Goal: Task Accomplishment & Management: Use online tool/utility

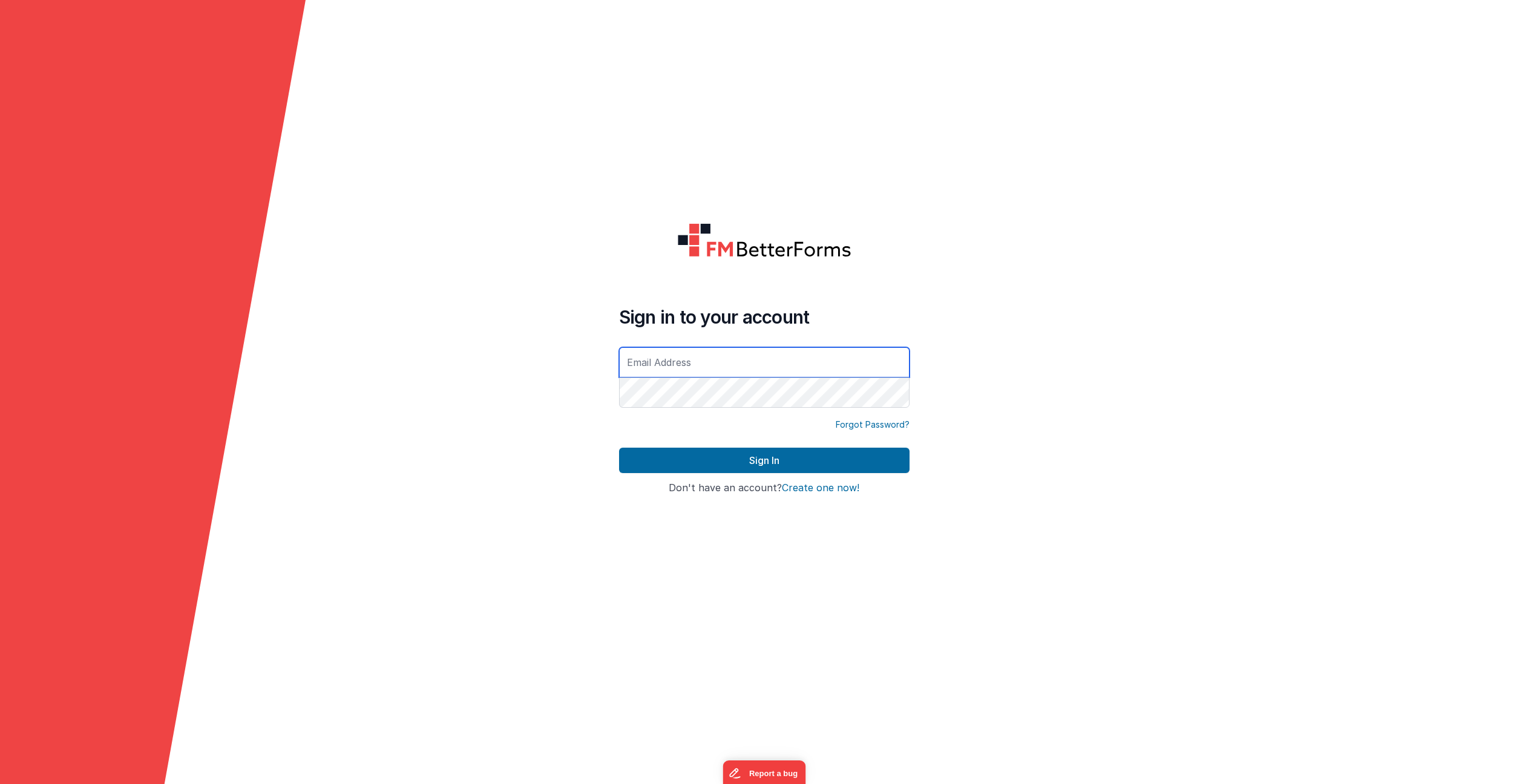
type input "[PERSON_NAME][EMAIL_ADDRESS][DOMAIN_NAME]"
click at [764, 460] on button "Sign In" at bounding box center [764, 460] width 291 height 25
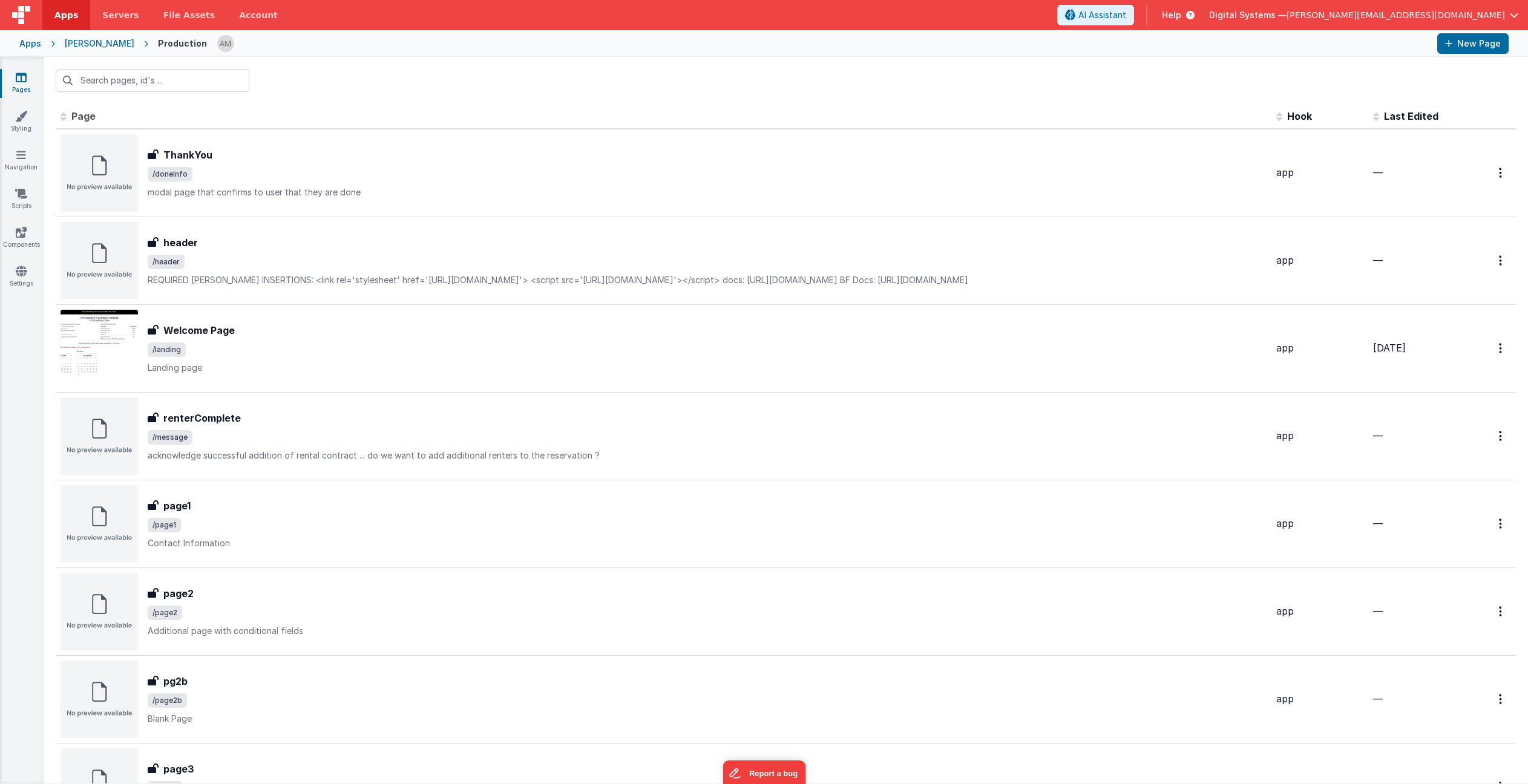
click at [23, 45] on div "Apps" at bounding box center [30, 43] width 22 height 12
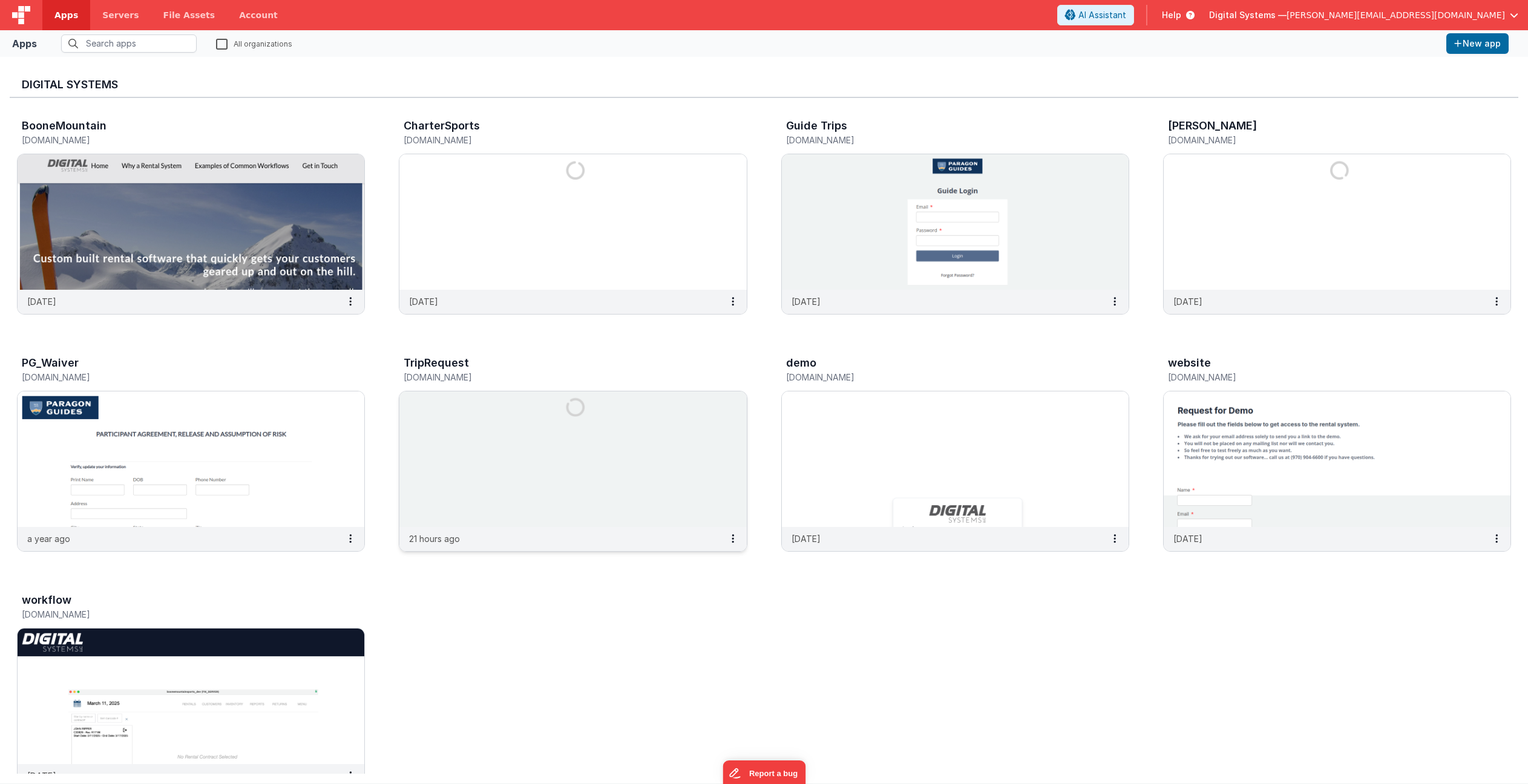
click at [540, 436] on img at bounding box center [573, 459] width 347 height 135
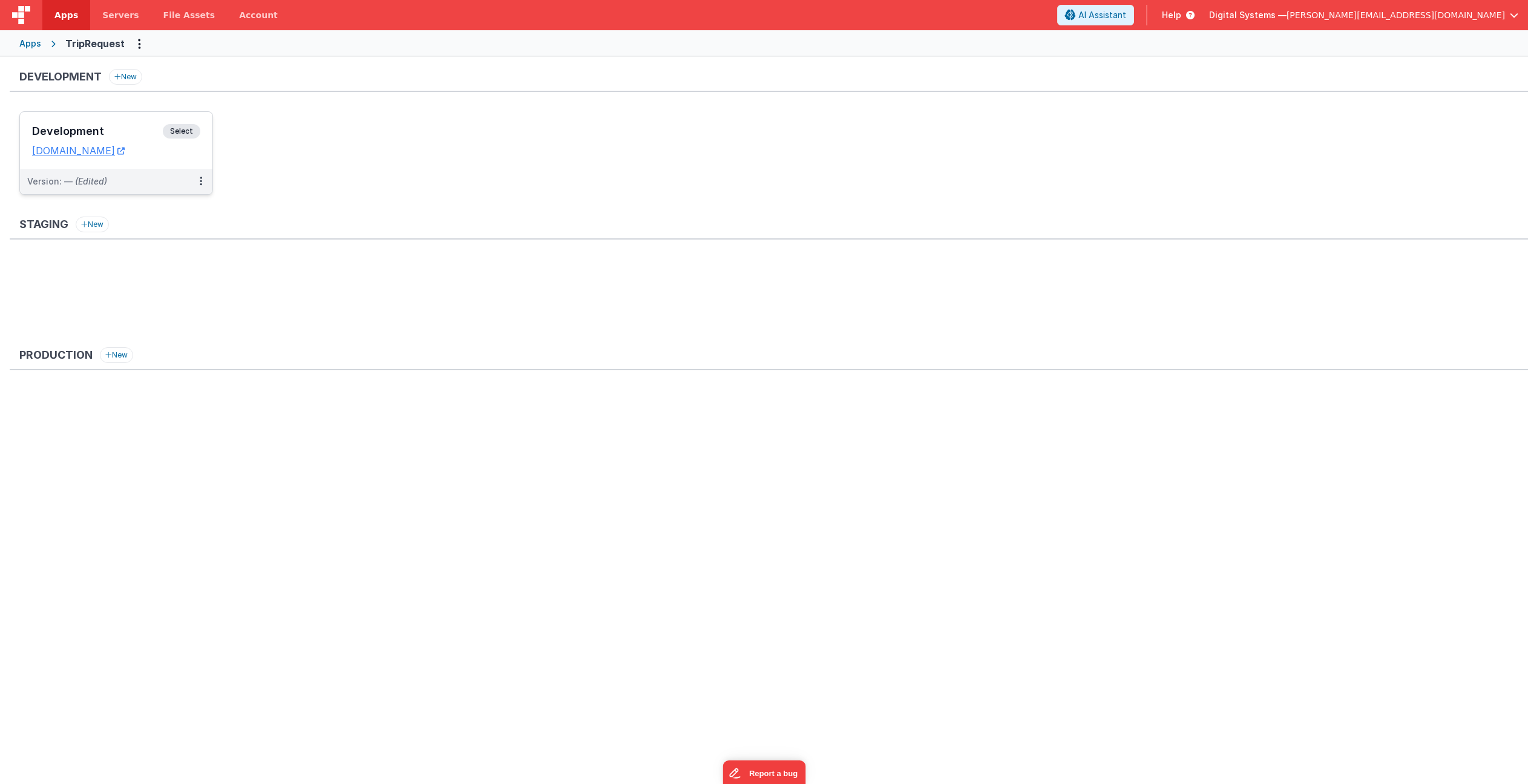
click at [179, 133] on span "Select" at bounding box center [181, 131] width 38 height 14
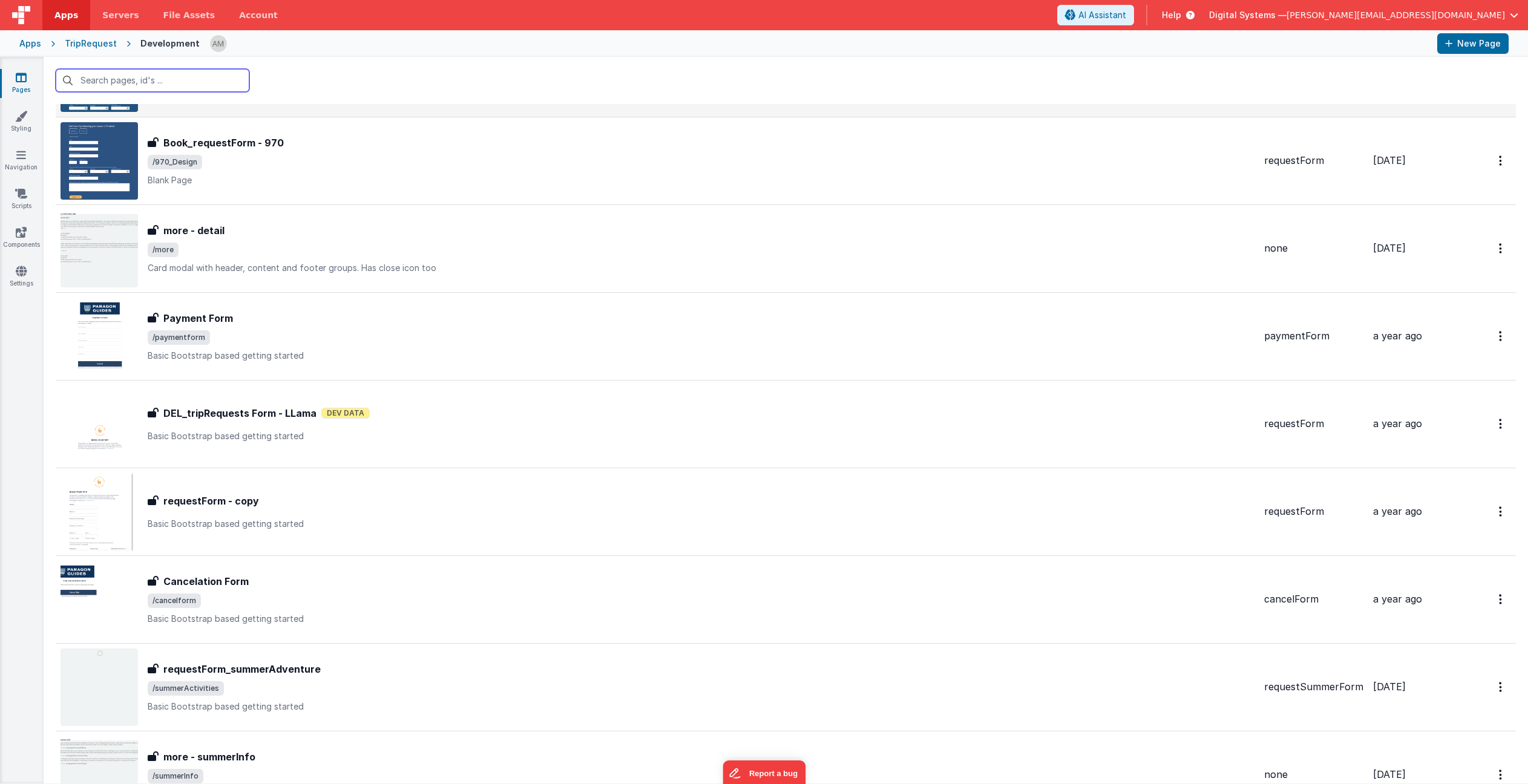
scroll to position [364, 0]
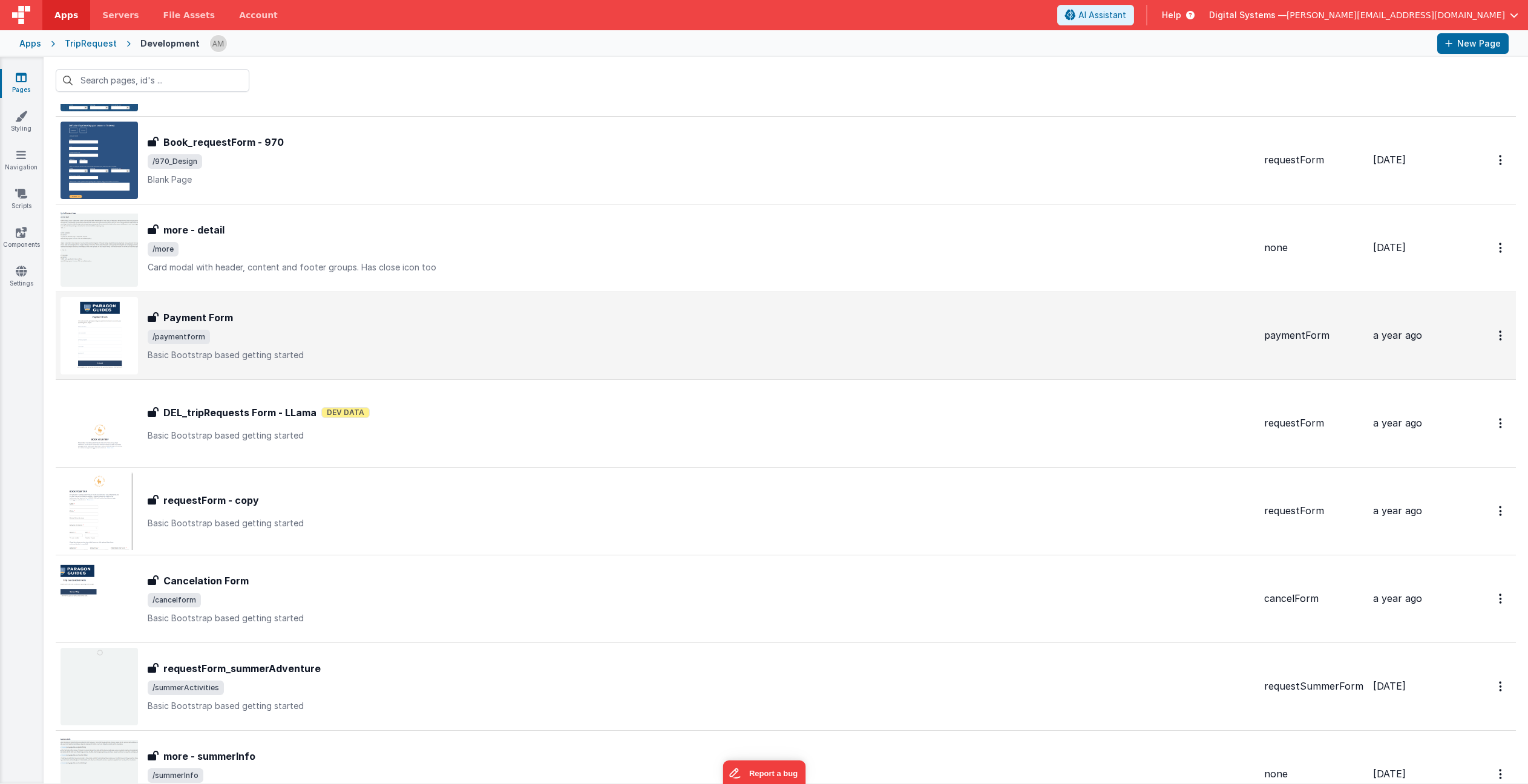
click at [386, 326] on div "Payment Form Payment Form /paymentform Basic Bootstrap based getting started" at bounding box center [701, 335] width 1107 height 50
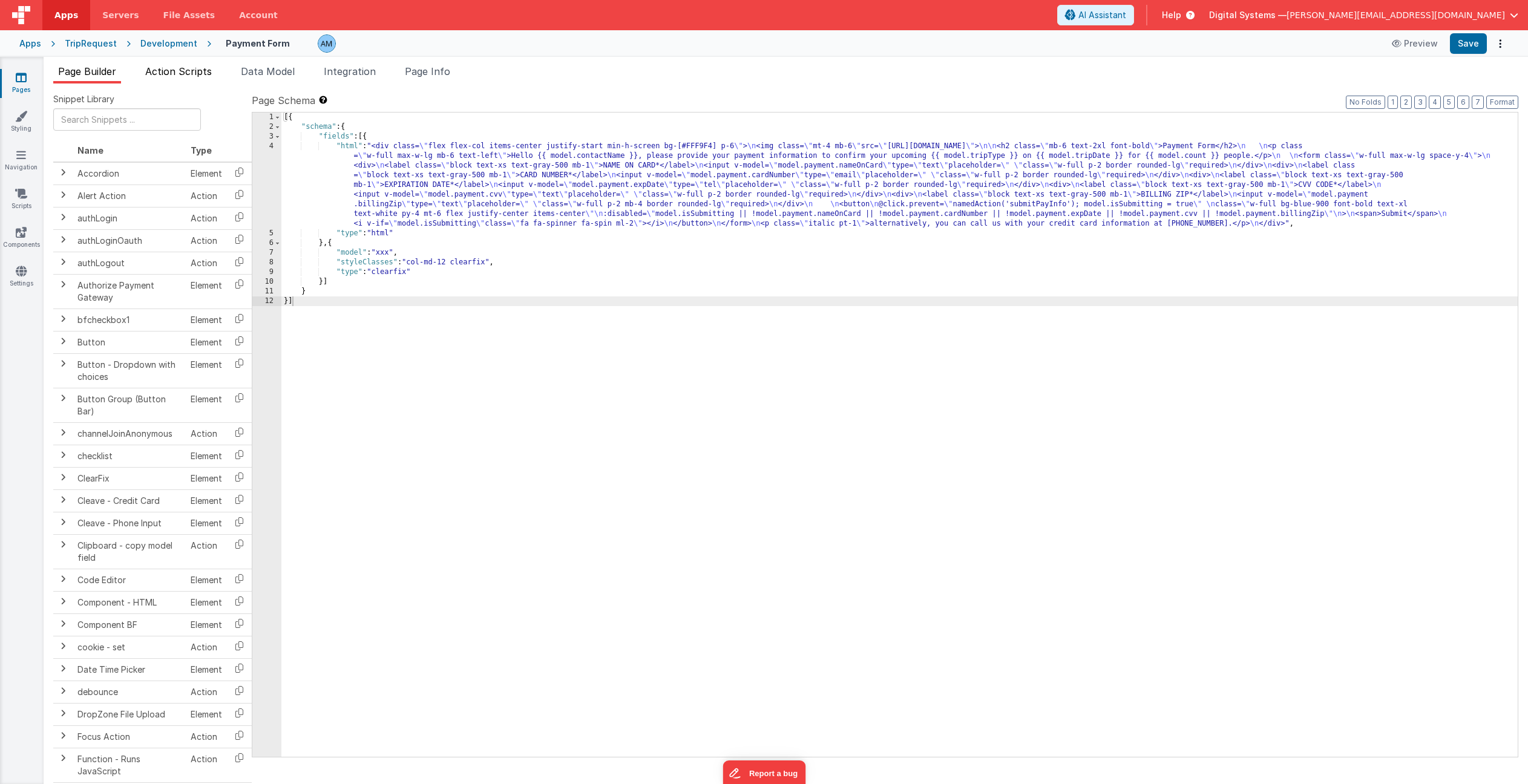
click at [203, 71] on span "Action Scripts" at bounding box center [178, 71] width 67 height 12
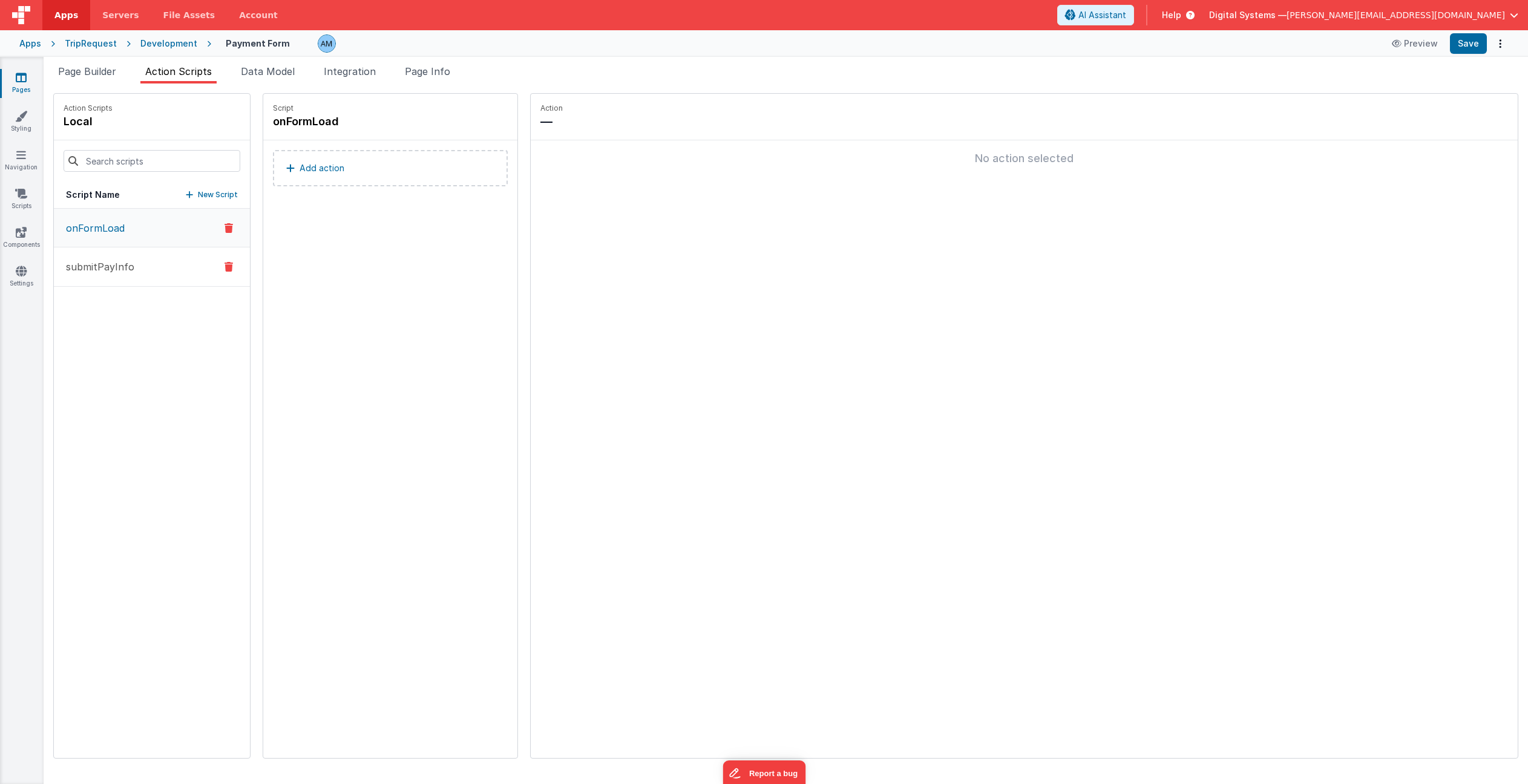
click at [115, 269] on p "submitPayInfo" at bounding box center [97, 267] width 76 height 14
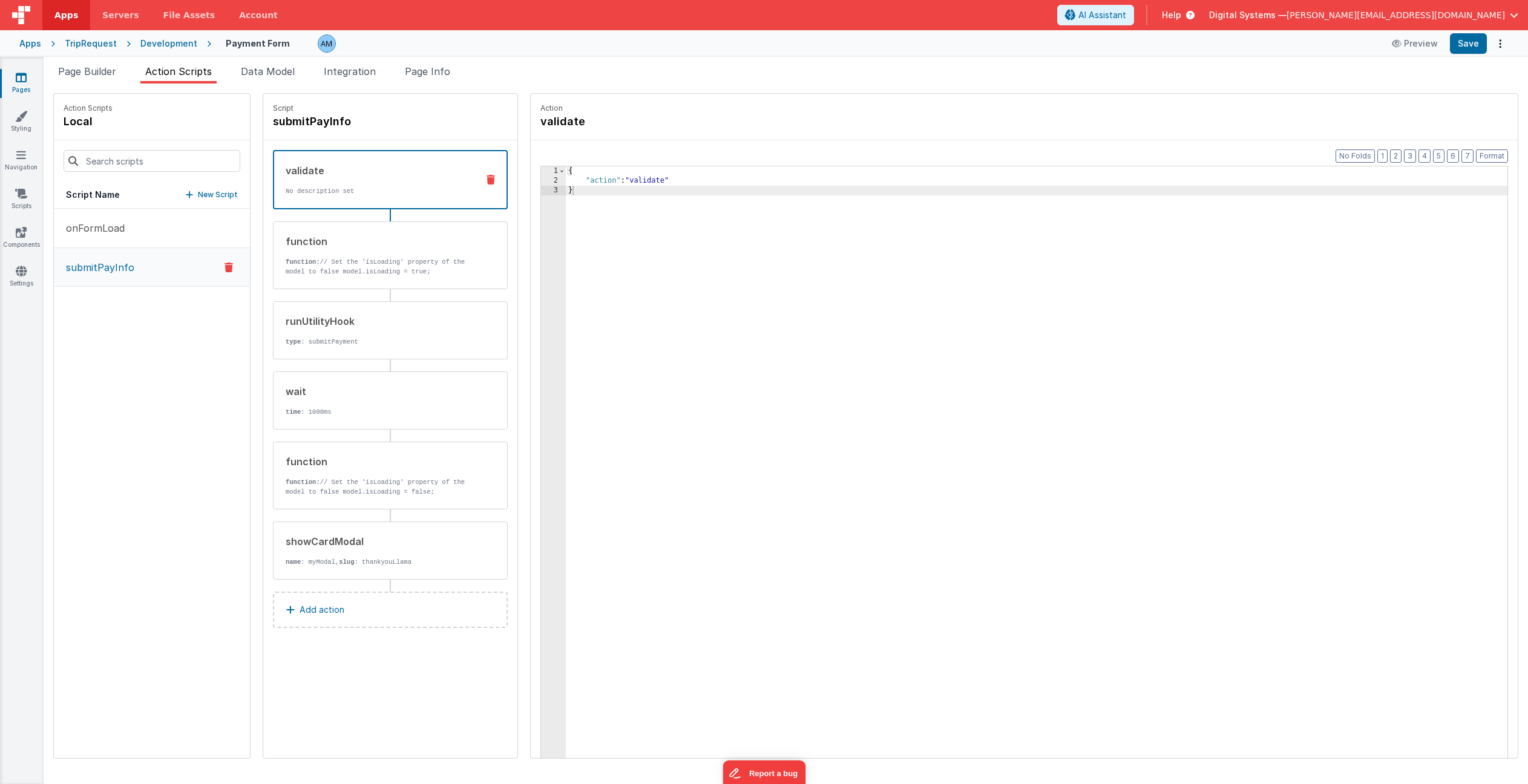
click at [165, 48] on div "Development" at bounding box center [169, 43] width 57 height 12
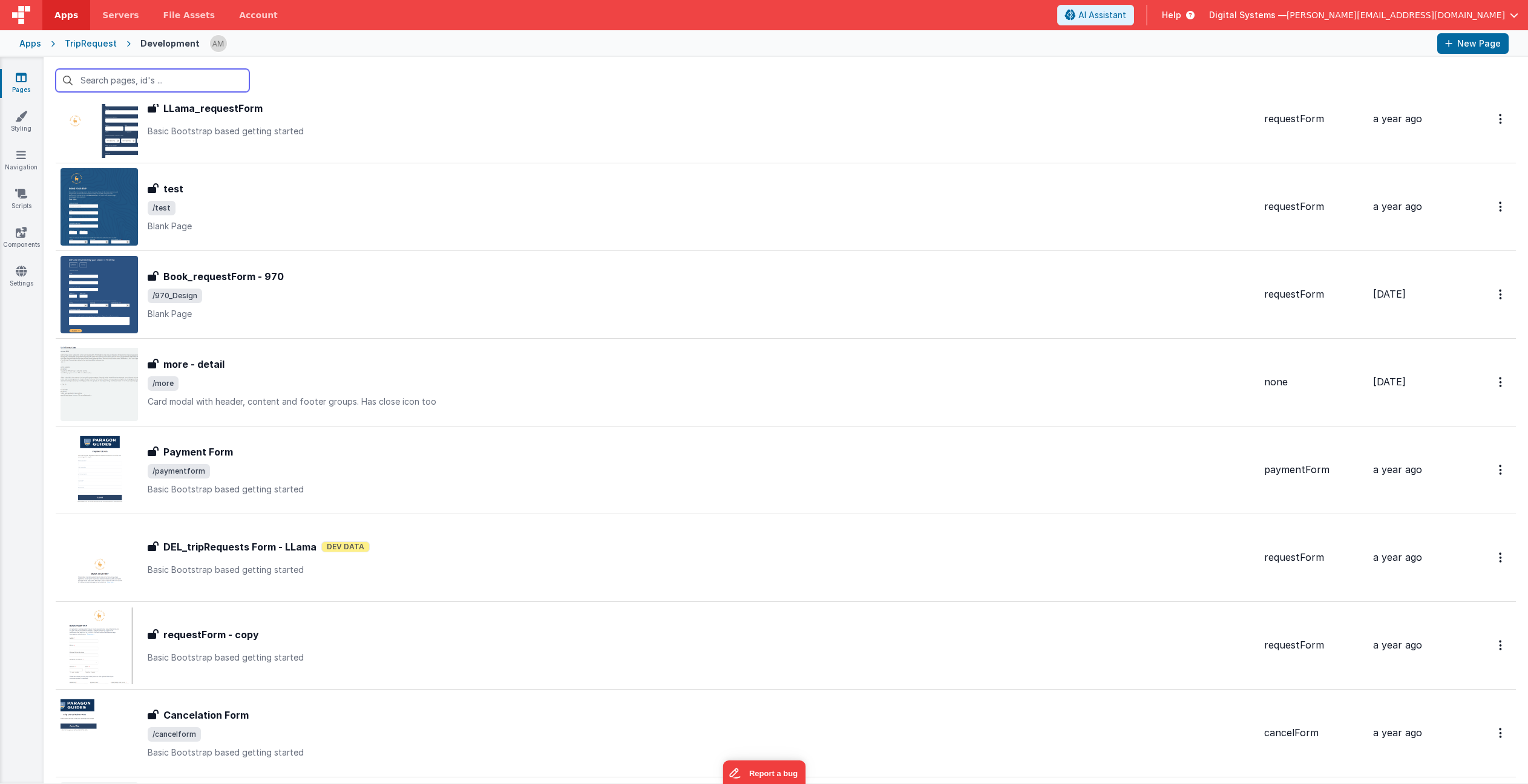
scroll to position [230, 0]
click at [24, 153] on icon at bounding box center [21, 155] width 10 height 12
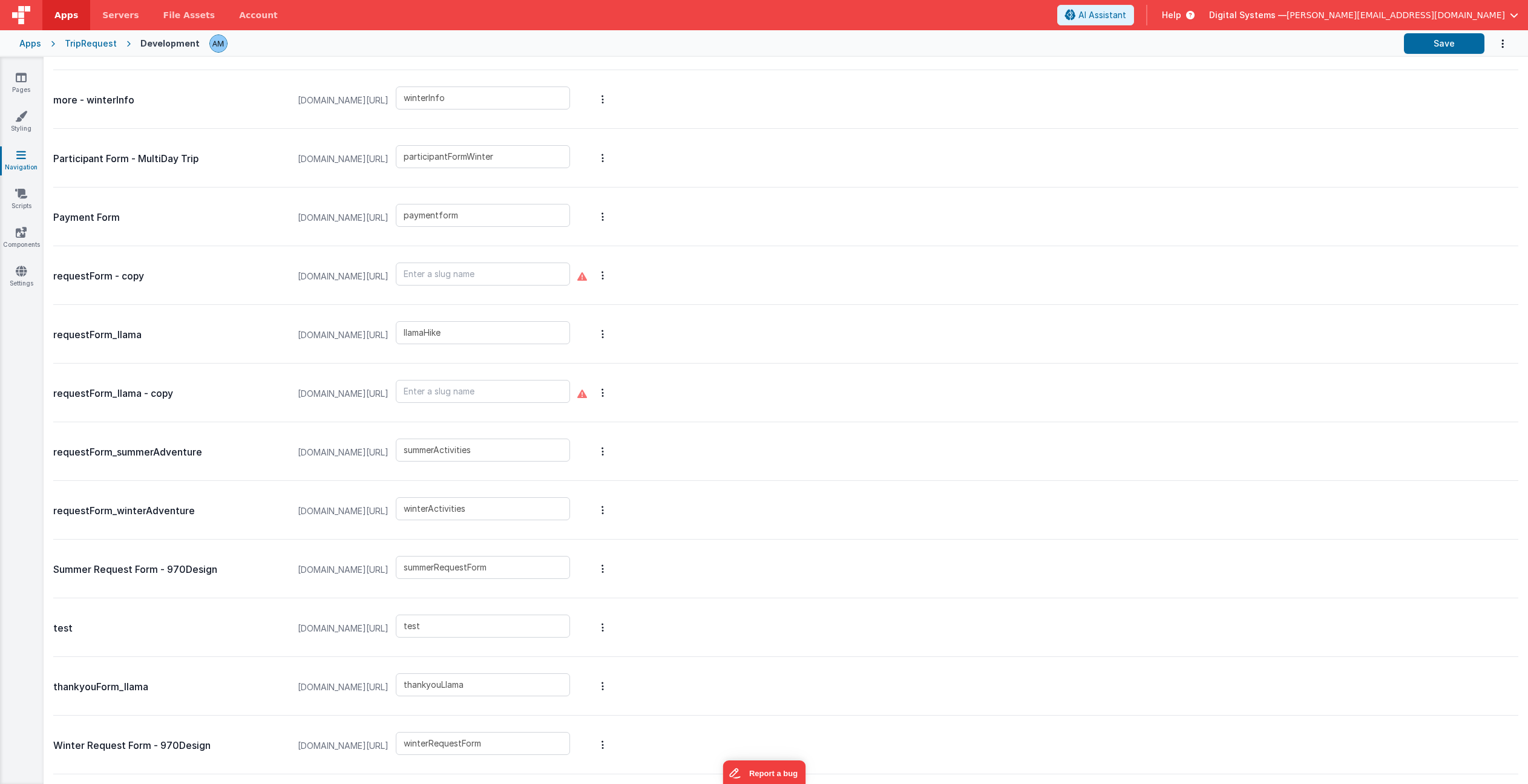
scroll to position [912, 0]
click at [23, 80] on icon at bounding box center [21, 77] width 11 height 12
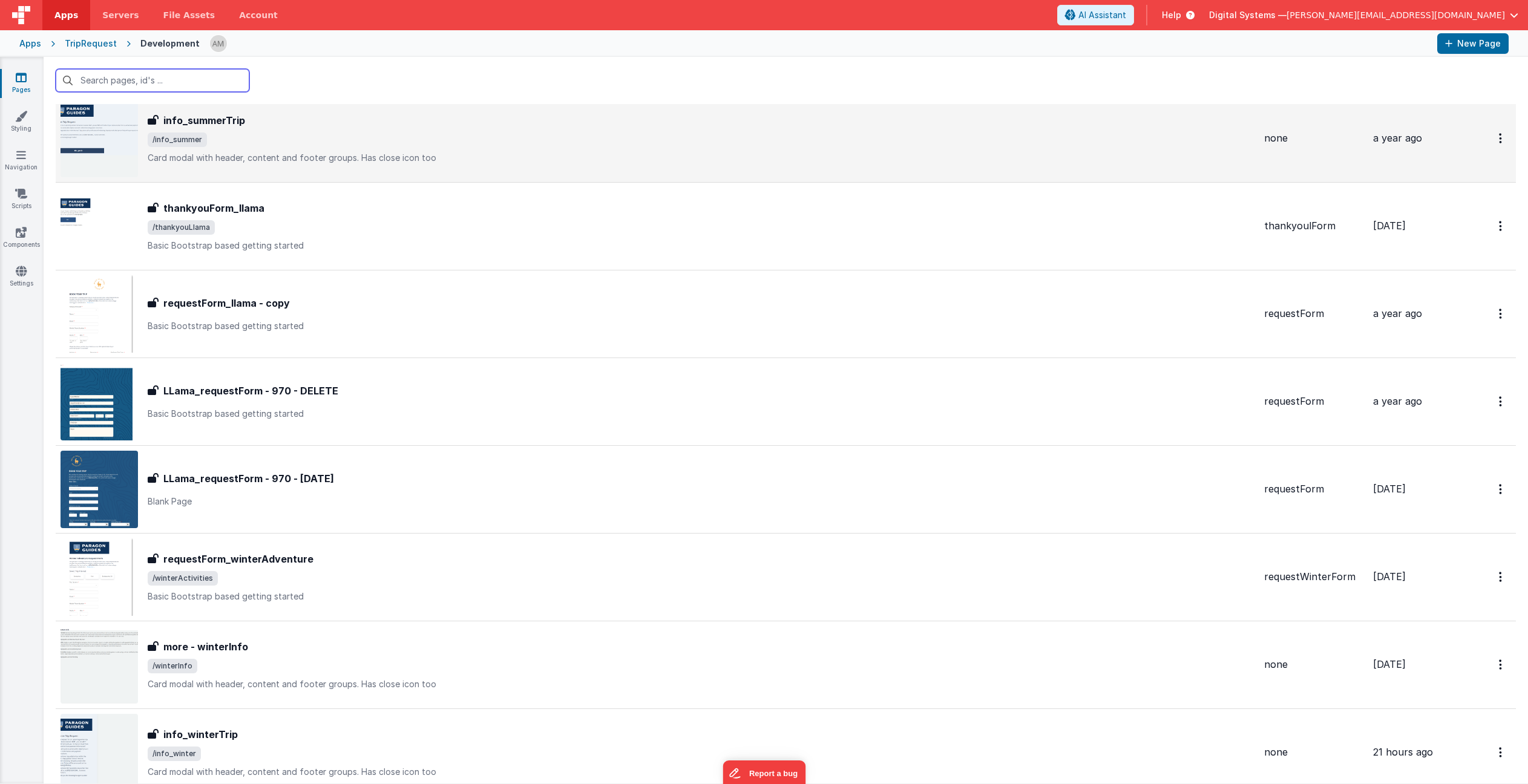
scroll to position [1122, 0]
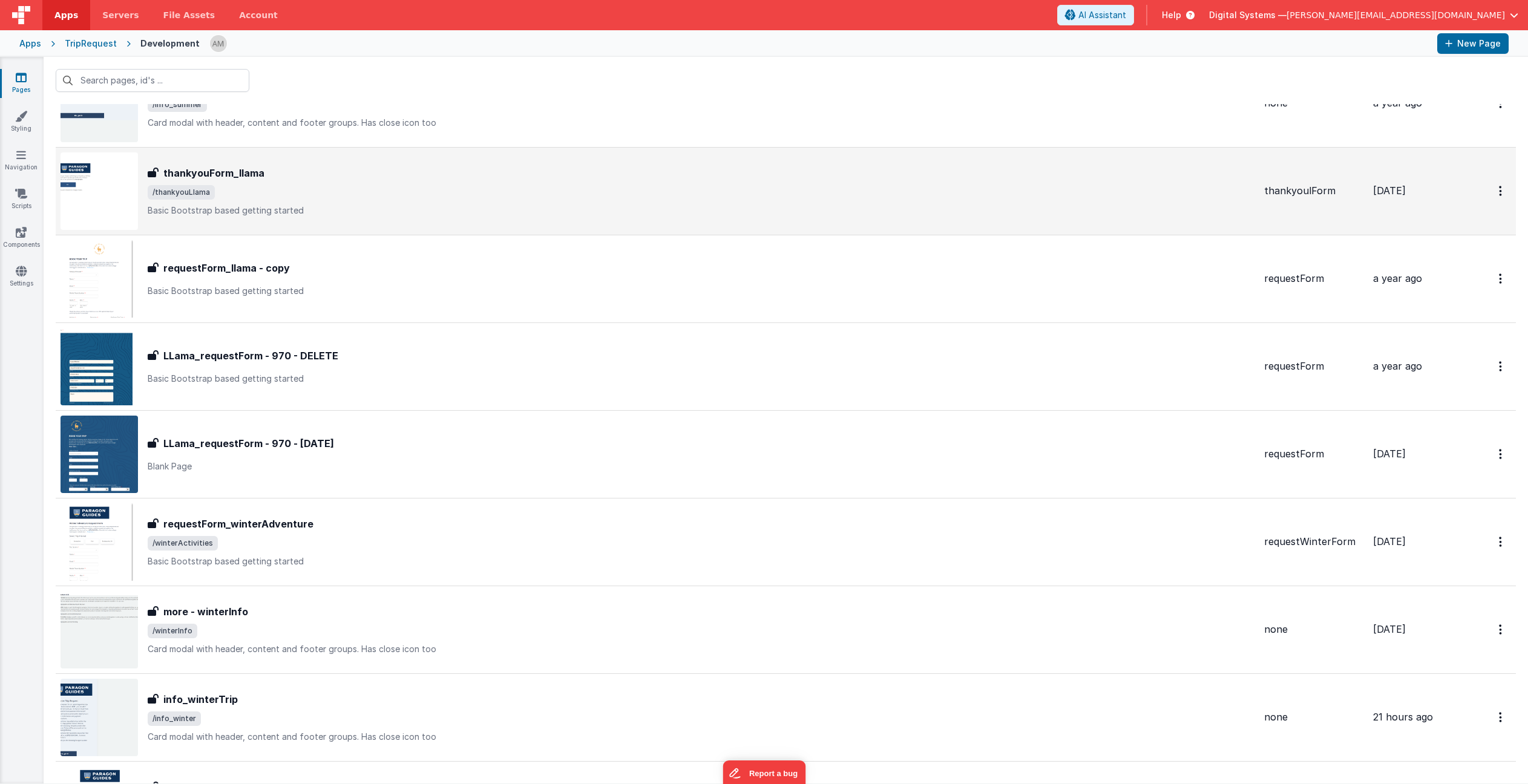
click at [226, 174] on h3 "thankyouForm_llama" at bounding box center [214, 173] width 101 height 14
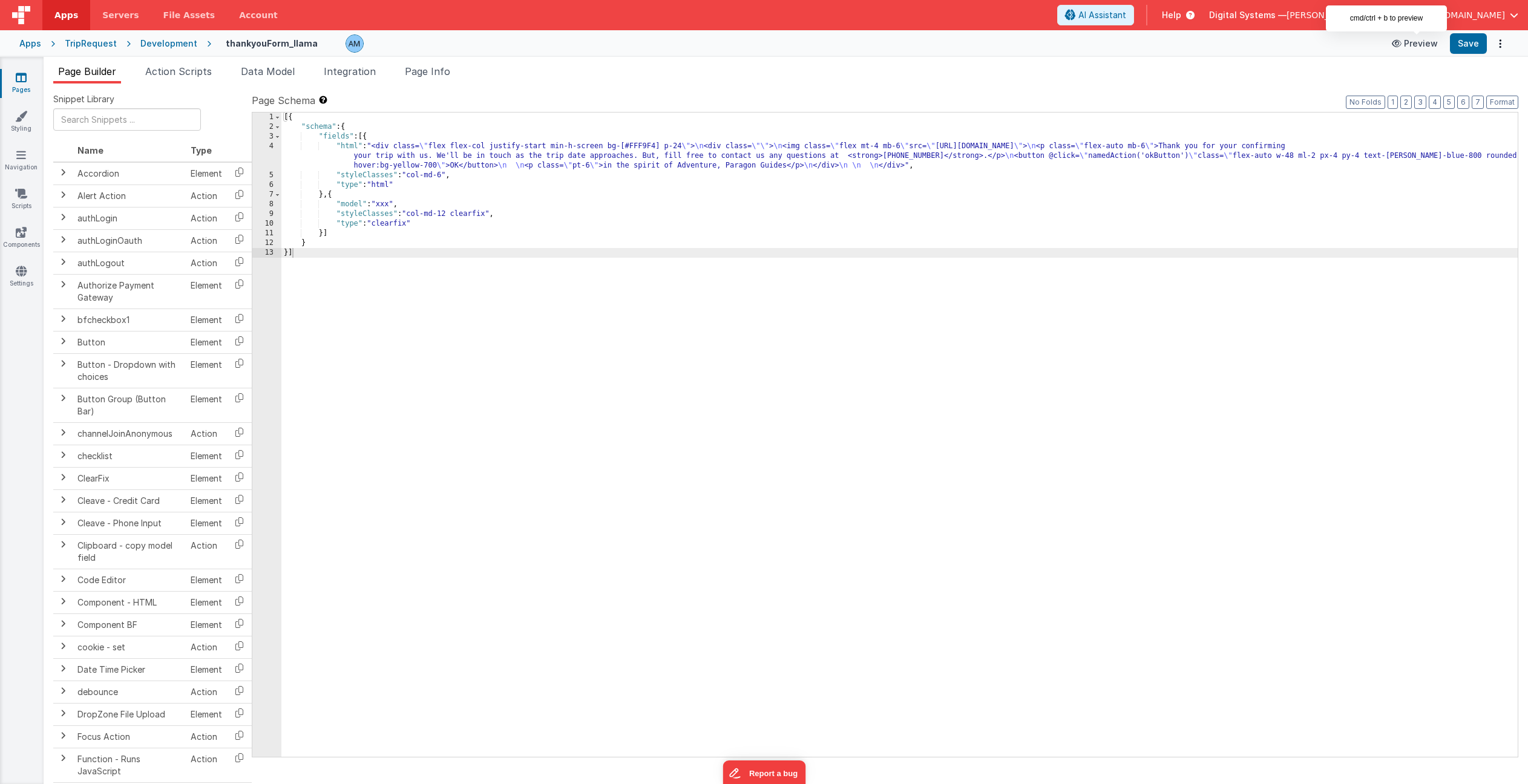
click at [1413, 44] on button "Preview" at bounding box center [1415, 43] width 60 height 19
click at [1423, 44] on button "Preview" at bounding box center [1415, 43] width 60 height 19
drag, startPoint x: 506, startPoint y: 171, endPoint x: 500, endPoint y: 169, distance: 6.3
click at [506, 171] on div "[{ "schema" : { "fields" : [{ "html" : "<div class= \" flex flex-col justify-st…" at bounding box center [899, 444] width 1237 height 664
click at [269, 150] on div "4" at bounding box center [267, 156] width 29 height 29
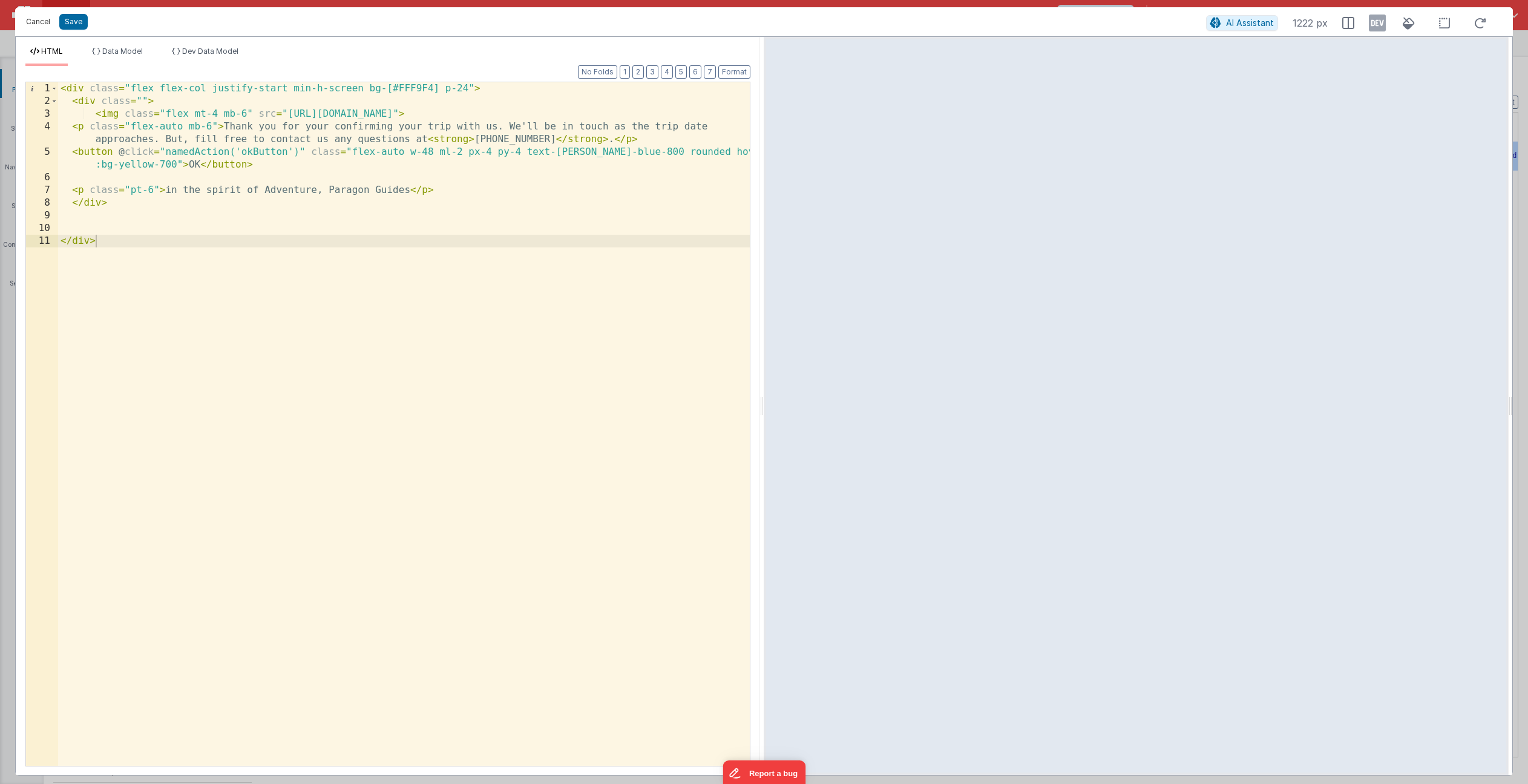
click at [30, 21] on button "Cancel" at bounding box center [38, 22] width 36 height 17
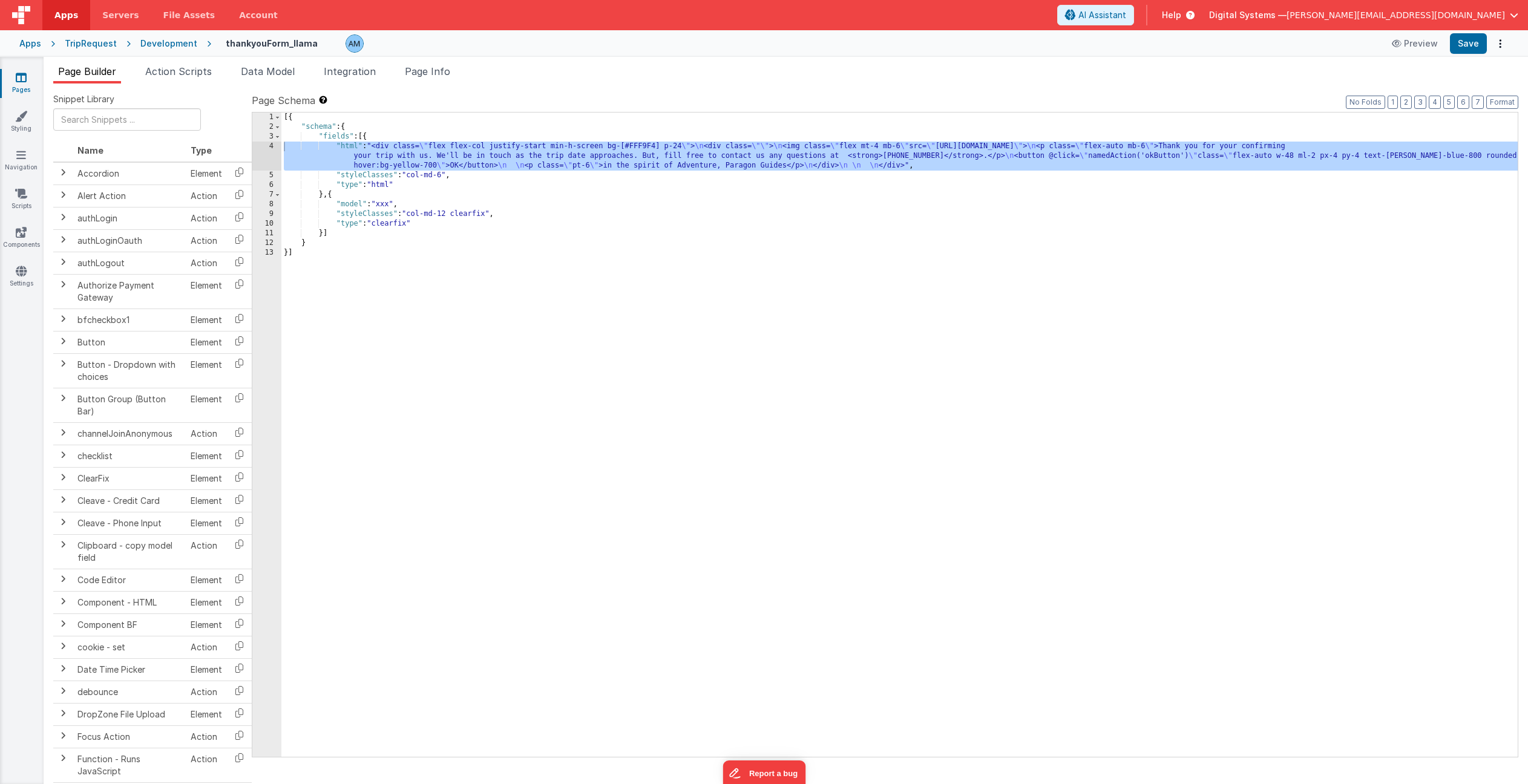
click at [176, 48] on div "Development" at bounding box center [169, 43] width 57 height 12
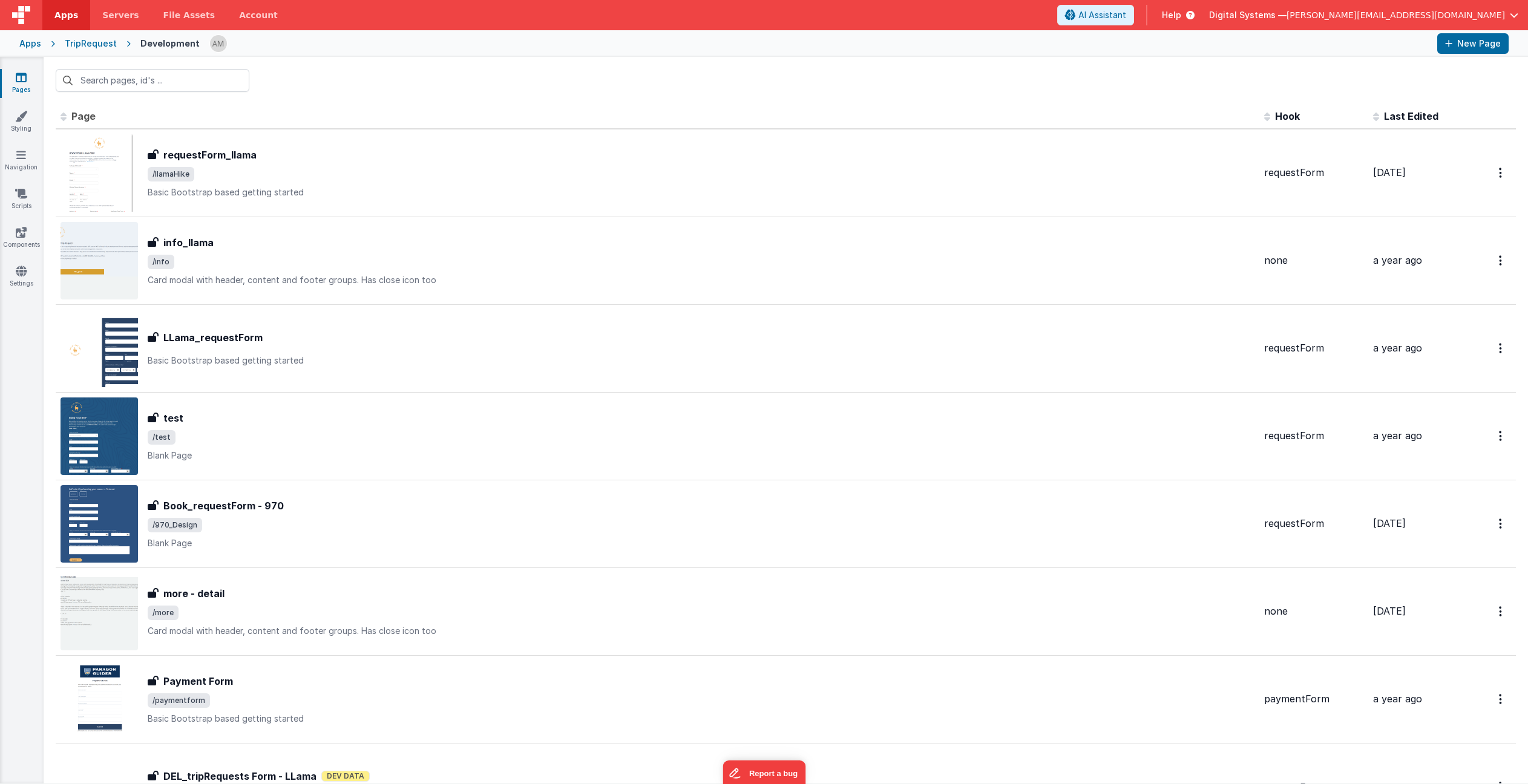
click at [1417, 116] on span "Last Edited" at bounding box center [1411, 116] width 54 height 12
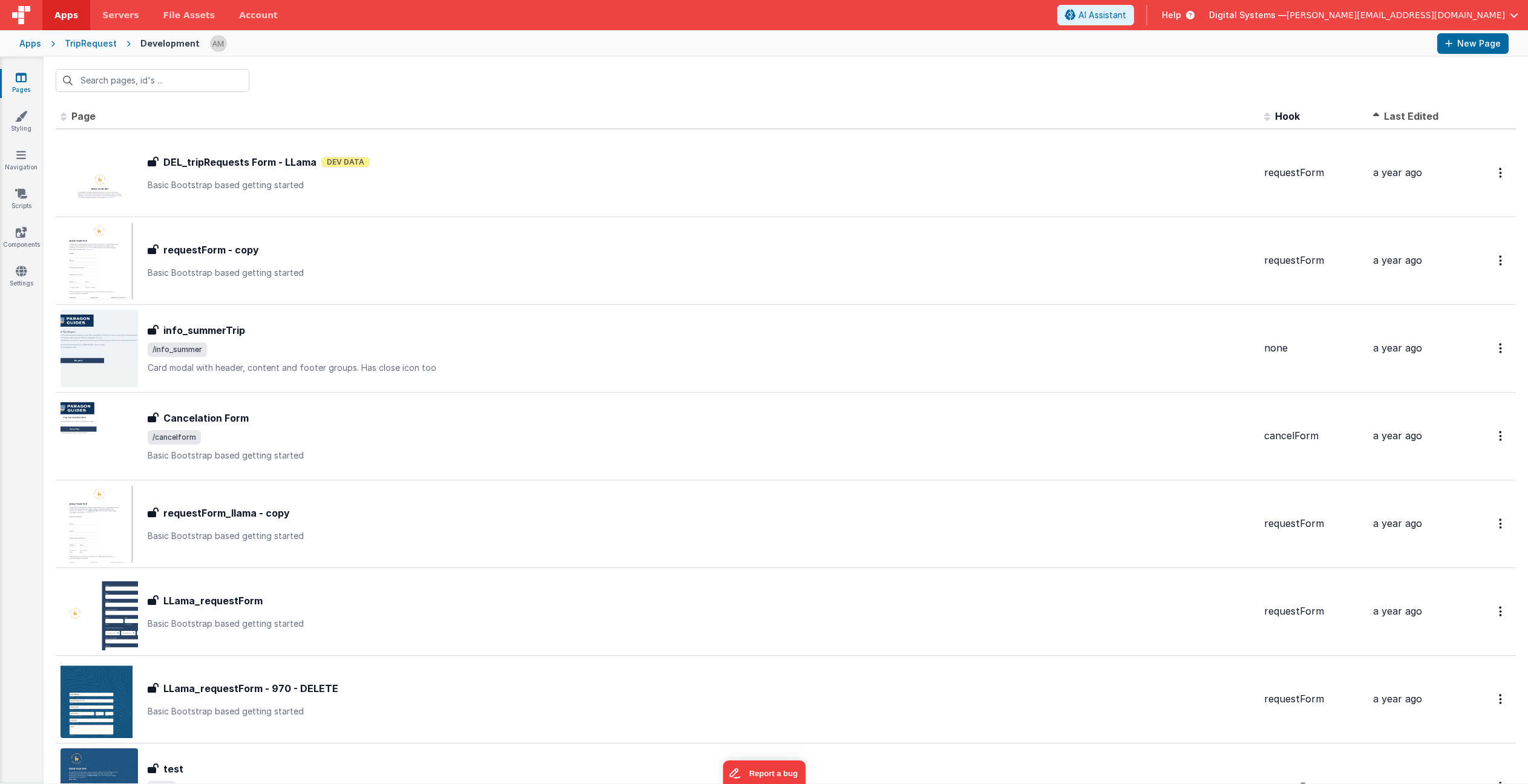
click at [1417, 116] on span "Last Edited" at bounding box center [1411, 116] width 54 height 12
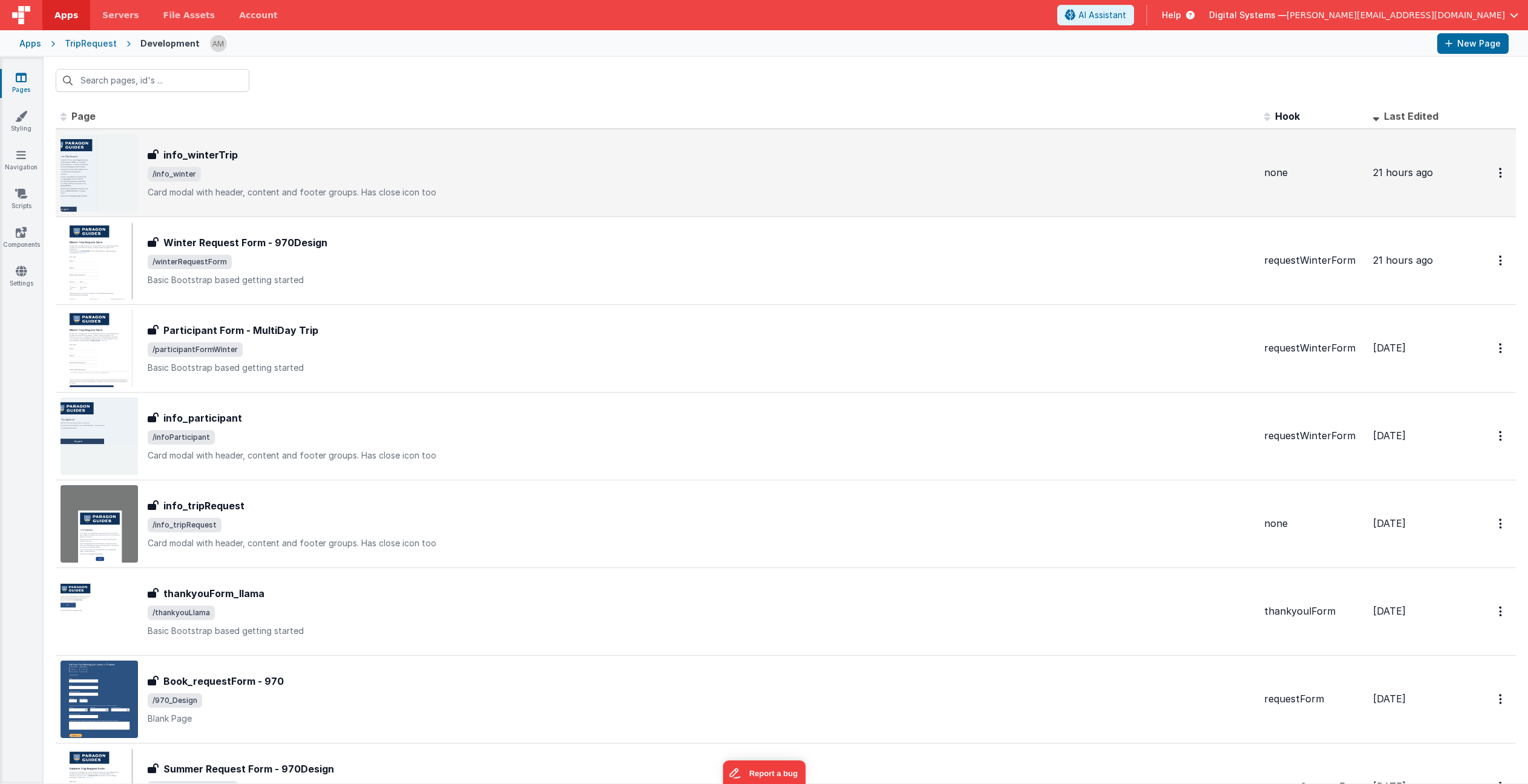
click at [1014, 168] on span "/info_winter" at bounding box center [701, 174] width 1107 height 14
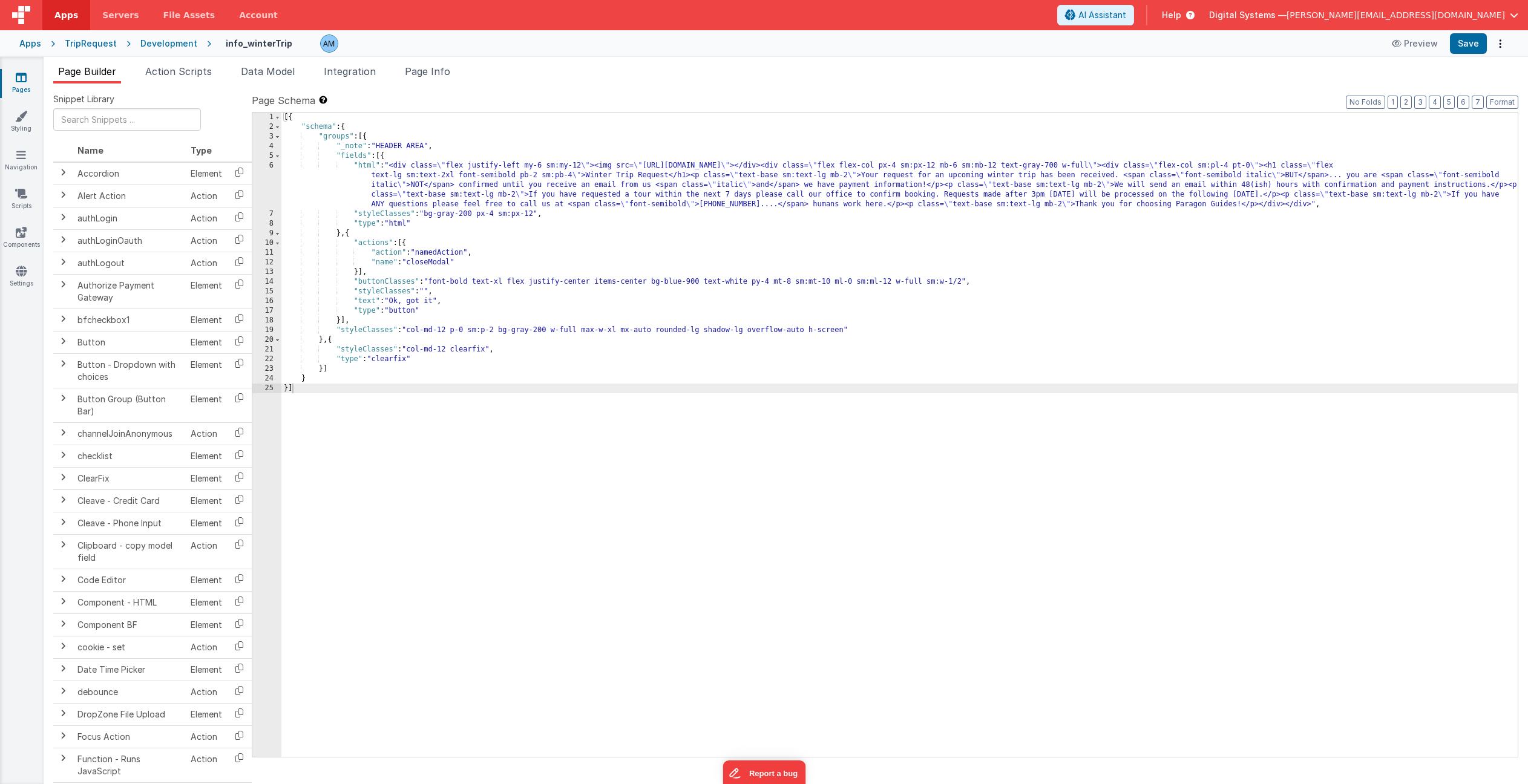
click at [470, 190] on div "[{ "schema" : { "groups" : [{ "_note" : "HEADER AREA" , "fields" : [{ "html" : …" at bounding box center [899, 444] width 1237 height 664
click at [270, 166] on div "6" at bounding box center [267, 185] width 29 height 49
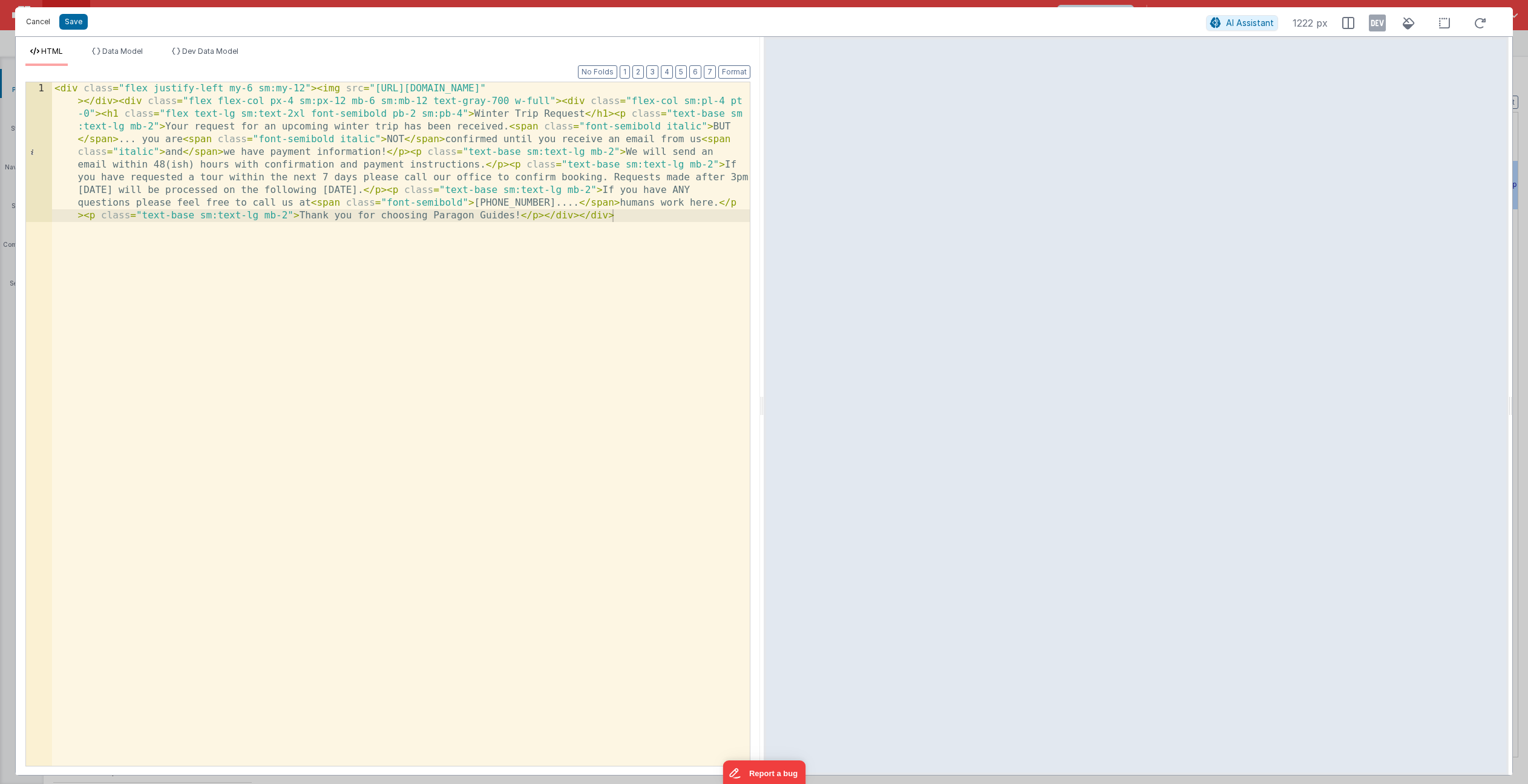
click at [37, 21] on button "Cancel" at bounding box center [38, 22] width 36 height 17
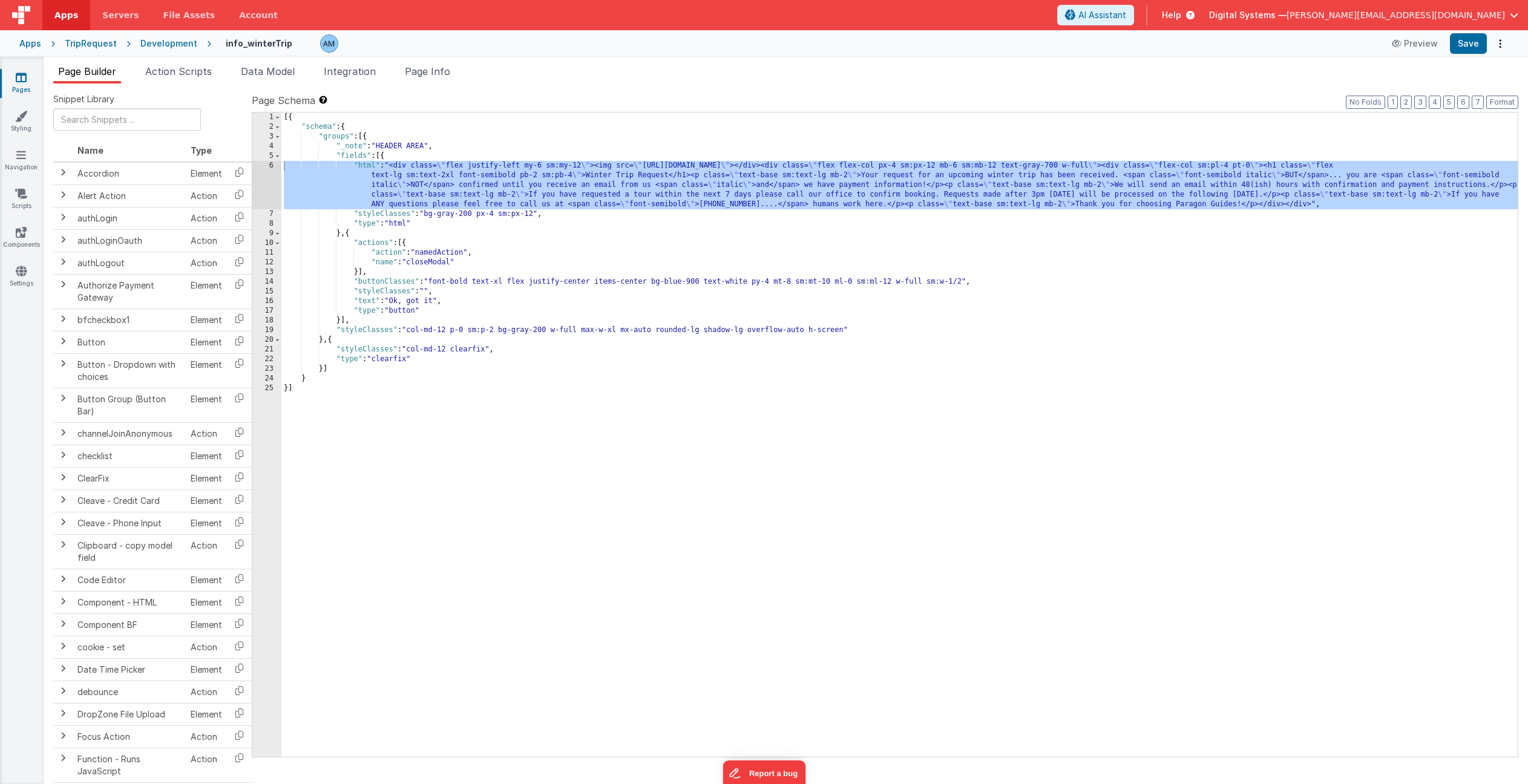
click at [481, 280] on div "[{ "schema" : { "groups" : [{ "_note" : "HEADER AREA" , "fields" : [{ "html" : …" at bounding box center [899, 444] width 1237 height 664
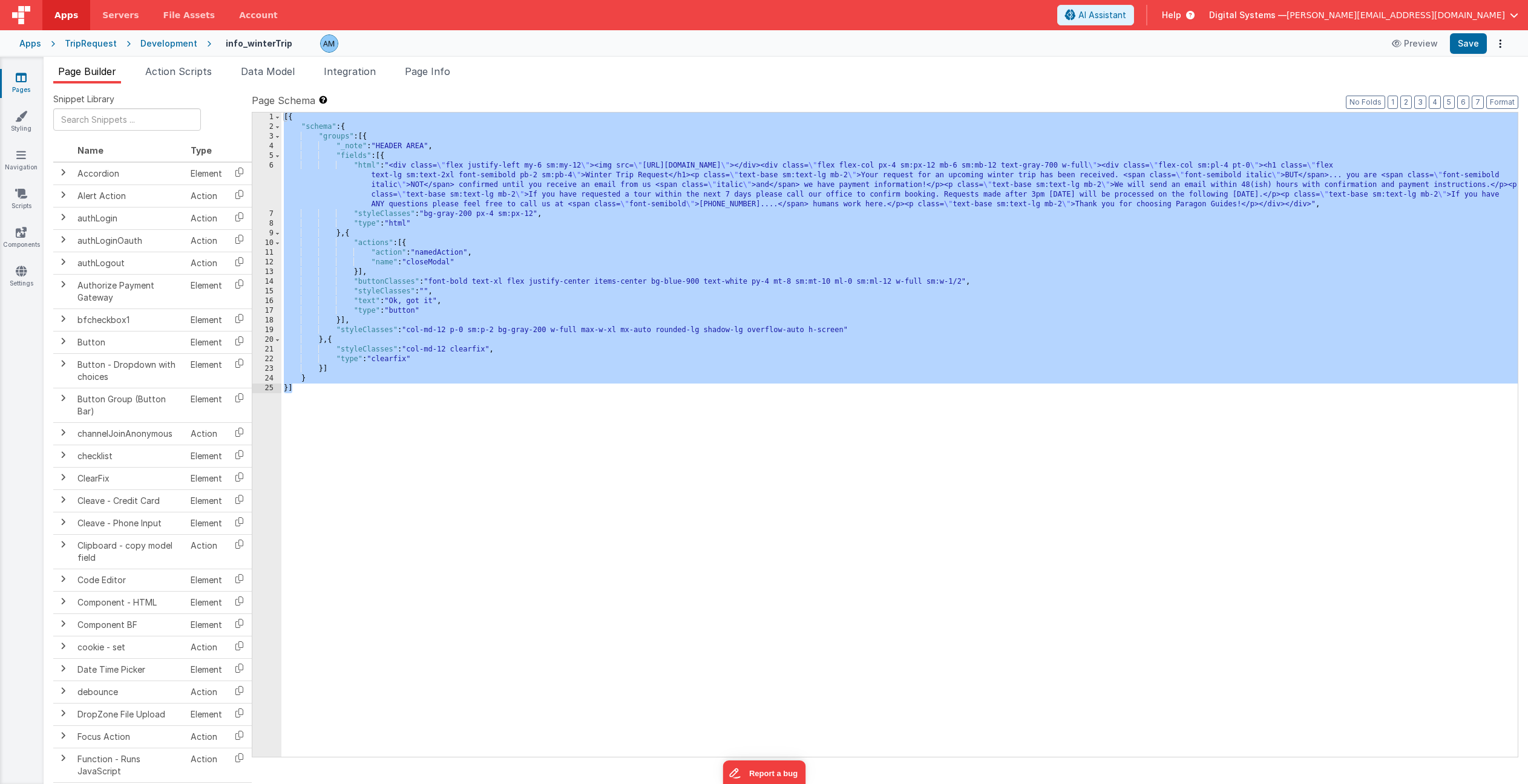
drag, startPoint x: 284, startPoint y: 117, endPoint x: 382, endPoint y: 436, distance: 333.7
click at [382, 436] on div "[{ "schema" : { "groups" : [{ "_note" : "HEADER AREA" , "fields" : [{ "html" : …" at bounding box center [899, 444] width 1237 height 664
click at [152, 39] on div "Development" at bounding box center [169, 43] width 57 height 12
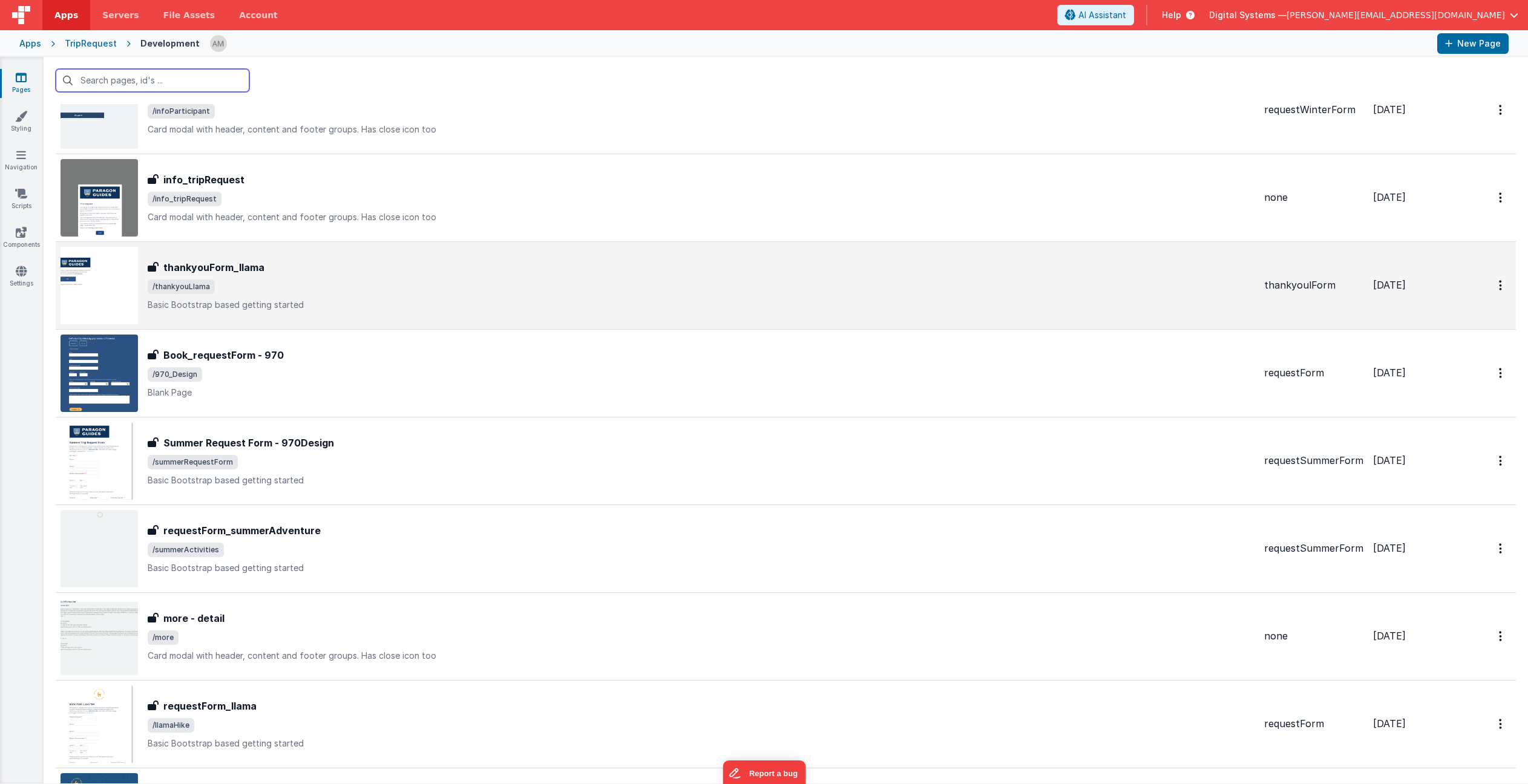
scroll to position [332, 0]
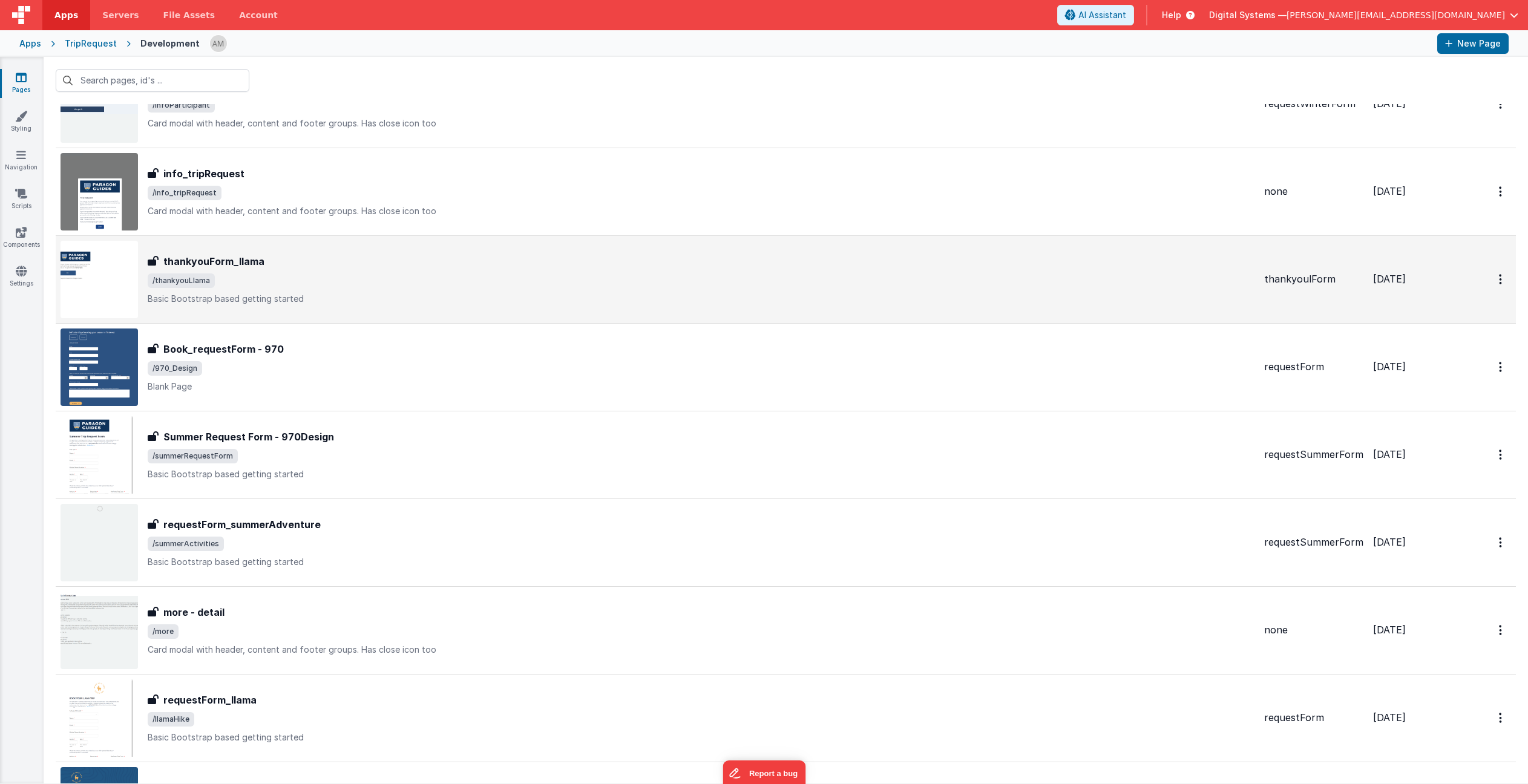
click at [230, 258] on h3 "thankyouForm_llama" at bounding box center [214, 261] width 101 height 14
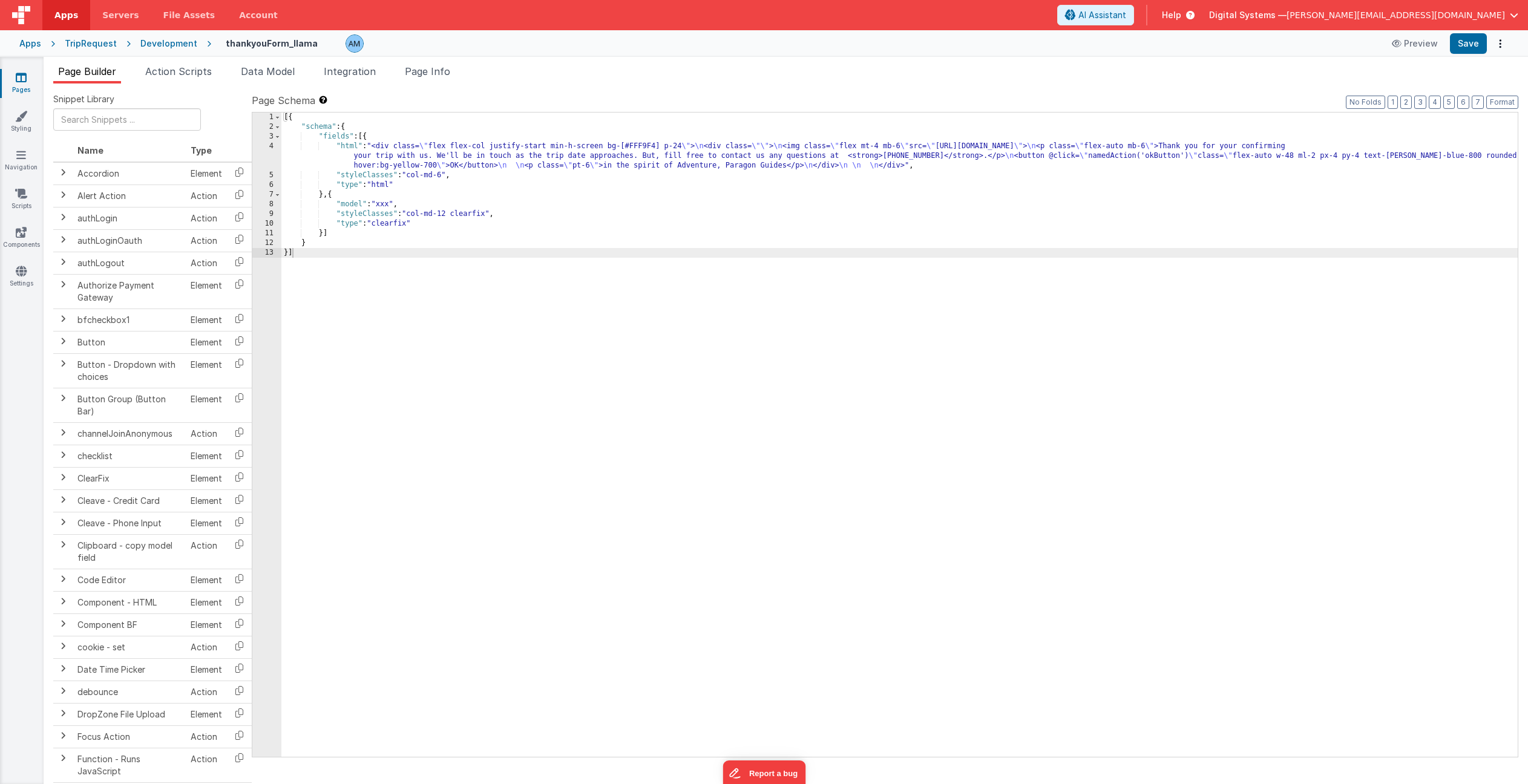
drag, startPoint x: 374, startPoint y: 152, endPoint x: 367, endPoint y: 152, distance: 7.0
click at [372, 153] on div "[{ "schema" : { "fields" : [{ "html" : "<div class= \" flex flex-col justify-st…" at bounding box center [899, 444] width 1237 height 664
click at [263, 146] on div "4" at bounding box center [267, 156] width 29 height 29
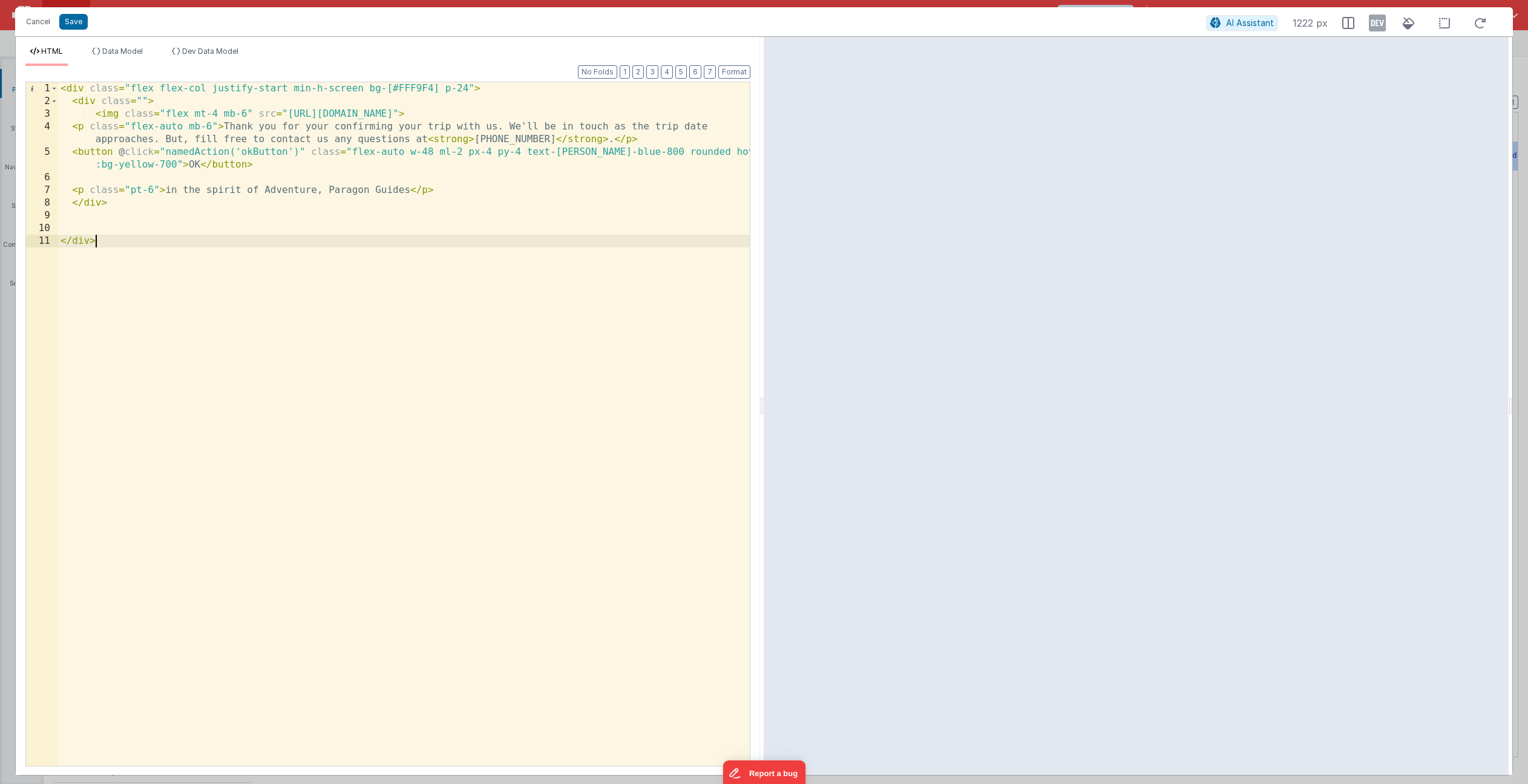
click at [249, 276] on div "< div class = "flex flex-col justify-start min-h-screen bg-[#FFF9F4] p-24" > < …" at bounding box center [404, 436] width 692 height 709
click at [39, 15] on button "Cancel" at bounding box center [38, 22] width 36 height 17
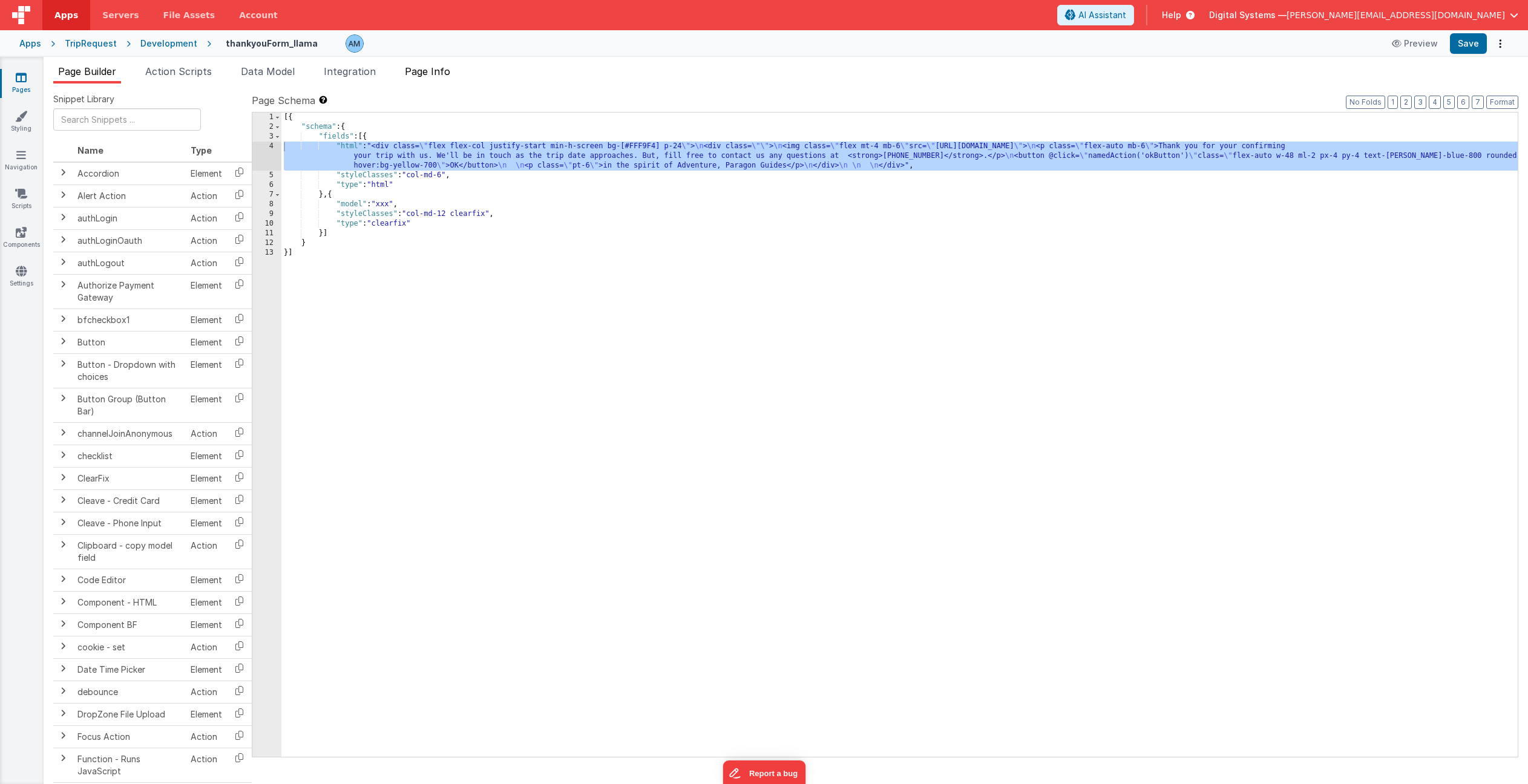
click at [431, 69] on span "Page Info" at bounding box center [428, 71] width 45 height 12
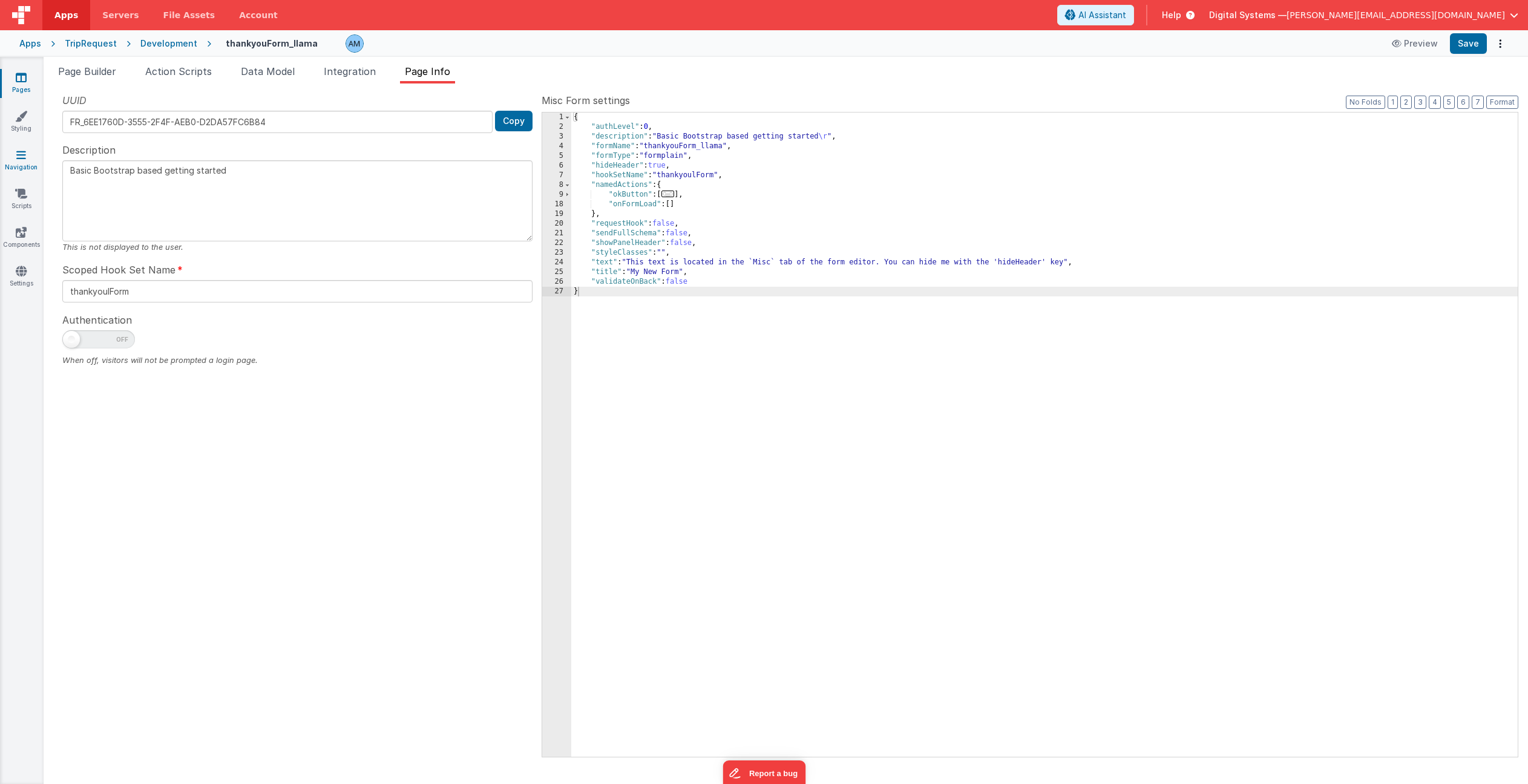
click at [21, 161] on link "Navigation" at bounding box center [21, 161] width 43 height 24
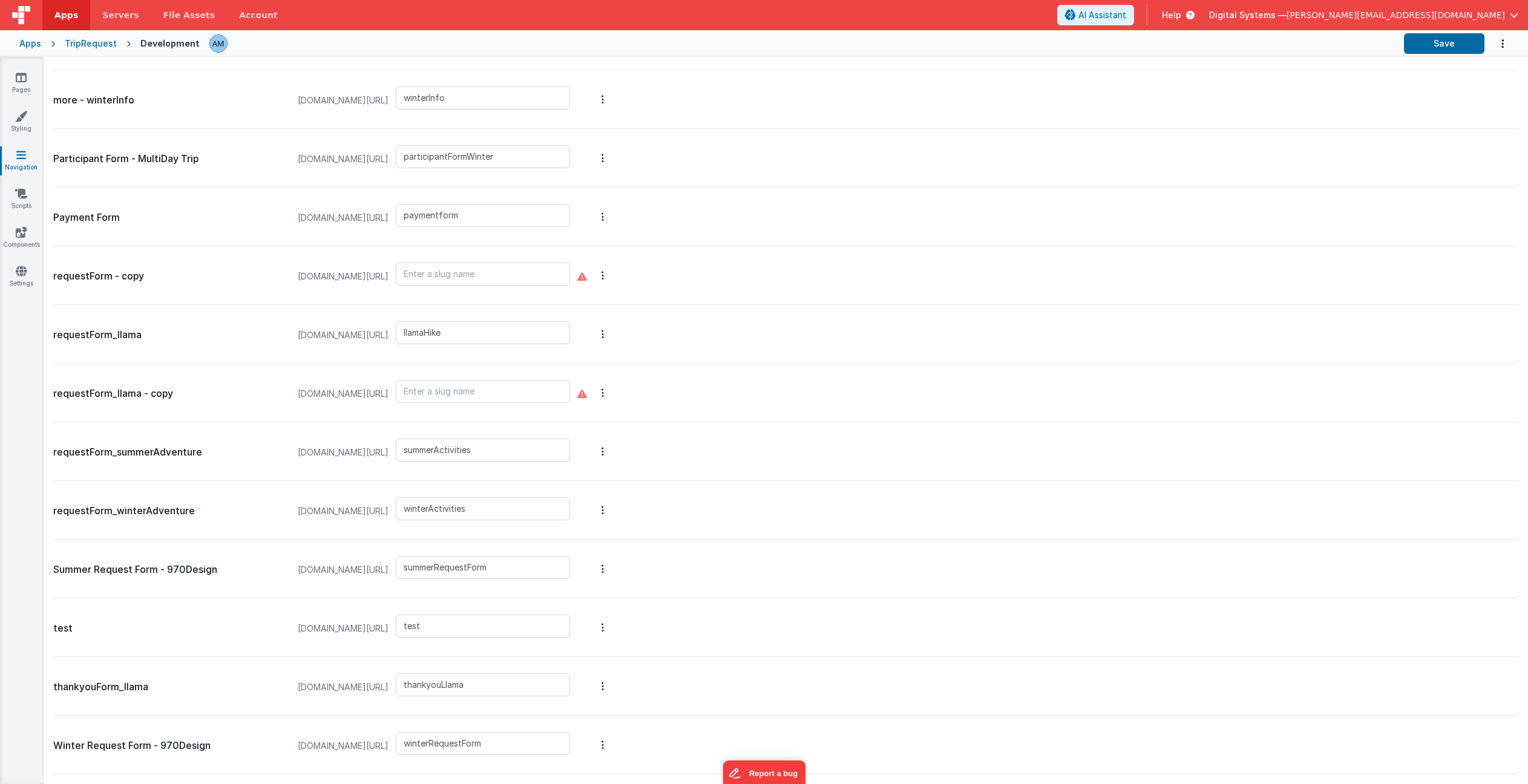
scroll to position [912, 0]
click at [563, 682] on input "thankyouLlama" at bounding box center [483, 685] width 174 height 23
type input "thankyouConfirmation"
drag, startPoint x: 1443, startPoint y: 43, endPoint x: 1426, endPoint y: 47, distance: 17.5
click at [1442, 43] on button "Save" at bounding box center [1444, 43] width 80 height 21
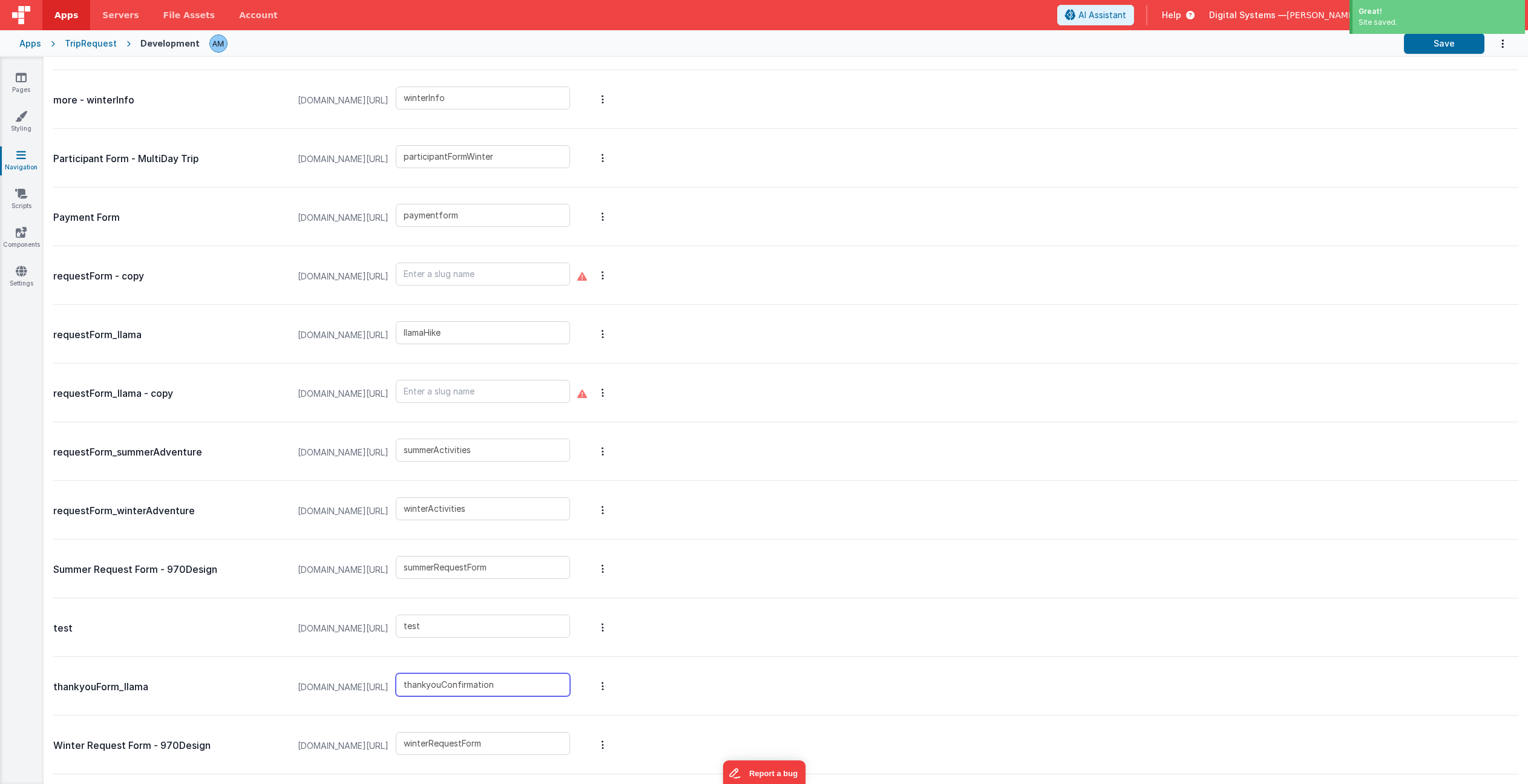
drag, startPoint x: 551, startPoint y: 687, endPoint x: 380, endPoint y: 673, distance: 171.6
click at [382, 675] on div "[DOMAIN_NAME][URL] thankyouConfirmation" at bounding box center [434, 687] width 287 height 46
click at [19, 80] on icon at bounding box center [21, 77] width 11 height 12
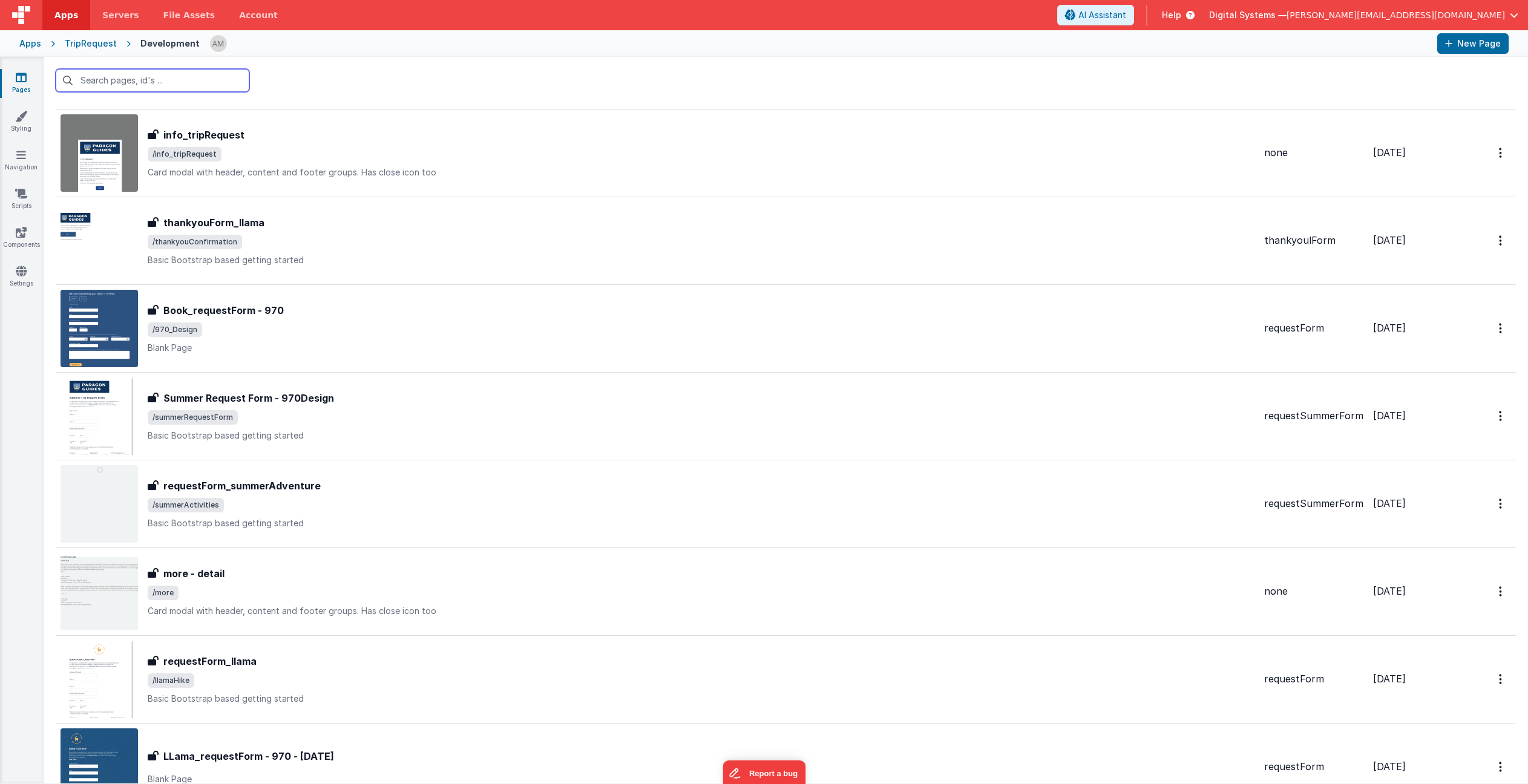
scroll to position [373, 0]
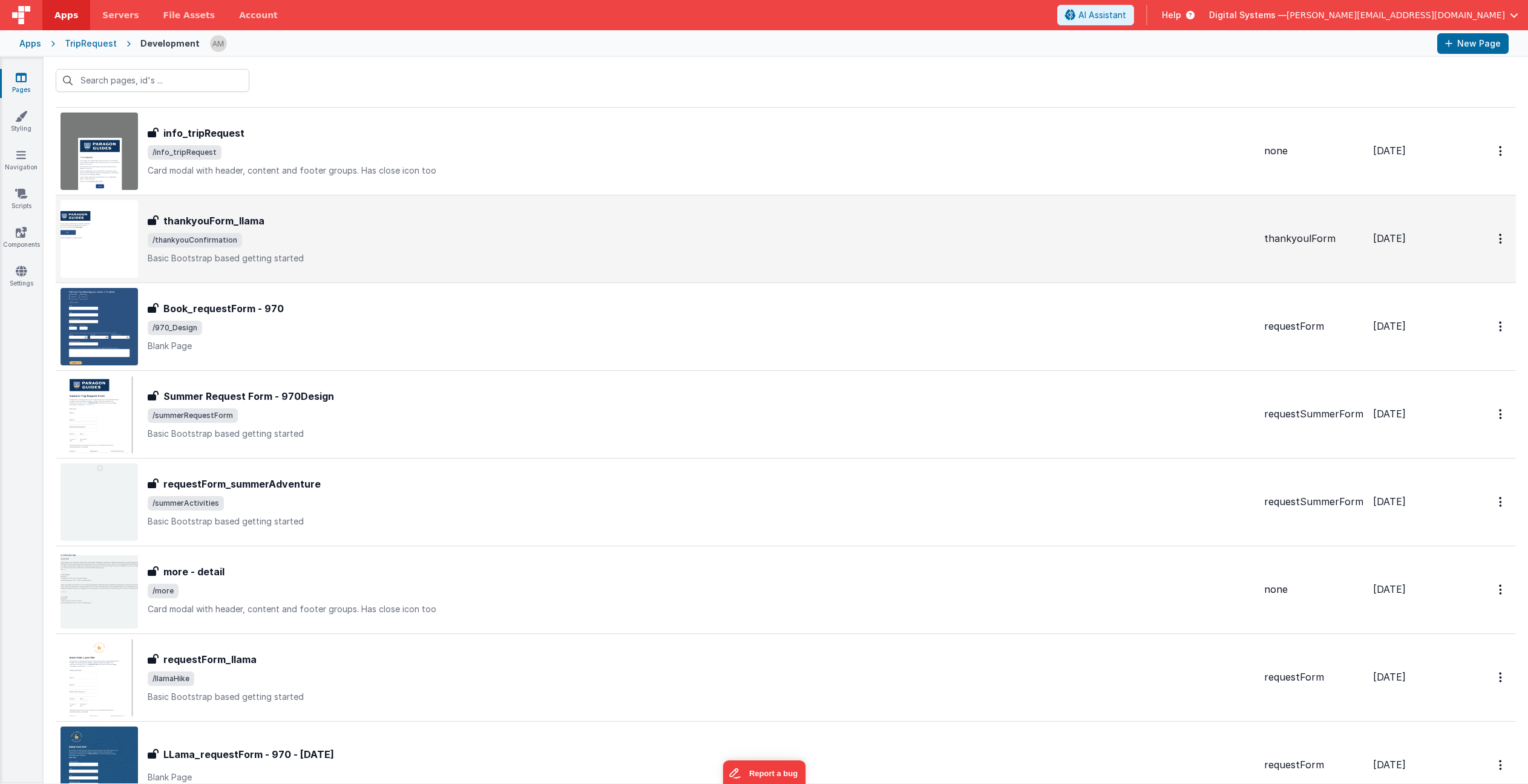
click at [387, 243] on span "/thankyouConfirmation" at bounding box center [701, 240] width 1107 height 14
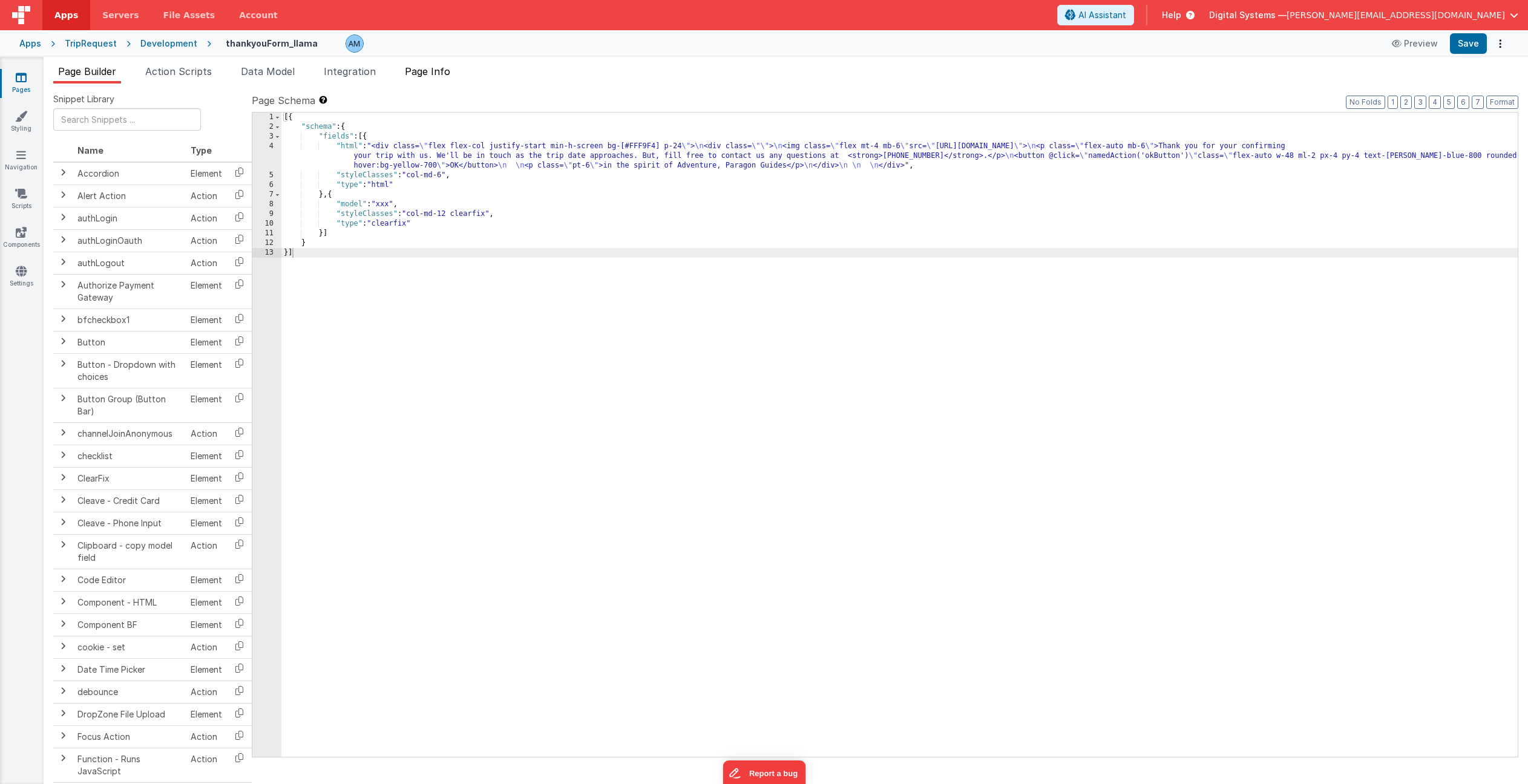
click at [431, 73] on span "Page Info" at bounding box center [428, 71] width 45 height 12
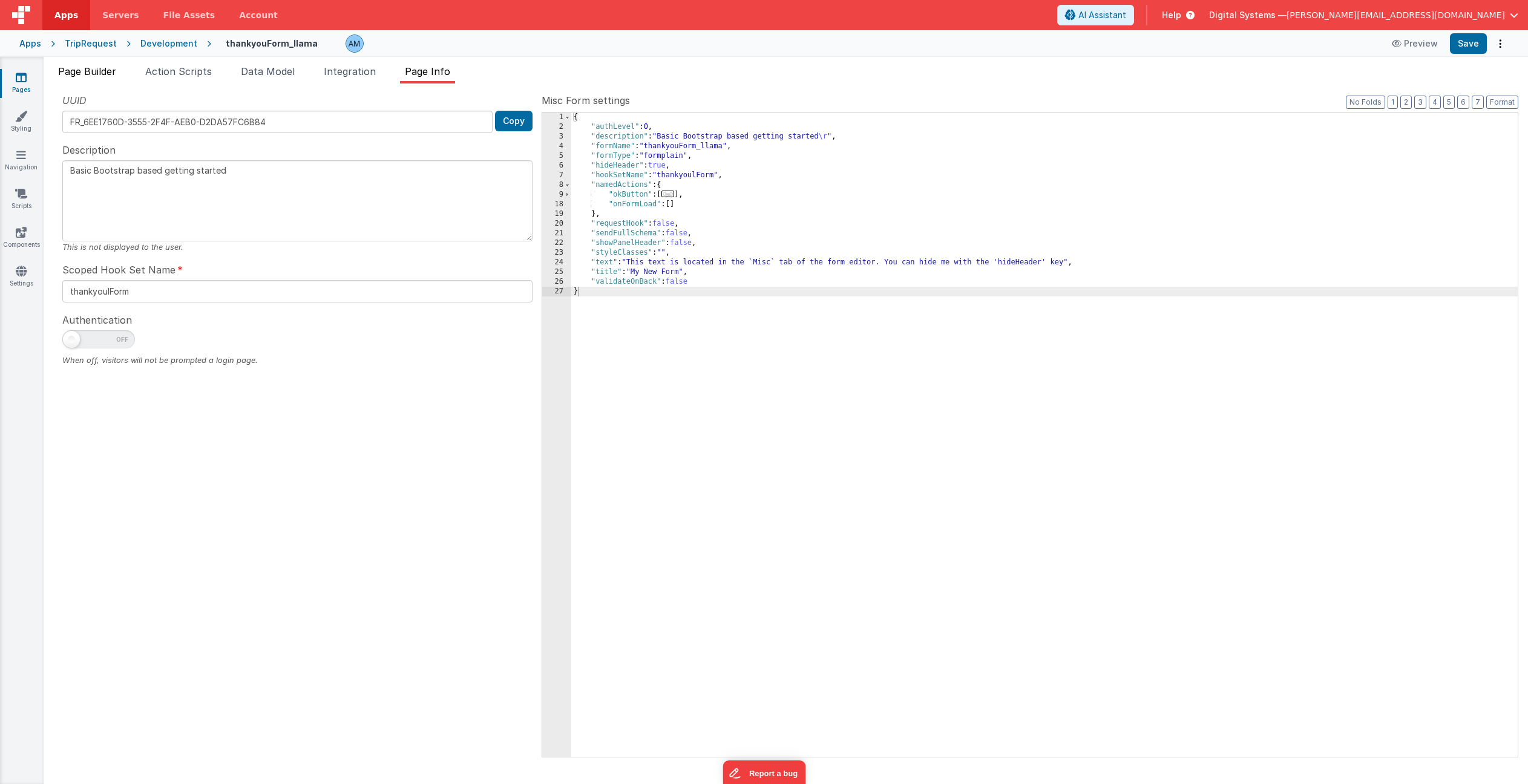
click at [93, 75] on span "Page Builder" at bounding box center [87, 71] width 58 height 12
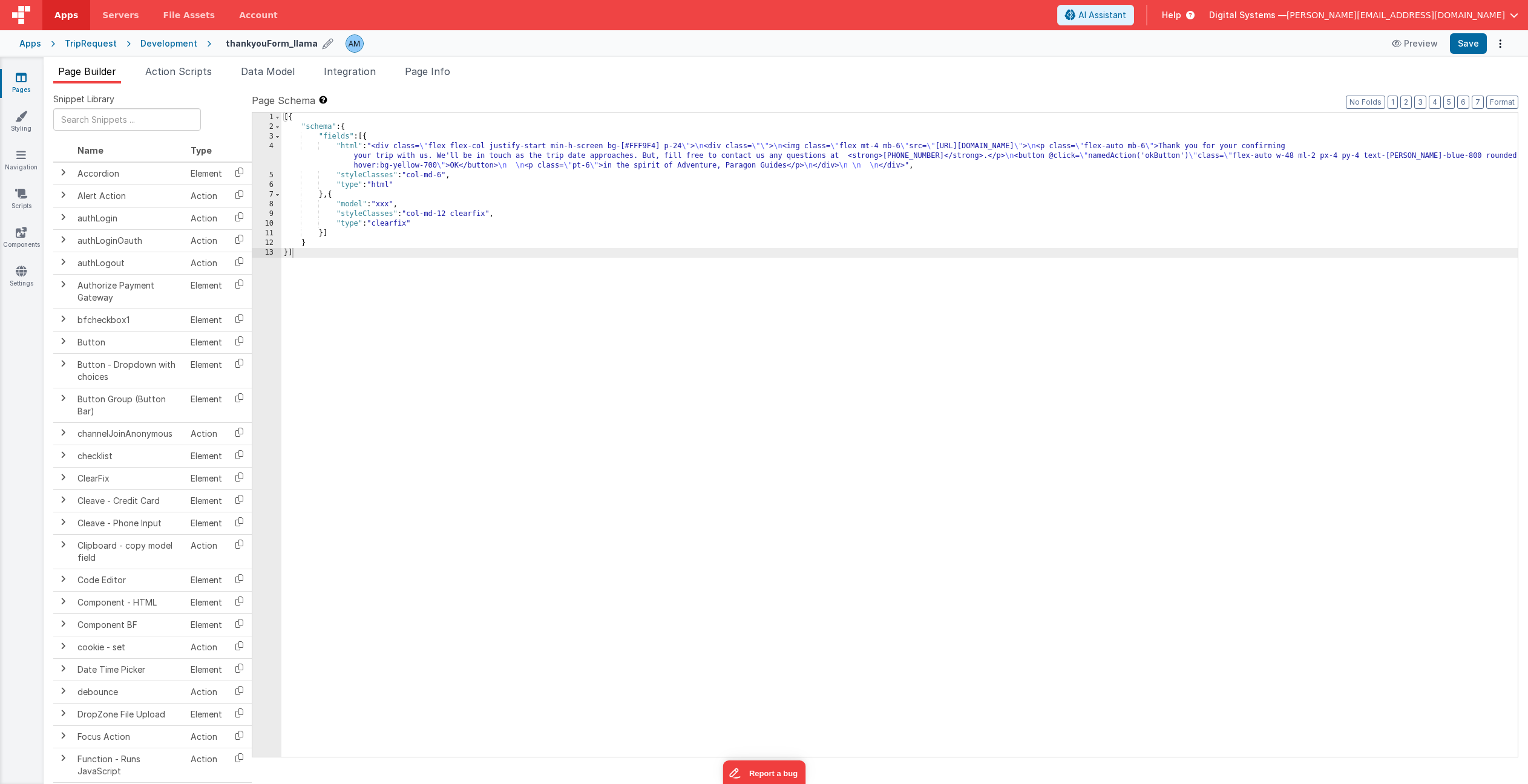
click at [323, 46] on icon at bounding box center [328, 43] width 11 height 17
drag, startPoint x: 314, startPoint y: 42, endPoint x: 291, endPoint y: 44, distance: 23.1
click at [291, 44] on input "thankyouForm_llama" at bounding box center [301, 43] width 151 height 18
type input "thankyouForm_Confirmation"
click at [382, 44] on icon at bounding box center [386, 43] width 10 height 17
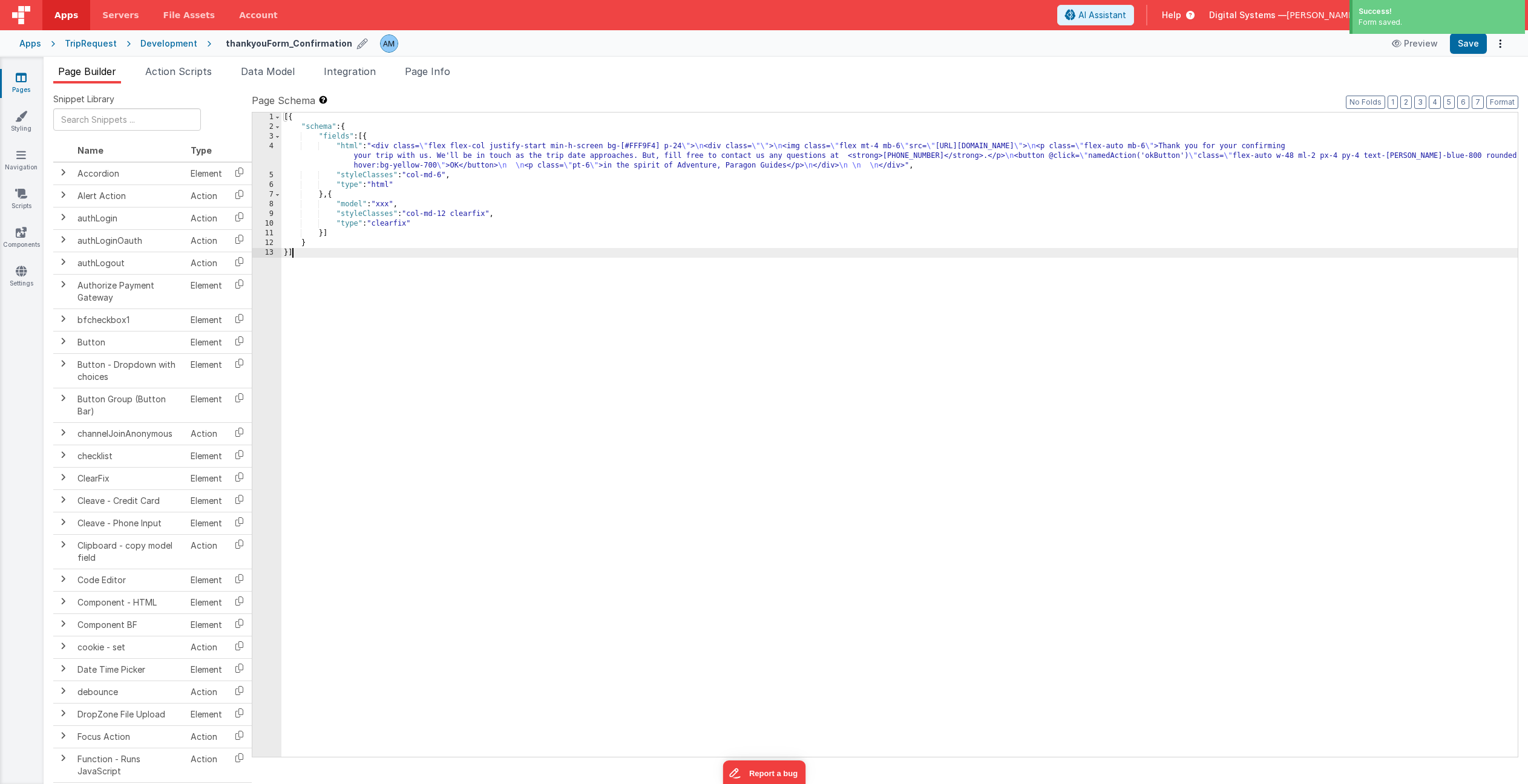
click at [603, 383] on div "[{ "schema" : { "fields" : [{ "html" : "<div class= \" flex flex-col justify-st…" at bounding box center [899, 444] width 1237 height 664
click at [178, 41] on div "Development" at bounding box center [169, 43] width 57 height 12
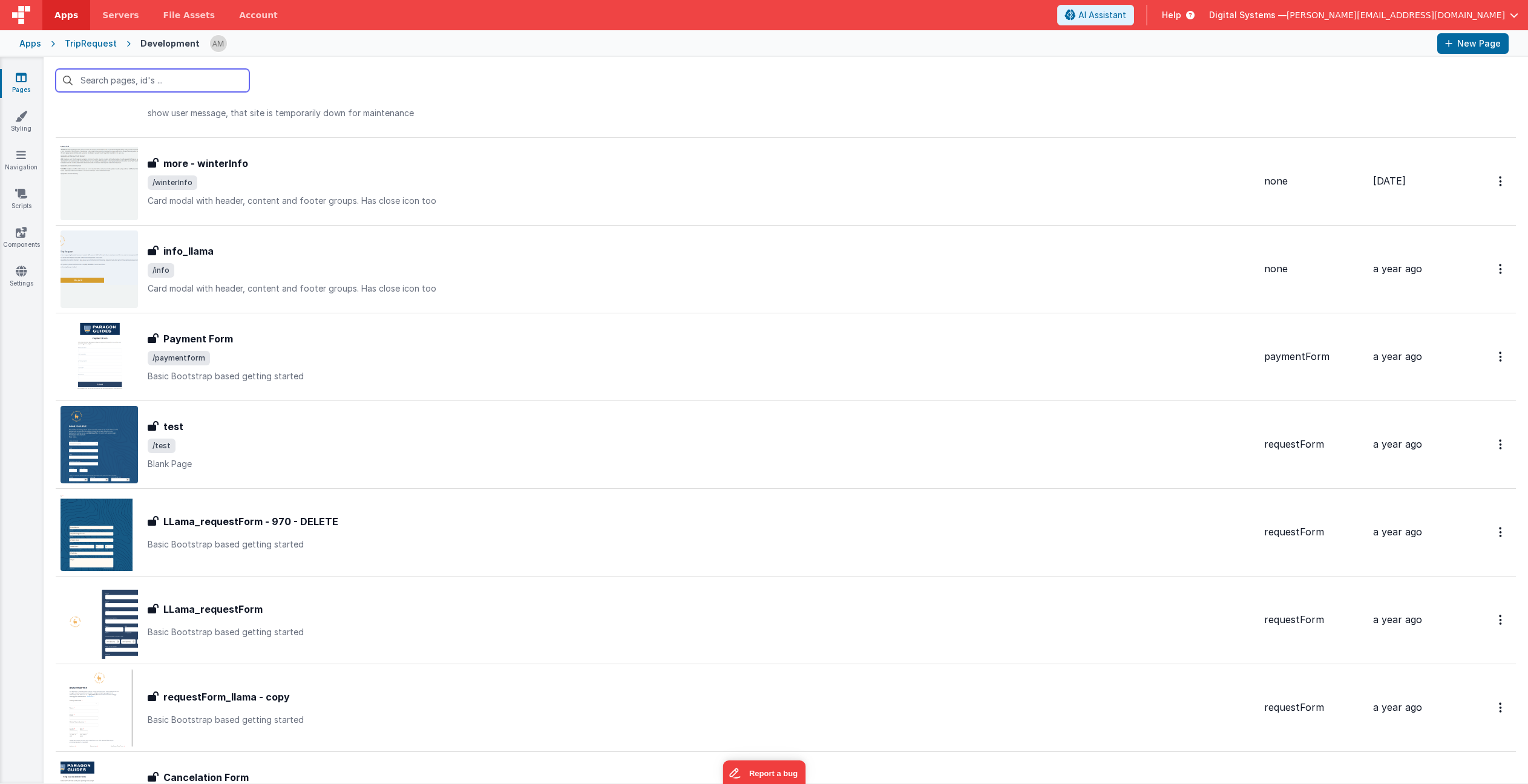
scroll to position [1308, 0]
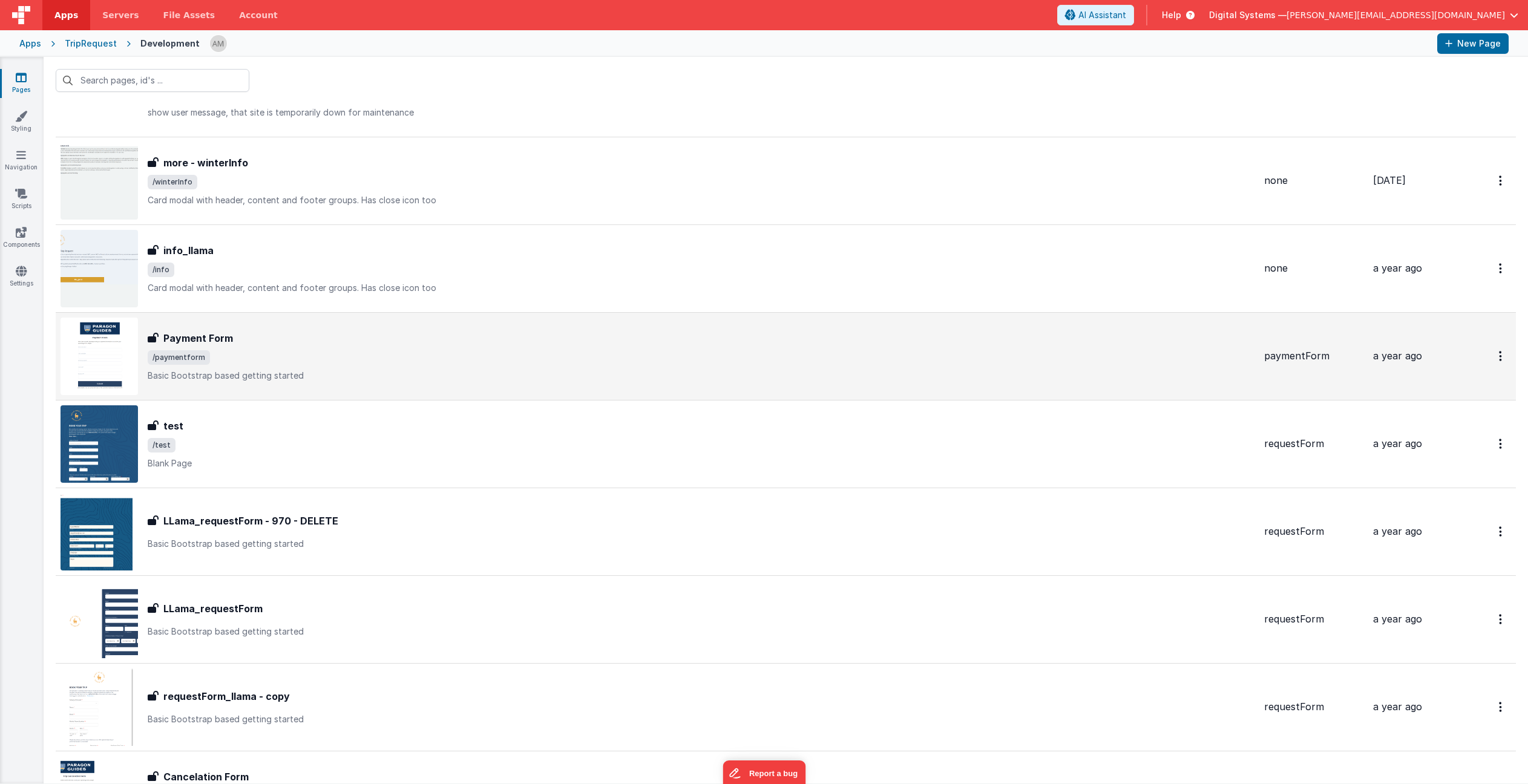
click at [358, 350] on span "/paymentform" at bounding box center [701, 357] width 1107 height 14
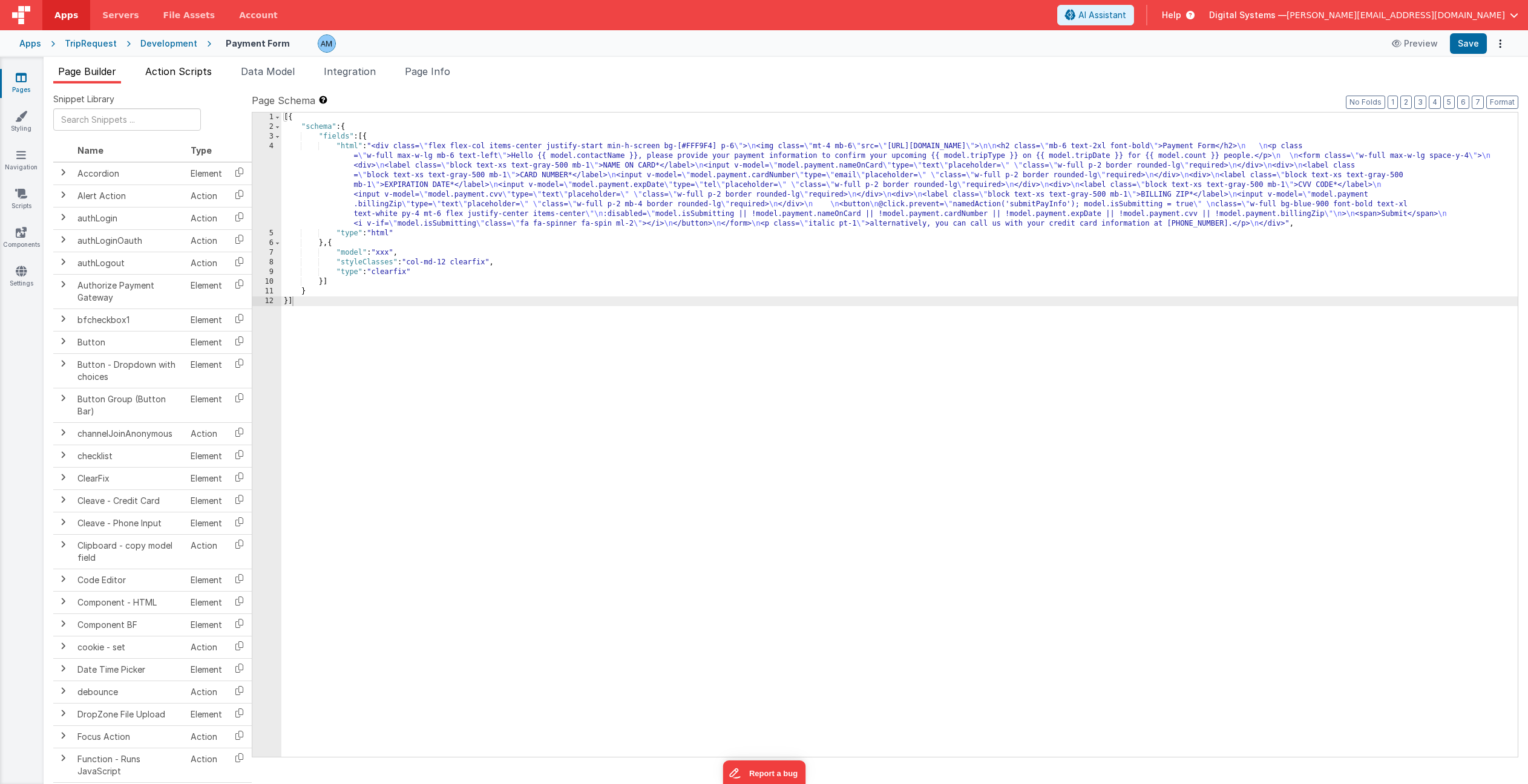
click at [188, 75] on span "Action Scripts" at bounding box center [178, 71] width 67 height 12
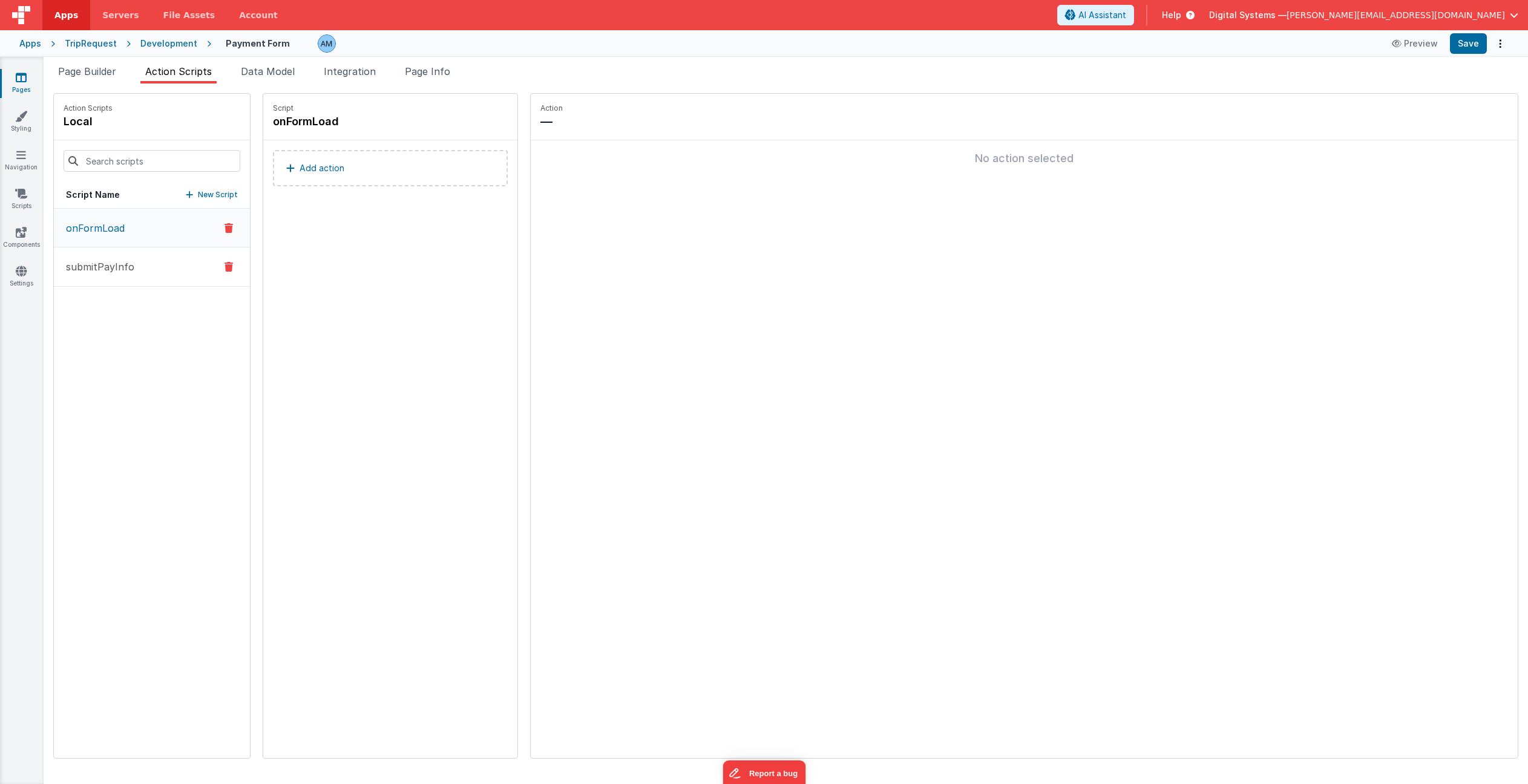
click at [154, 278] on button "submitPayInfo" at bounding box center [152, 267] width 196 height 39
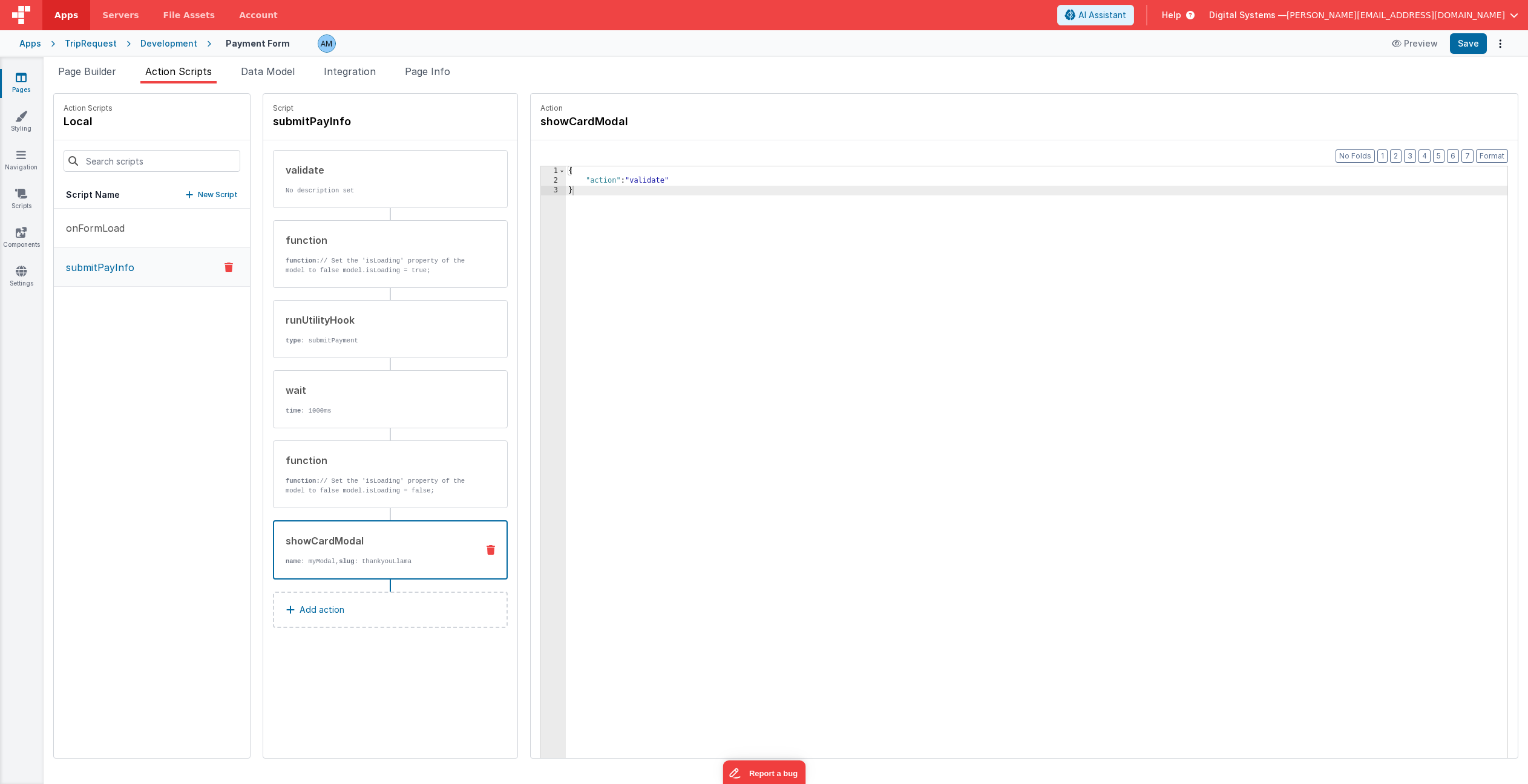
click at [395, 552] on div "showCardModal name : myModal, slug : thankyouLlama" at bounding box center [371, 550] width 194 height 32
drag, startPoint x: 705, startPoint y: 259, endPoint x: 673, endPoint y: 280, distance: 38.3
click at [647, 259] on div "{ "action" : "showCardModal" , "options" : { "clickToClose" : true , "draggable…" at bounding box center [1038, 491] width 937 height 649
drag, startPoint x: 1477, startPoint y: 42, endPoint x: 1448, endPoint y: 44, distance: 29.1
click at [1475, 42] on button "Save" at bounding box center [1468, 43] width 37 height 21
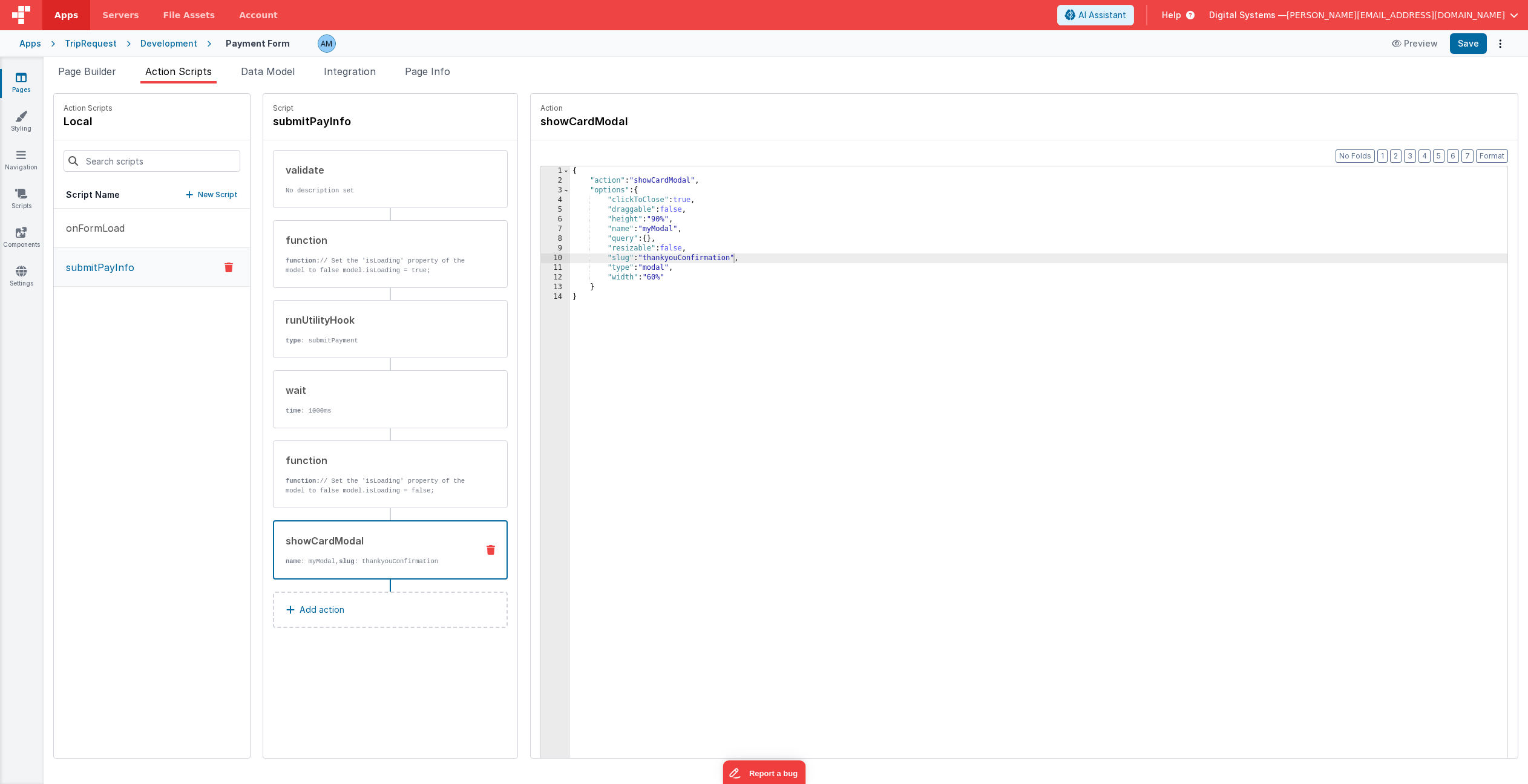
click at [184, 46] on div "Development" at bounding box center [169, 43] width 57 height 12
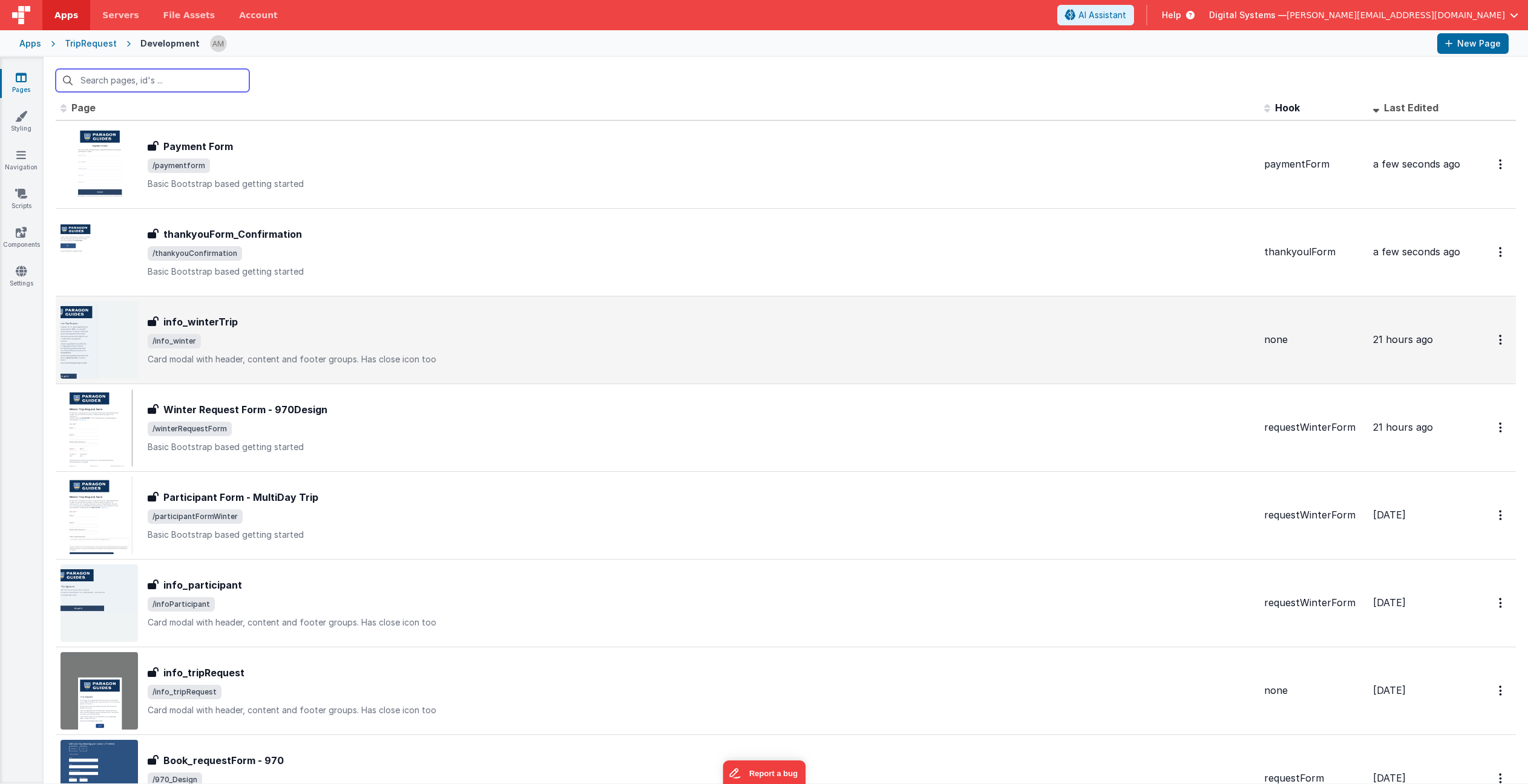
scroll to position [10, 0]
click at [362, 355] on p "Card modal with header, content and footer groups.Has close icon too" at bounding box center [701, 358] width 1107 height 12
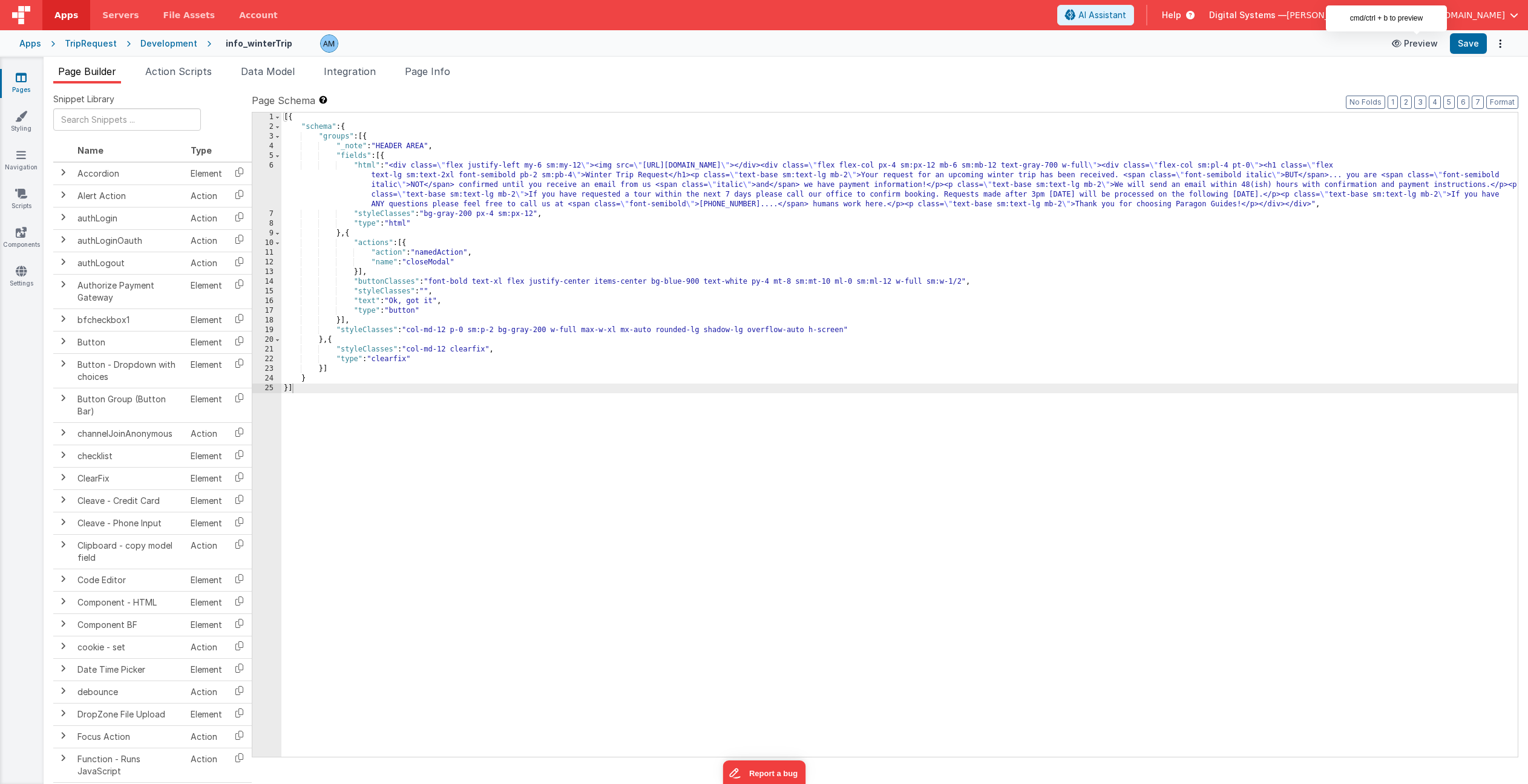
click at [1423, 38] on button "Preview" at bounding box center [1415, 43] width 60 height 19
click at [181, 39] on div "Development" at bounding box center [169, 43] width 57 height 12
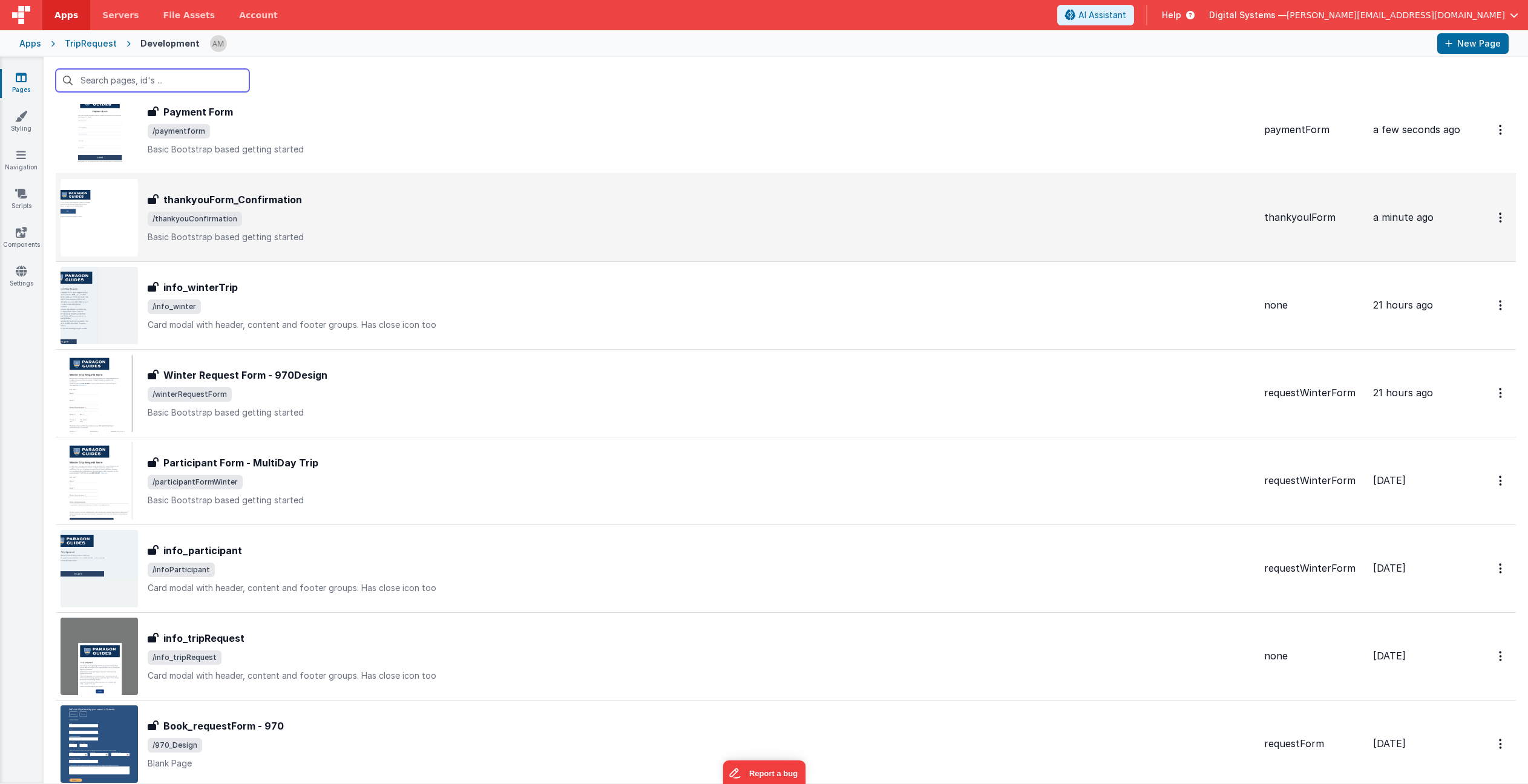
scroll to position [45, 0]
click at [295, 188] on div "thankyouForm_Confirmation thankyouForm_Confirmation /thankyouConfirmation Basic…" at bounding box center [657, 216] width 1194 height 78
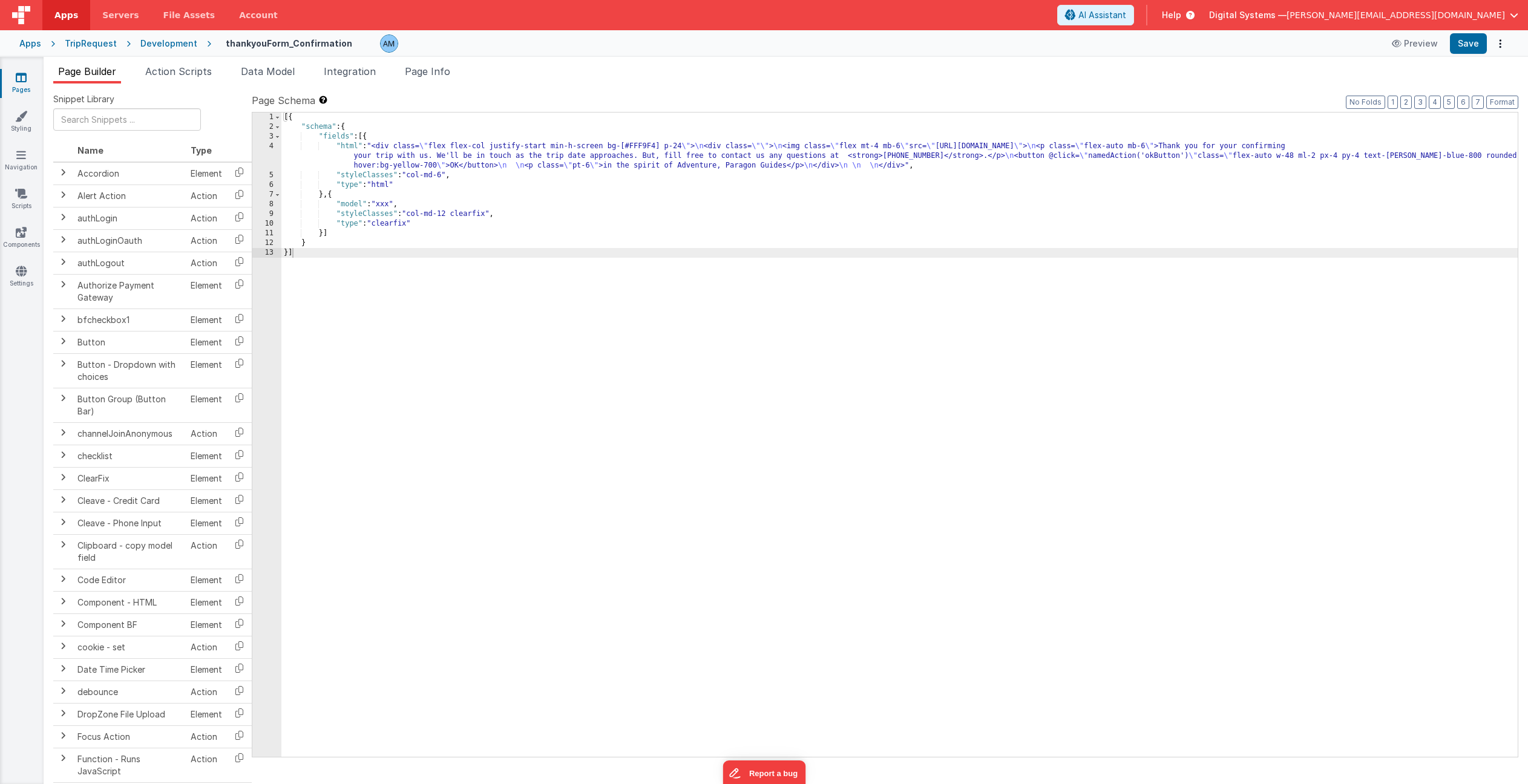
click at [170, 42] on div "Development" at bounding box center [169, 43] width 57 height 12
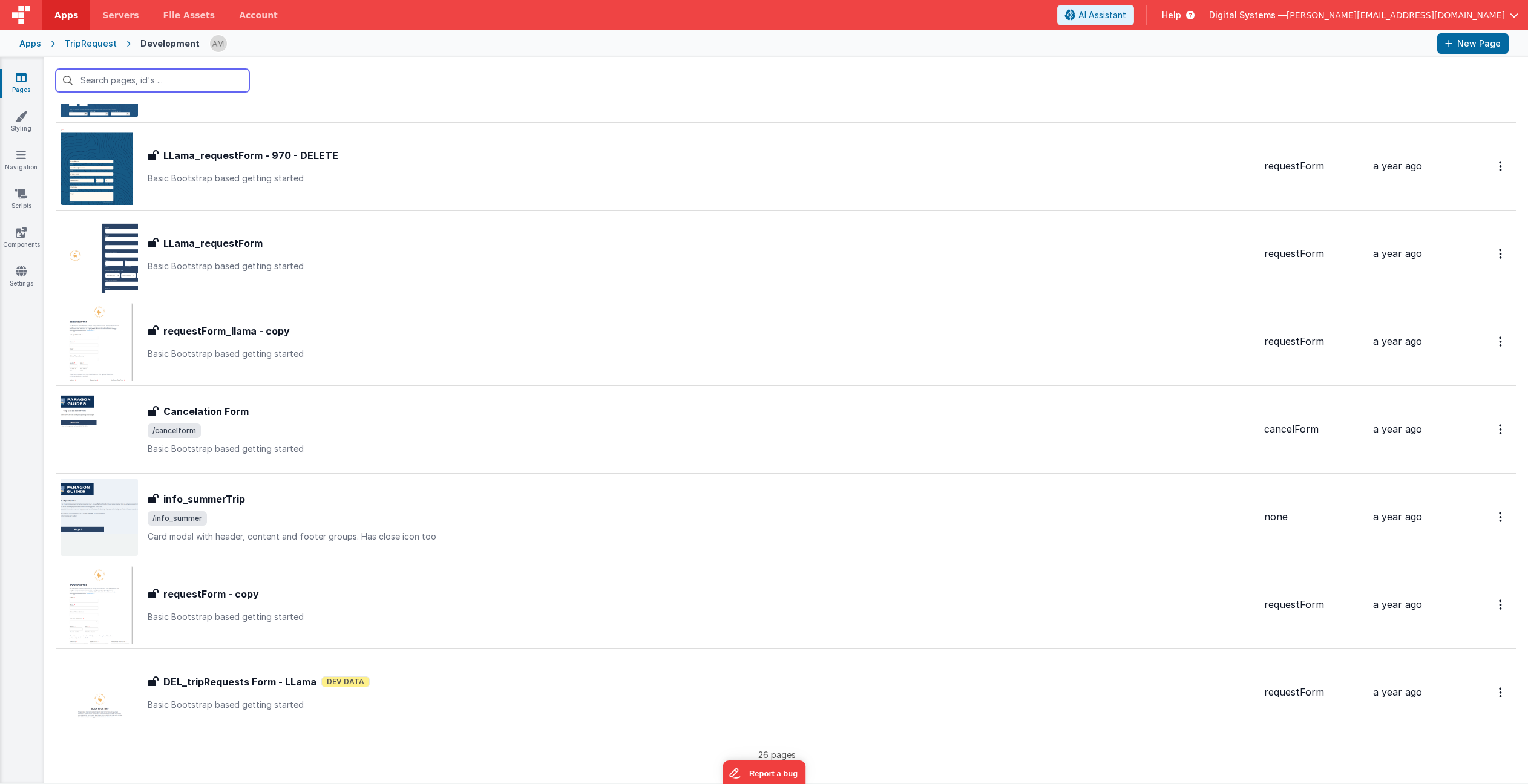
scroll to position [1684, 0]
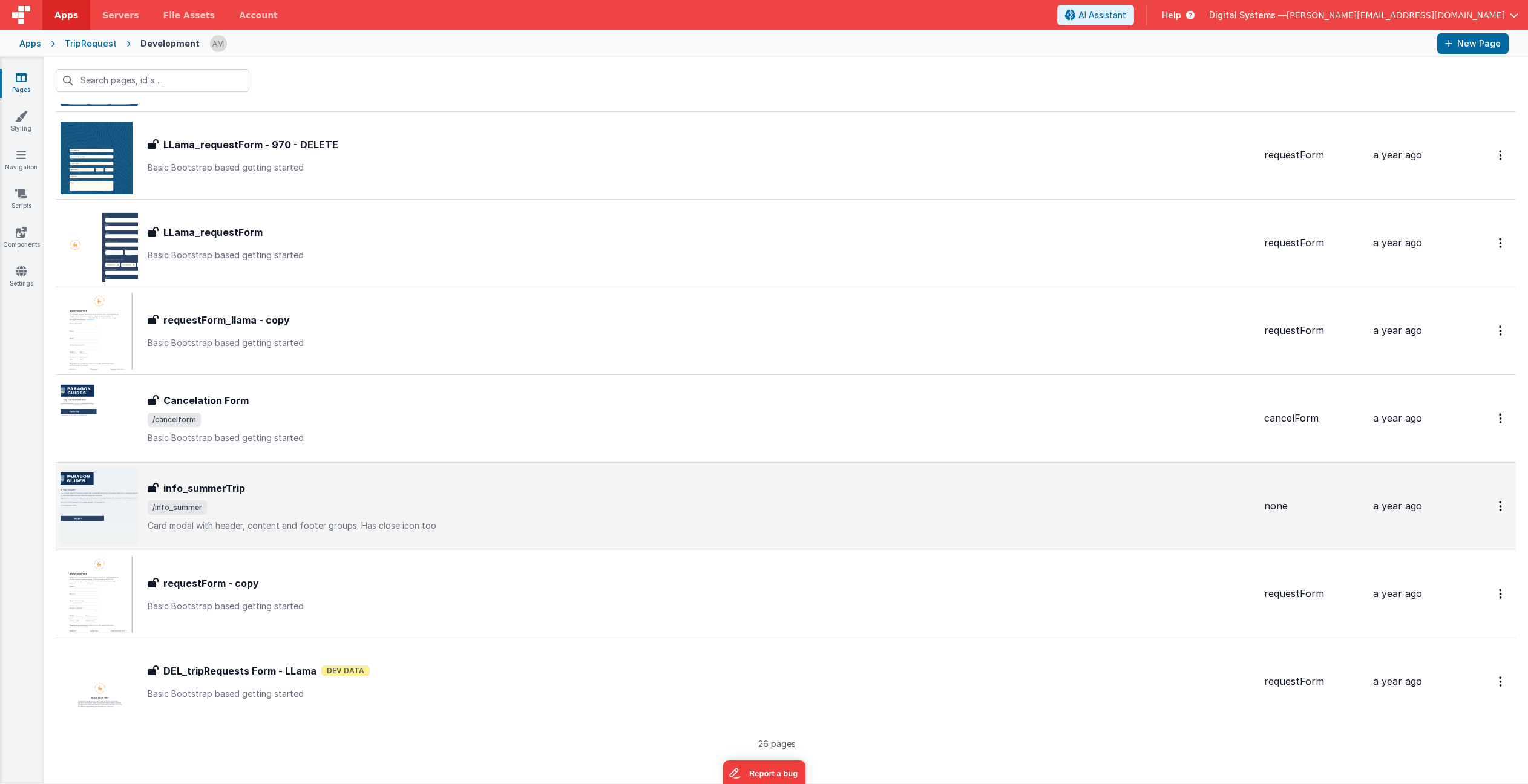
click at [655, 478] on div "info_summerTrip info_summerTrip /info_summer Card modal with header, content an…" at bounding box center [657, 506] width 1194 height 78
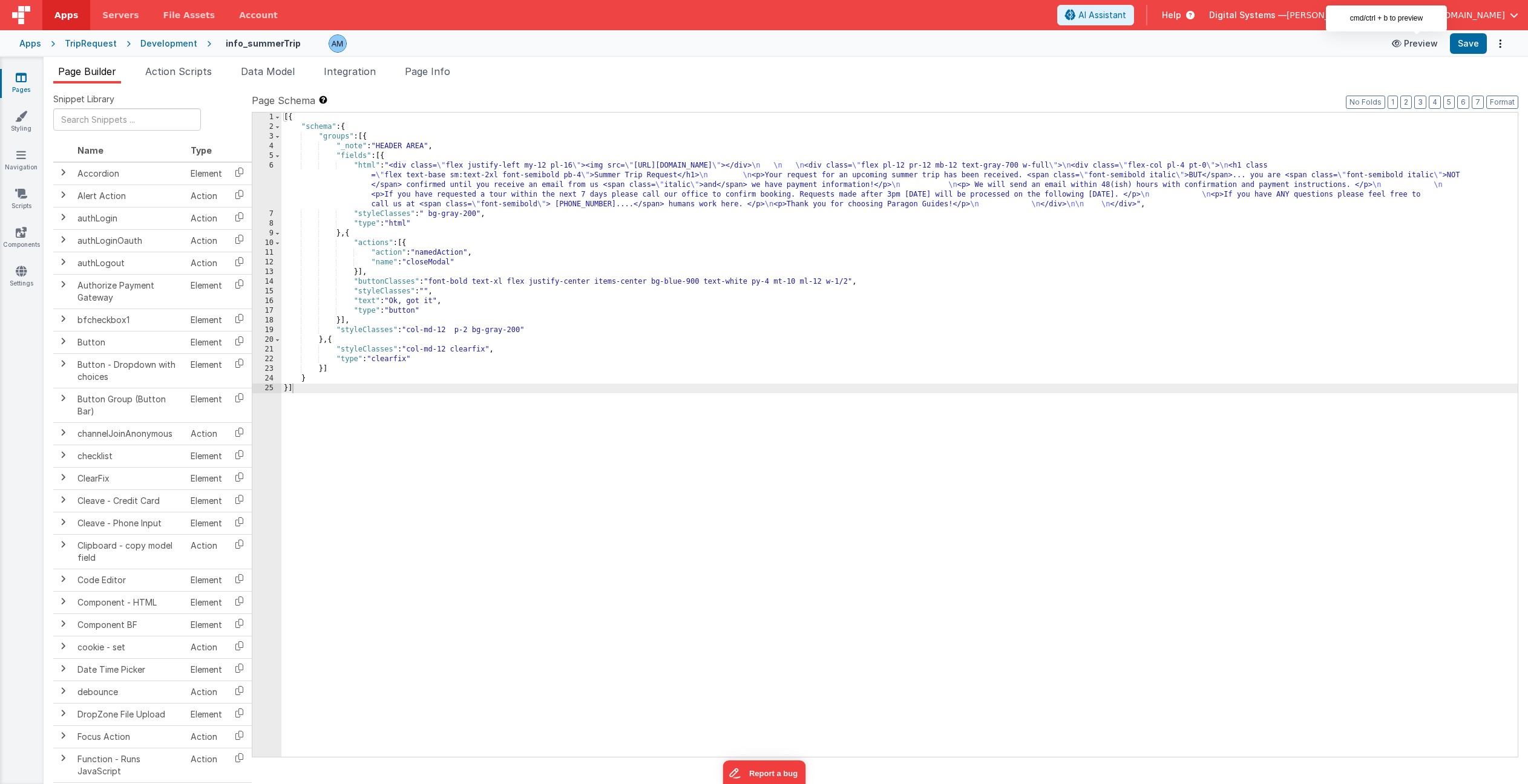
click at [1408, 41] on button "Preview" at bounding box center [1415, 43] width 60 height 19
click at [174, 49] on div "Development" at bounding box center [169, 43] width 57 height 12
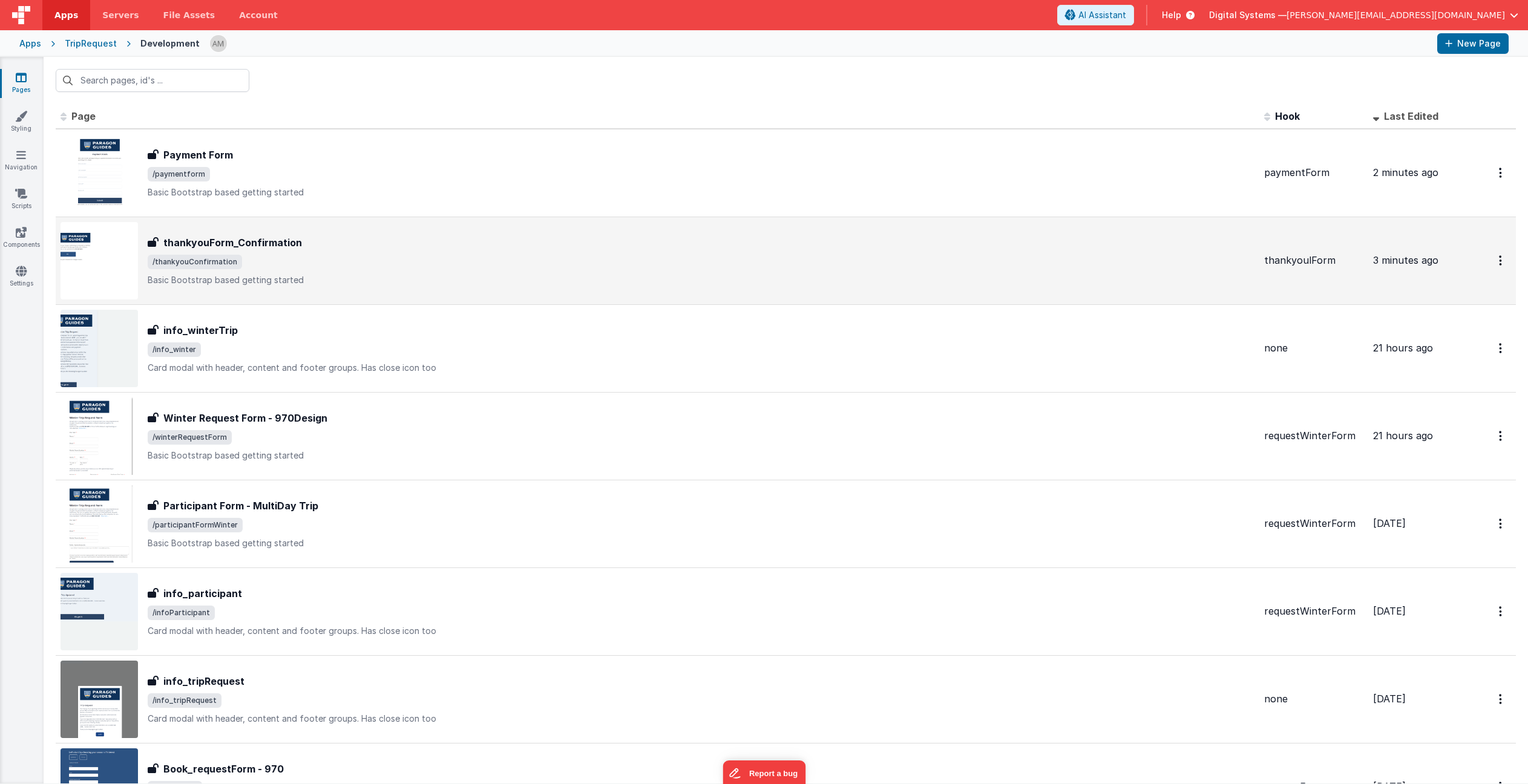
click at [383, 254] on span "/thankyouConfirmation" at bounding box center [701, 262] width 1107 height 14
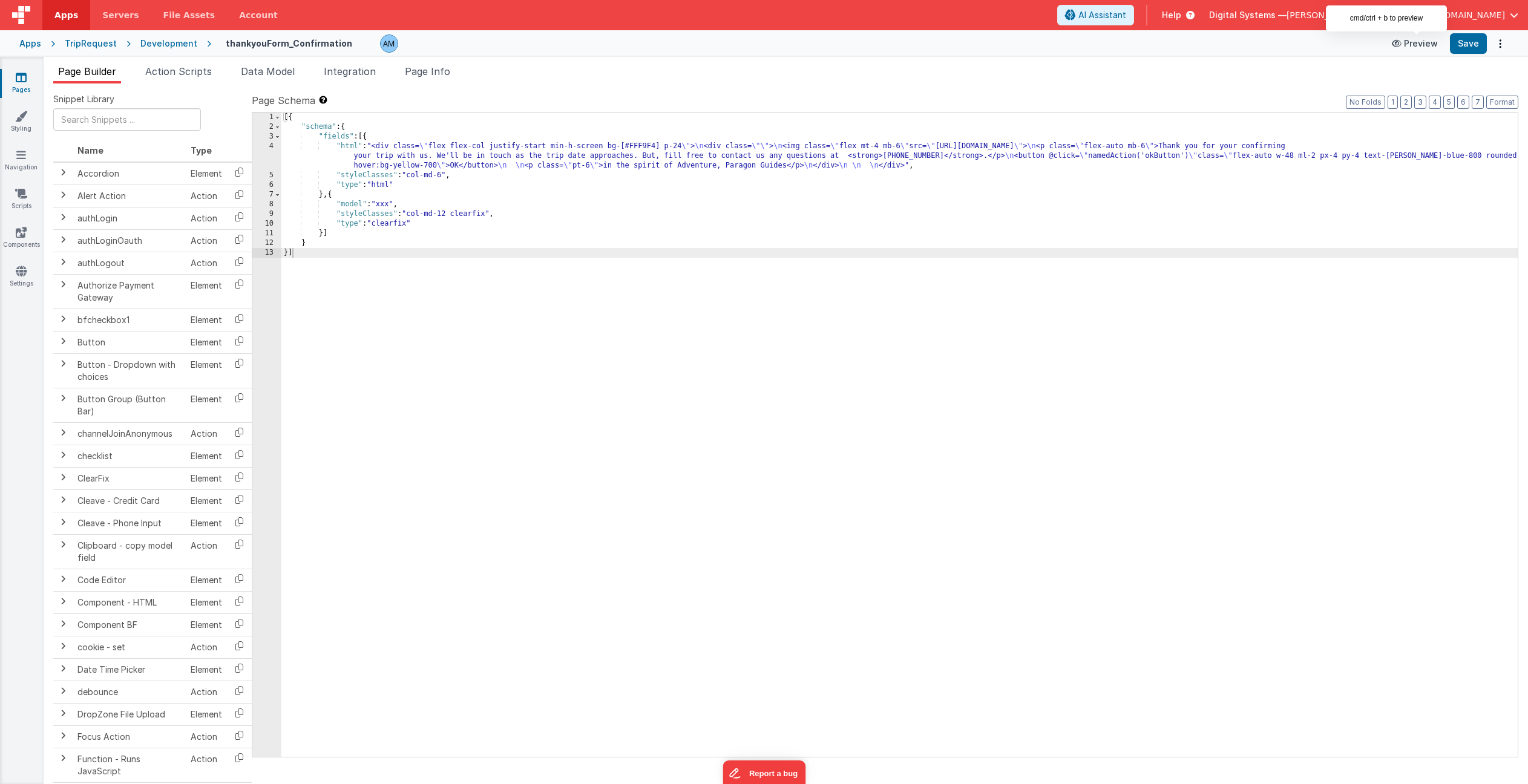
drag, startPoint x: 1417, startPoint y: 47, endPoint x: 1400, endPoint y: 47, distance: 17.0
click at [1400, 47] on button "Preview" at bounding box center [1415, 43] width 60 height 19
click at [488, 171] on div "[{ "schema" : { "fields" : [{ "html" : "<div class= \" flex flex-col justify-st…" at bounding box center [899, 444] width 1237 height 664
click at [259, 147] on div "4" at bounding box center [267, 156] width 29 height 29
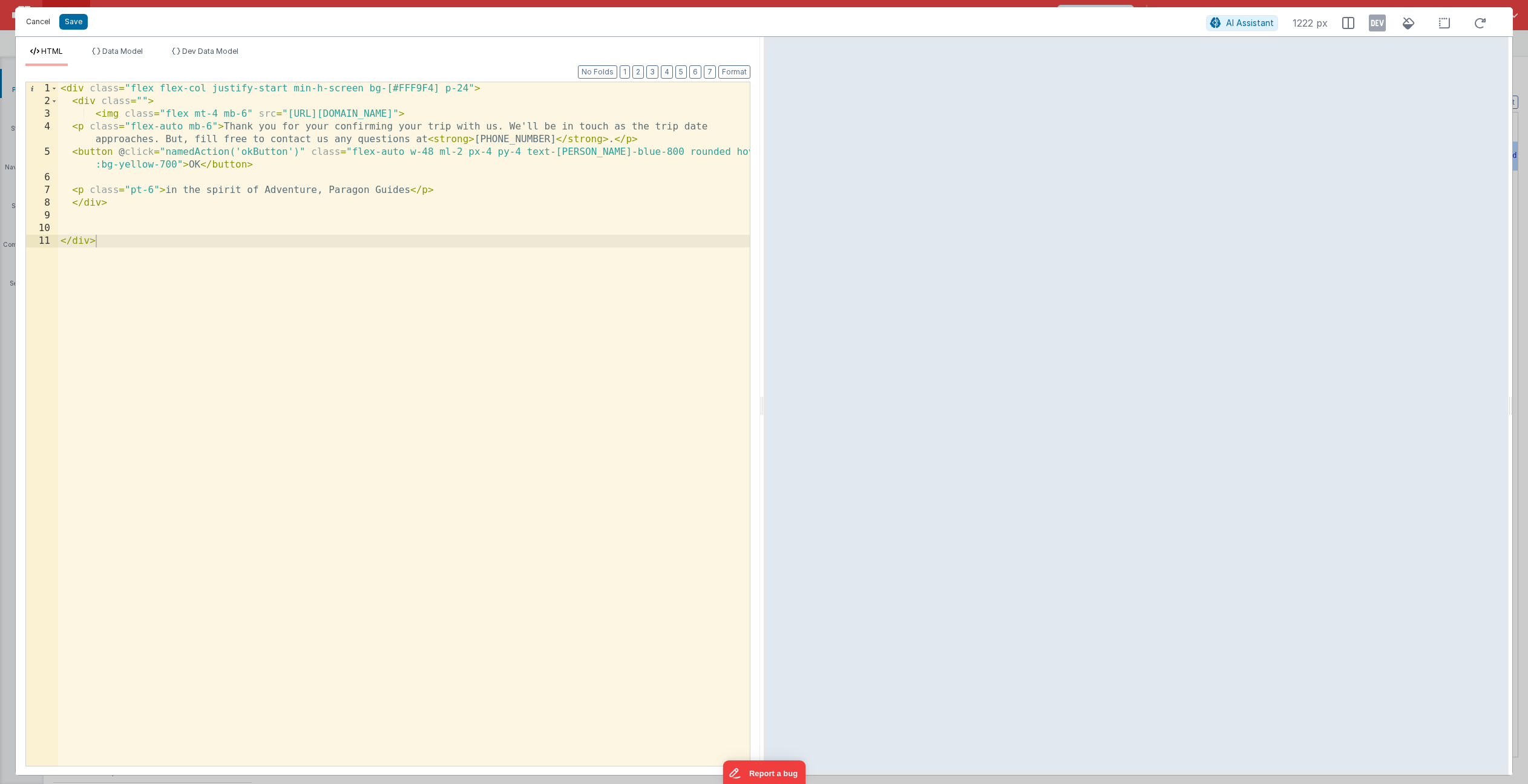
click at [41, 22] on button "Cancel" at bounding box center [38, 22] width 36 height 17
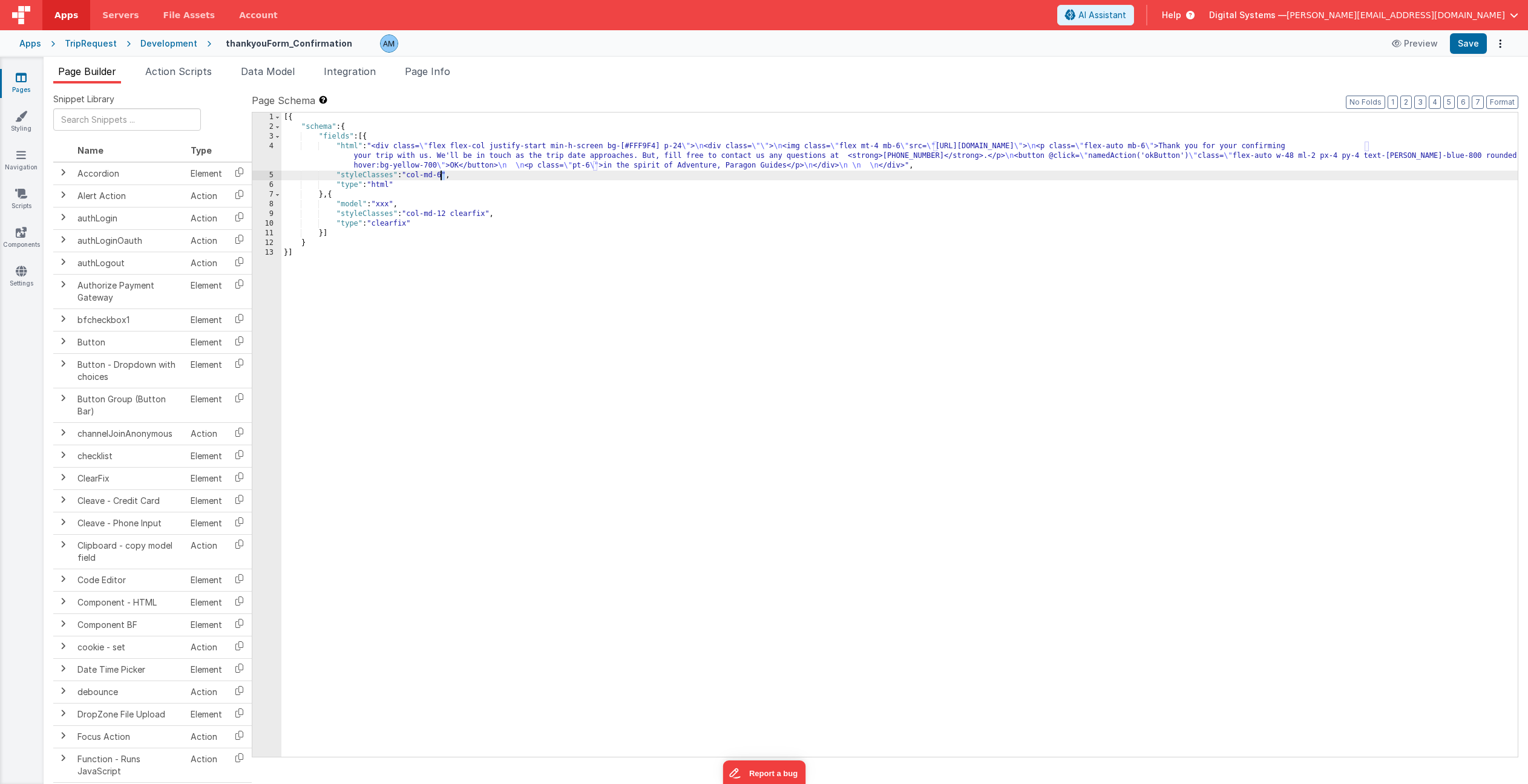
click at [441, 175] on div "[{ "schema" : { "fields" : [{ "html" : "<div class= \" flex flex-col justify-st…" at bounding box center [899, 444] width 1237 height 664
drag, startPoint x: 1470, startPoint y: 39, endPoint x: 1439, endPoint y: 43, distance: 31.3
click at [1465, 39] on button "Save" at bounding box center [1468, 43] width 37 height 21
click at [1402, 42] on icon at bounding box center [1398, 43] width 12 height 8
drag, startPoint x: 496, startPoint y: 162, endPoint x: 461, endPoint y: 162, distance: 35.0
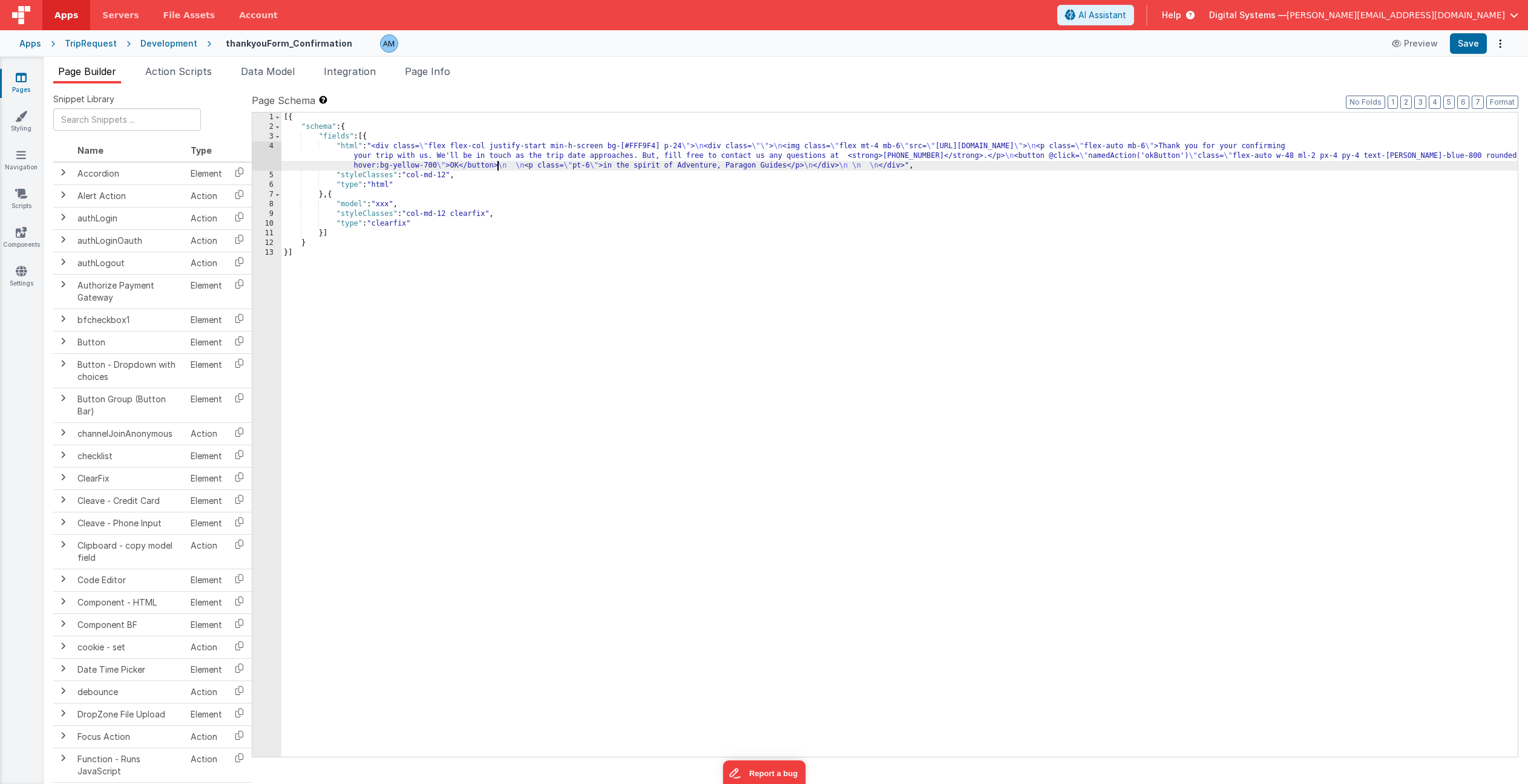
click at [496, 162] on div "[{ "schema" : { "fields" : [{ "html" : "<div class= \" flex flex-col justify-st…" at bounding box center [899, 444] width 1237 height 664
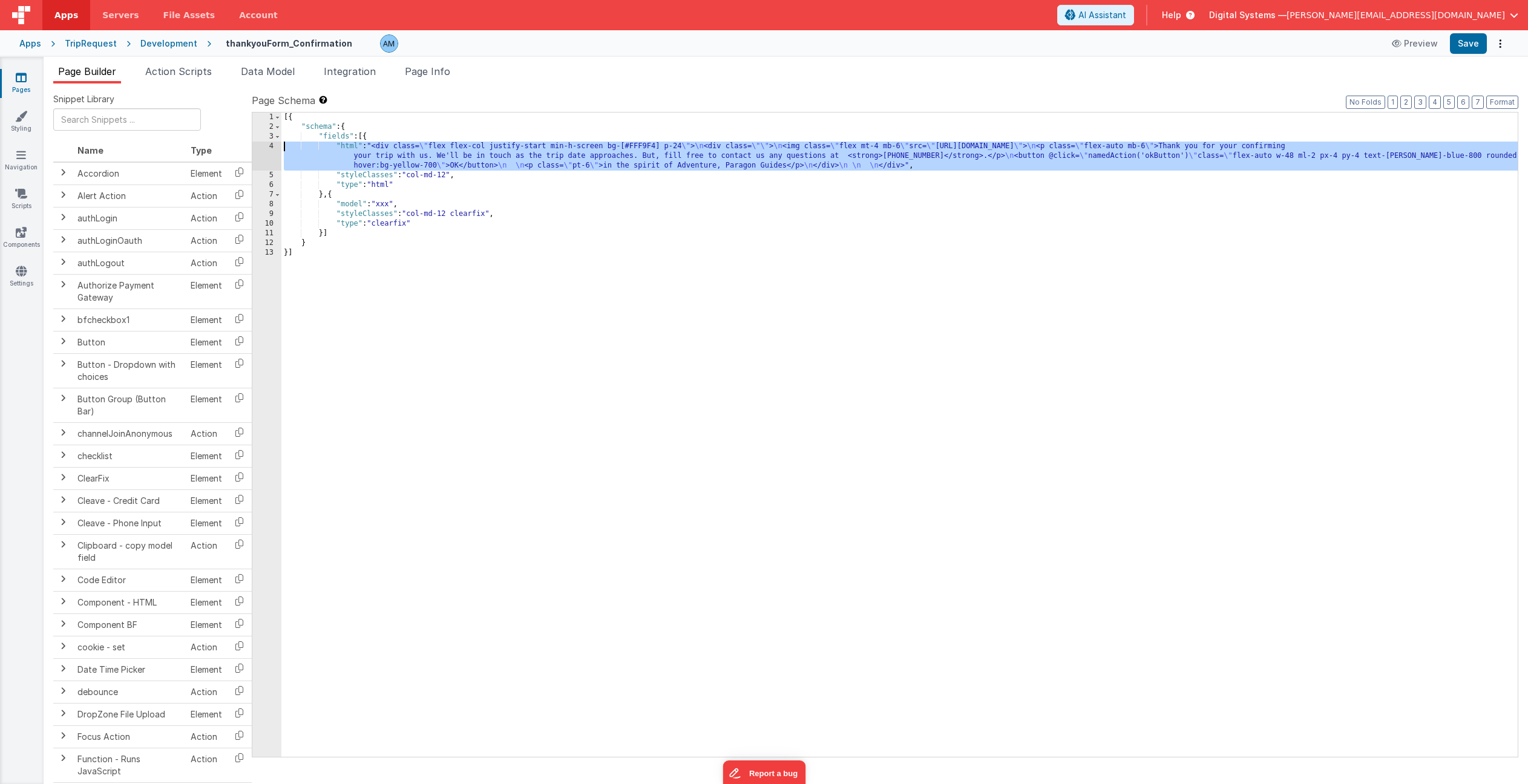
click at [270, 150] on div "4" at bounding box center [267, 156] width 29 height 29
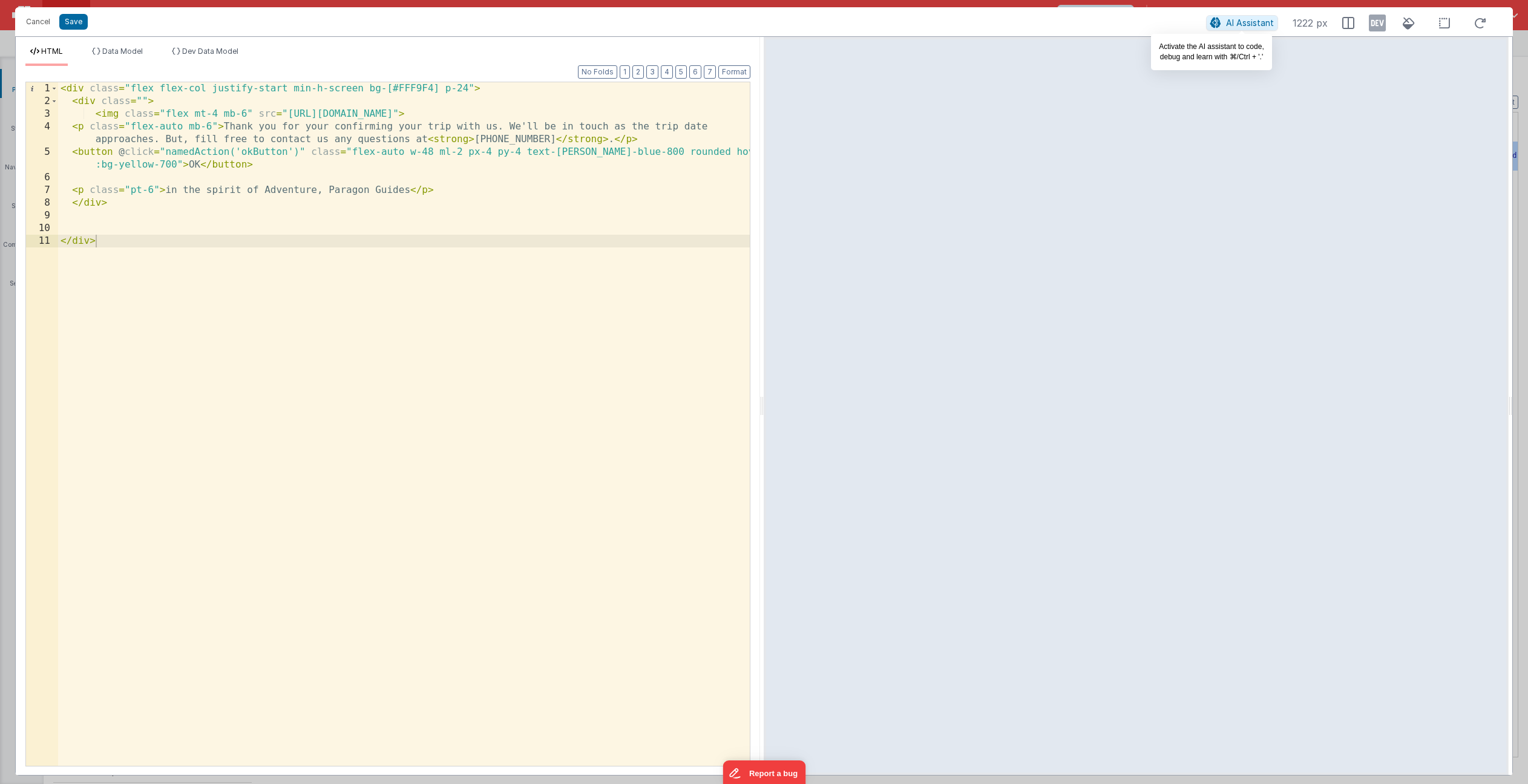
click at [1248, 26] on span "AI Assistant" at bounding box center [1250, 23] width 48 height 10
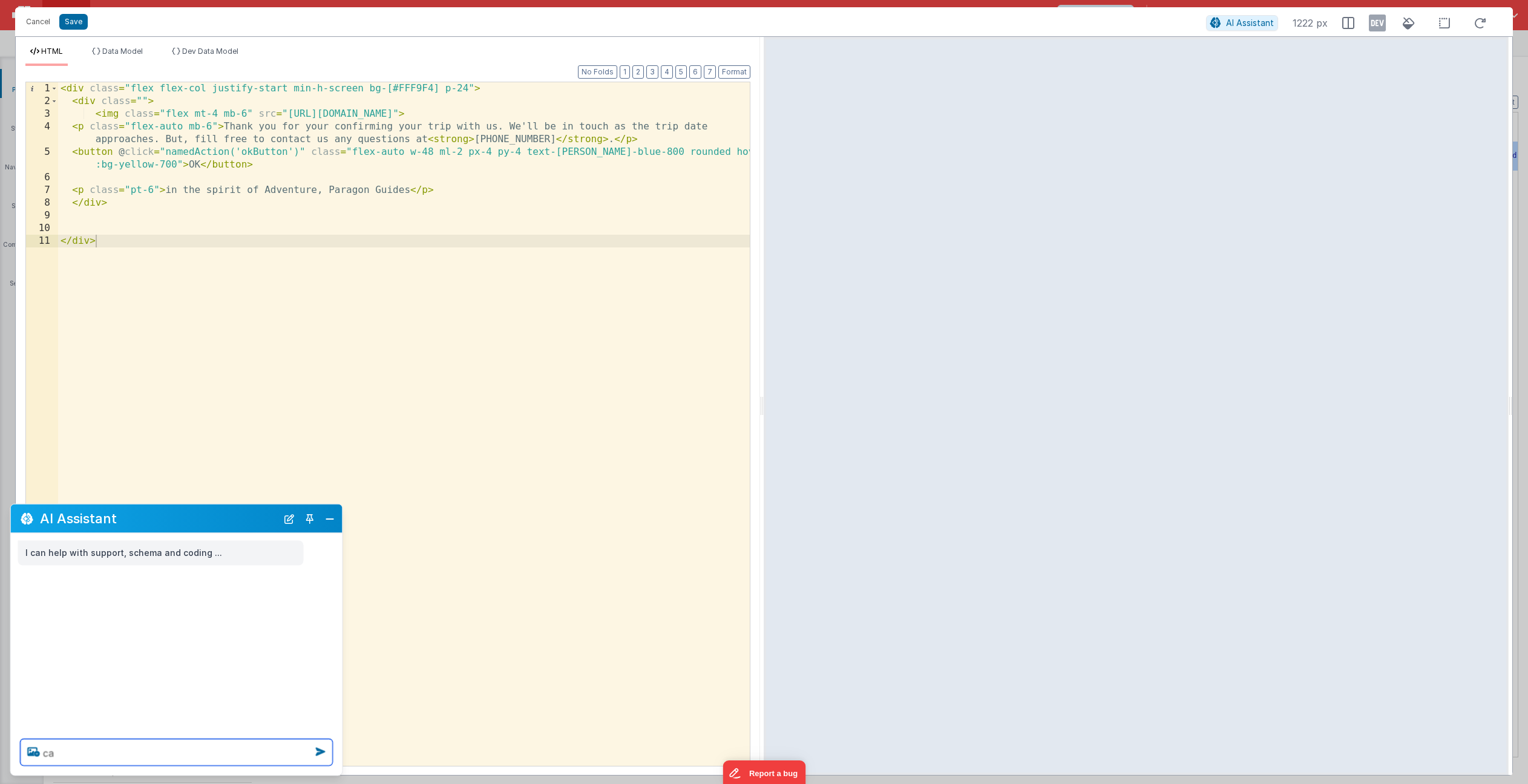
type textarea "c"
type textarea "the text displays too squished when viewed on mobile. can you update so that it…"
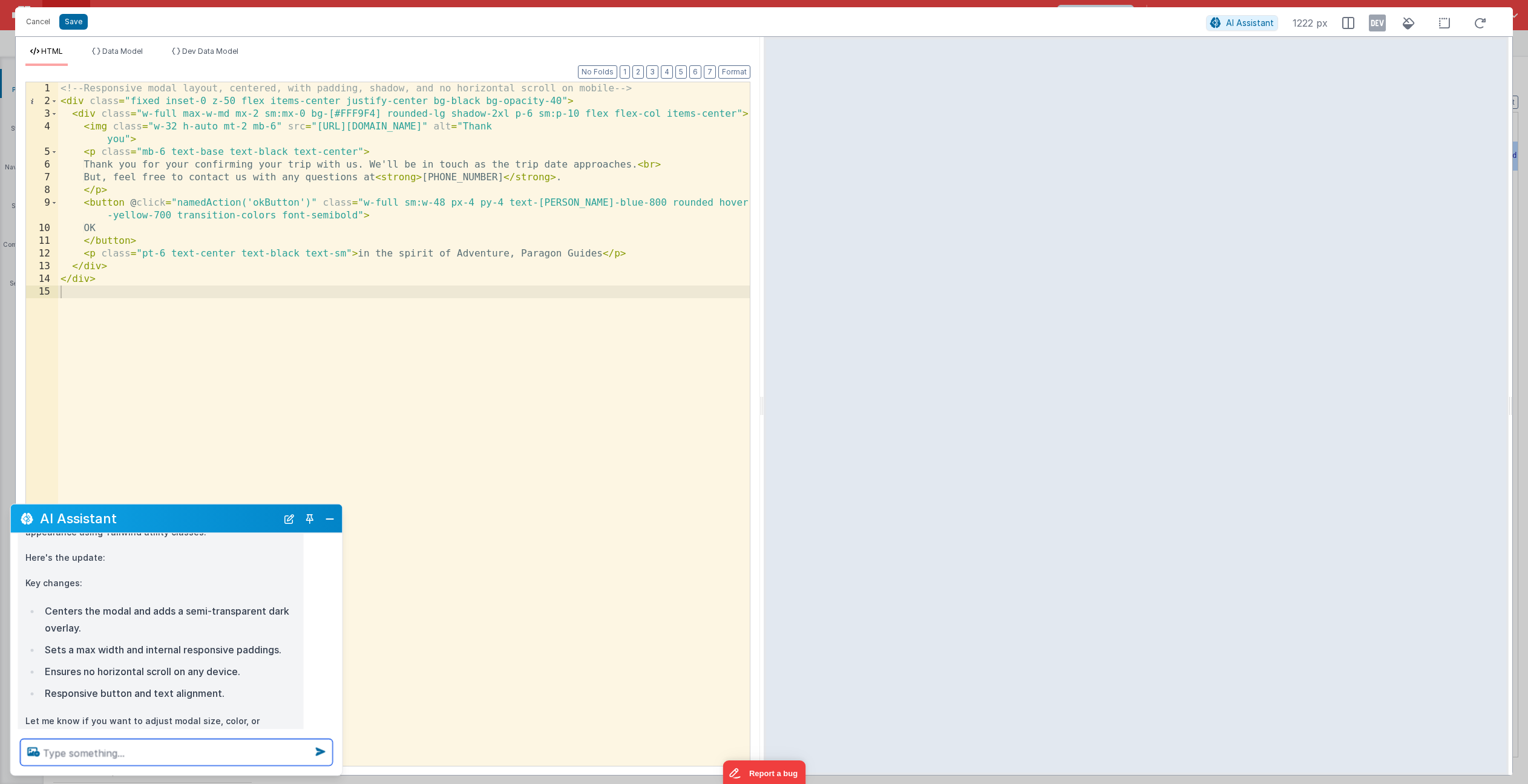
scroll to position [208, 0]
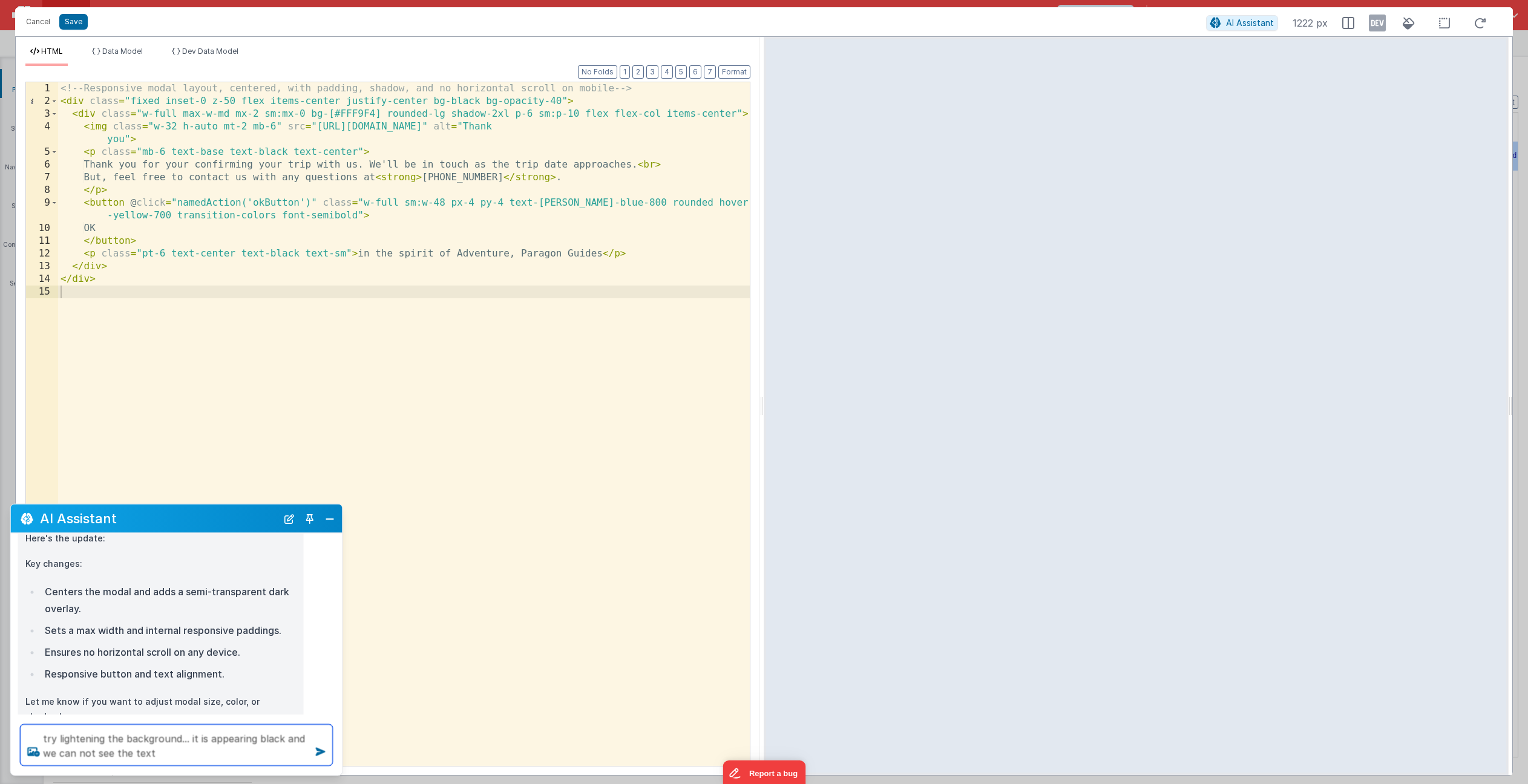
type textarea "try lightening the background... it is appearing black and we can not see the t…"
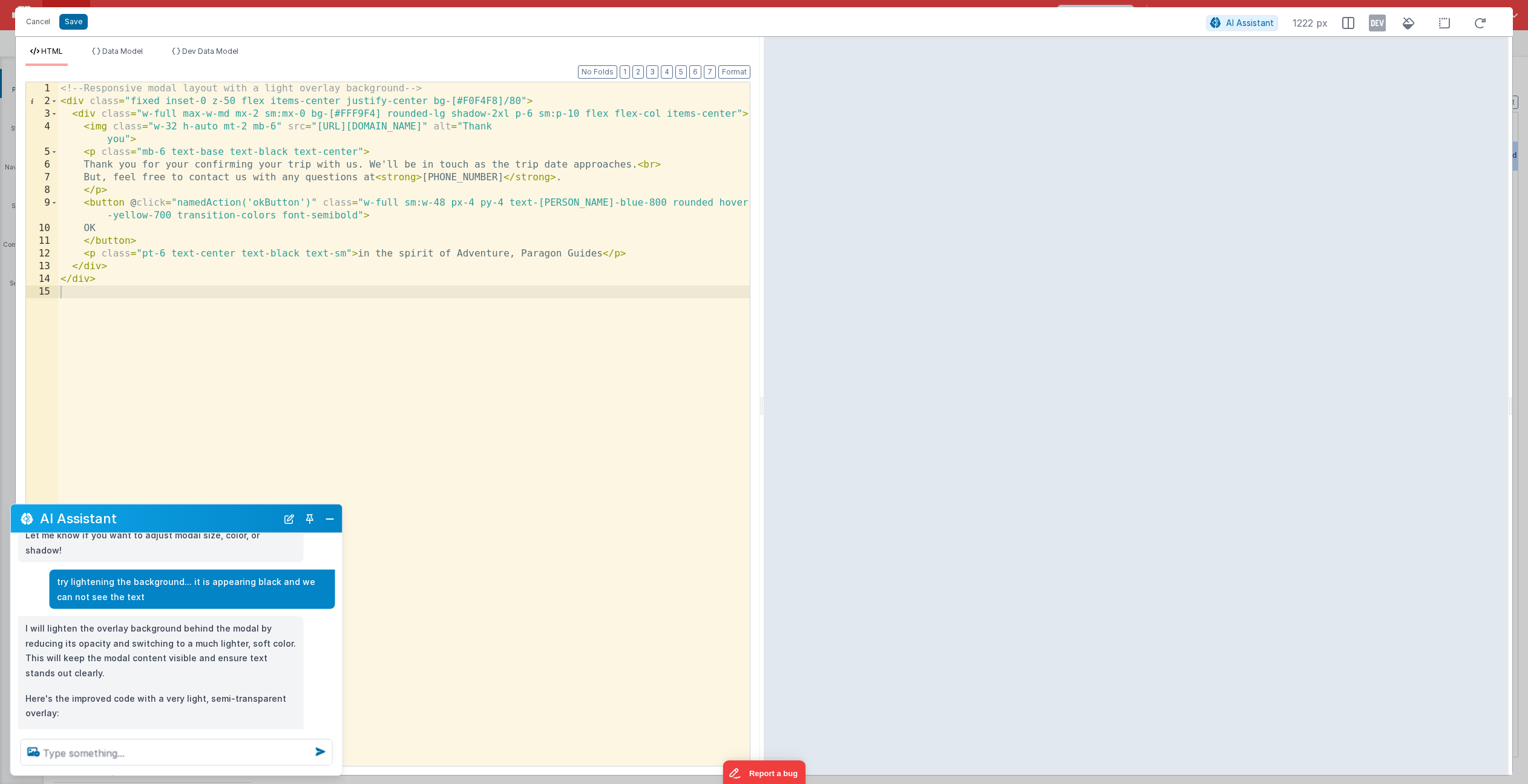
scroll to position [397, 0]
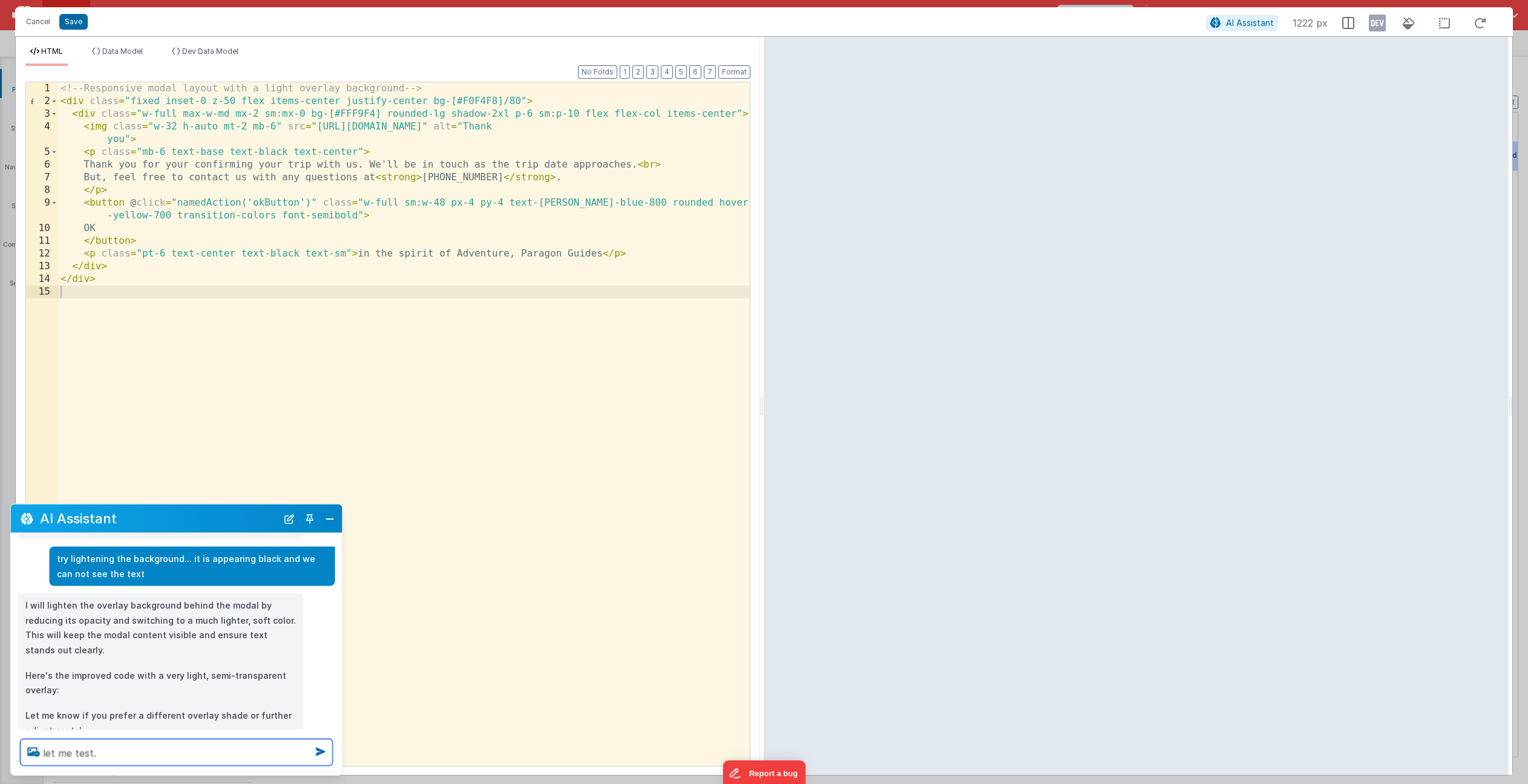
type textarea "let me test."
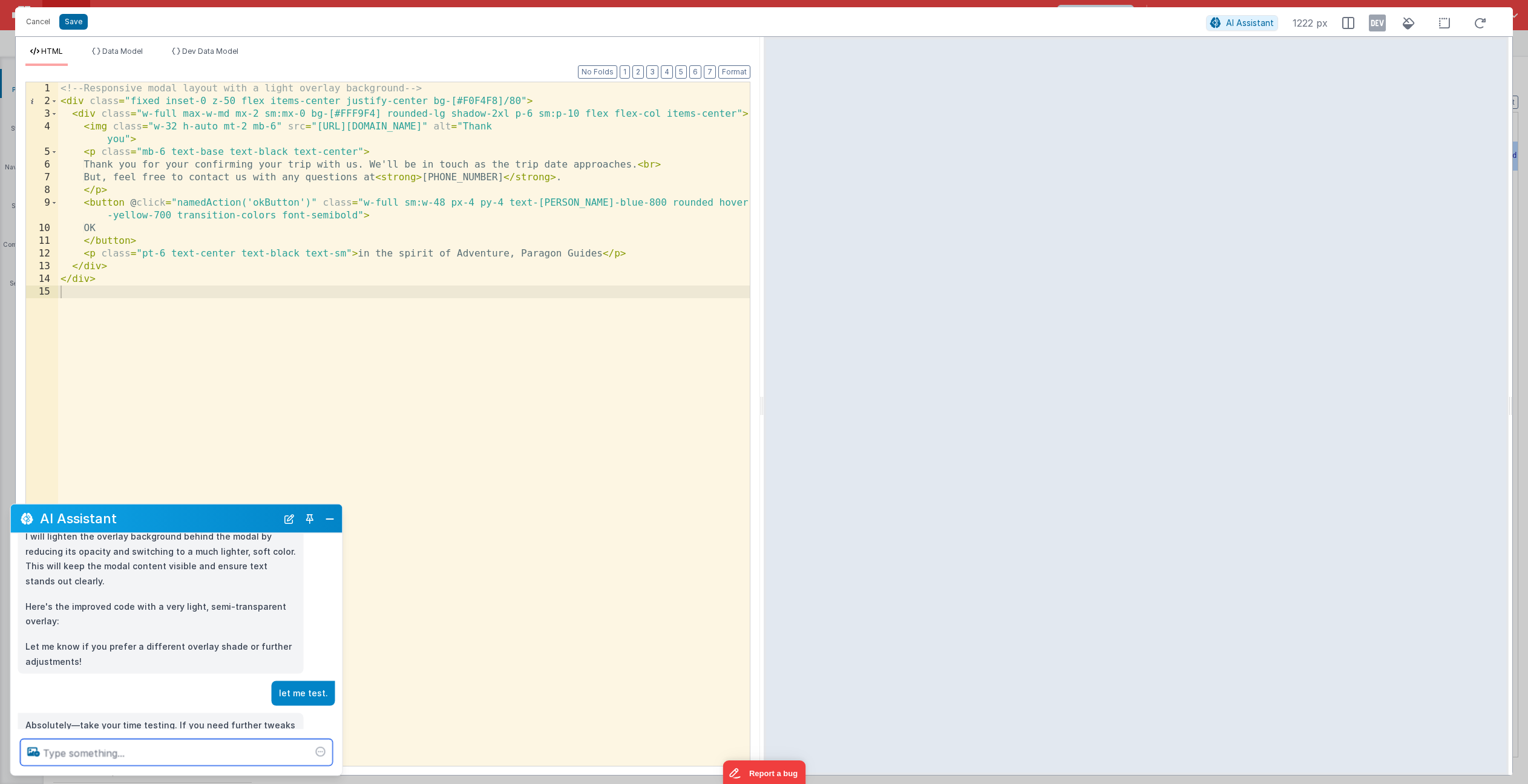
scroll to position [489, 0]
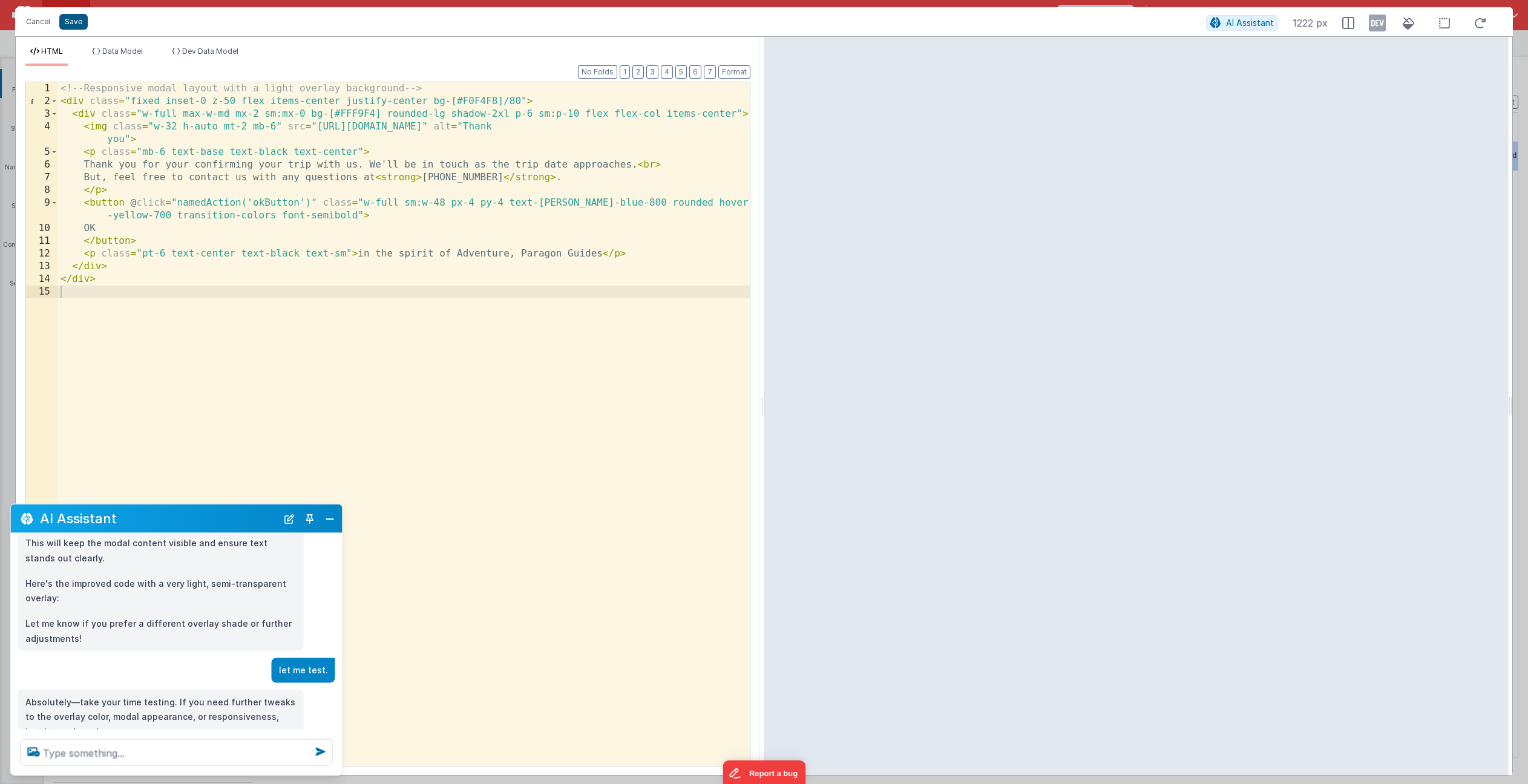
click at [71, 24] on button "Save" at bounding box center [74, 21] width 29 height 16
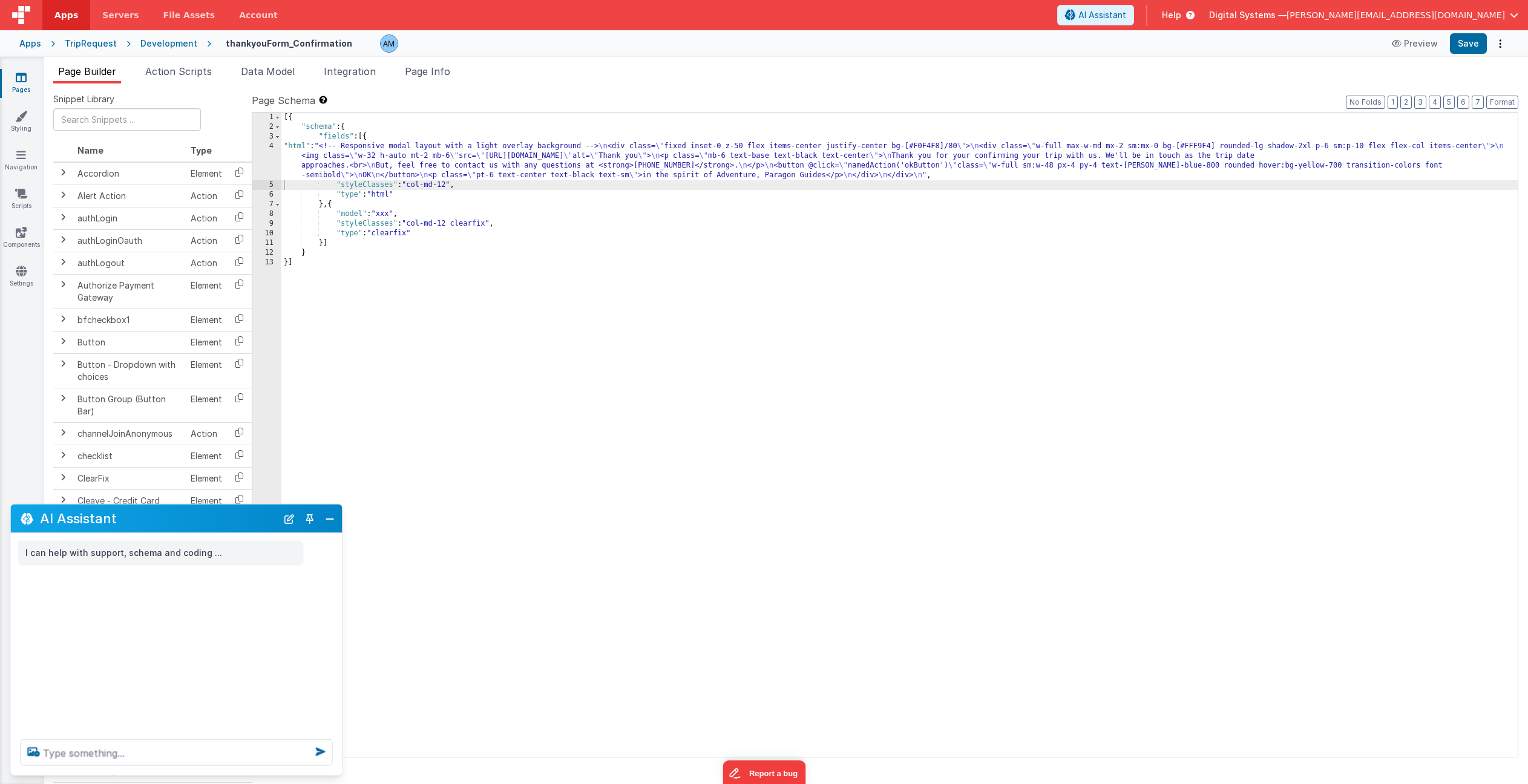
scroll to position [0, 0]
click at [1471, 47] on button "Save" at bounding box center [1468, 43] width 37 height 21
click at [1411, 47] on button "Preview" at bounding box center [1415, 43] width 60 height 19
click at [244, 756] on textarea at bounding box center [177, 752] width 312 height 27
type textarea "there is too much space above the logo"
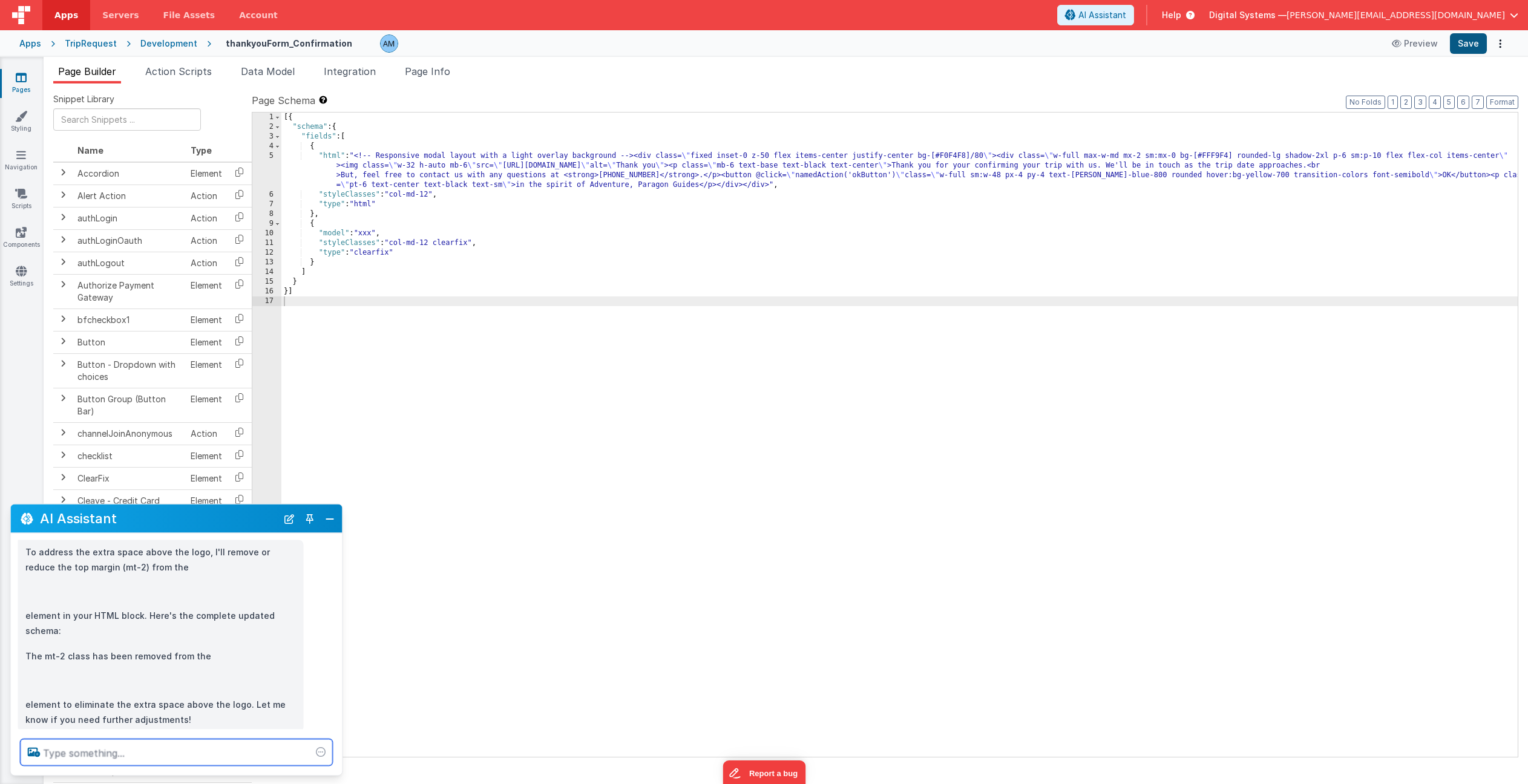
scroll to position [87, 0]
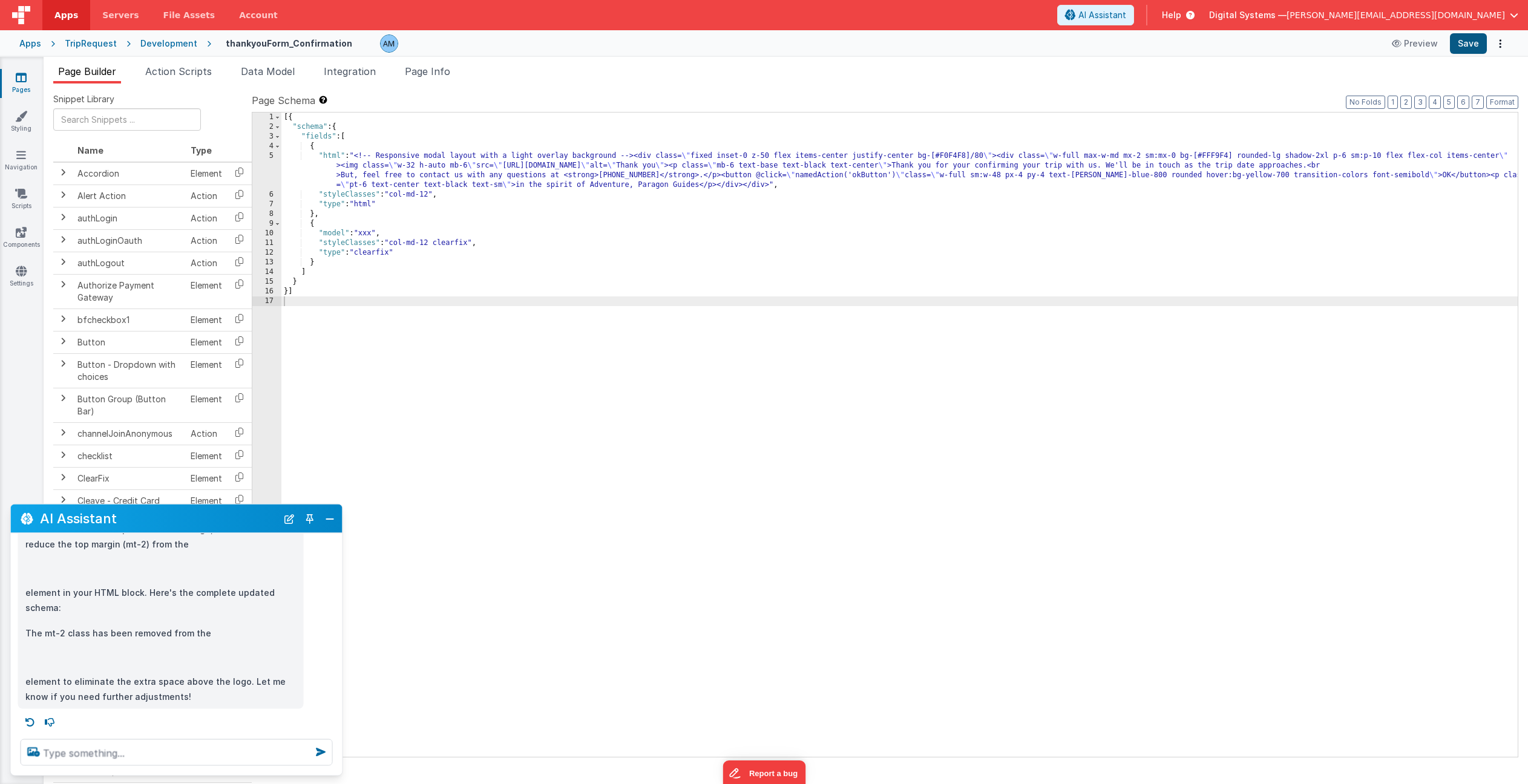
click at [1479, 41] on button "Save" at bounding box center [1468, 43] width 37 height 21
click at [1442, 43] on button "Preview" at bounding box center [1415, 43] width 60 height 19
click at [501, 166] on div "[{ "schema" : { "fields" : [ { "html" : "<!-- Responsive modal layout with a li…" at bounding box center [899, 444] width 1237 height 664
click at [268, 155] on div "5" at bounding box center [267, 171] width 29 height 39
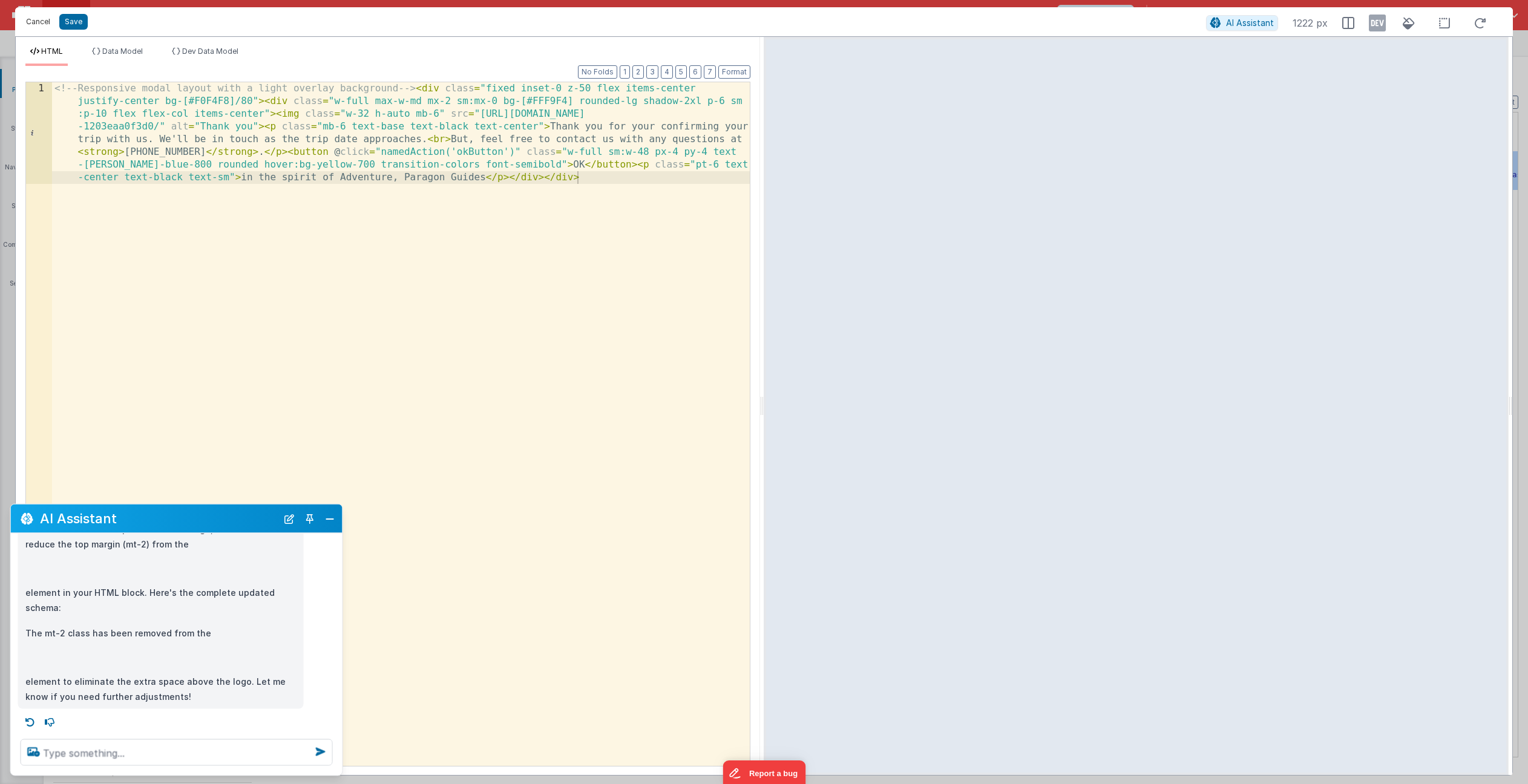
click at [39, 19] on button "Cancel" at bounding box center [38, 22] width 36 height 17
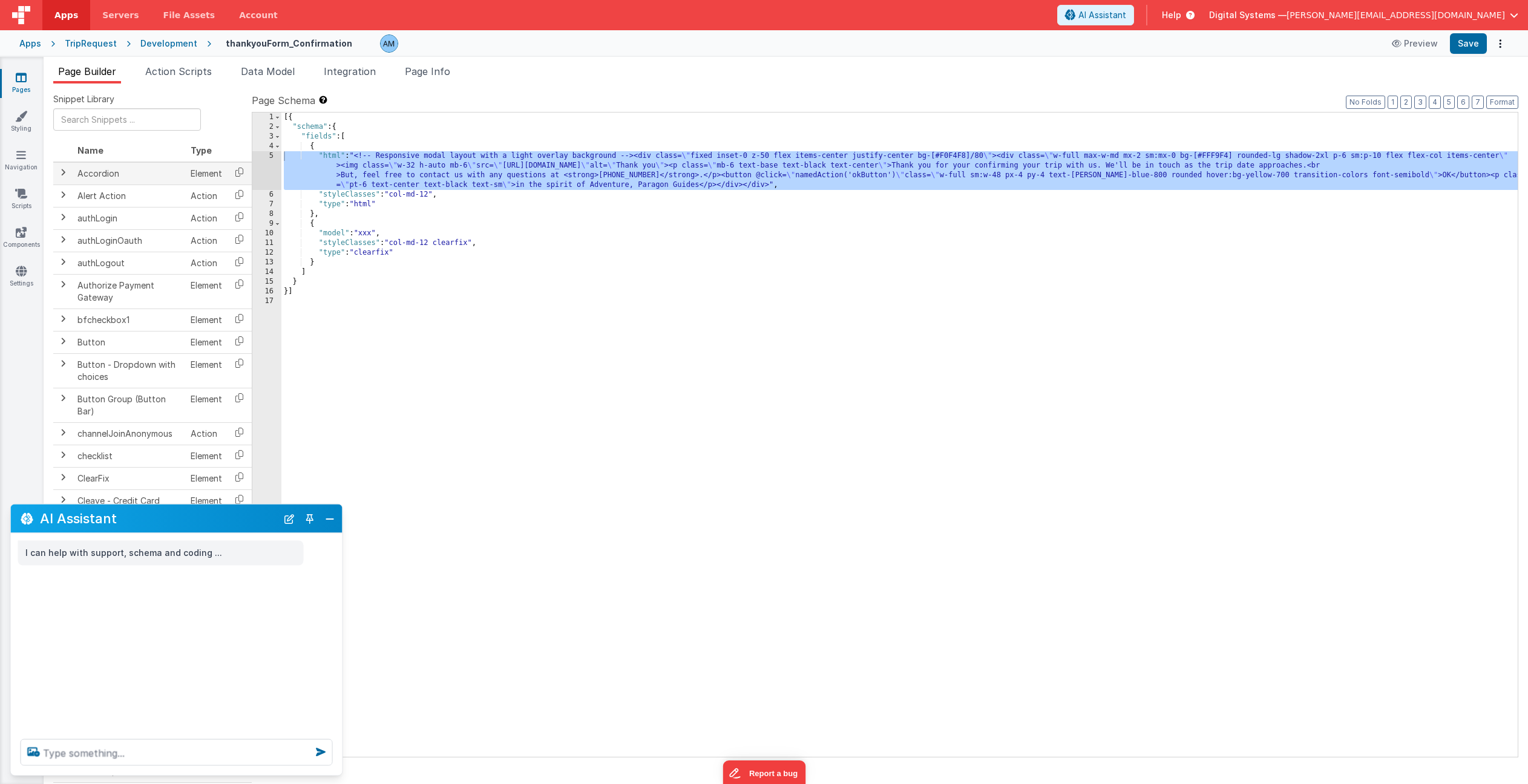
scroll to position [1, 0]
click at [334, 521] on button "Close" at bounding box center [330, 519] width 16 height 17
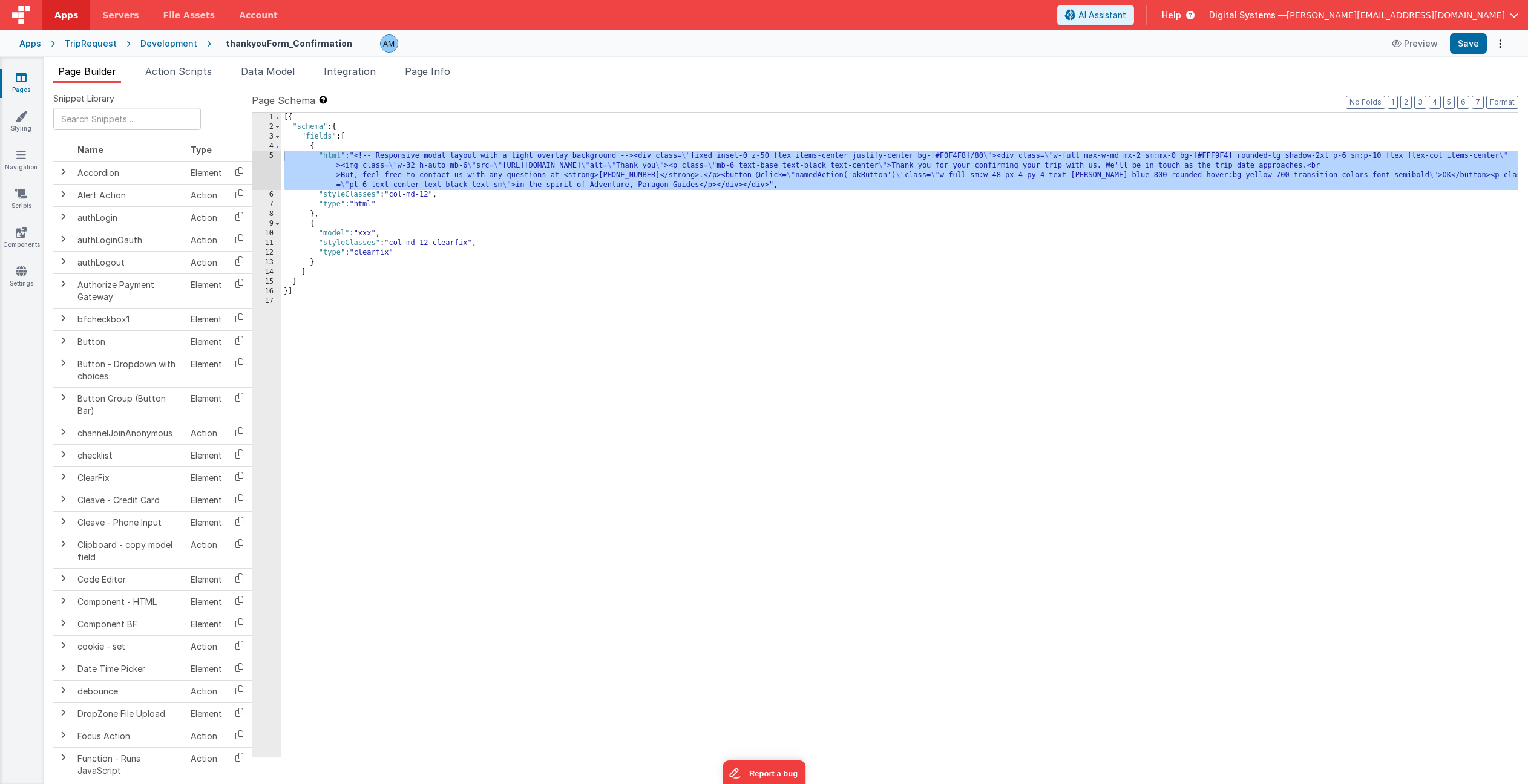
drag, startPoint x: 540, startPoint y: 397, endPoint x: 511, endPoint y: 381, distance: 33.1
click at [536, 394] on div "[{ "schema" : { "fields" : [ { "html" : "<!-- Responsive modal layout with a li…" at bounding box center [899, 444] width 1237 height 664
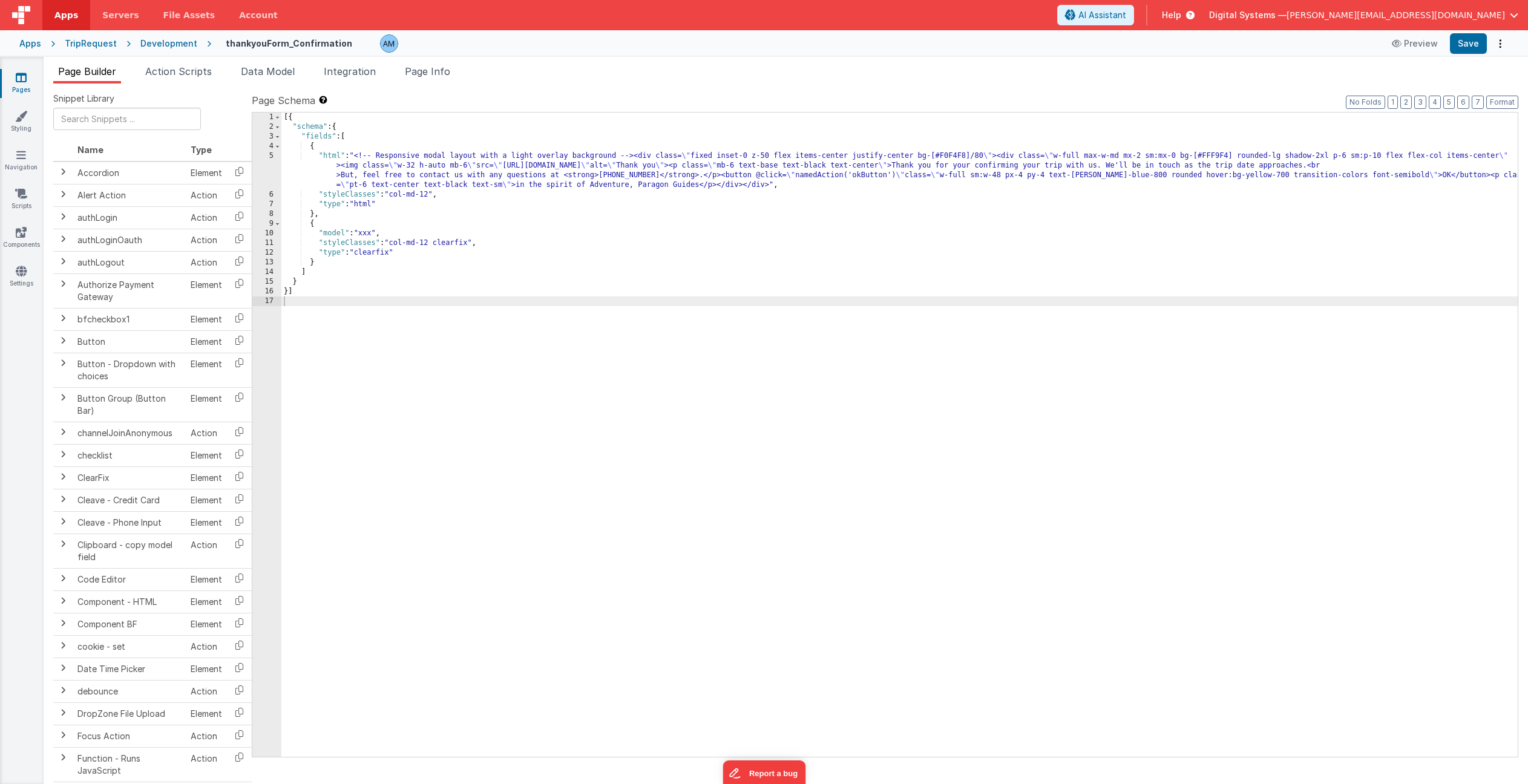
click at [176, 44] on div "Development" at bounding box center [169, 43] width 57 height 12
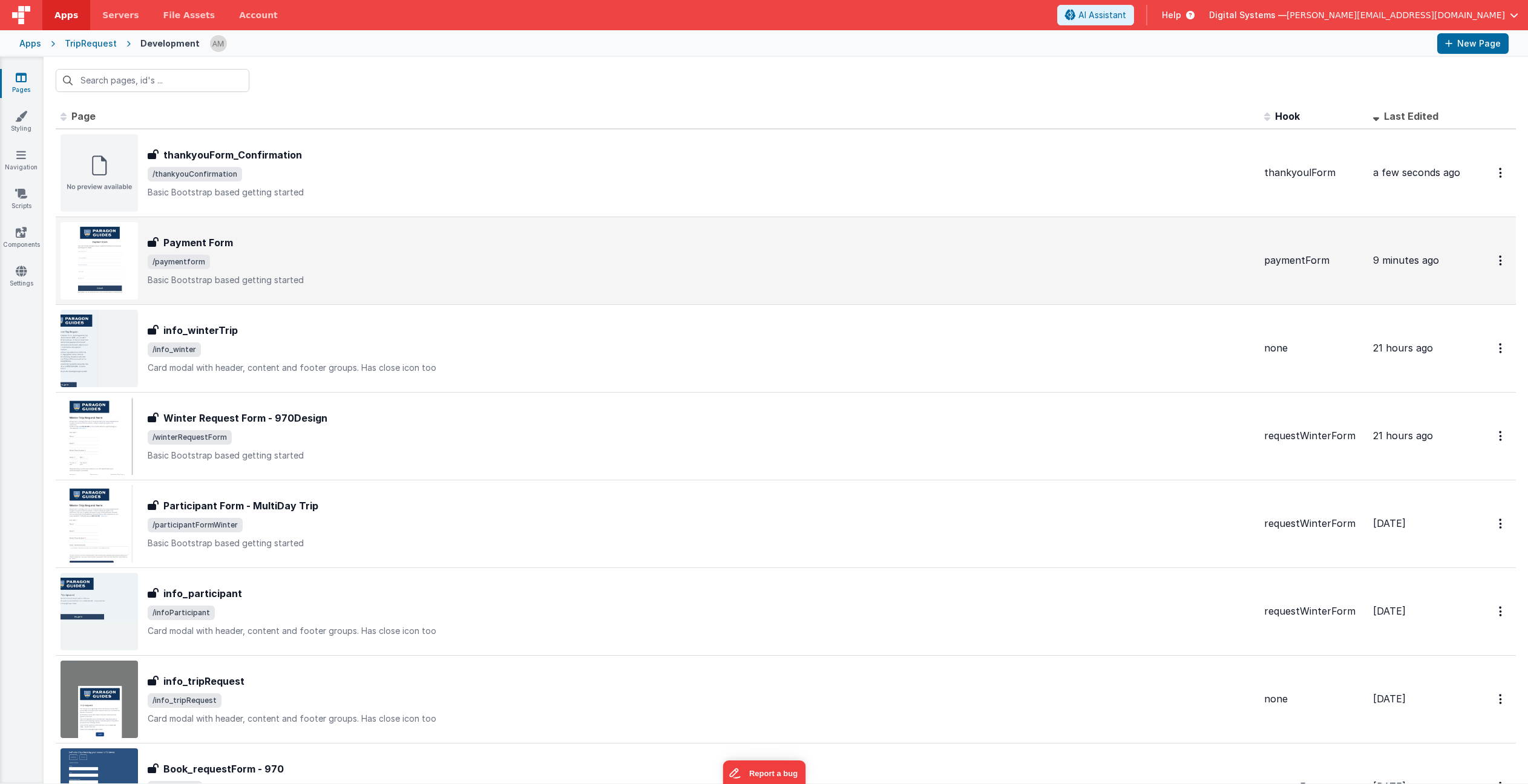
click at [304, 243] on div "Payment Form" at bounding box center [701, 242] width 1107 height 14
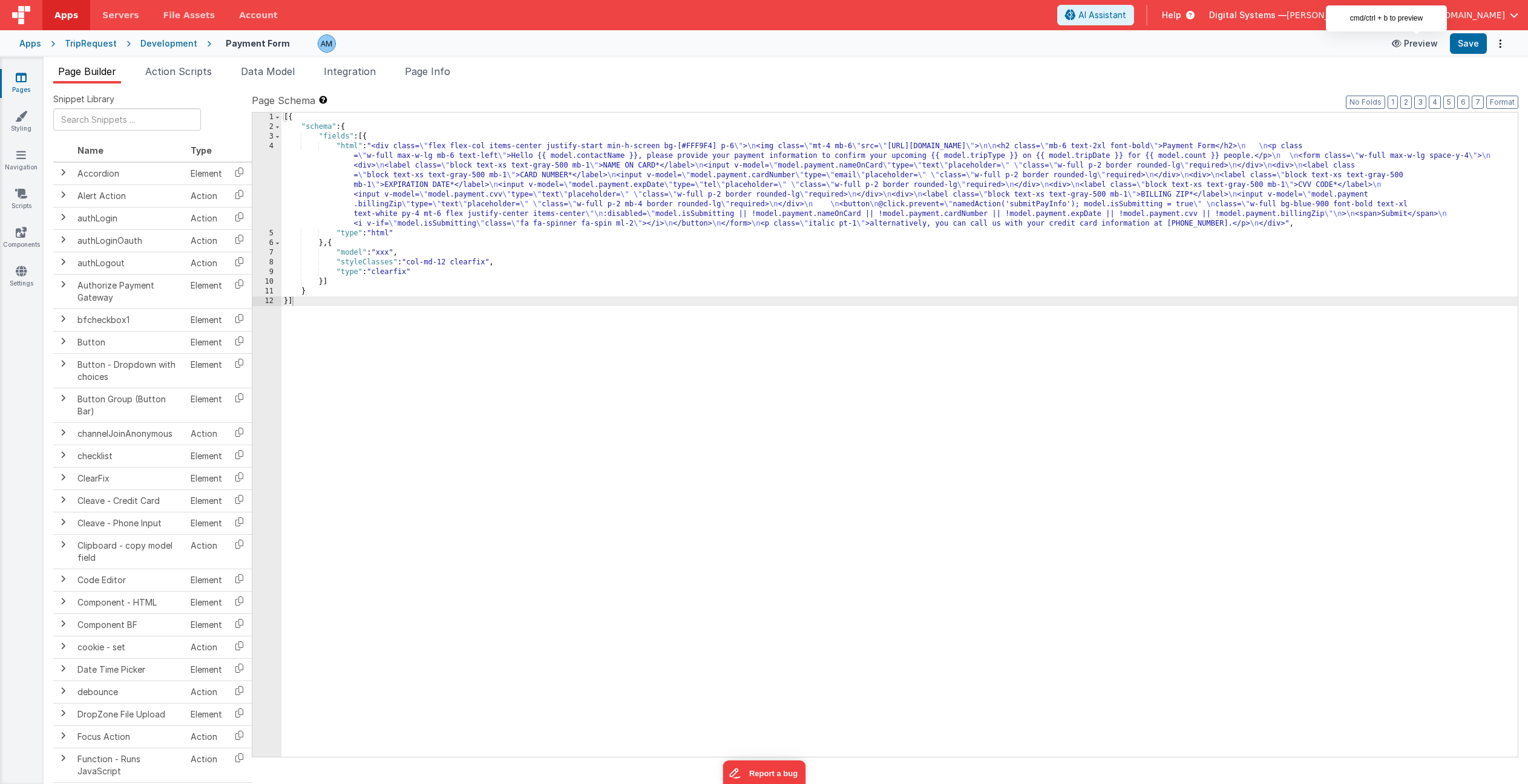
click at [1435, 37] on button "Preview" at bounding box center [1415, 43] width 60 height 19
click at [161, 47] on div "Development" at bounding box center [169, 43] width 57 height 12
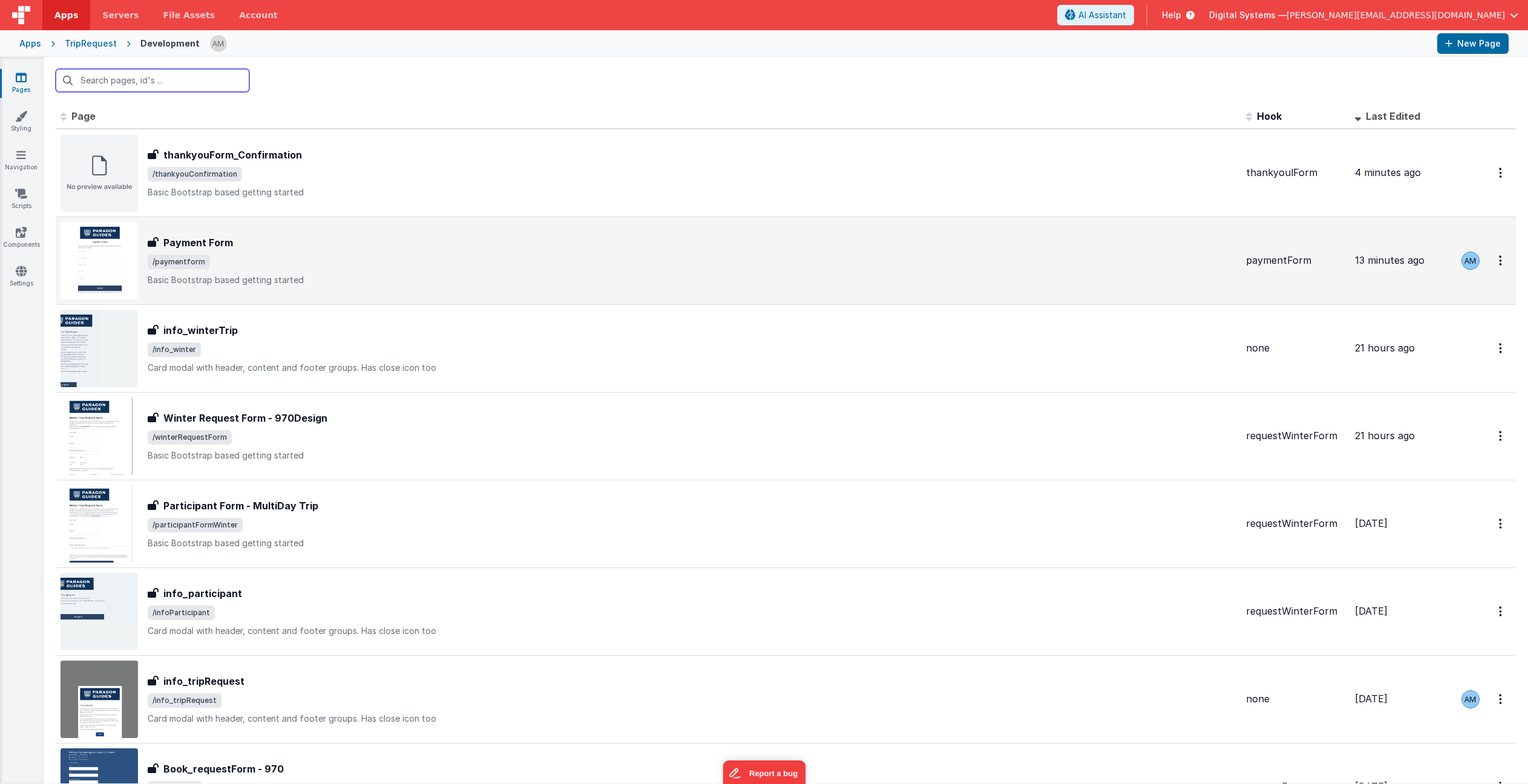
scroll to position [1, 0]
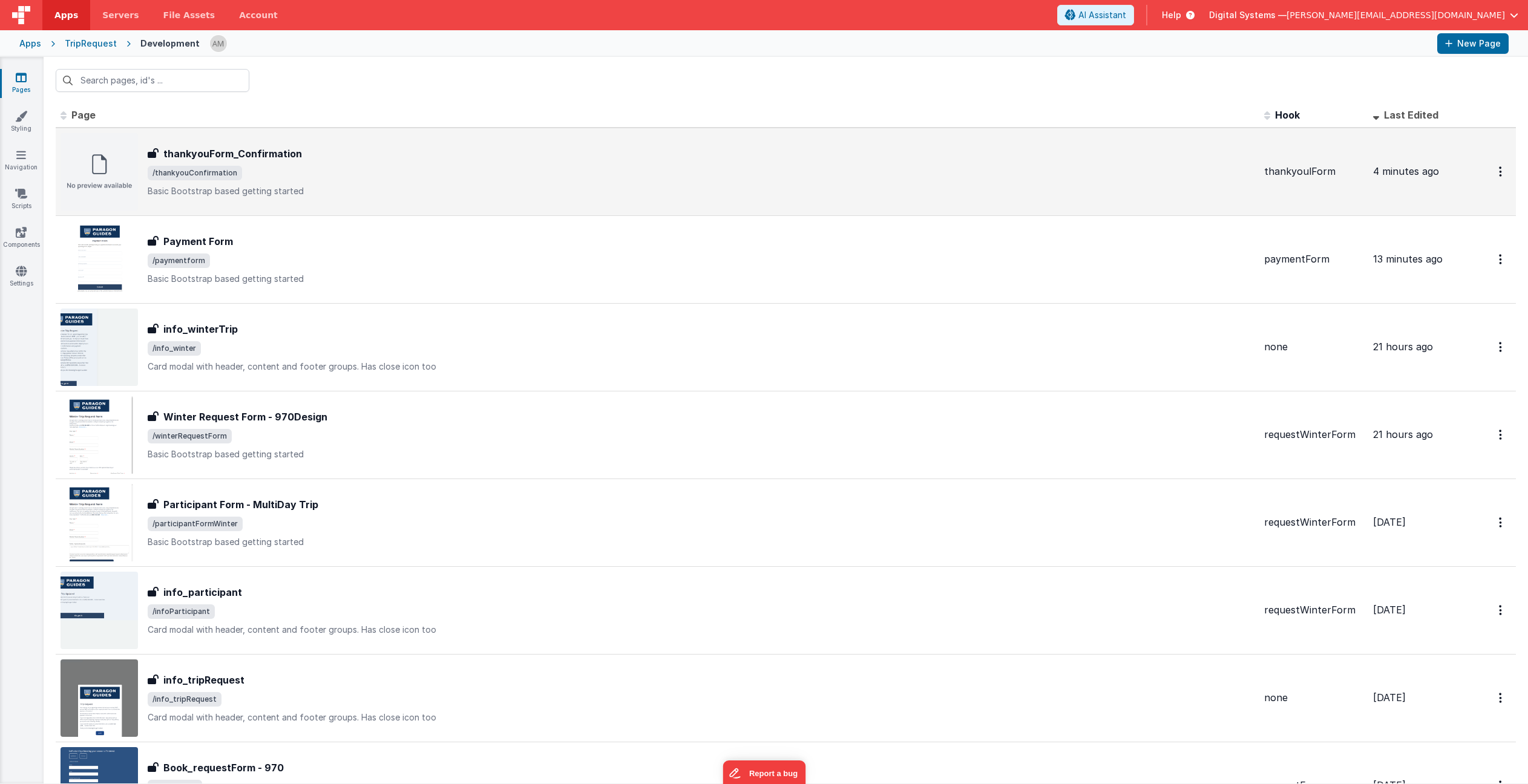
click at [444, 175] on span "/thankyouConfirmation" at bounding box center [701, 173] width 1107 height 14
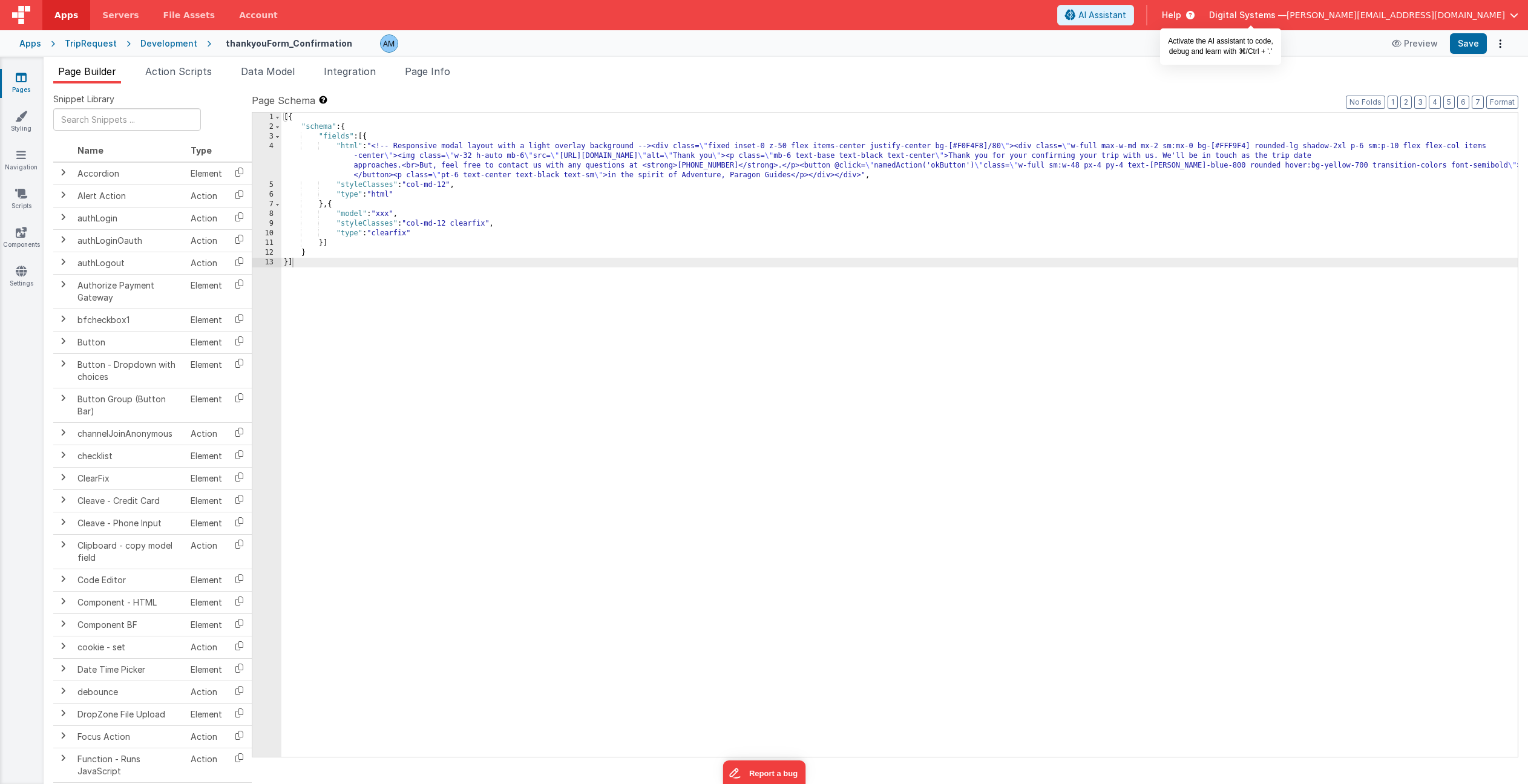
click at [1126, 17] on span "AI Assistant" at bounding box center [1102, 15] width 48 height 12
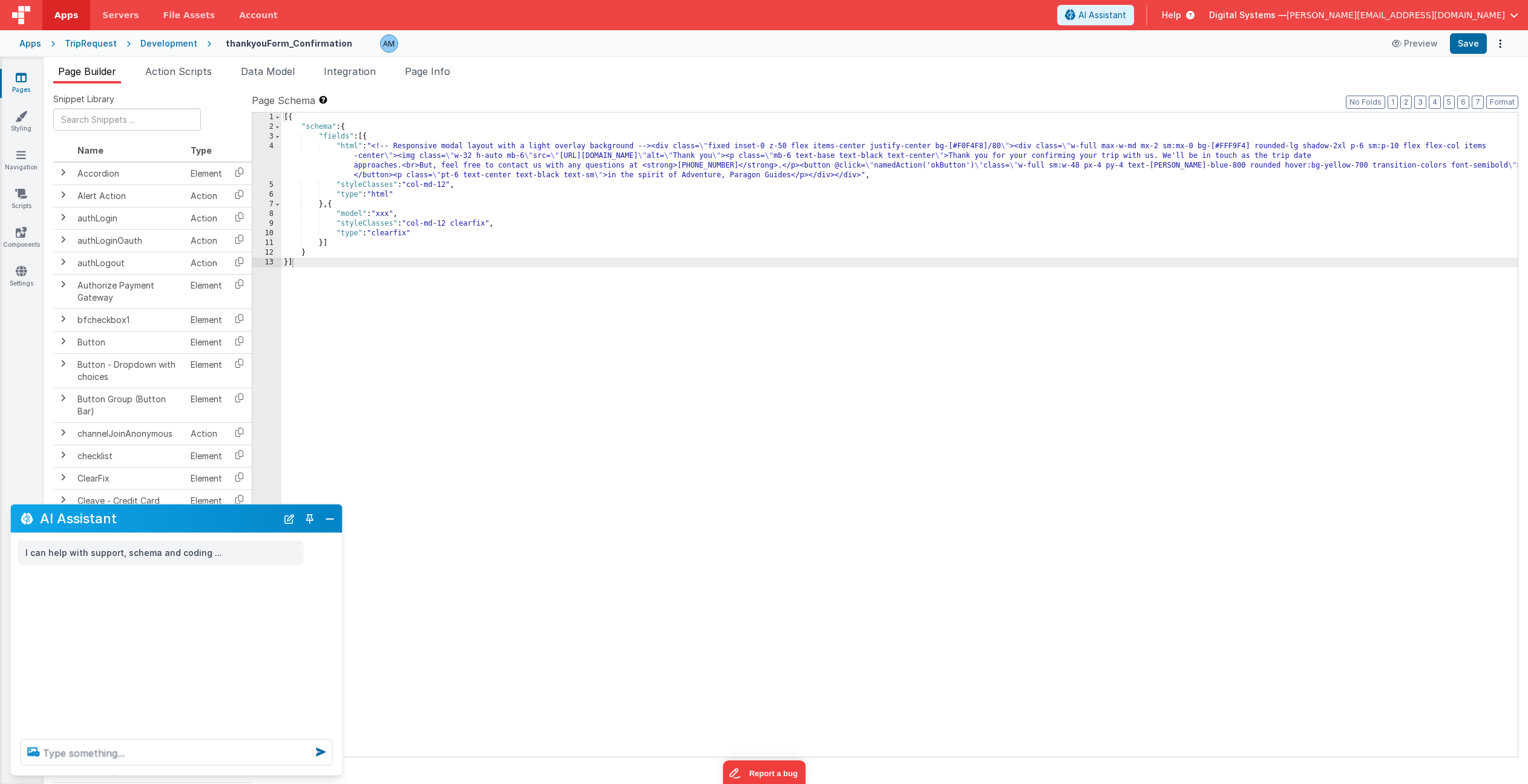
click at [30, 750] on icon at bounding box center [34, 752] width 22 height 19
click at [0, 0] on input "file" at bounding box center [0, 0] width 0 height 0
click at [144, 752] on textarea at bounding box center [177, 752] width 312 height 27
type textarea "s"
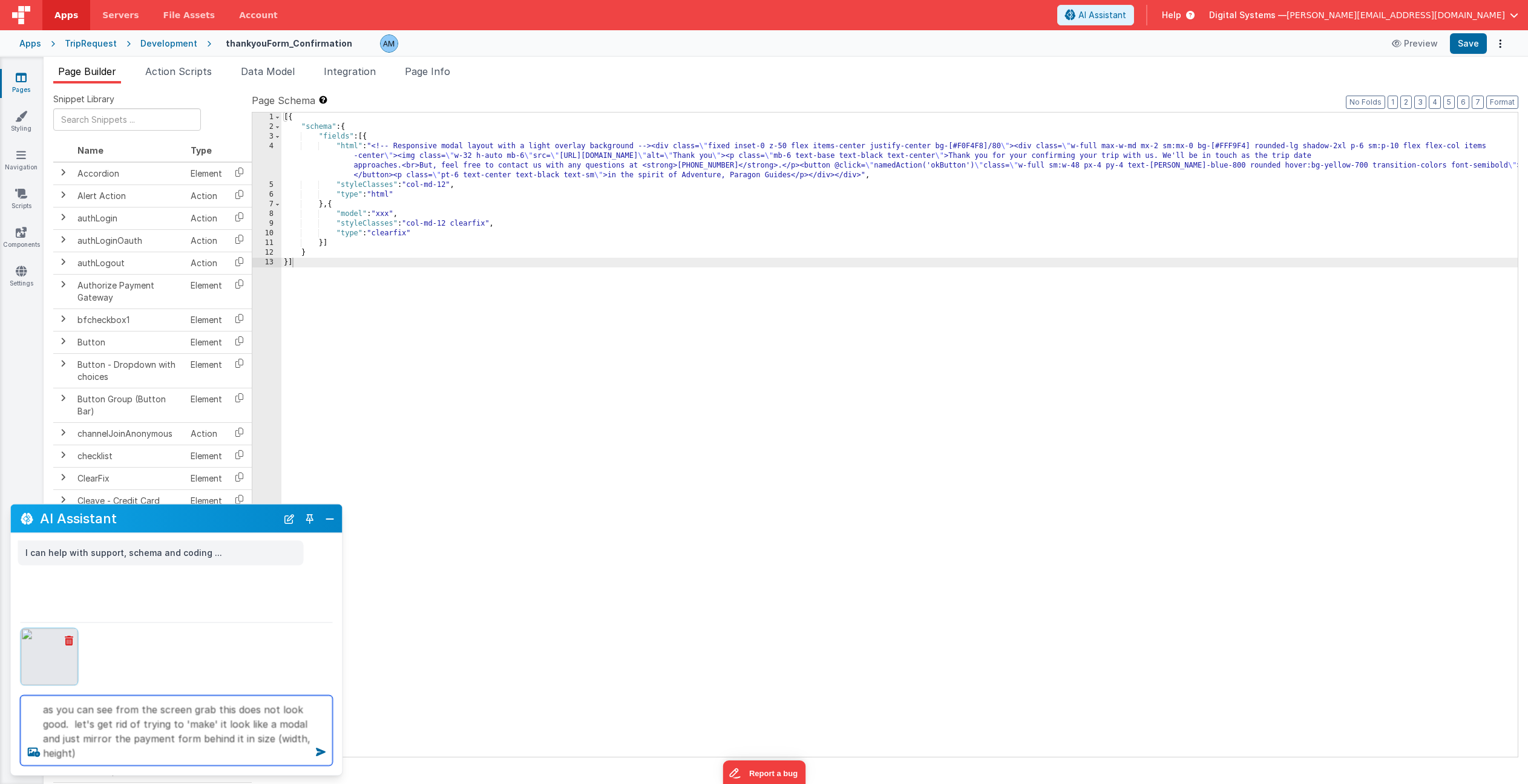
type textarea "as you can see from the screen grab this does not look good. let's get rid of t…"
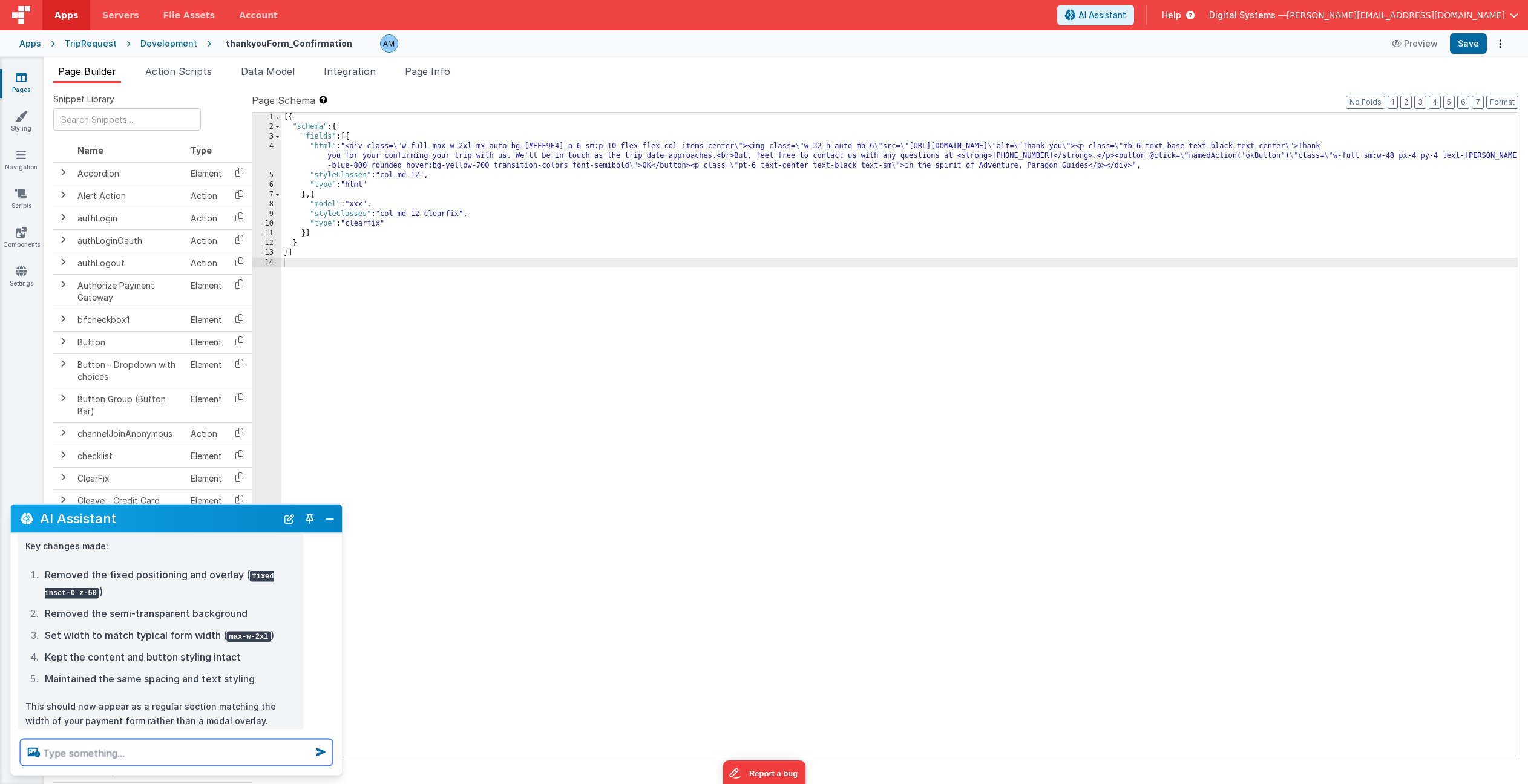
scroll to position [383, 0]
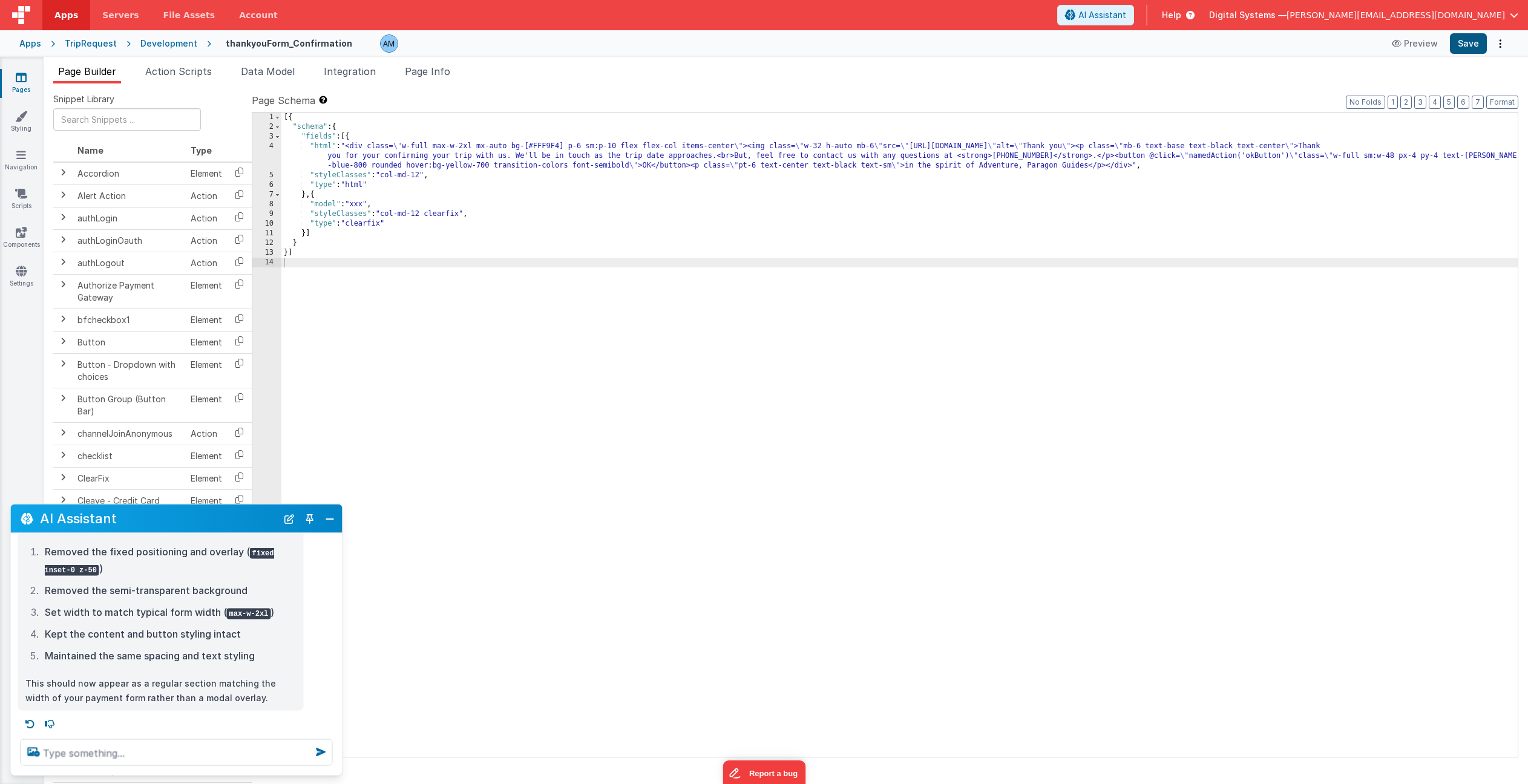
click at [1460, 43] on button "Save" at bounding box center [1468, 43] width 37 height 21
click at [1417, 43] on button "Preview" at bounding box center [1415, 43] width 60 height 19
click at [421, 147] on div "[{ "schema" : { "fields" : [{ "html" : "<div class= \" w-full max-w-2xl mx-auto…" at bounding box center [899, 444] width 1237 height 664
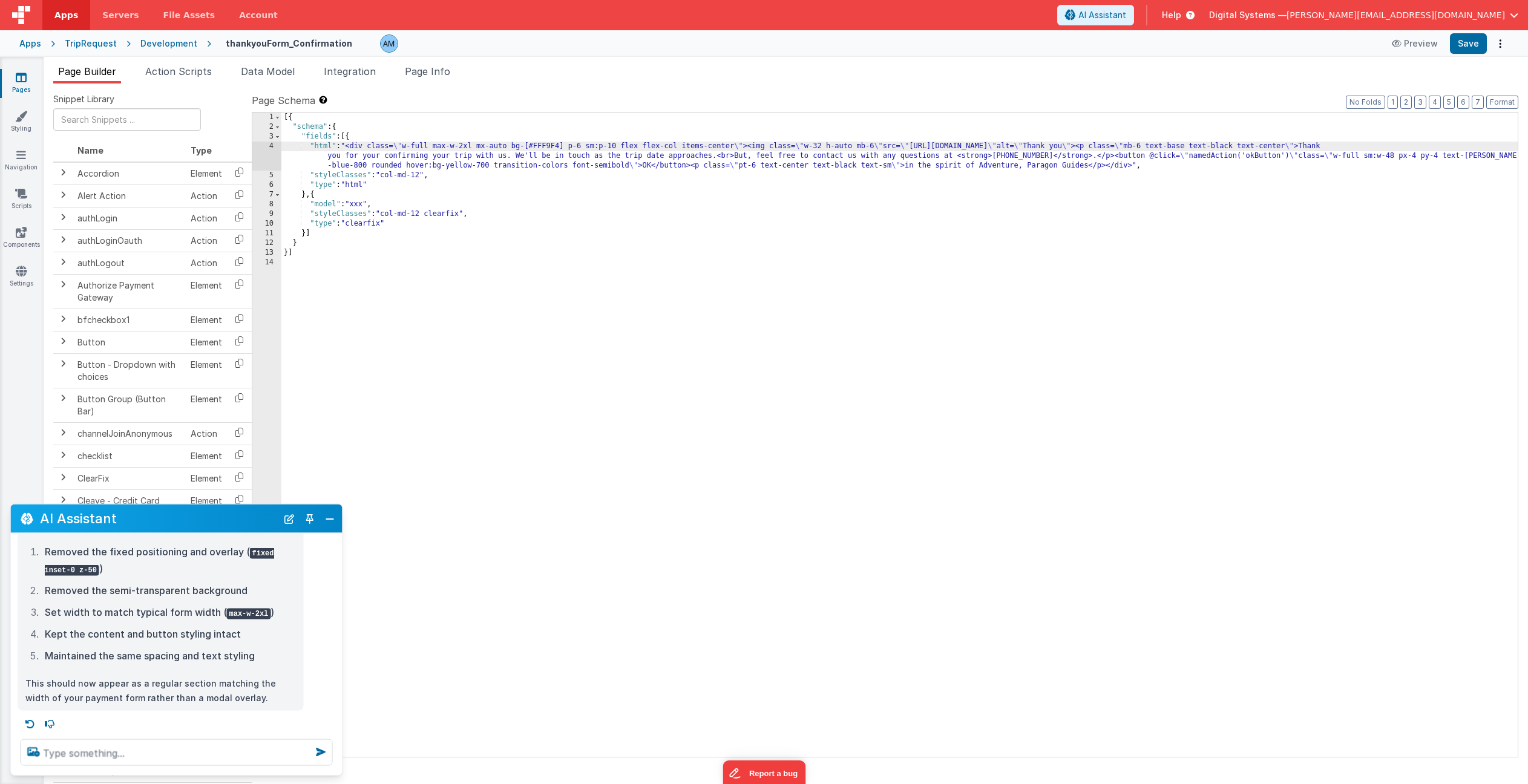
click at [264, 150] on div "4" at bounding box center [267, 156] width 29 height 29
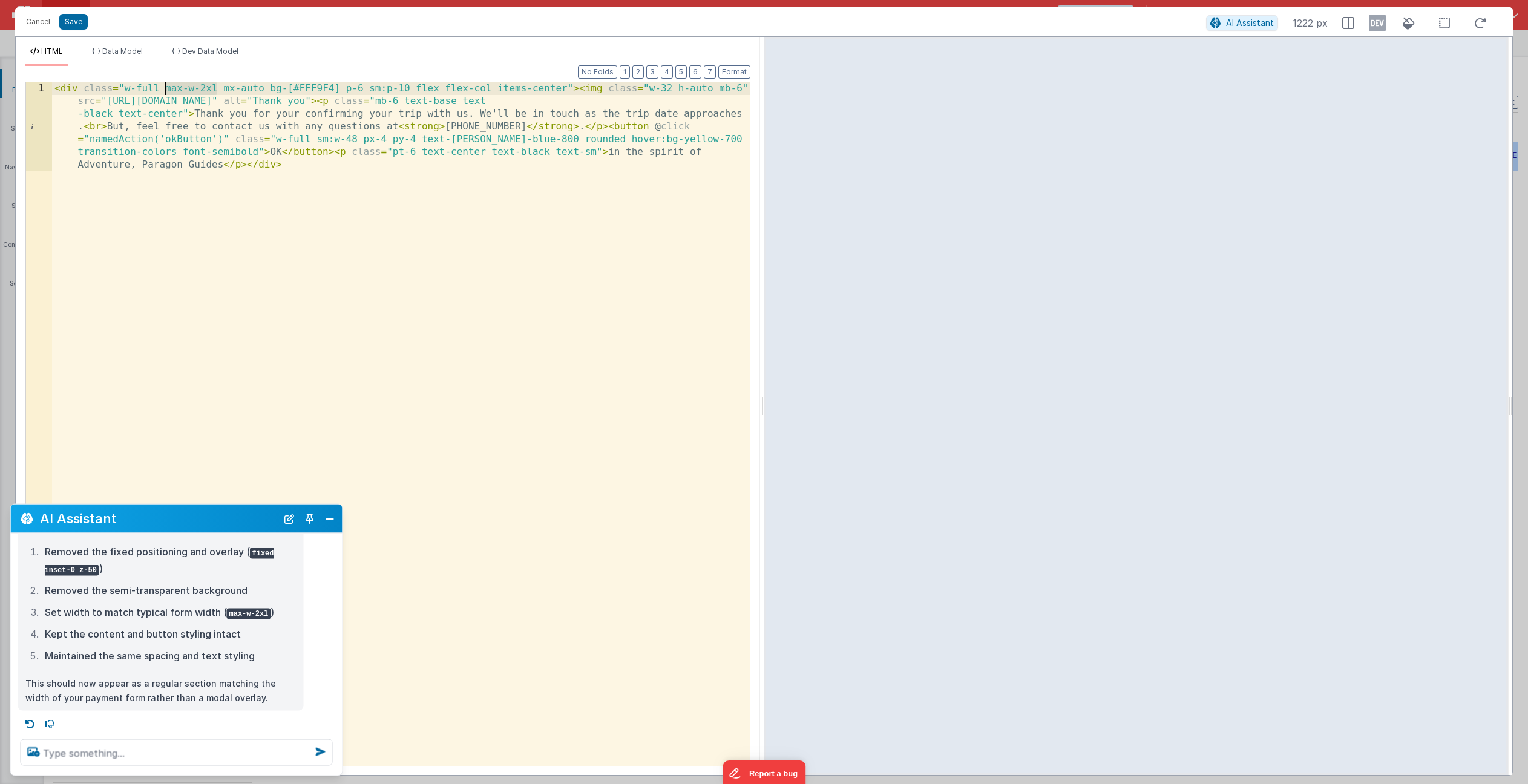
drag, startPoint x: 217, startPoint y: 89, endPoint x: 165, endPoint y: 87, distance: 52.0
click at [165, 87] on div "< div class = "w-full max-w-2xl mx-auto bg-[#FFF9F4] p-6 sm:p-10 flex flex-col …" at bounding box center [400, 513] width 698 height 862
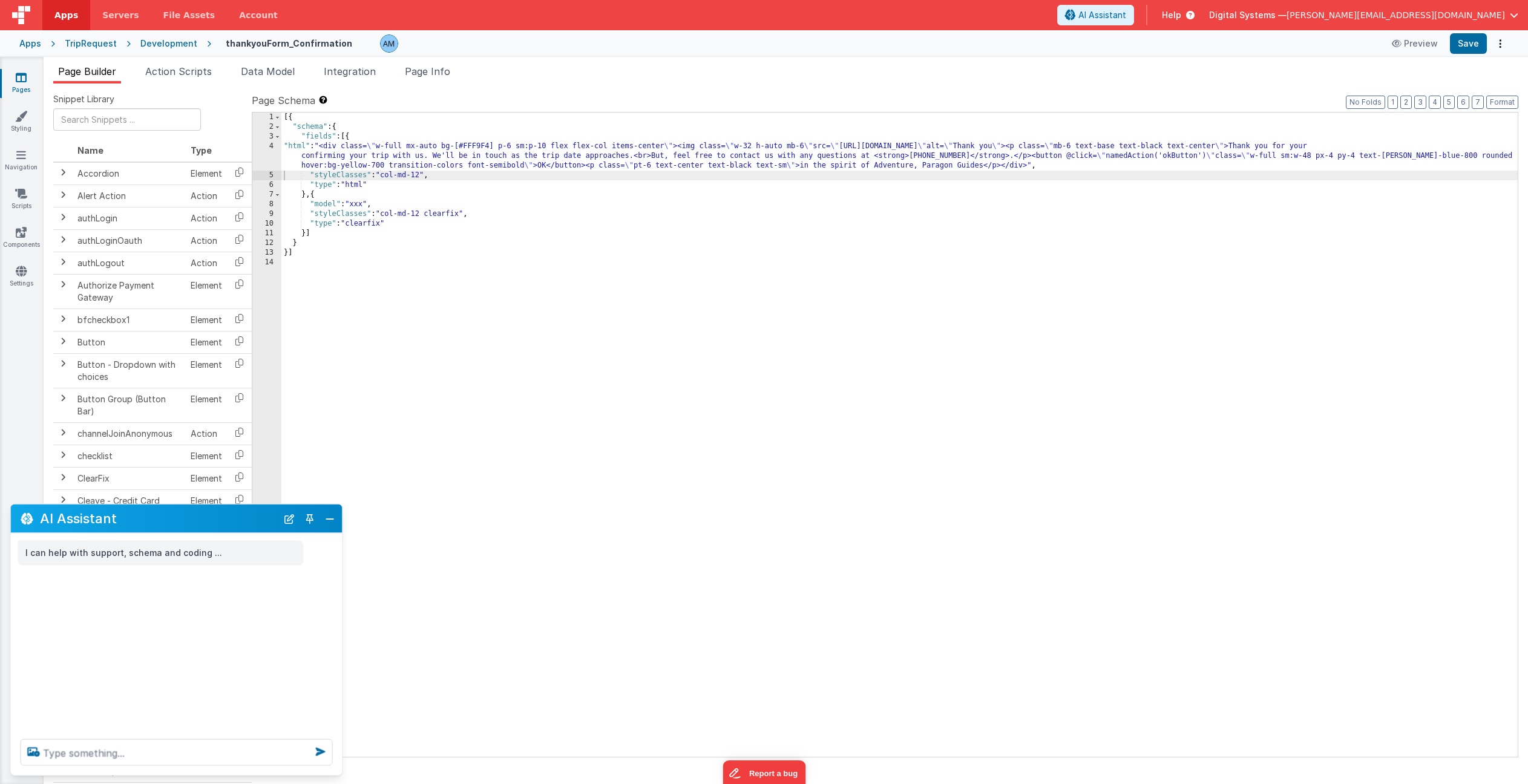
scroll to position [0, 0]
click at [1428, 43] on button "Preview" at bounding box center [1415, 43] width 60 height 19
click at [224, 750] on textarea at bounding box center [177, 752] width 312 height 27
type textarea "l"
type textarea "the layout is too squished. Let's get rid of any width that is causing this whe…"
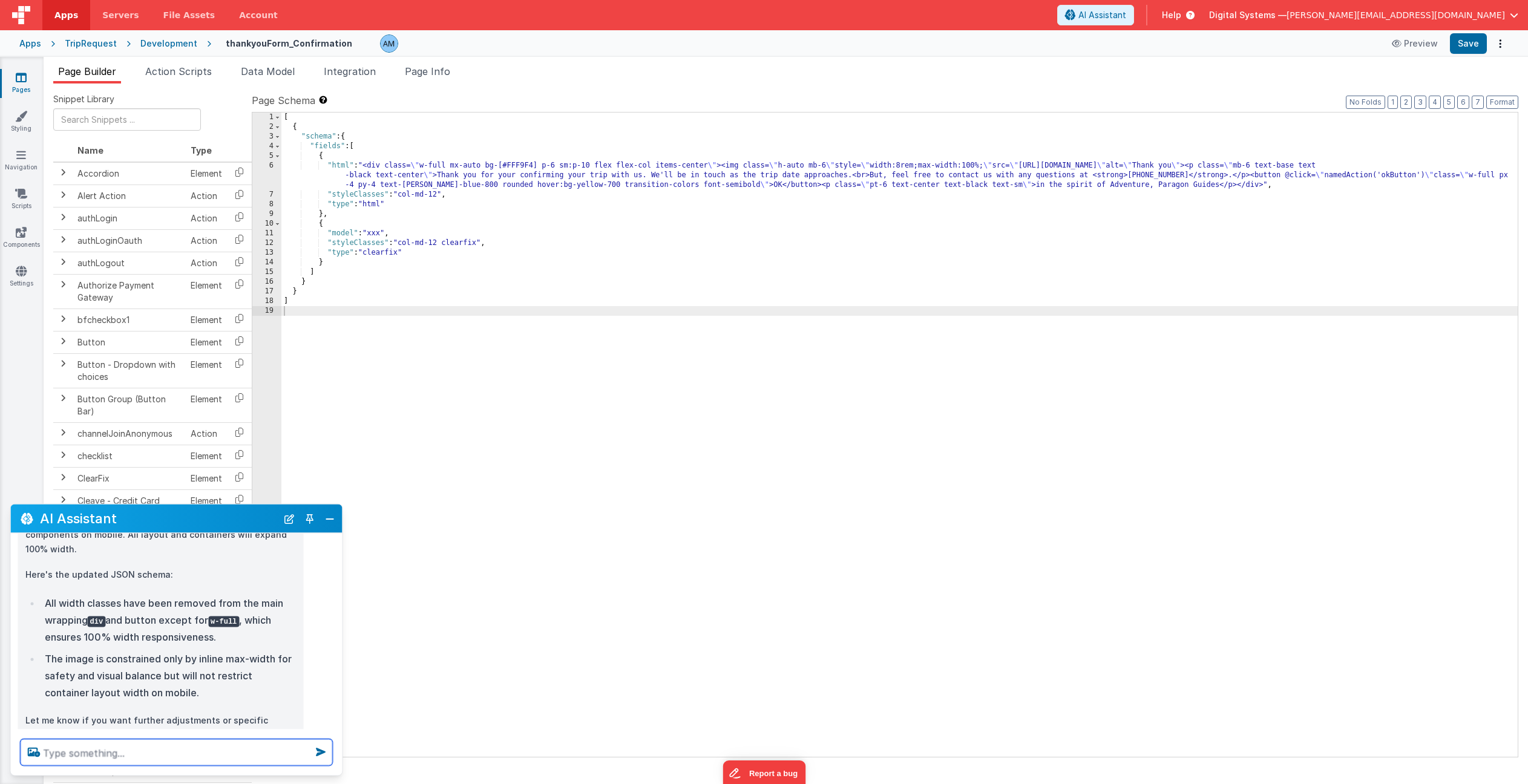
scroll to position [179, 0]
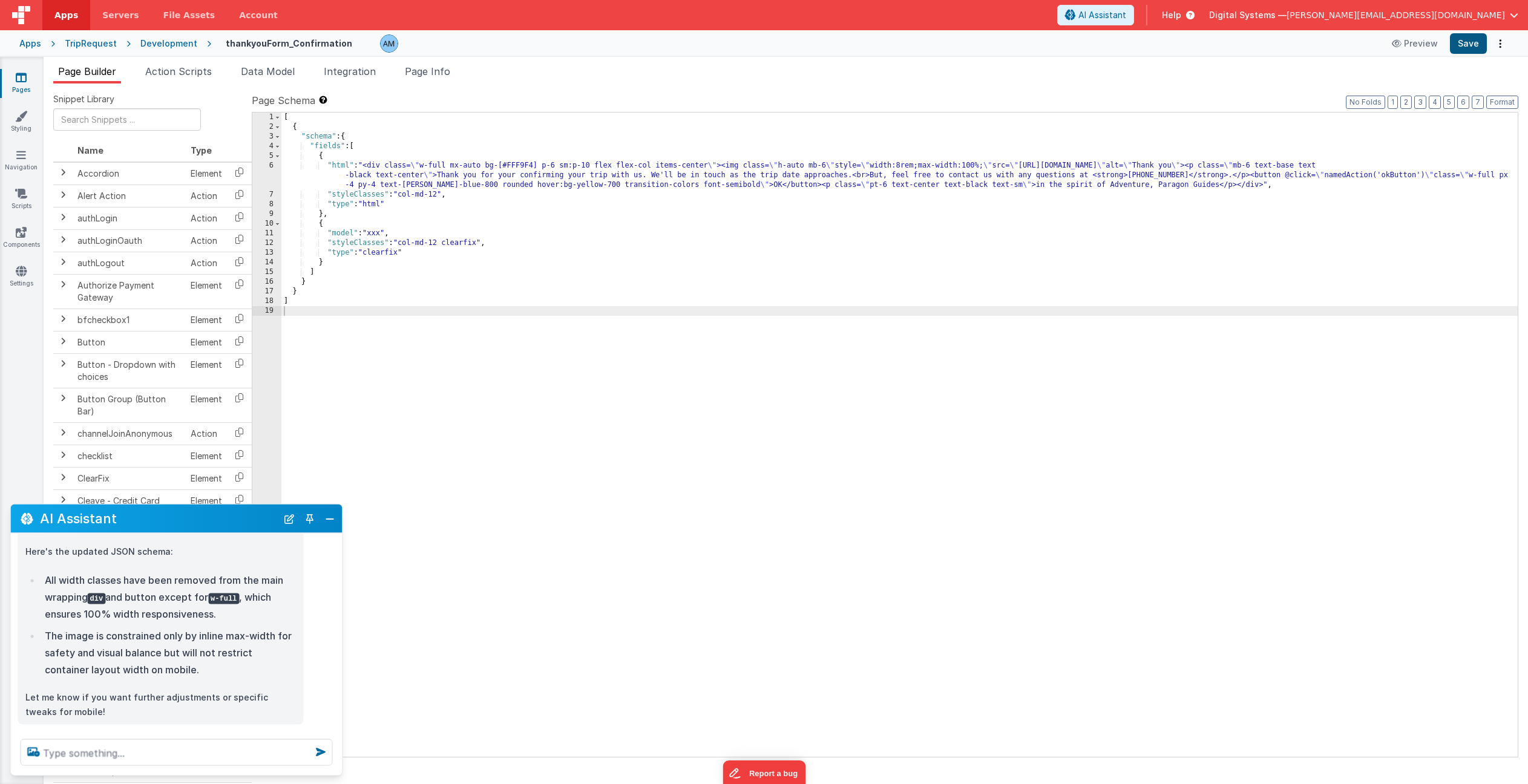
click at [1468, 45] on button "Save" at bounding box center [1468, 43] width 37 height 21
click at [1413, 44] on button "Preview" at bounding box center [1415, 43] width 60 height 19
click at [190, 74] on span "Action Scripts" at bounding box center [178, 71] width 67 height 12
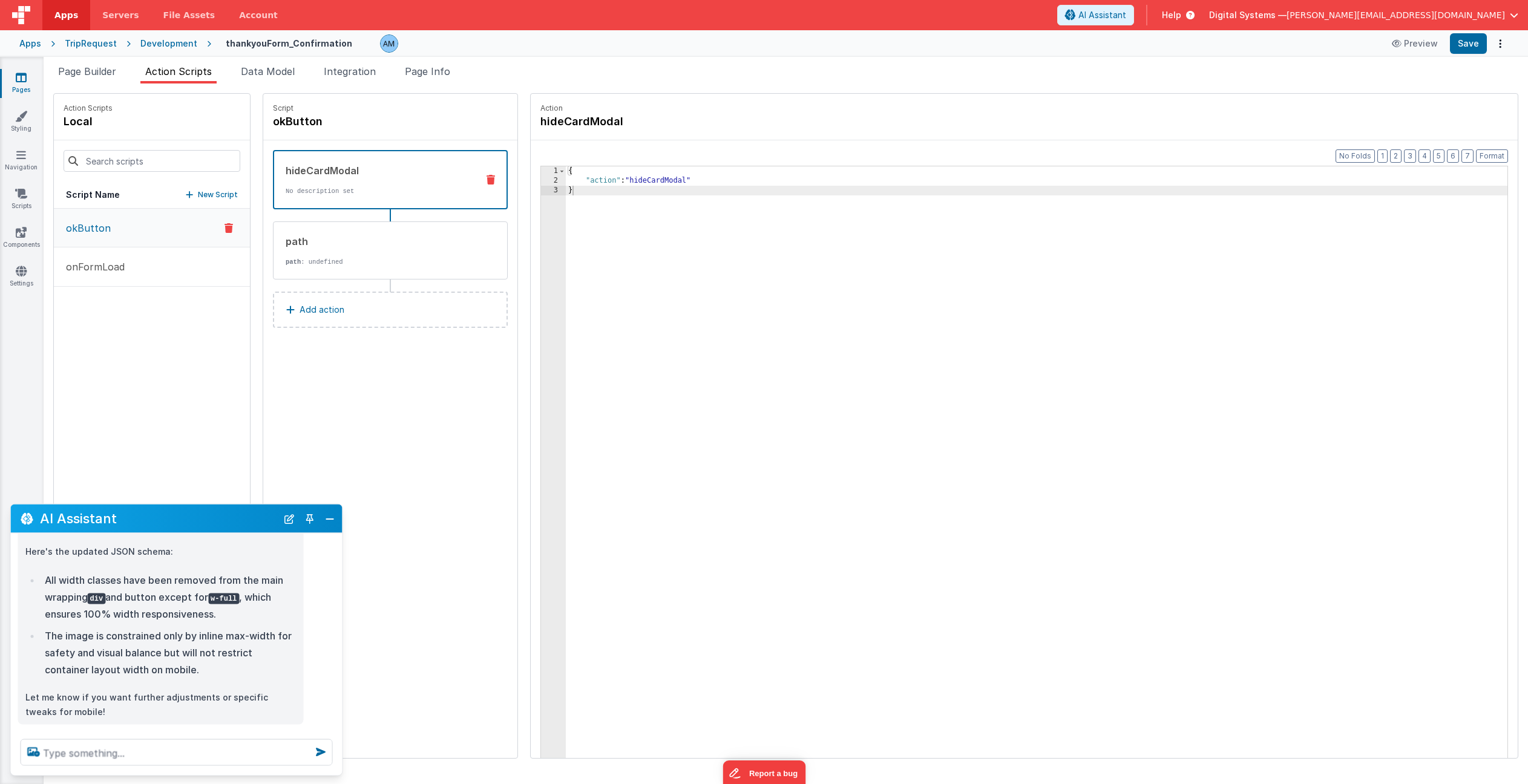
click at [152, 44] on div "Development" at bounding box center [169, 43] width 57 height 12
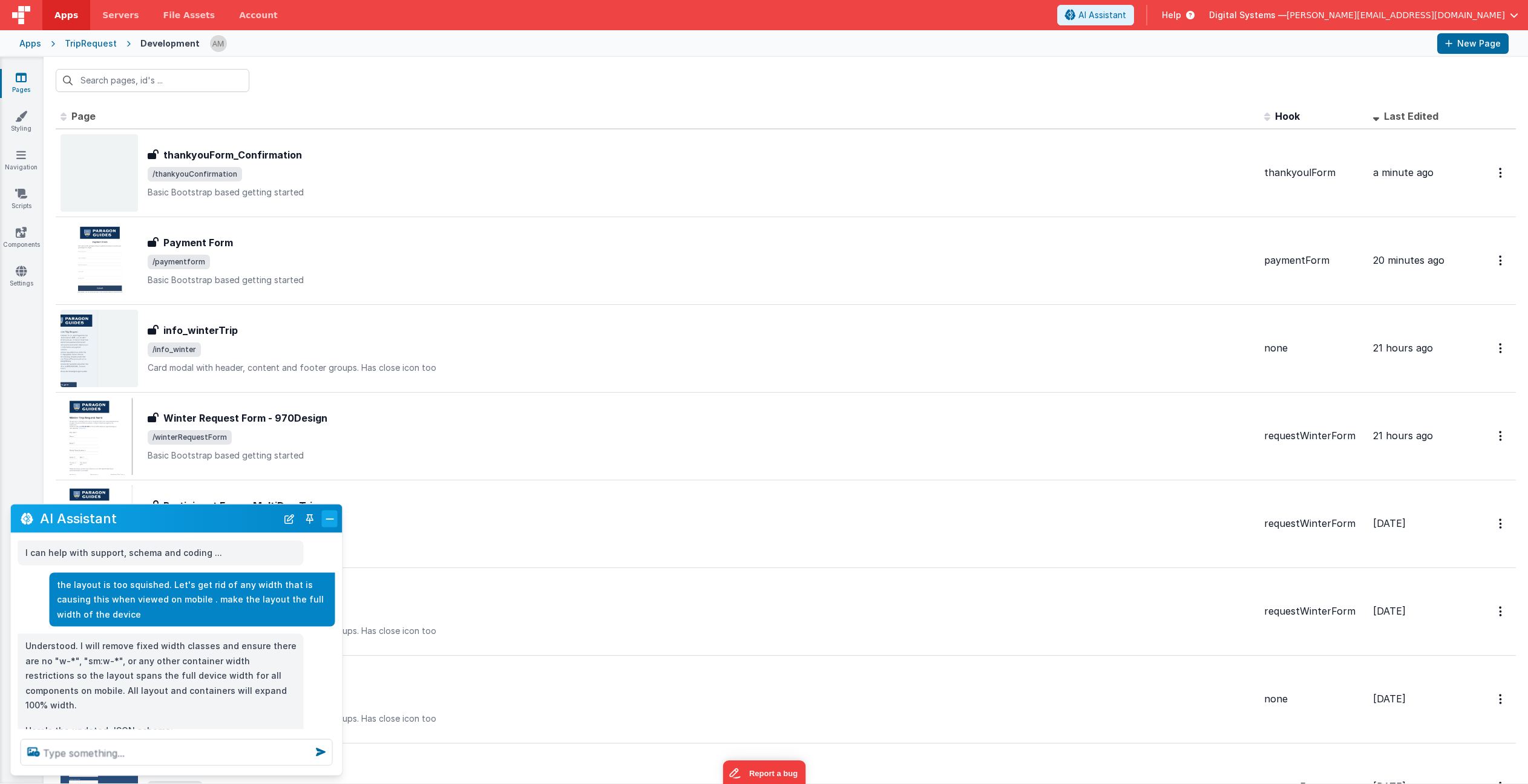
click at [326, 517] on button "Close" at bounding box center [330, 519] width 16 height 17
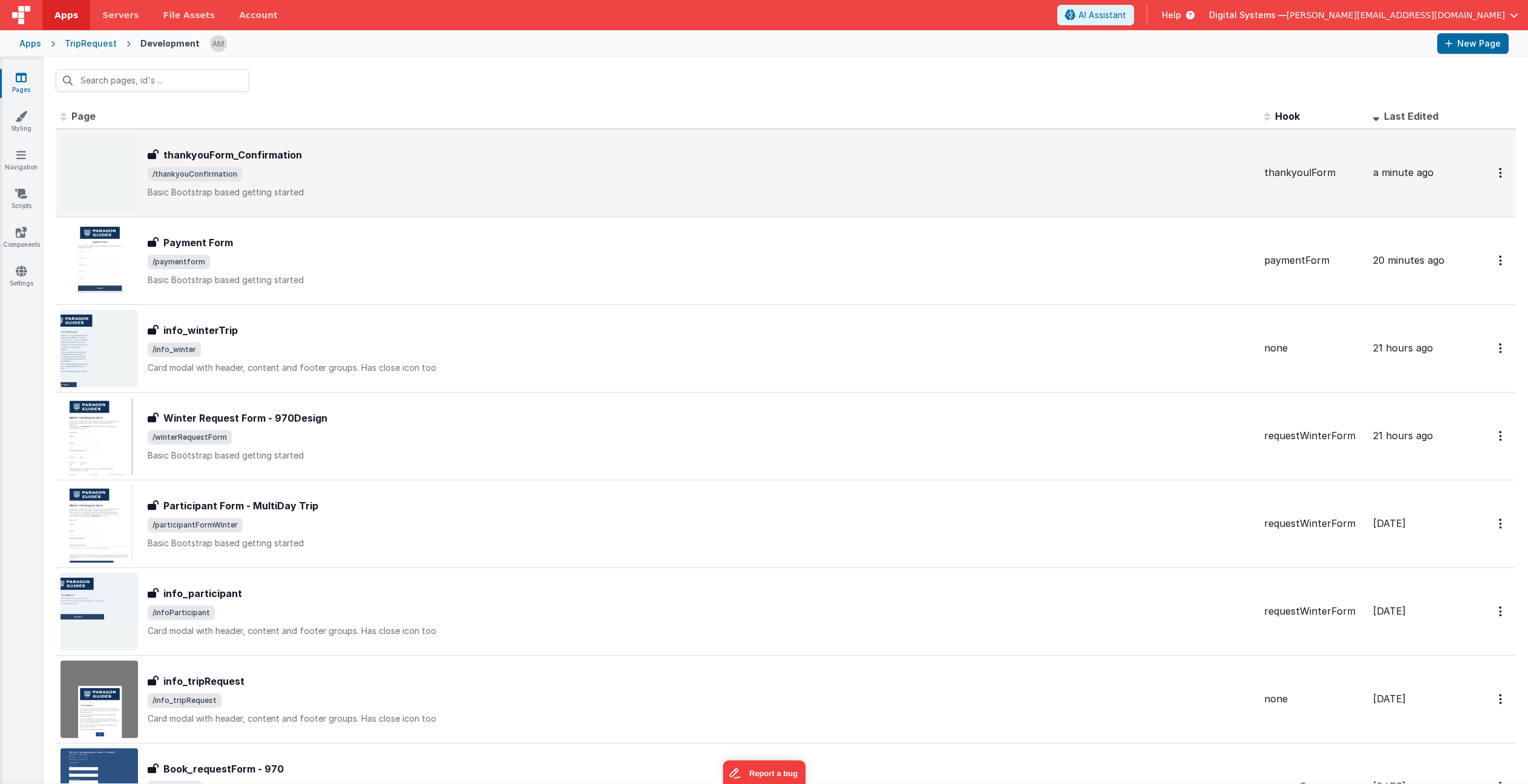
click at [390, 185] on div "thankyouForm_Confirmation thankyouForm_Confirmation /thankyouConfirmation Basic…" at bounding box center [701, 173] width 1107 height 50
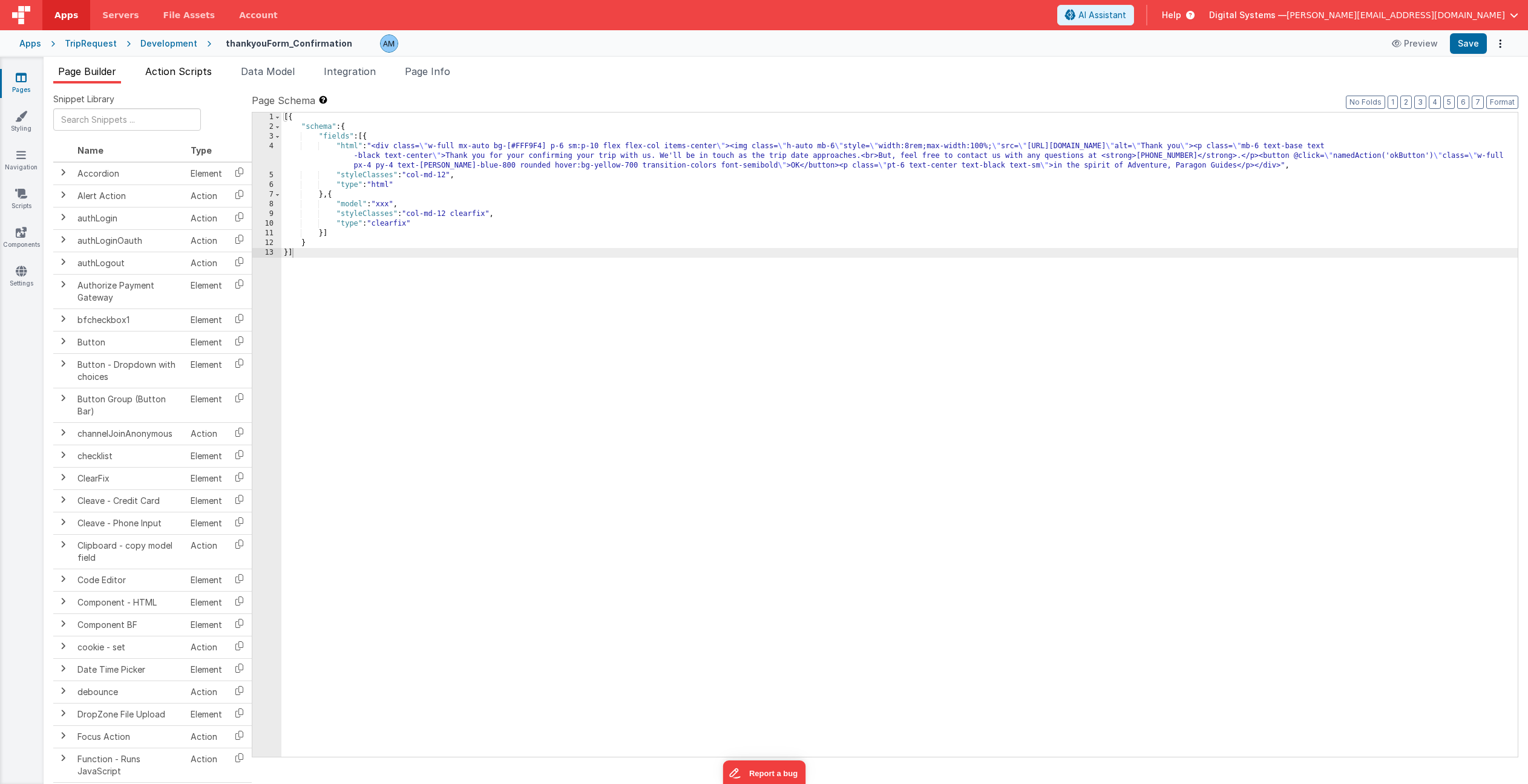
click at [177, 76] on span "Action Scripts" at bounding box center [178, 71] width 67 height 12
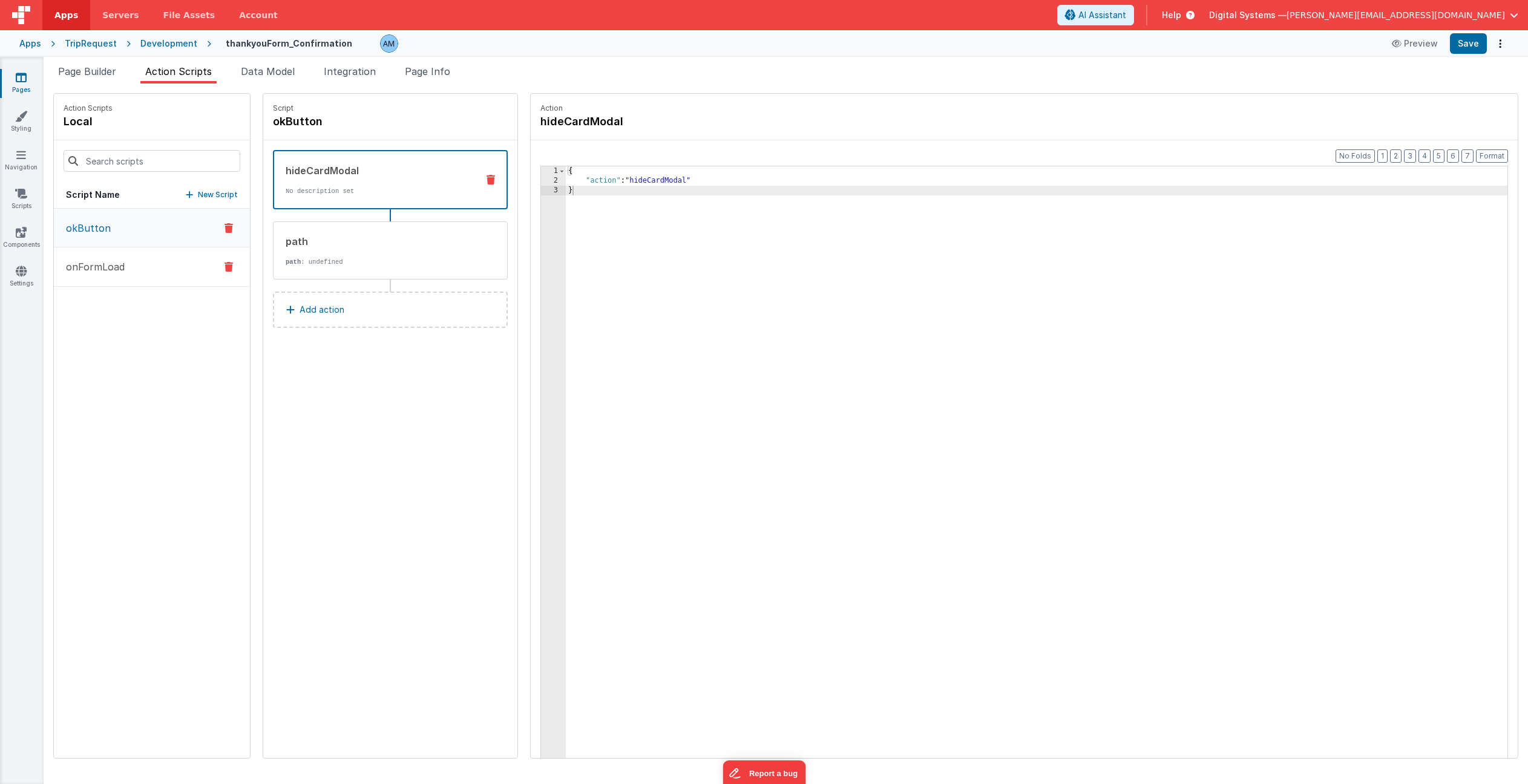
click at [134, 271] on button "onFormLoad" at bounding box center [152, 267] width 196 height 39
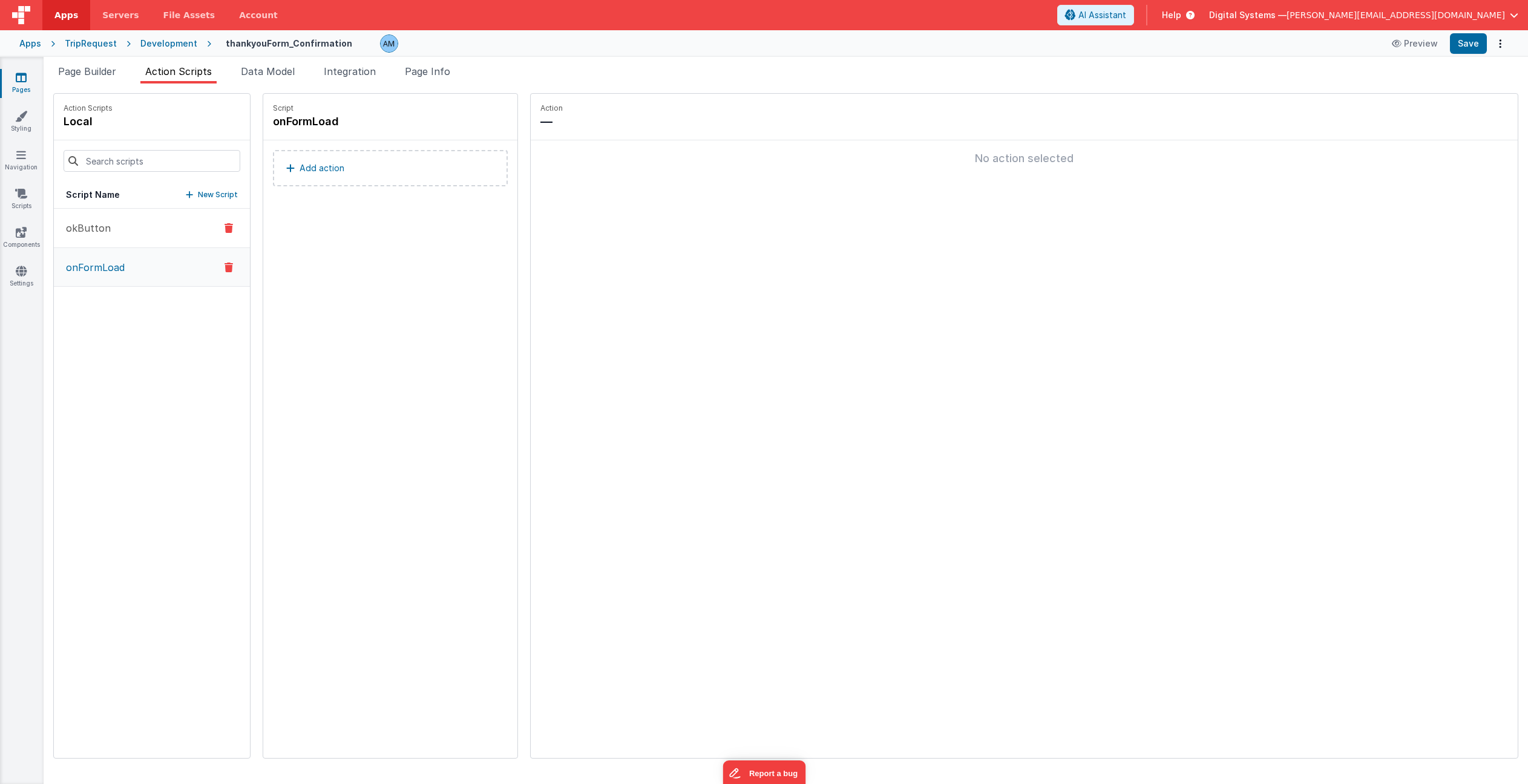
click at [102, 230] on p "okButton" at bounding box center [85, 228] width 52 height 14
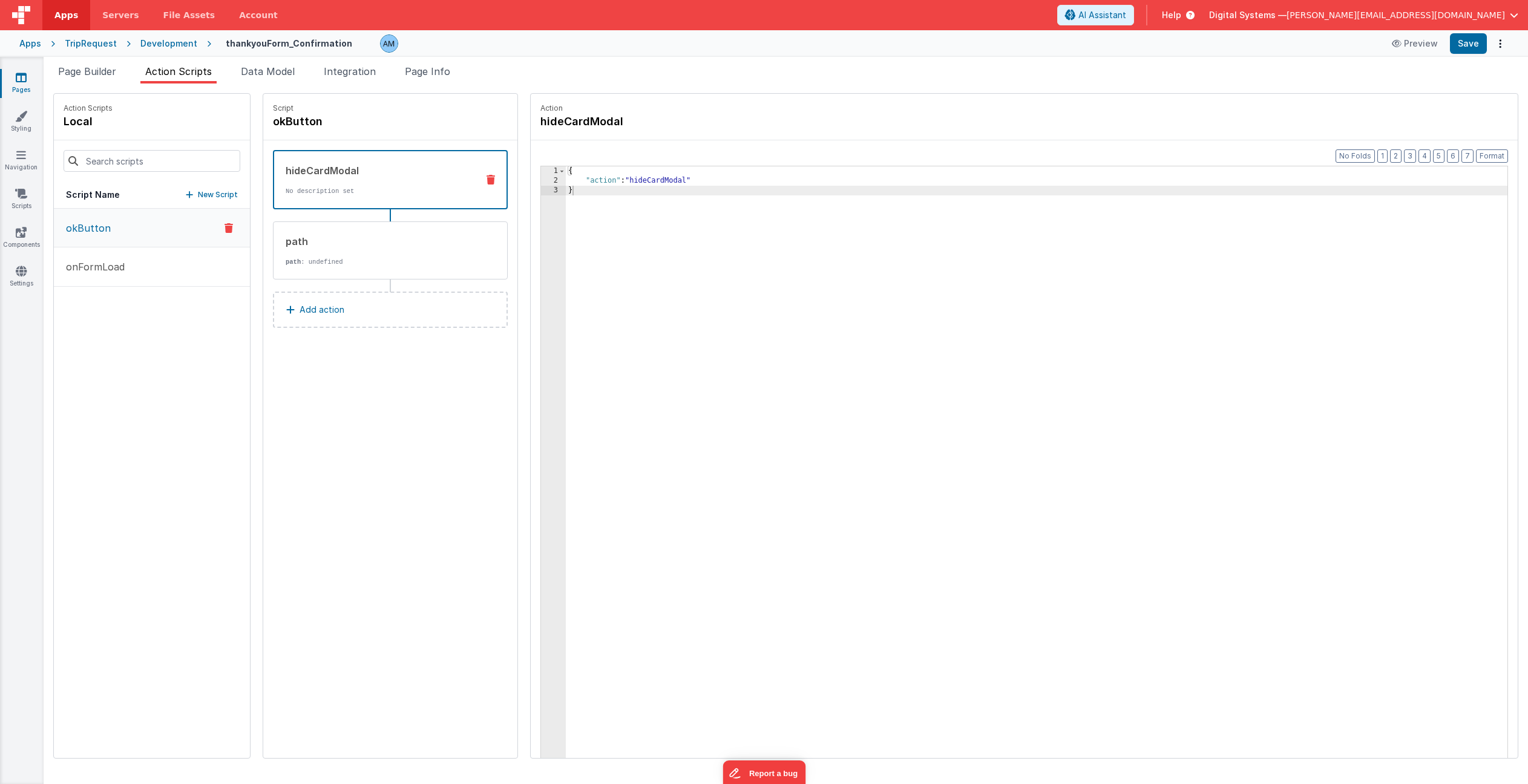
click at [162, 41] on div "Development" at bounding box center [169, 43] width 57 height 12
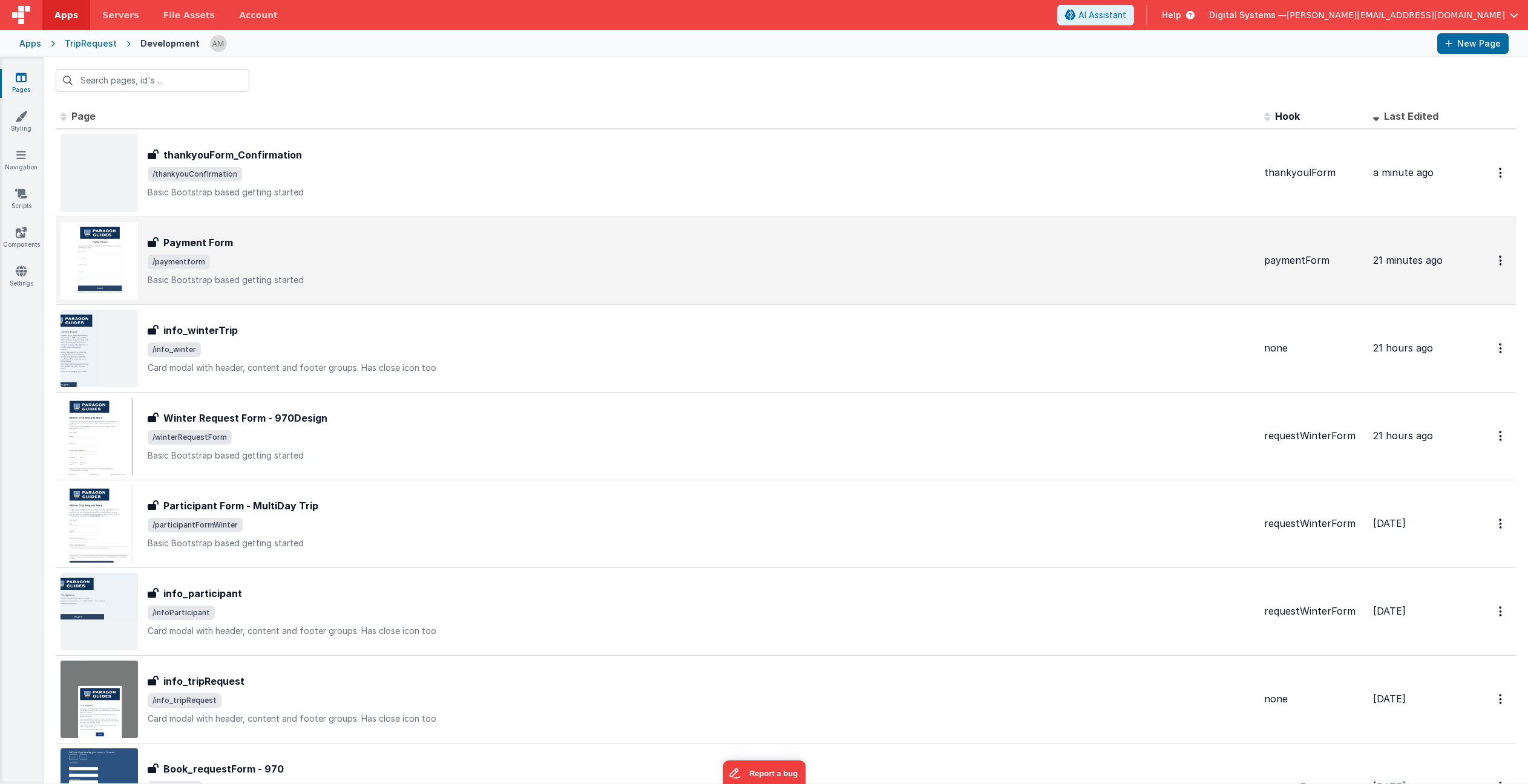
click at [295, 238] on div "Payment Form" at bounding box center [701, 242] width 1107 height 14
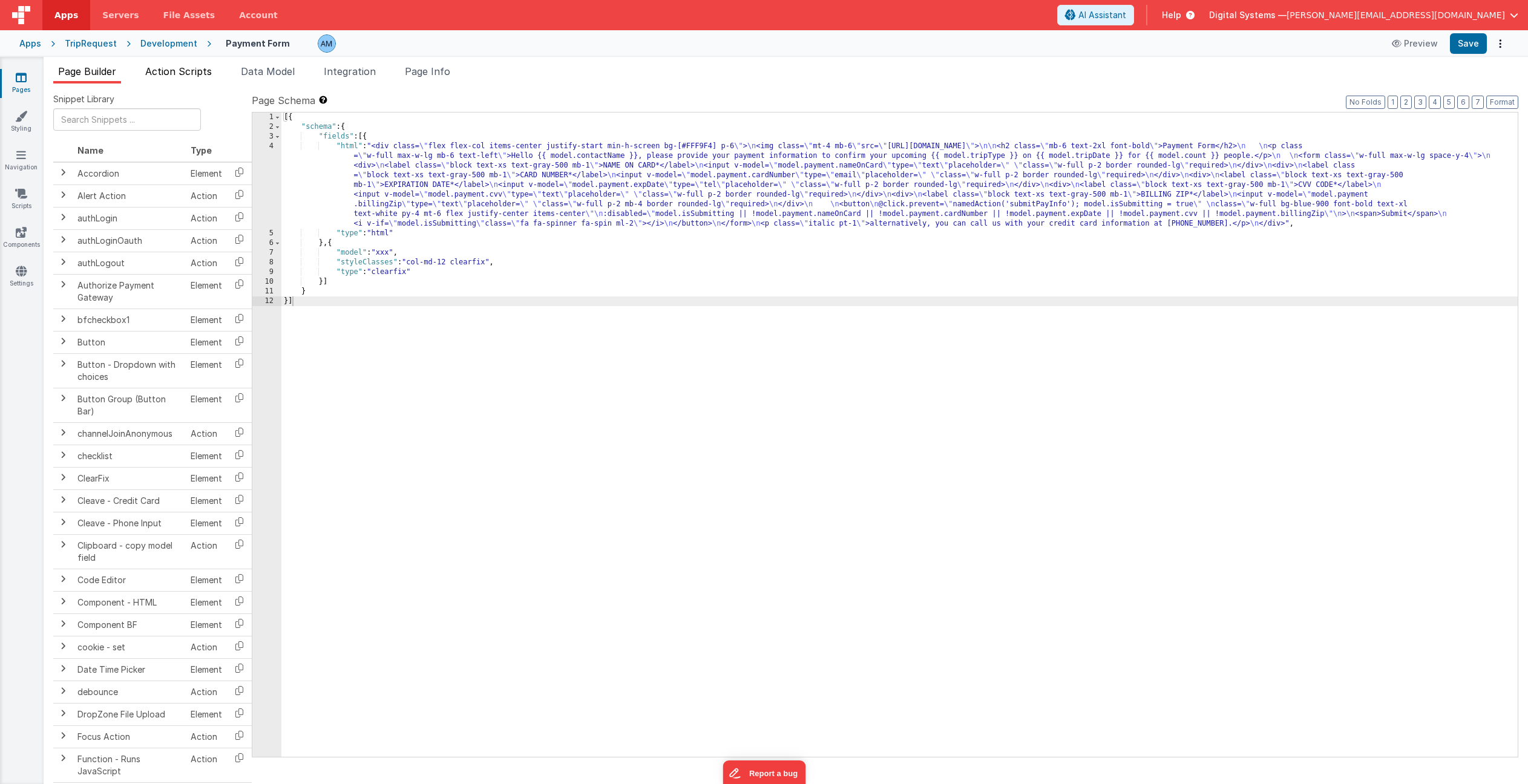
click at [196, 72] on span "Action Scripts" at bounding box center [178, 71] width 67 height 12
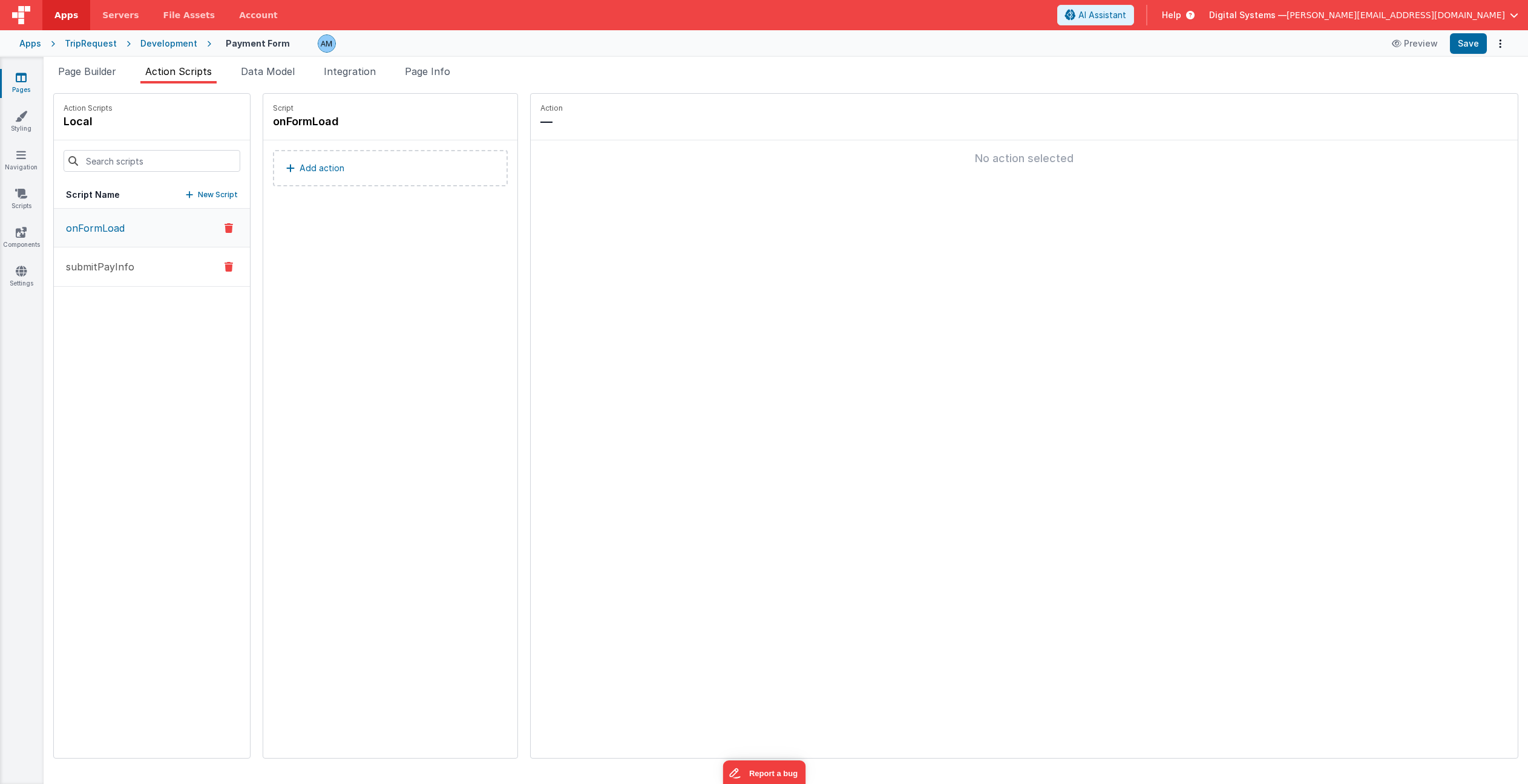
click at [97, 265] on p "submitPayInfo" at bounding box center [97, 267] width 76 height 14
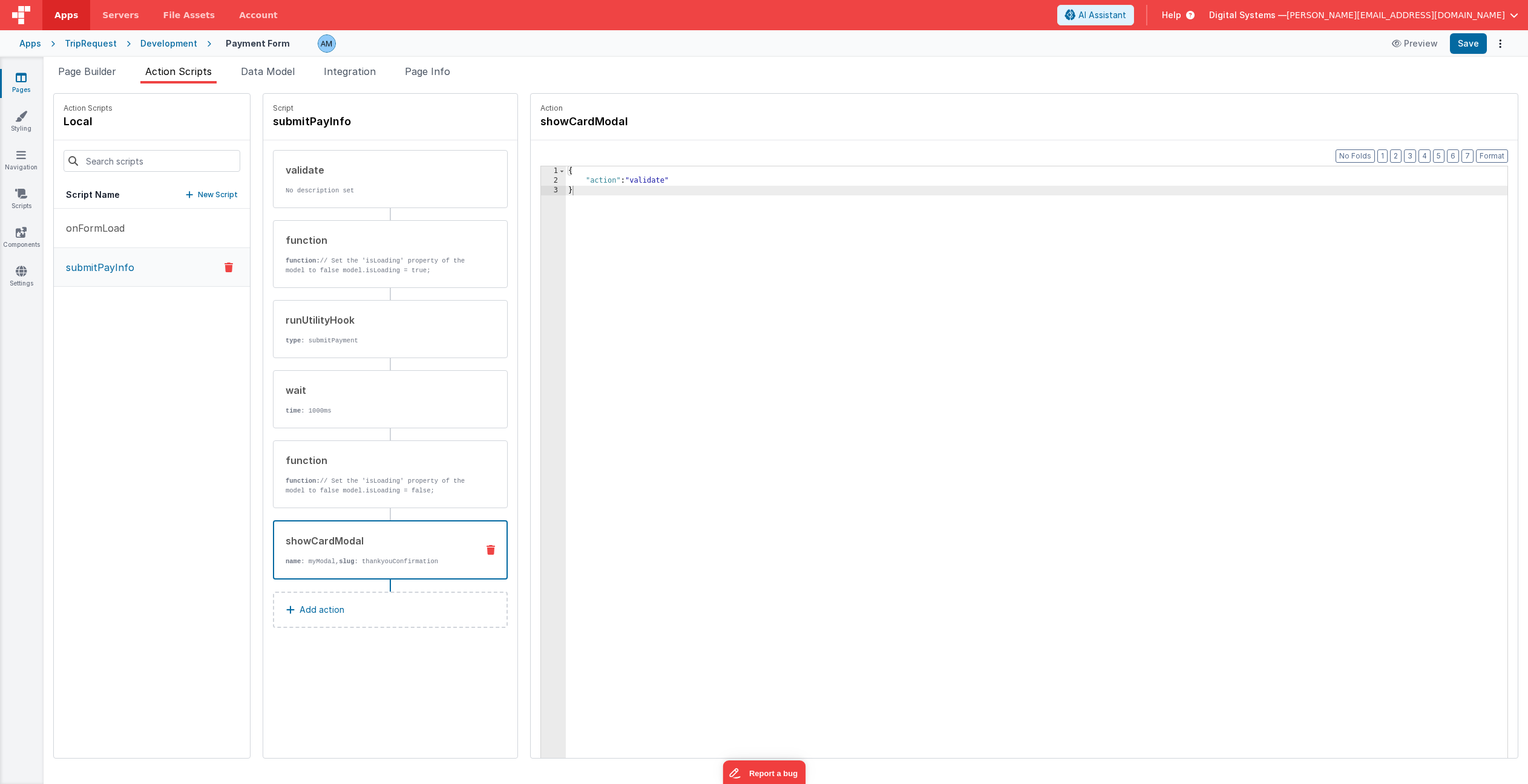
click at [371, 544] on div "showCardModal" at bounding box center [376, 541] width 182 height 14
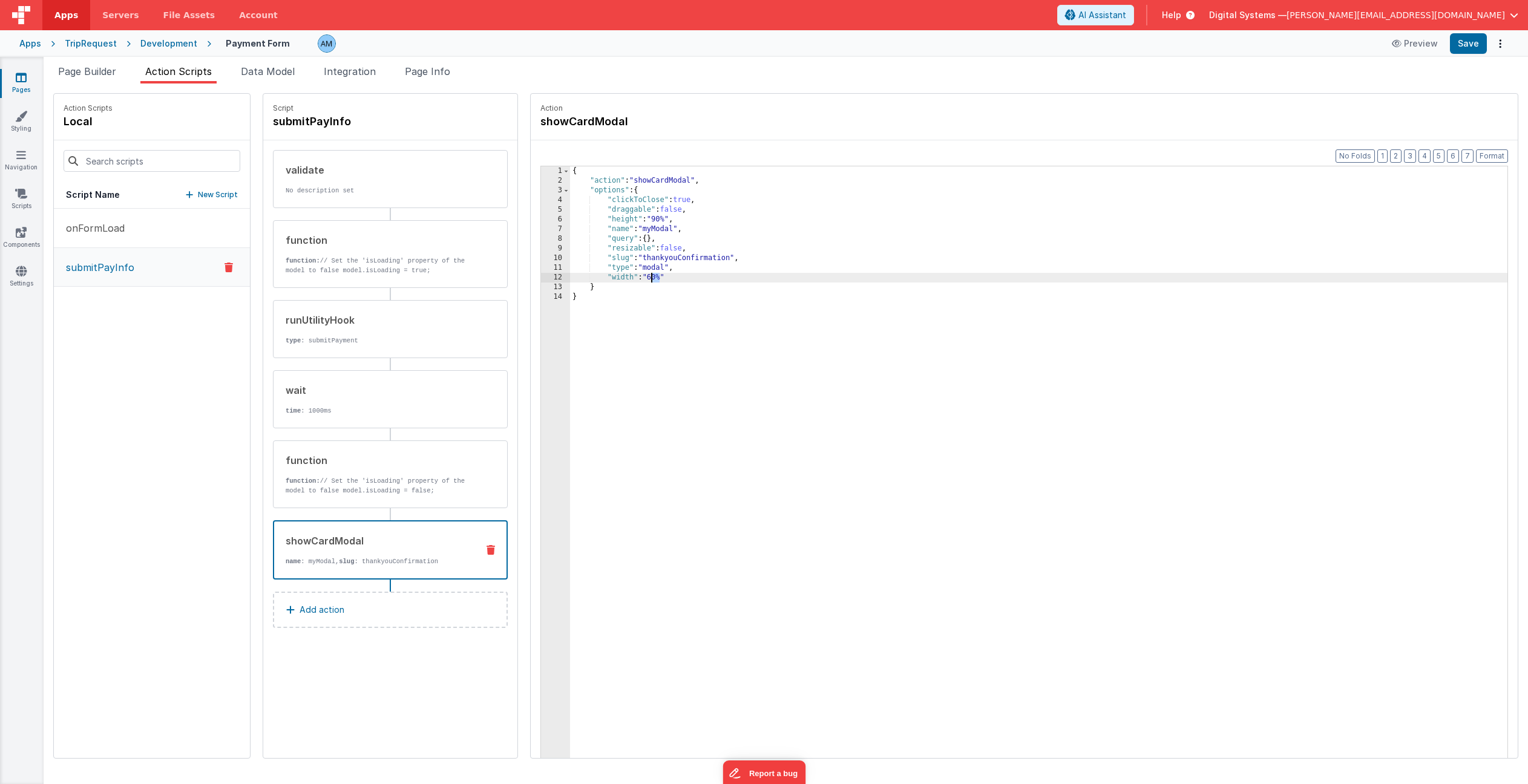
drag, startPoint x: 662, startPoint y: 277, endPoint x: 652, endPoint y: 278, distance: 10.0
click at [652, 278] on div "{ "action" : "showCardModal" , "options" : { "clickToClose" : true , "draggable…" at bounding box center [1038, 491] width 937 height 649
click at [1461, 47] on button "Save" at bounding box center [1468, 43] width 37 height 21
click at [1428, 43] on button "Preview" at bounding box center [1415, 43] width 60 height 19
click at [659, 278] on div "{ "action" : "showCardModal" , "options" : { "clickToClose" : true , "draggable…" at bounding box center [1038, 491] width 937 height 649
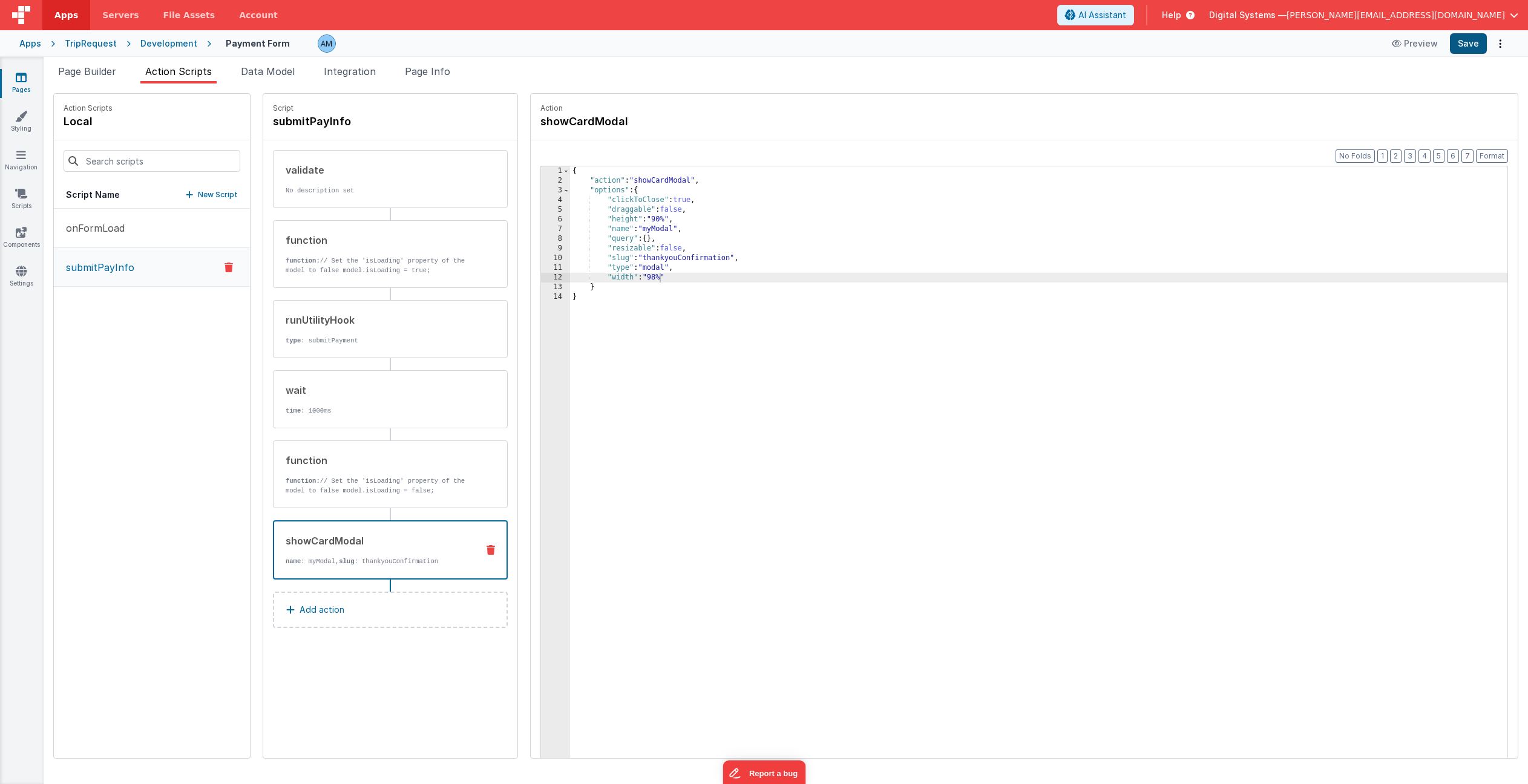
click at [1462, 44] on button "Save" at bounding box center [1468, 43] width 37 height 21
click at [670, 278] on div "{ "action" : "showCardModal" , "options" : { "clickToClose" : true , "draggable…" at bounding box center [1038, 491] width 937 height 649
click at [766, 309] on div "{ "action" : "showCardModal" , "options" : { "clickToClose" : true , "draggable…" at bounding box center [1038, 491] width 937 height 649
click at [675, 286] on div "{ "action" : "showCardModal" , "options" : { "clickToClose" : true , "draggable…" at bounding box center [1038, 491] width 937 height 649
drag, startPoint x: 669, startPoint y: 287, endPoint x: 611, endPoint y: 286, distance: 58.0
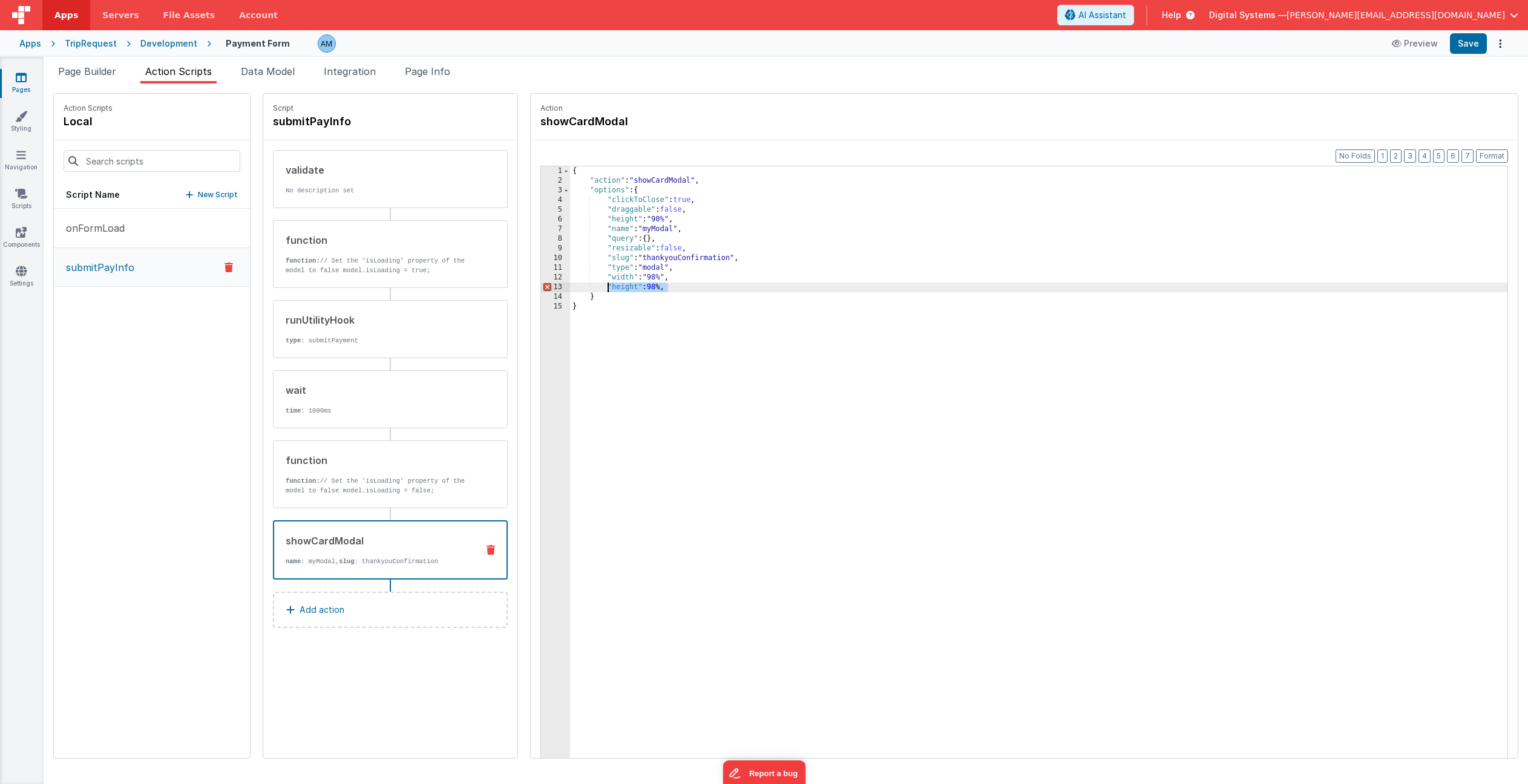
click at [611, 286] on div "{ "action" : "showCardModal" , "options" : { "clickToClose" : true , "draggable…" at bounding box center [1038, 491] width 937 height 649
click at [692, 281] on div "{ "action" : "showCardModal" , "options" : { "clickToClose" : true , "draggable…" at bounding box center [1038, 491] width 937 height 649
click at [1435, 46] on button "Preview" at bounding box center [1415, 43] width 60 height 19
drag, startPoint x: 667, startPoint y: 221, endPoint x: 731, endPoint y: 243, distance: 67.7
click at [661, 220] on div "{ "action" : "showCardModal" , "options" : { "clickToClose" : true , "draggable…" at bounding box center [1038, 491] width 937 height 649
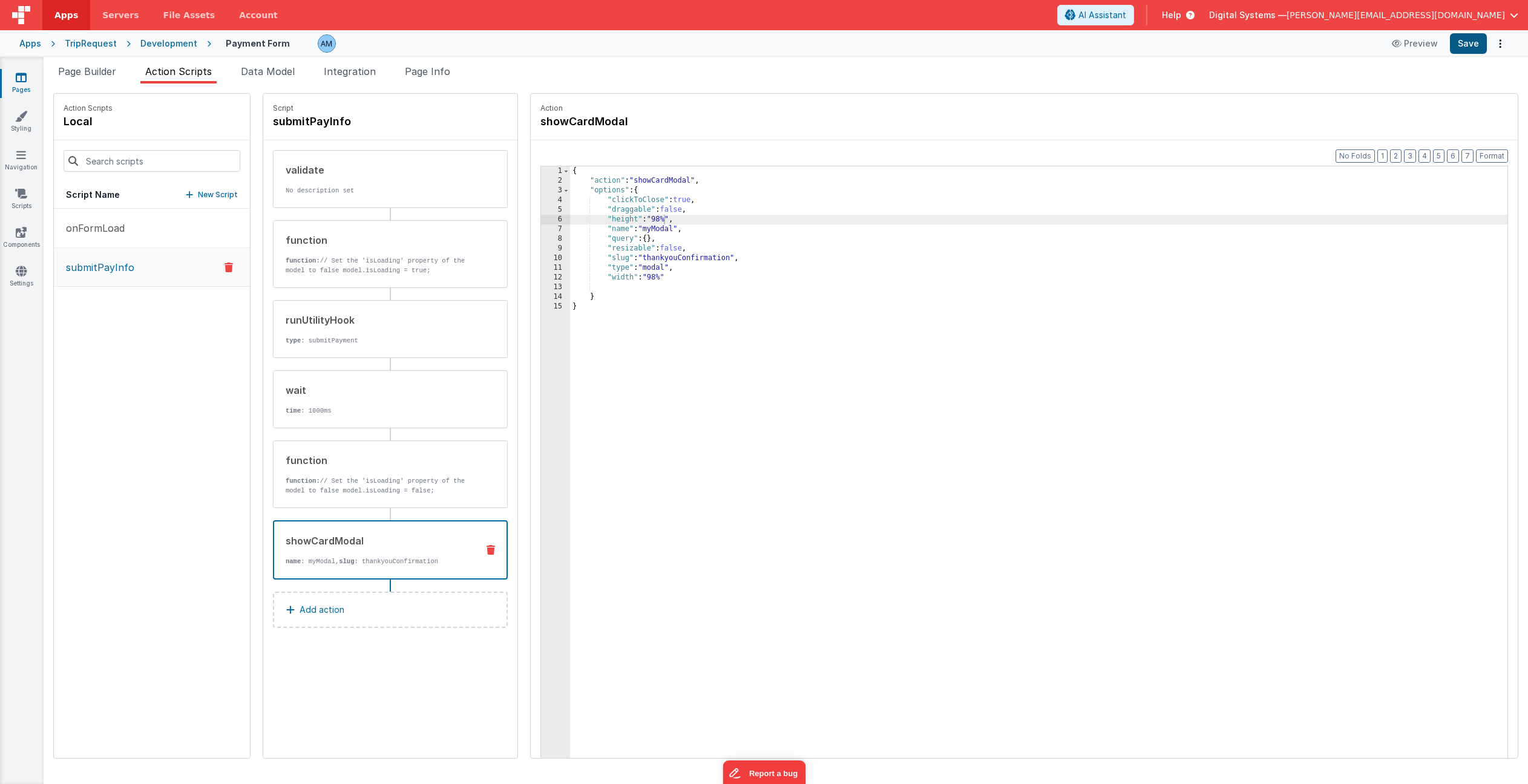
click at [1472, 41] on button "Save" at bounding box center [1468, 43] width 37 height 21
click at [180, 47] on div "Development" at bounding box center [169, 43] width 57 height 12
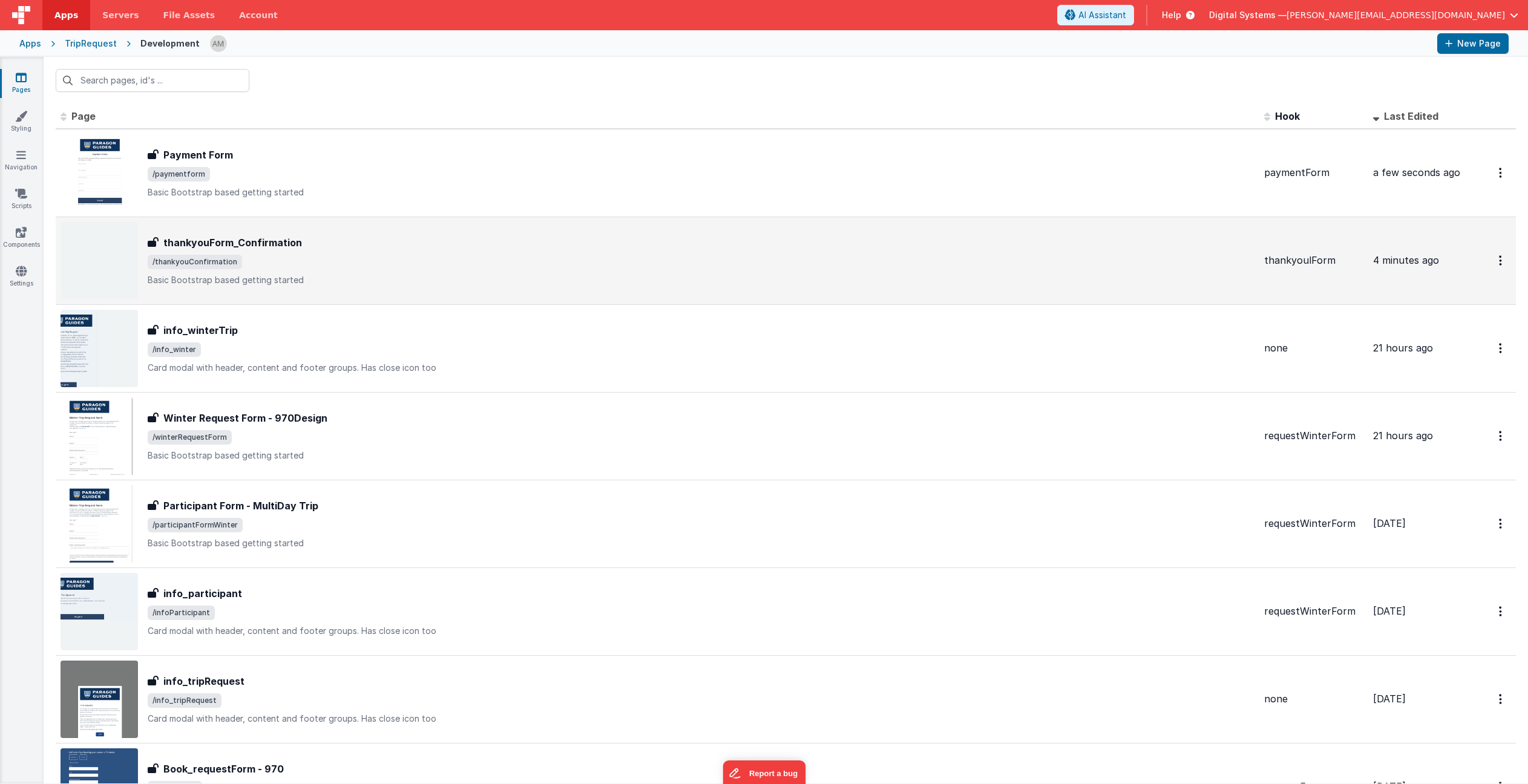
click at [340, 262] on span "/thankyouConfirmation" at bounding box center [701, 262] width 1107 height 14
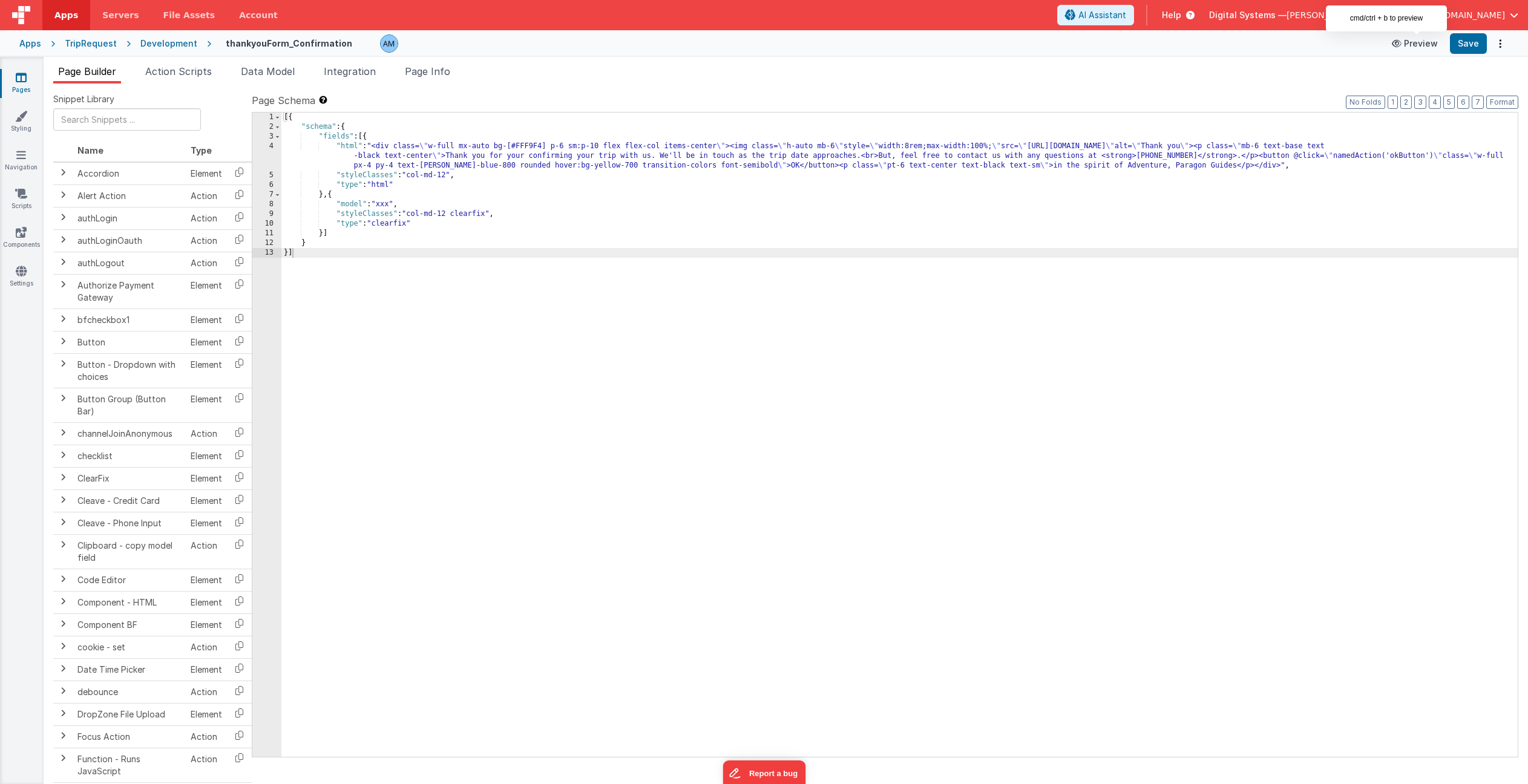
click at [1417, 38] on button "Preview" at bounding box center [1415, 43] width 60 height 19
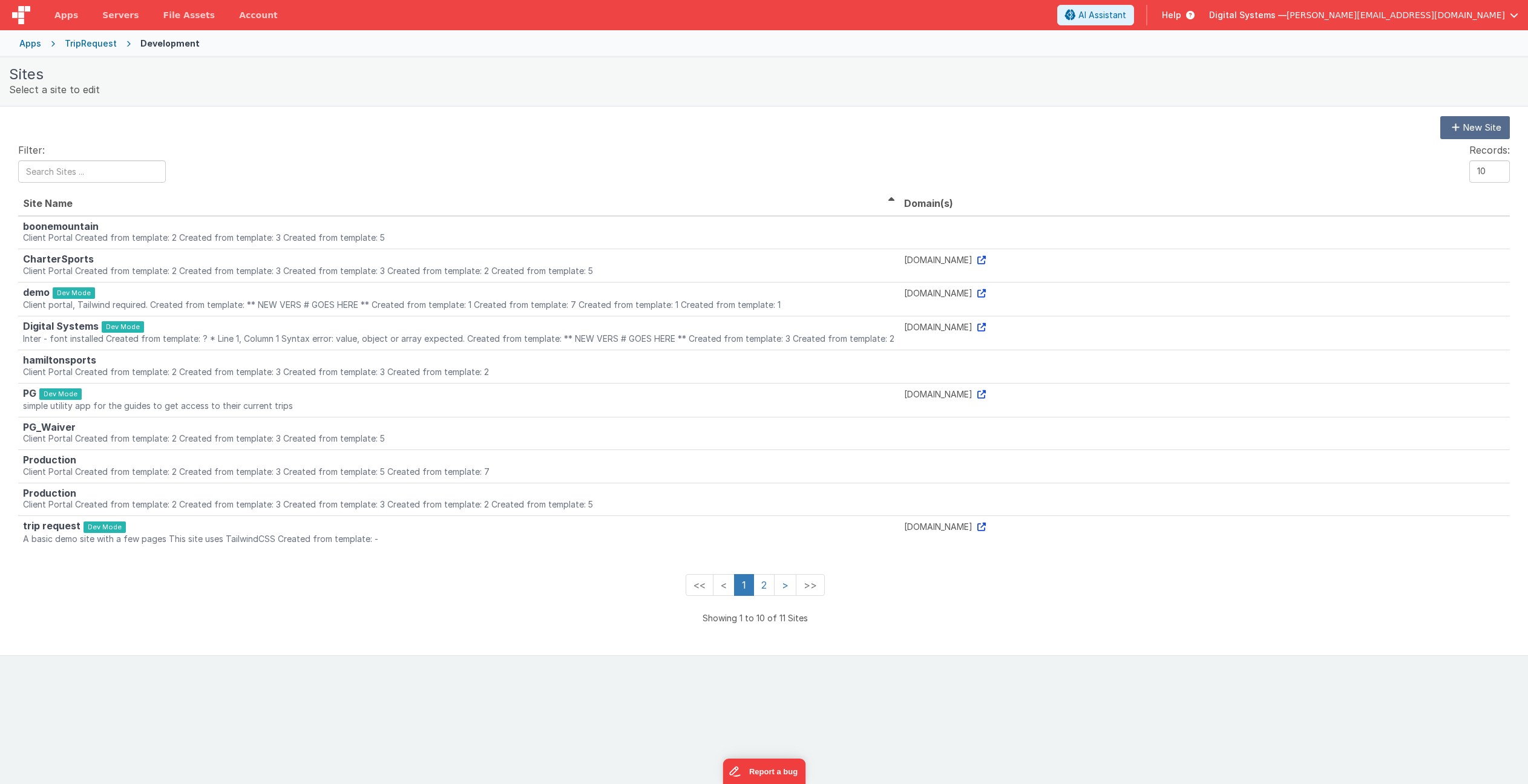
click at [102, 38] on div "TripRequest" at bounding box center [91, 43] width 52 height 12
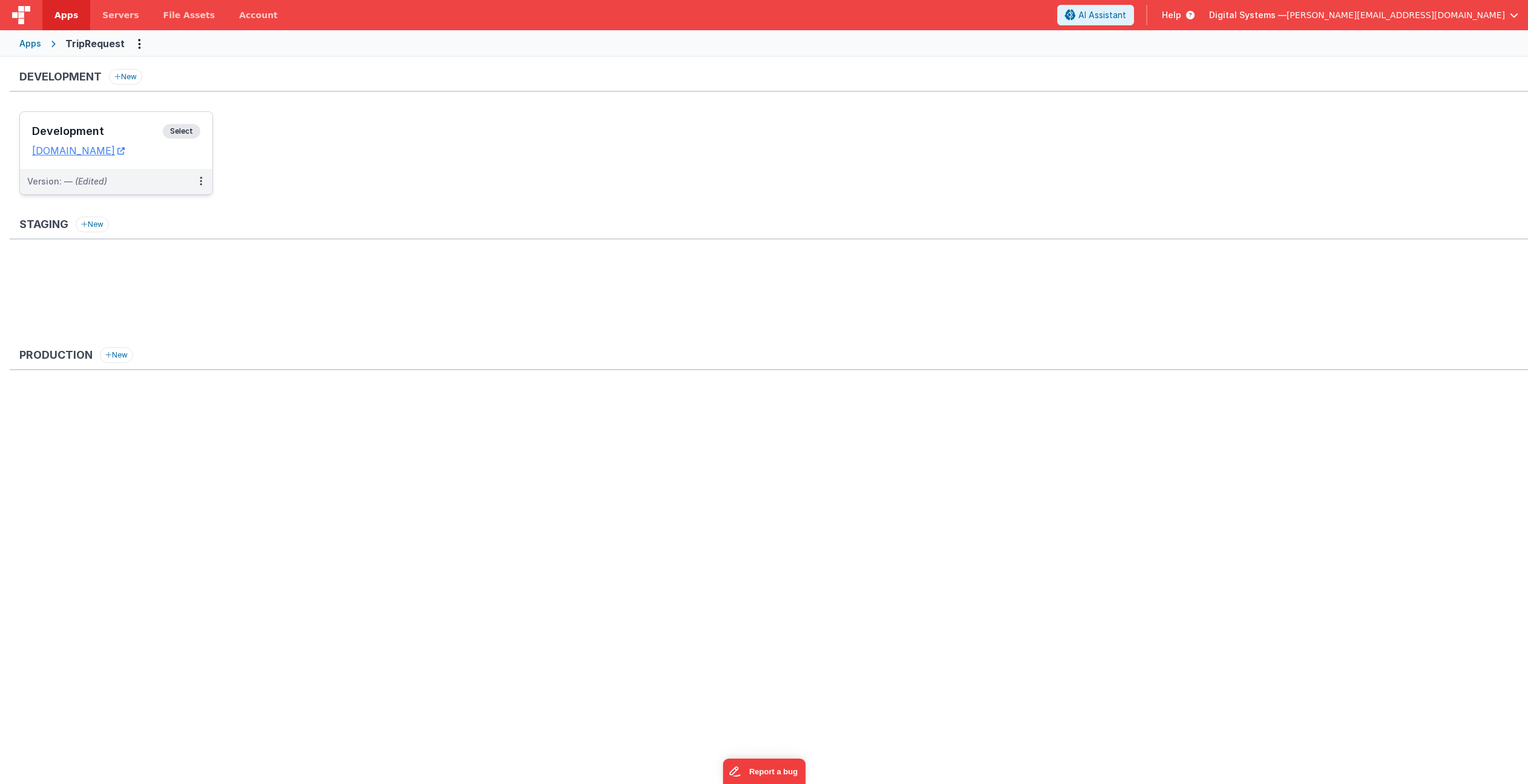
click at [174, 132] on span "Select" at bounding box center [181, 131] width 38 height 14
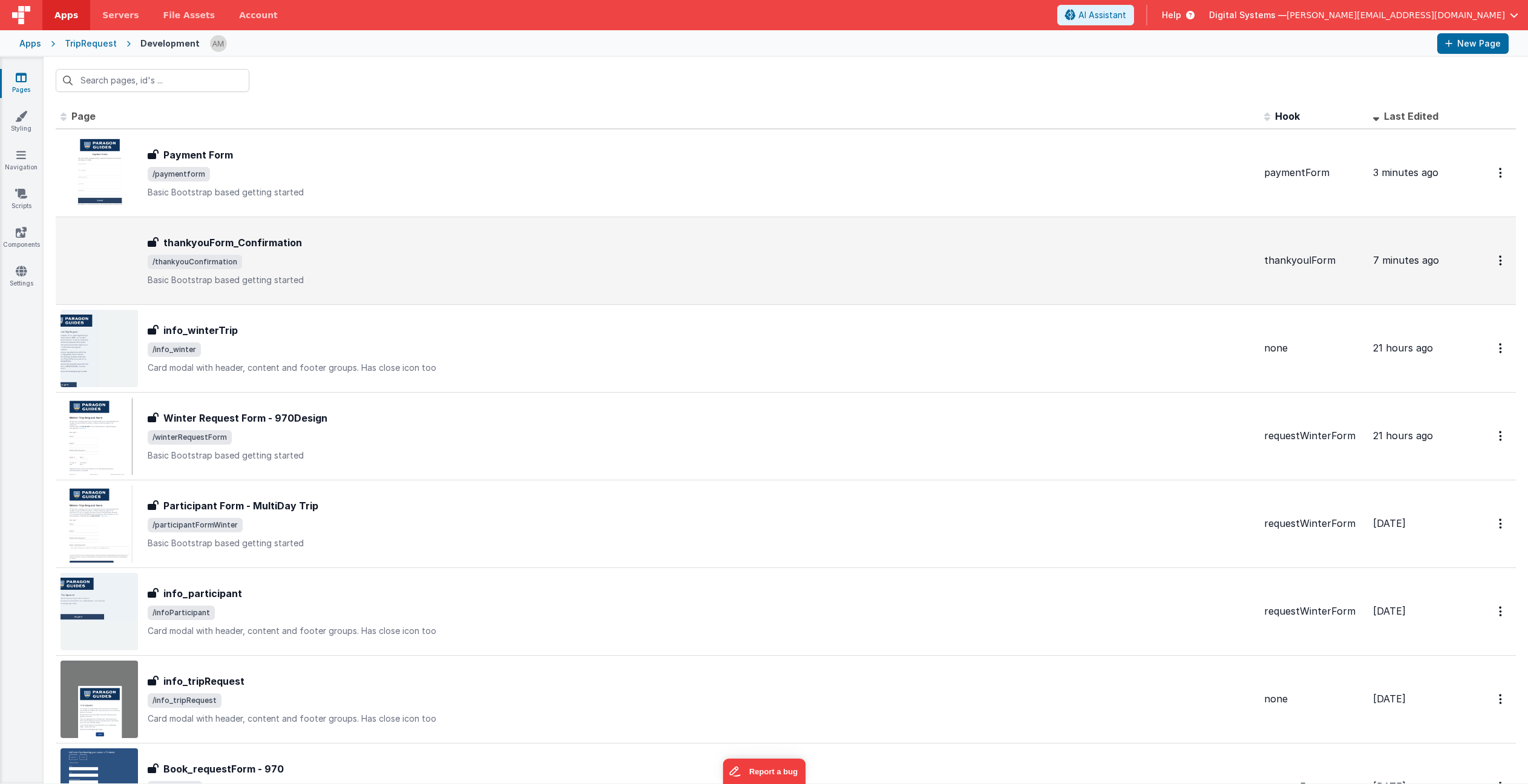
click at [278, 284] on p "Basic Bootstrap based getting started" at bounding box center [701, 280] width 1107 height 12
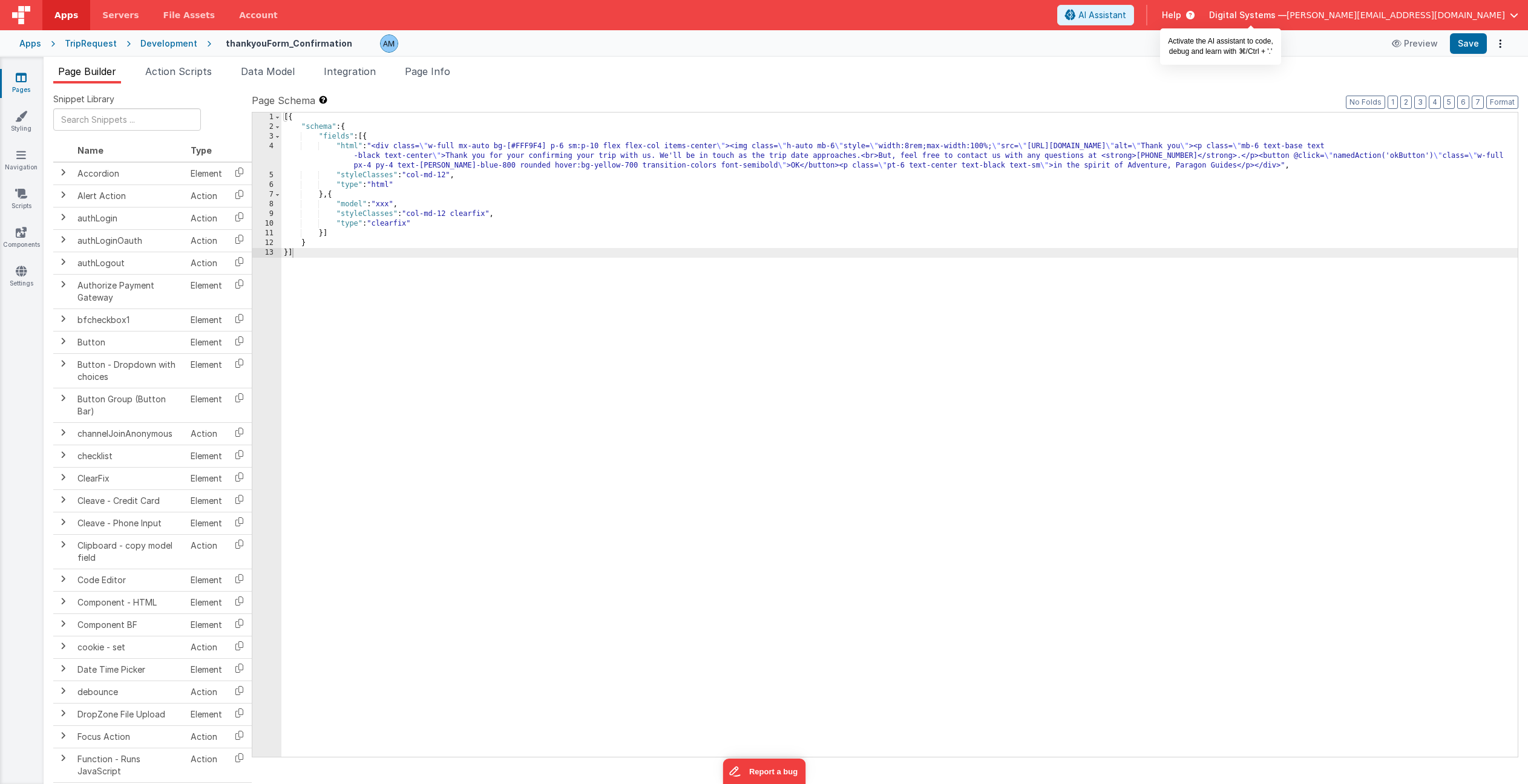
click at [1126, 17] on span "AI Assistant" at bounding box center [1102, 15] width 48 height 12
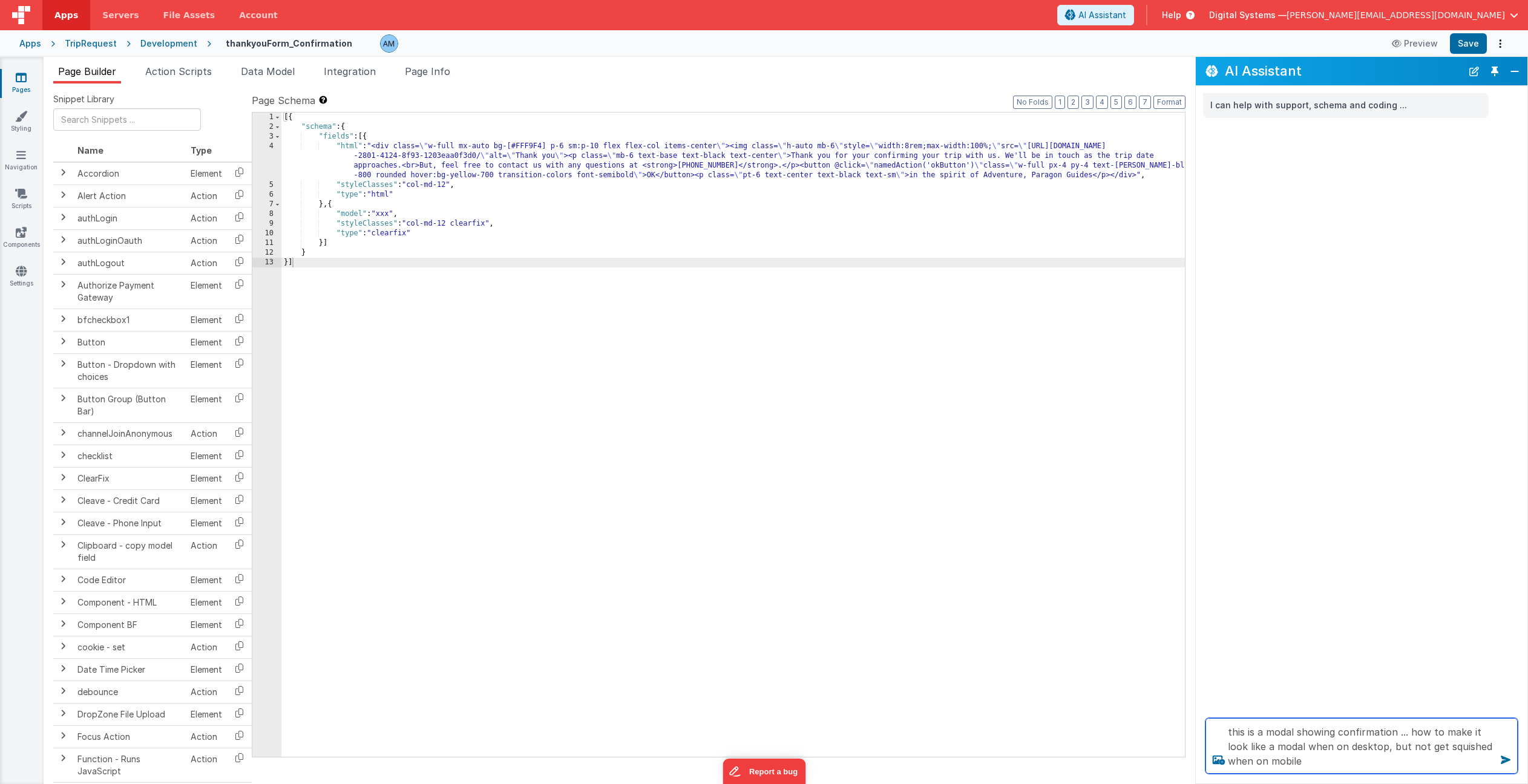
type textarea "this is a modal showing confirmation ... how to make it look like a modal when …"
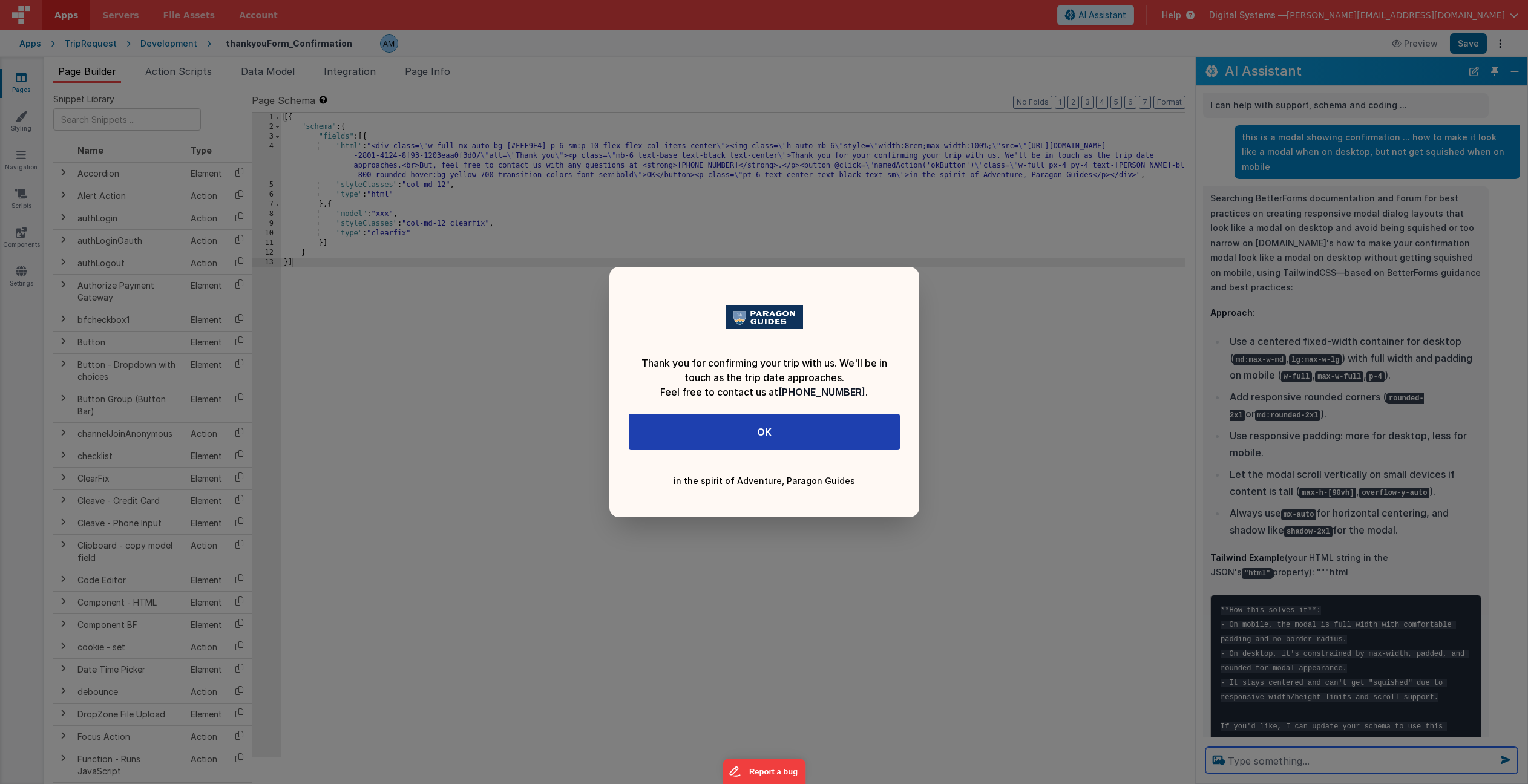
scroll to position [9, 0]
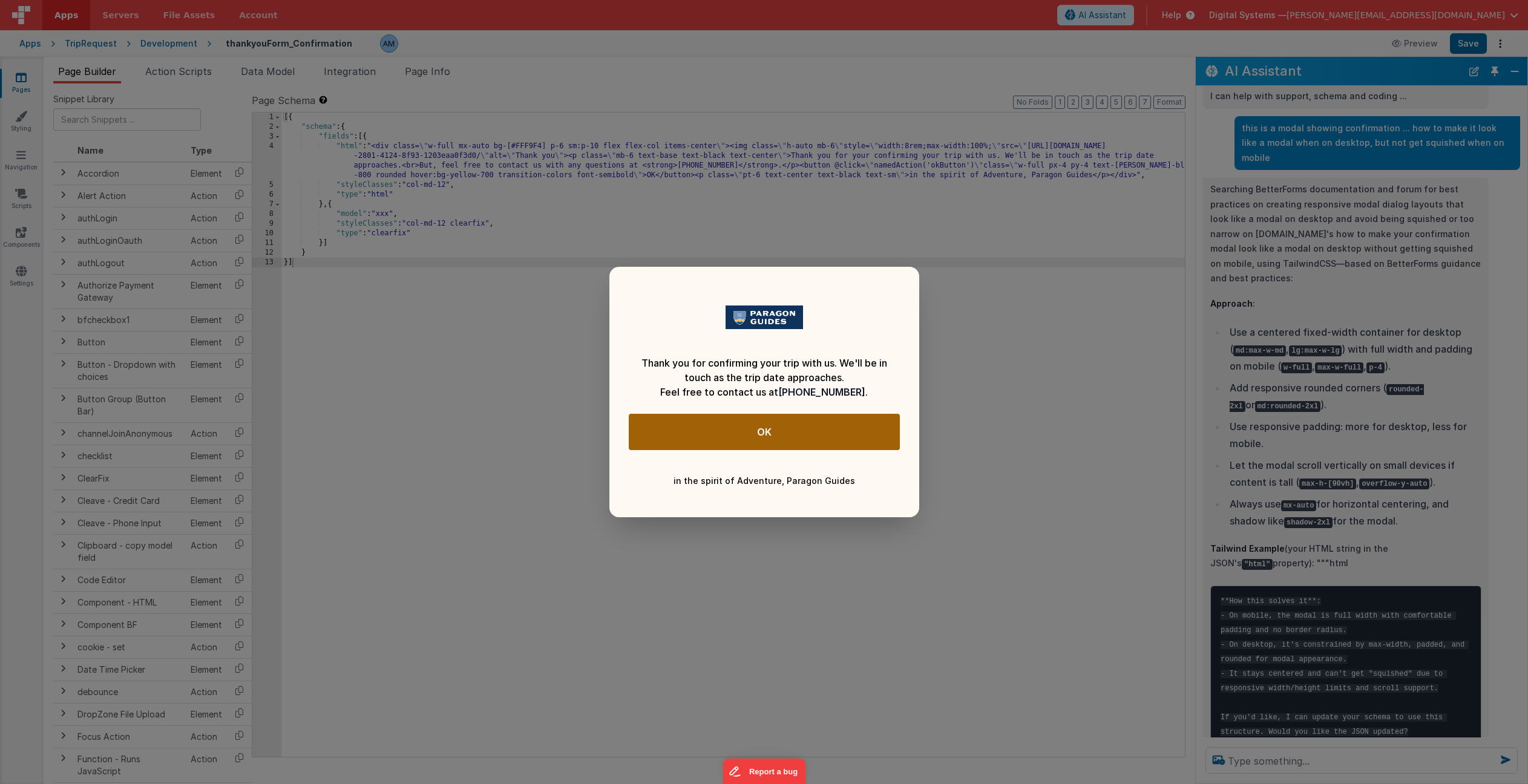
click at [757, 444] on button "OK" at bounding box center [764, 432] width 271 height 36
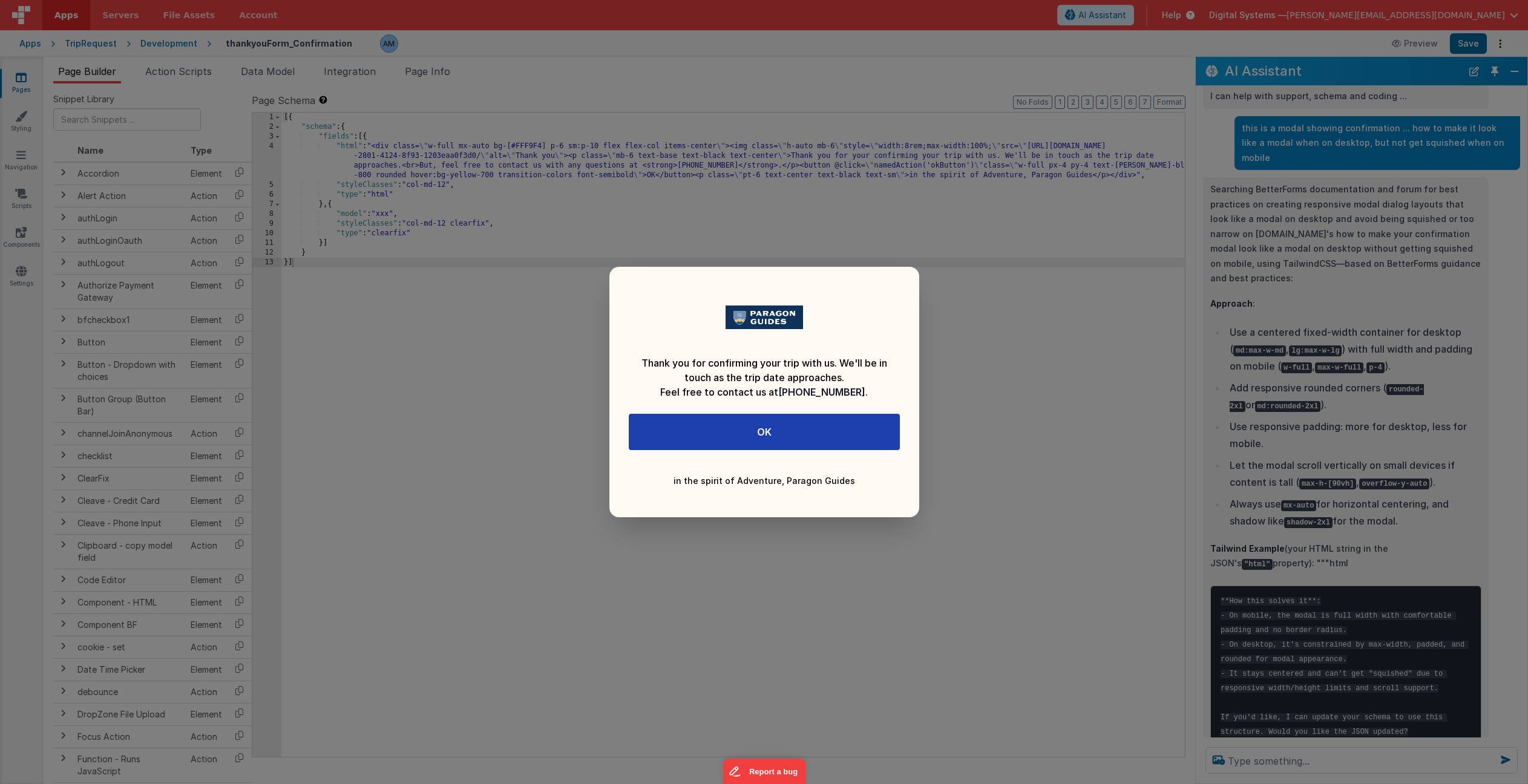
click at [1479, 50] on div "Thank you for confirming your trip with us. We'll be in touch as the trip date …" at bounding box center [764, 392] width 1528 height 784
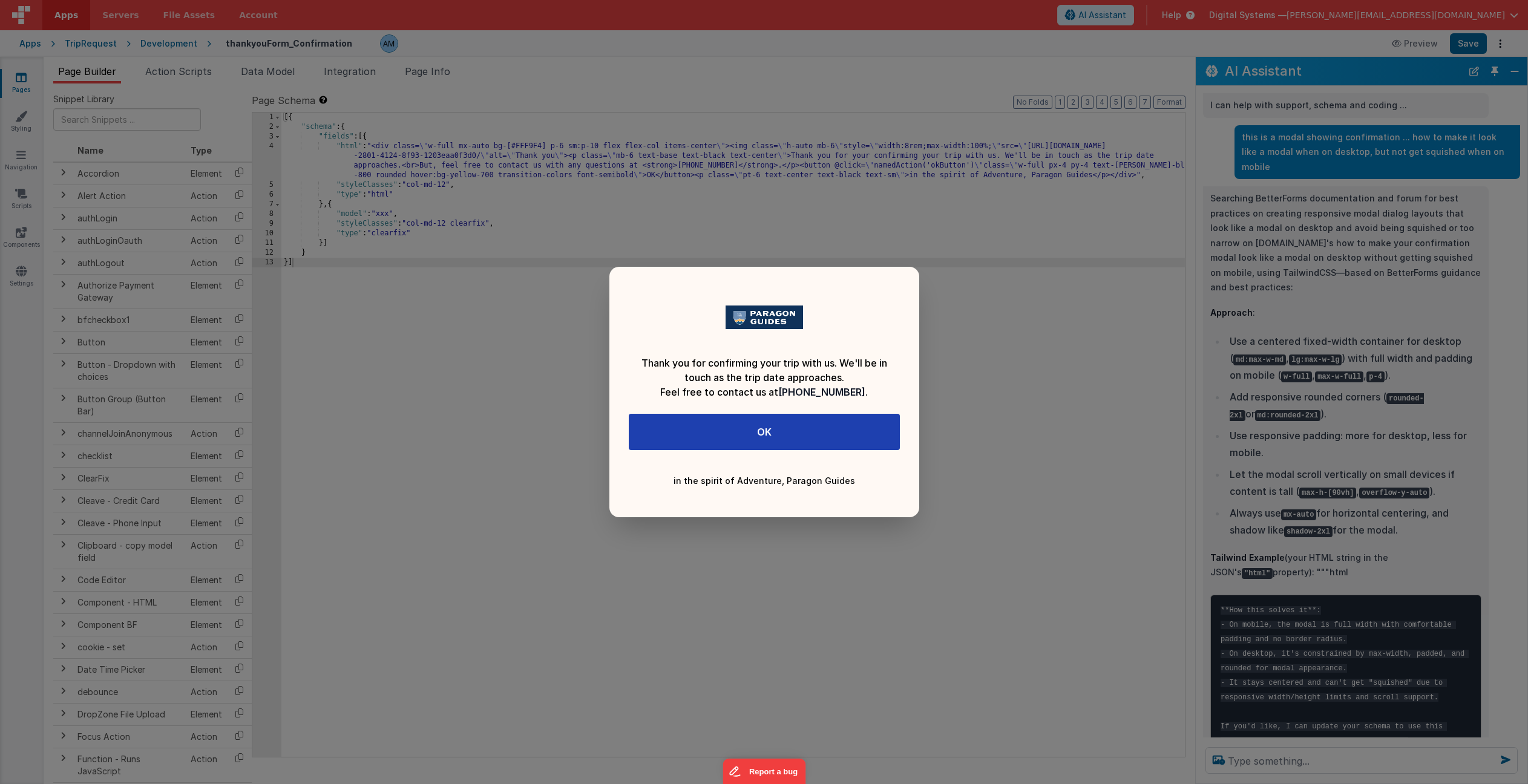
click at [1470, 44] on div "Thank you for confirming your trip with us. We'll be in touch as the trip date …" at bounding box center [764, 392] width 1528 height 784
click at [1097, 496] on div "Thank you for confirming your trip with us. We'll be in touch as the trip date …" at bounding box center [764, 392] width 1528 height 784
click at [1185, 250] on div "Thank you for confirming your trip with us. We'll be in touch as the trip date …" at bounding box center [764, 392] width 1528 height 784
click at [461, 201] on div "Thank you for confirming your trip with us. We'll be in touch as the trip date …" at bounding box center [764, 392] width 1528 height 784
click at [1135, 407] on div "Thank you for confirming your trip with us. We'll be in touch as the trip date …" at bounding box center [764, 392] width 1528 height 784
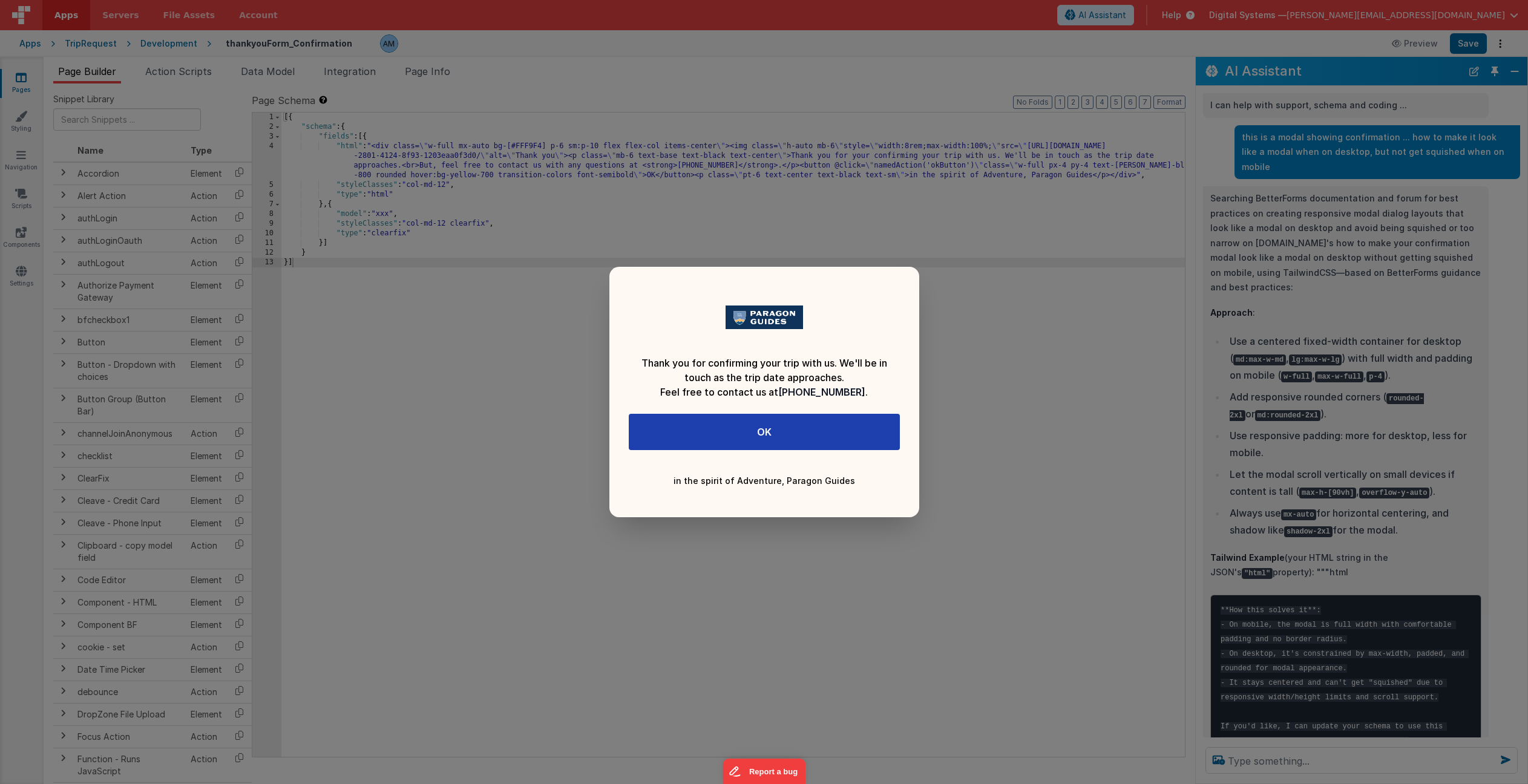
click at [471, 326] on div "Thank you for confirming your trip with us. We'll be in touch as the trip date …" at bounding box center [764, 392] width 1528 height 784
click at [1268, 264] on div "Thank you for confirming your trip with us. We'll be in touch as the trip date …" at bounding box center [764, 392] width 1528 height 784
click at [1268, 14] on div "Thank you for confirming your trip with us. We'll be in touch as the trip date …" at bounding box center [764, 392] width 1528 height 784
click at [1262, 767] on div "Thank you for confirming your trip with us. We'll be in touch as the trip date …" at bounding box center [764, 392] width 1528 height 784
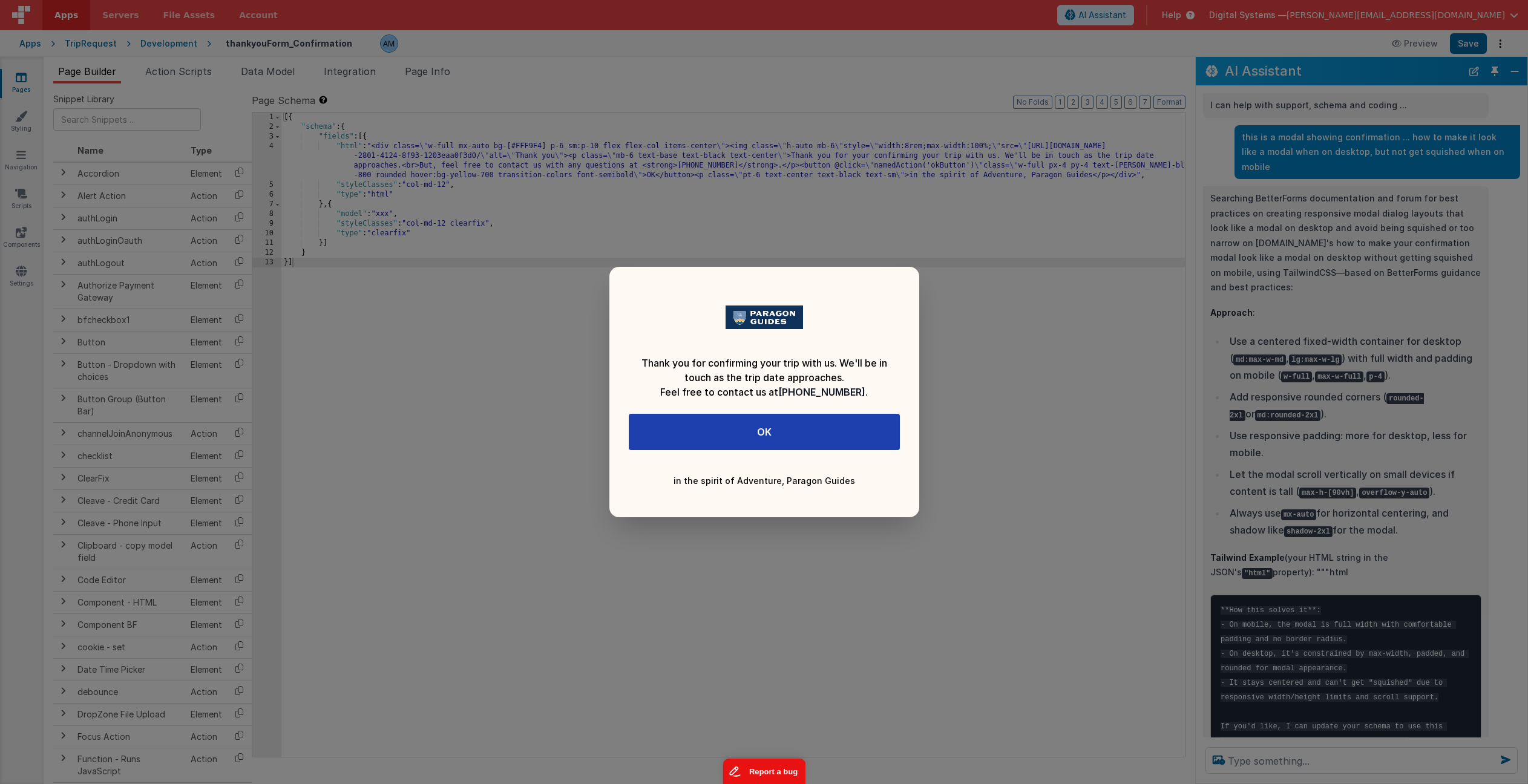
click at [803, 777] on button "Report a bug" at bounding box center [764, 771] width 83 height 25
click at [1015, 548] on div "Thank you for confirming your trip with us. We'll be in touch as the trip date …" at bounding box center [764, 392] width 1528 height 784
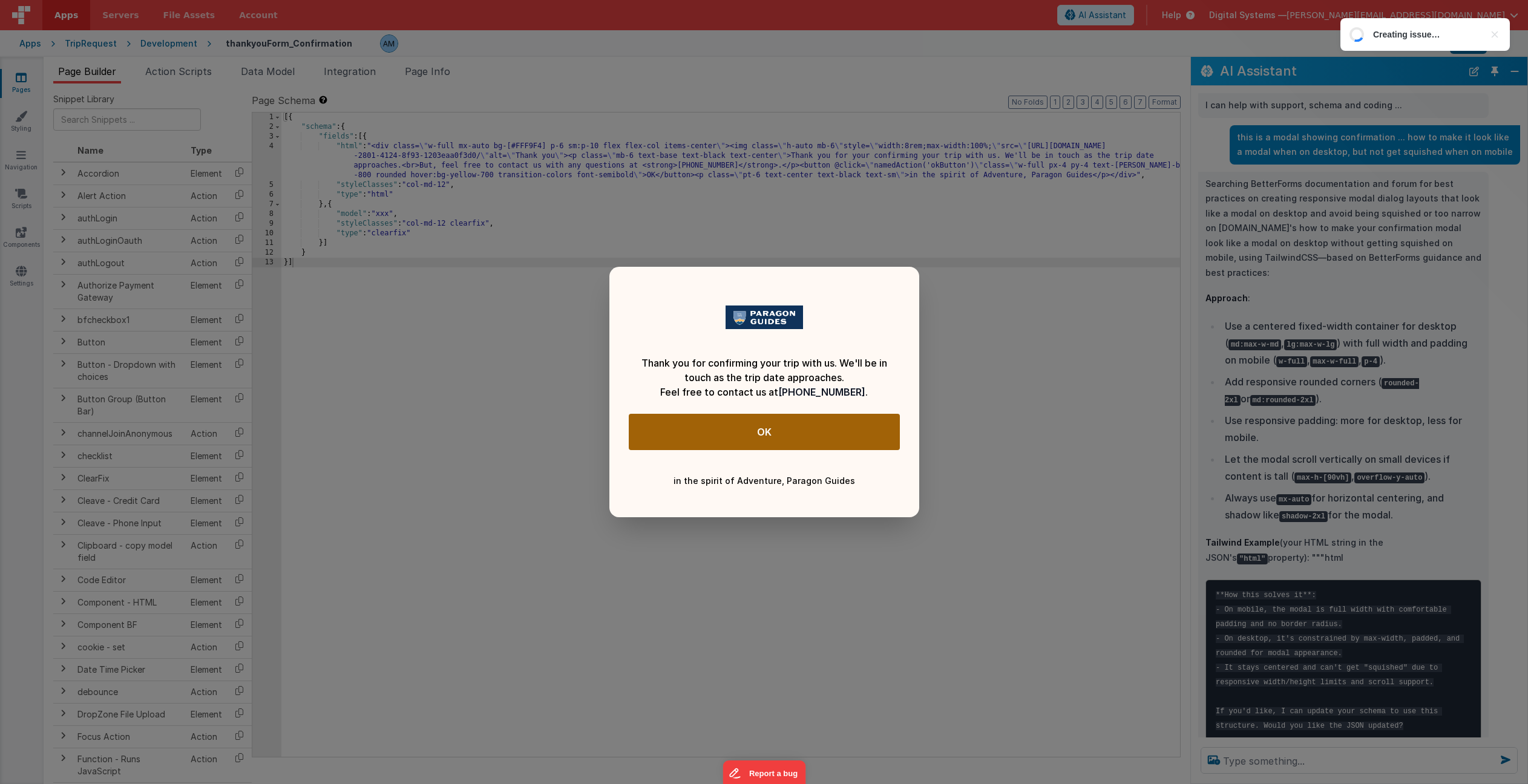
click at [755, 426] on button "OK" at bounding box center [764, 432] width 271 height 36
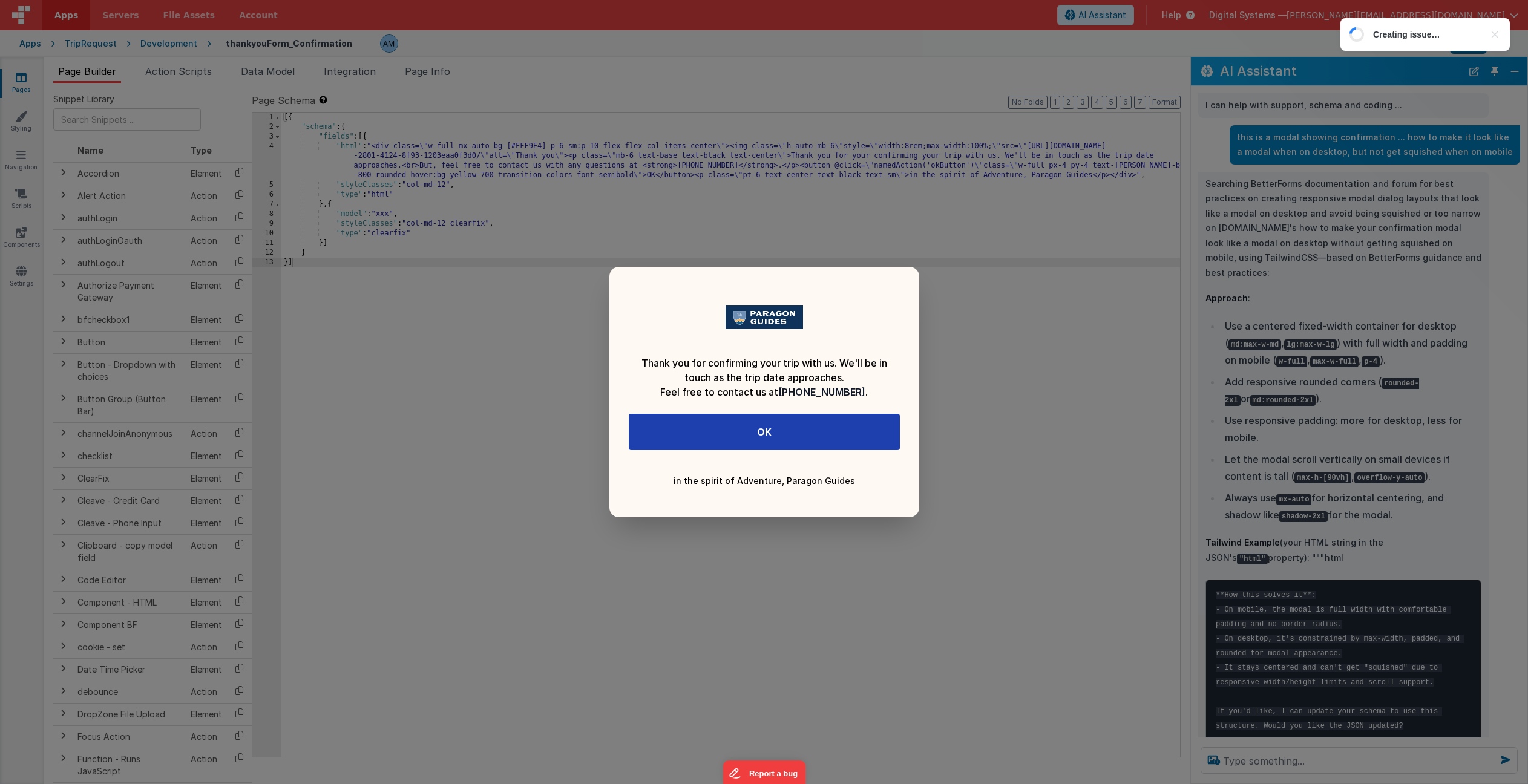
click at [1101, 427] on div "Thank you for confirming your trip with us. We'll be in touch as the trip date …" at bounding box center [764, 392] width 1528 height 784
click at [1029, 286] on div "Thank you for confirming your trip with us. We'll be in touch as the trip date …" at bounding box center [764, 392] width 1528 height 784
drag, startPoint x: 1310, startPoint y: 629, endPoint x: 1257, endPoint y: 599, distance: 60.9
click at [1310, 628] on div "Thank you for confirming your trip with us. We'll be in touch as the trip date …" at bounding box center [764, 392] width 1528 height 784
click at [922, 432] on div "Thank you for confirming your trip with us. We'll be in touch as the trip date …" at bounding box center [764, 392] width 1528 height 784
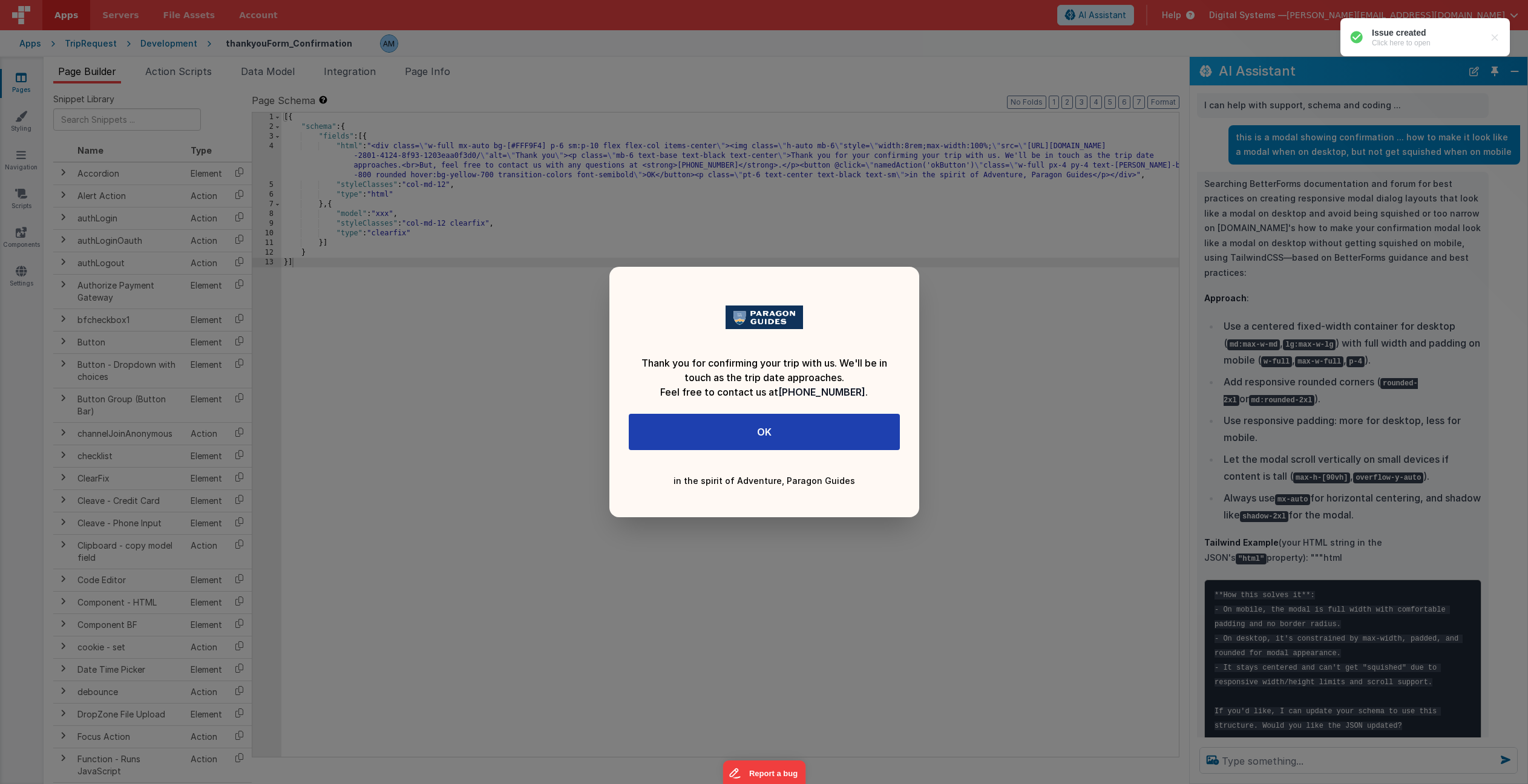
drag, startPoint x: 677, startPoint y: 361, endPoint x: 639, endPoint y: 265, distance: 103.2
click at [676, 346] on div "Thank you for confirming your trip with us. We'll be in touch as the trip date …" at bounding box center [764, 392] width 310 height 251
click at [554, 128] on div "Thank you for confirming your trip with us. We'll be in touch as the trip date …" at bounding box center [764, 392] width 1528 height 784
drag, startPoint x: 2831, startPoint y: 49, endPoint x: 1496, endPoint y: 36, distance: 1335.1
click at [1496, 36] on div at bounding box center [1495, 38] width 12 height 12
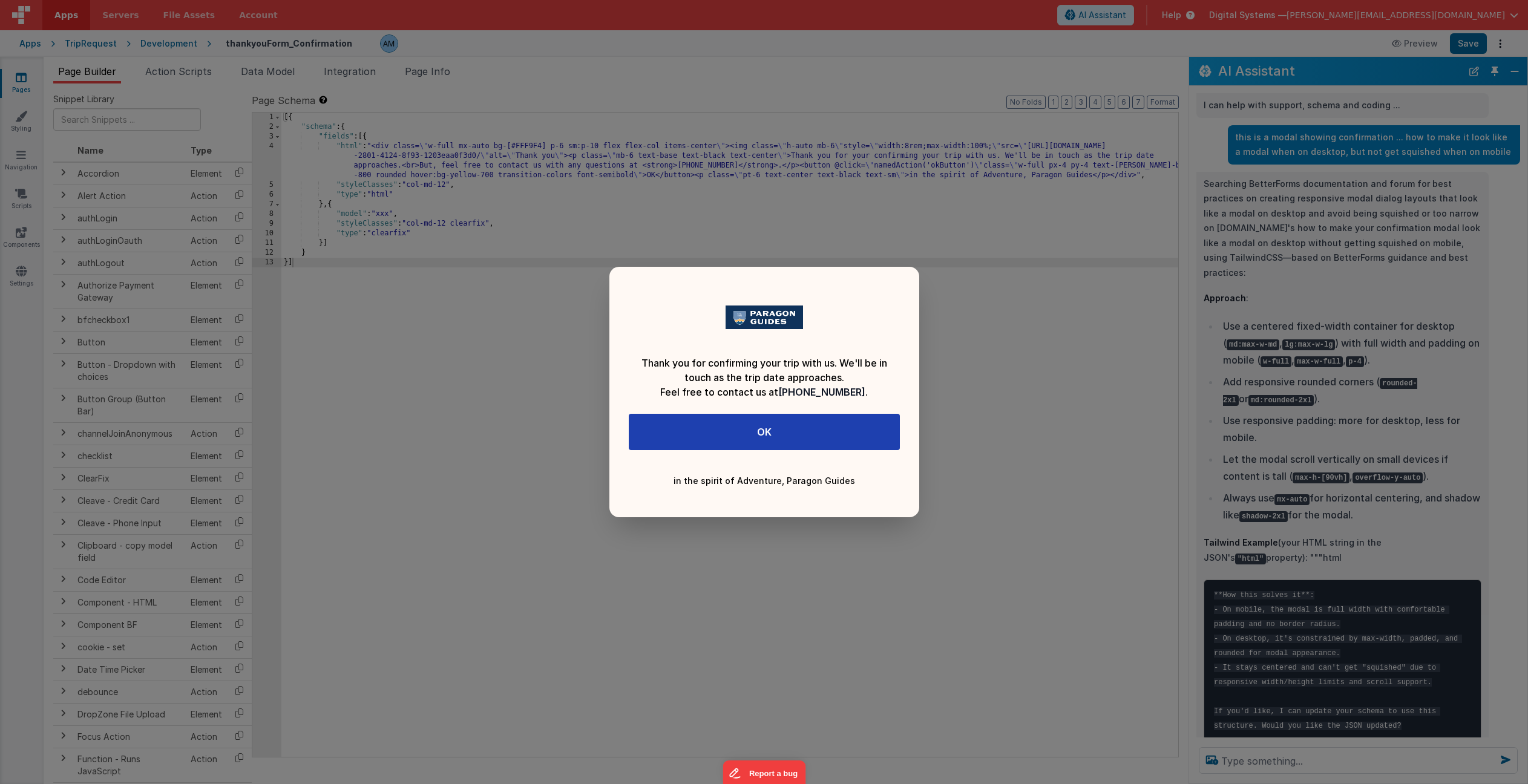
click at [1470, 50] on div "Thank you for confirming your trip with us. We'll be in touch as the trip date …" at bounding box center [764, 392] width 1528 height 784
click at [1426, 45] on div "Thank you for confirming your trip with us. We'll be in touch as the trip date …" at bounding box center [764, 392] width 1528 height 784
drag, startPoint x: 1451, startPoint y: 740, endPoint x: 1457, endPoint y: 751, distance: 12.5
click at [1451, 738] on div "Thank you for confirming your trip with us. We'll be in touch as the trip date …" at bounding box center [764, 392] width 1528 height 784
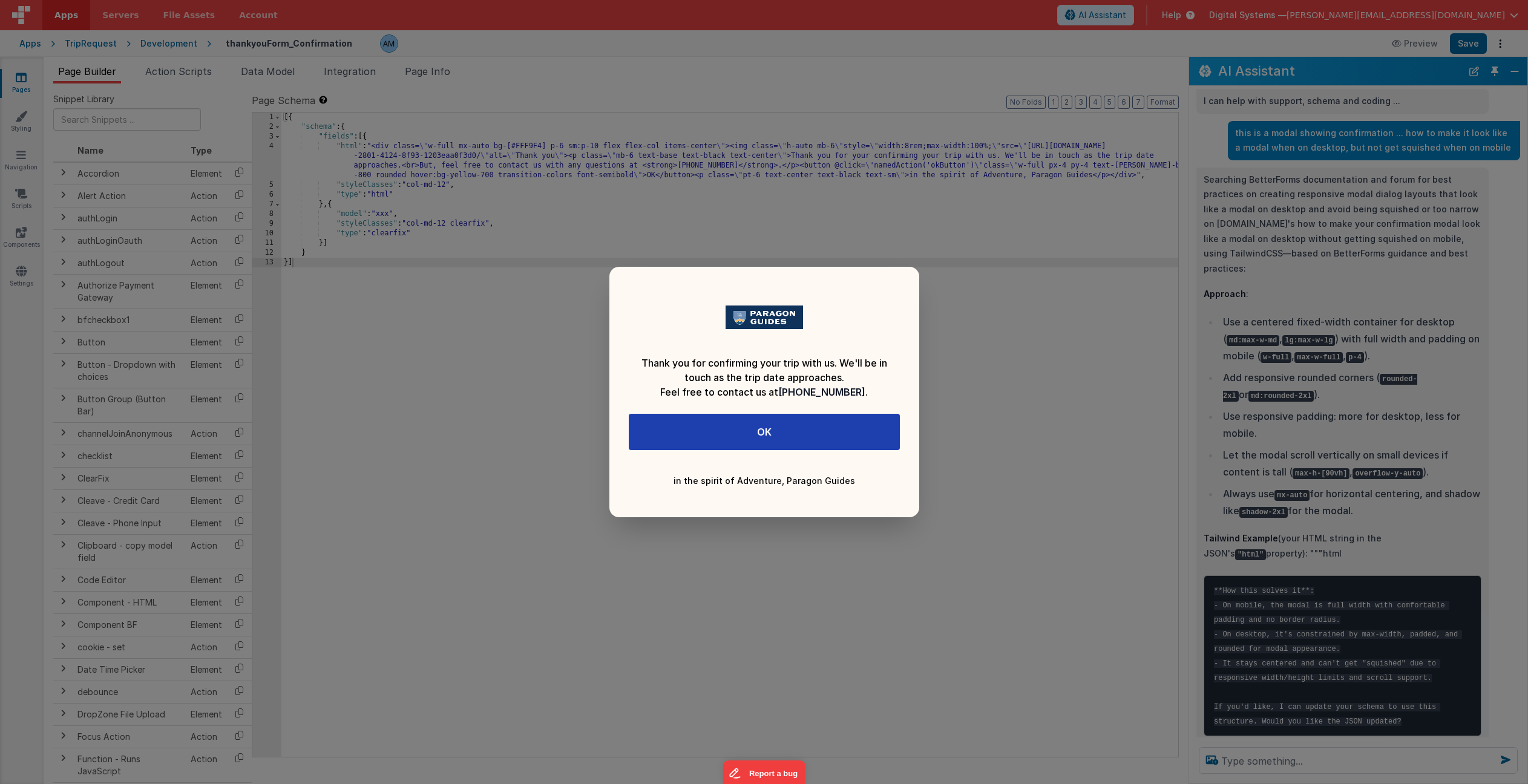
drag, startPoint x: 1511, startPoint y: 761, endPoint x: 1460, endPoint y: 740, distance: 55.2
click at [1511, 761] on div "Thank you for confirming your trip with us. We'll be in touch as the trip date …" at bounding box center [764, 392] width 1528 height 784
click at [1288, 735] on div "Thank you for confirming your trip with us. We'll be in touch as the trip date …" at bounding box center [764, 392] width 1528 height 784
click at [1205, 734] on div "Thank you for confirming your trip with us. We'll be in touch as the trip date …" at bounding box center [764, 392] width 1528 height 784
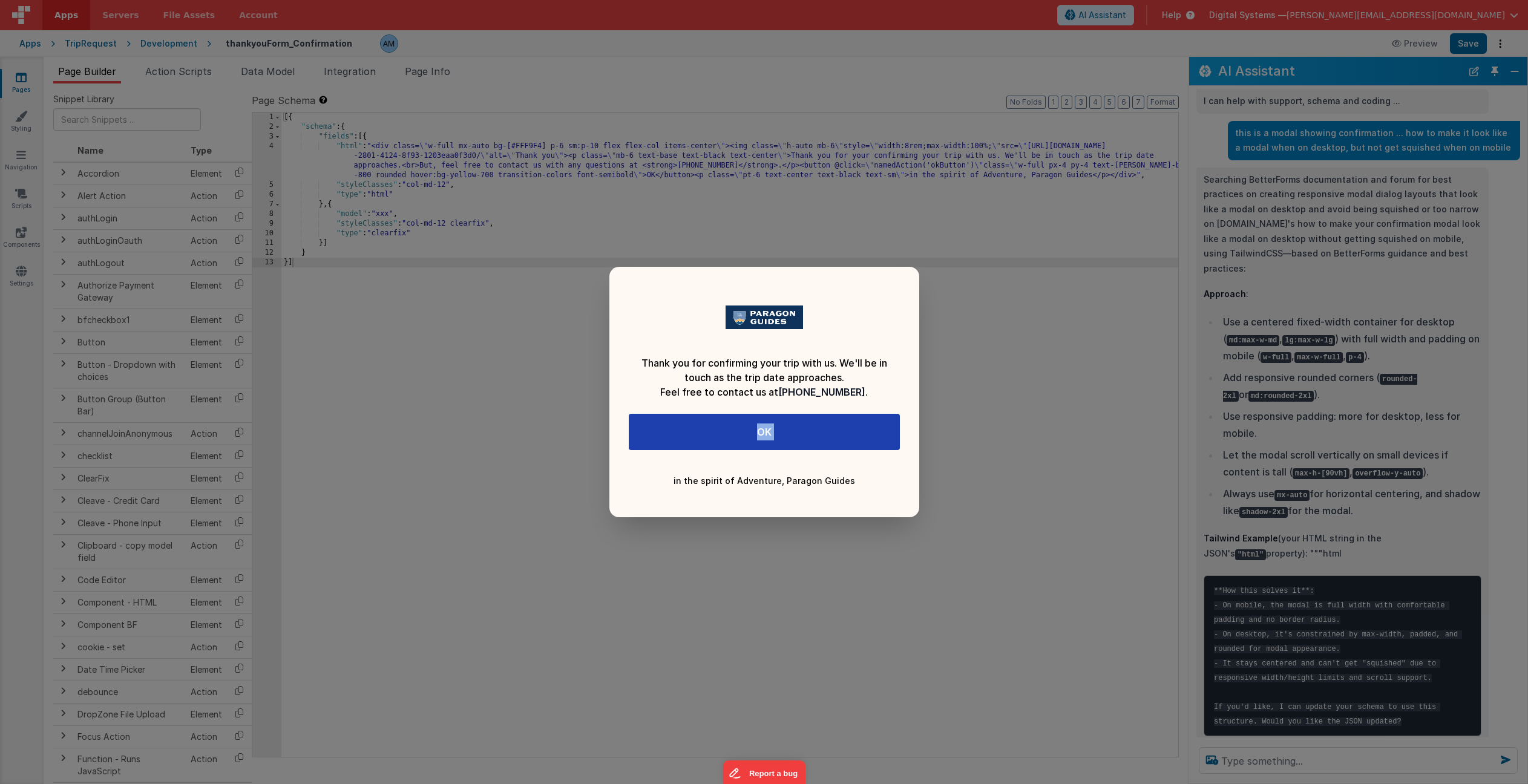
click at [1206, 734] on div "Thank you for confirming your trip with us. We'll be in touch as the trip date …" at bounding box center [764, 392] width 1528 height 784
click at [1268, 755] on div "Thank you for confirming your trip with us. We'll be in touch as the trip date …" at bounding box center [764, 392] width 1528 height 784
click at [929, 530] on div "Thank you for confirming your trip with us. We'll be in touch as the trip date …" at bounding box center [764, 392] width 1528 height 784
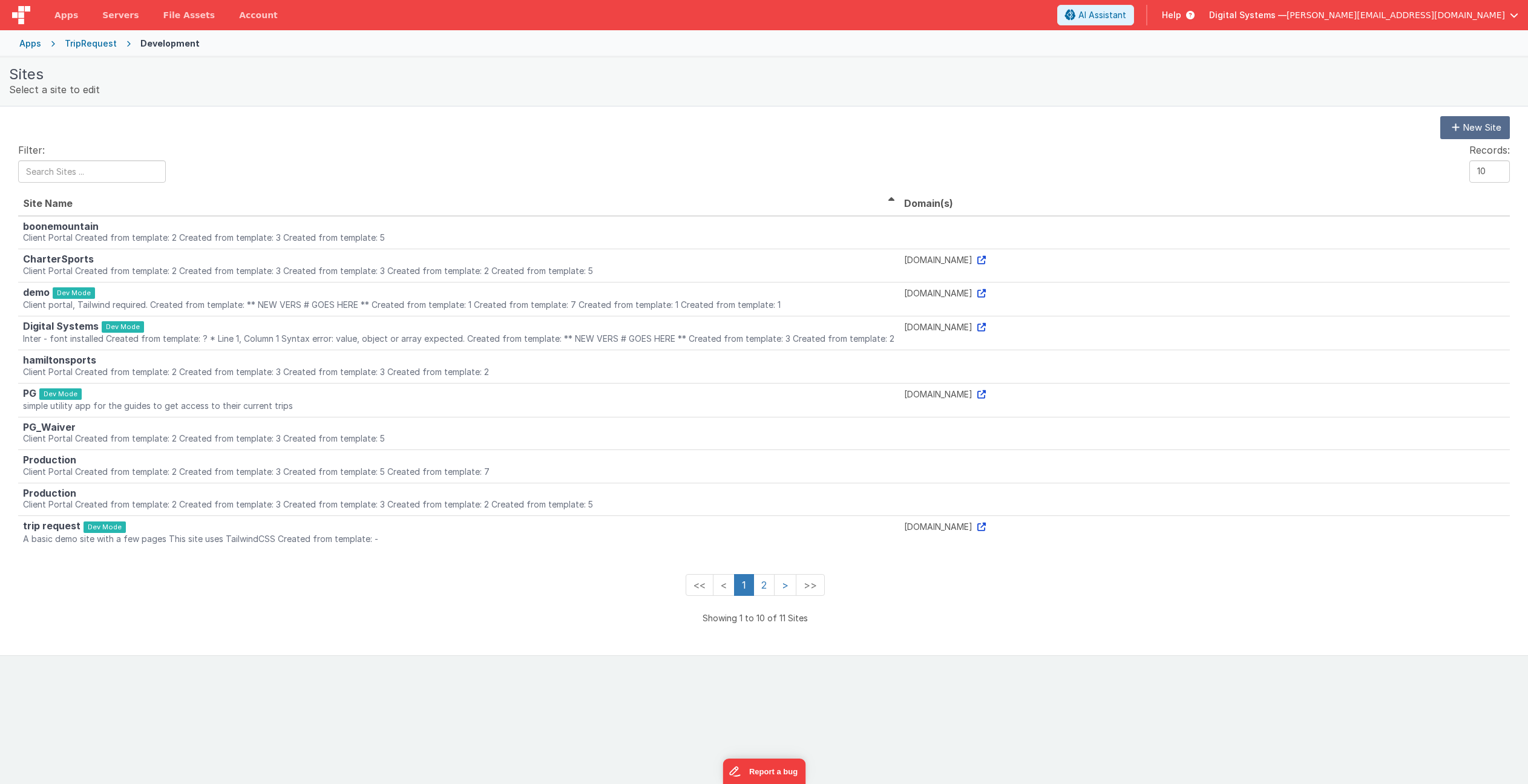
click at [239, 537] on p "A basic demo site with a few pagesThis site uses TailwindCSS Created from tem…" at bounding box center [459, 539] width 872 height 12
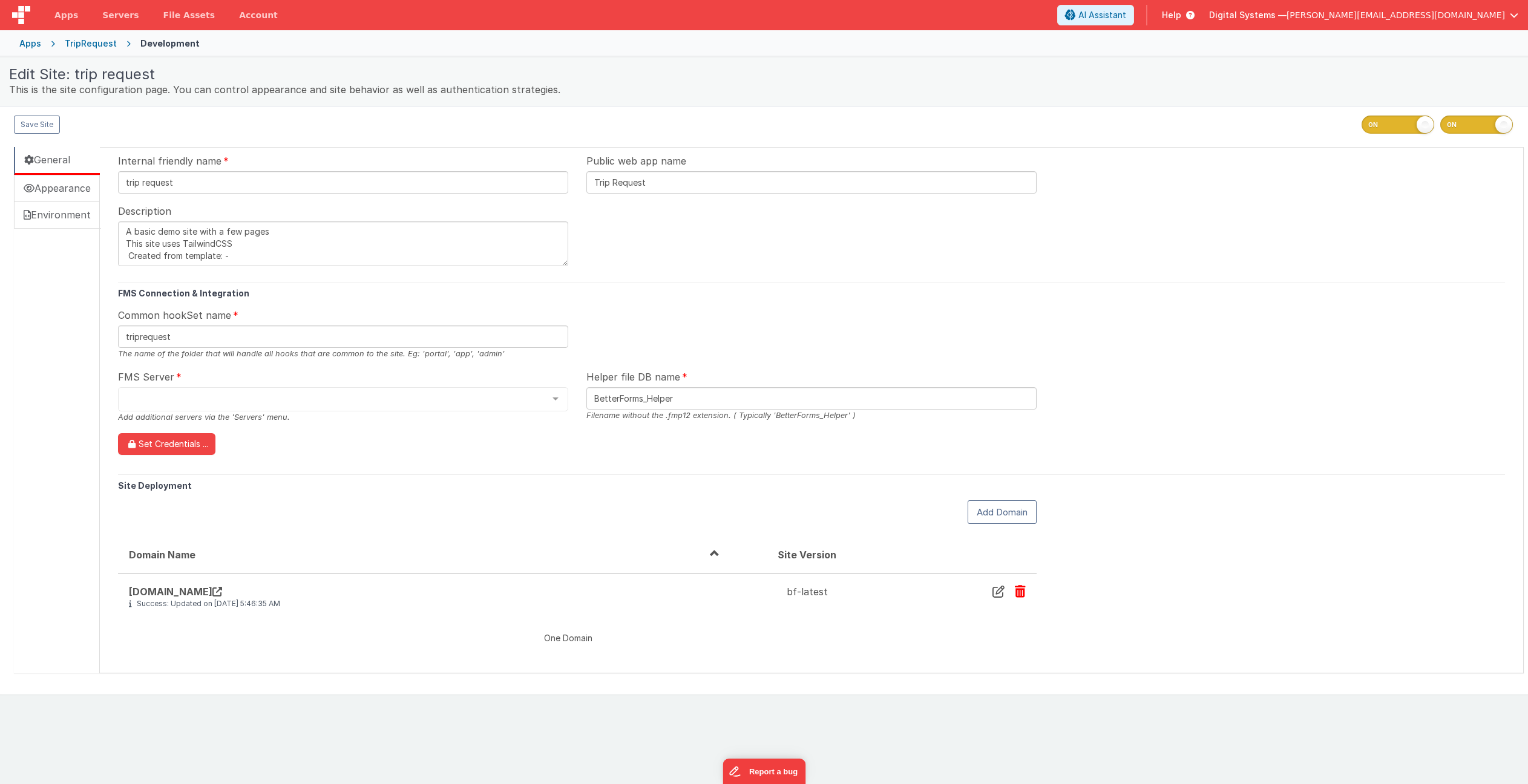
click at [86, 41] on div "TripRequest" at bounding box center [91, 43] width 52 height 12
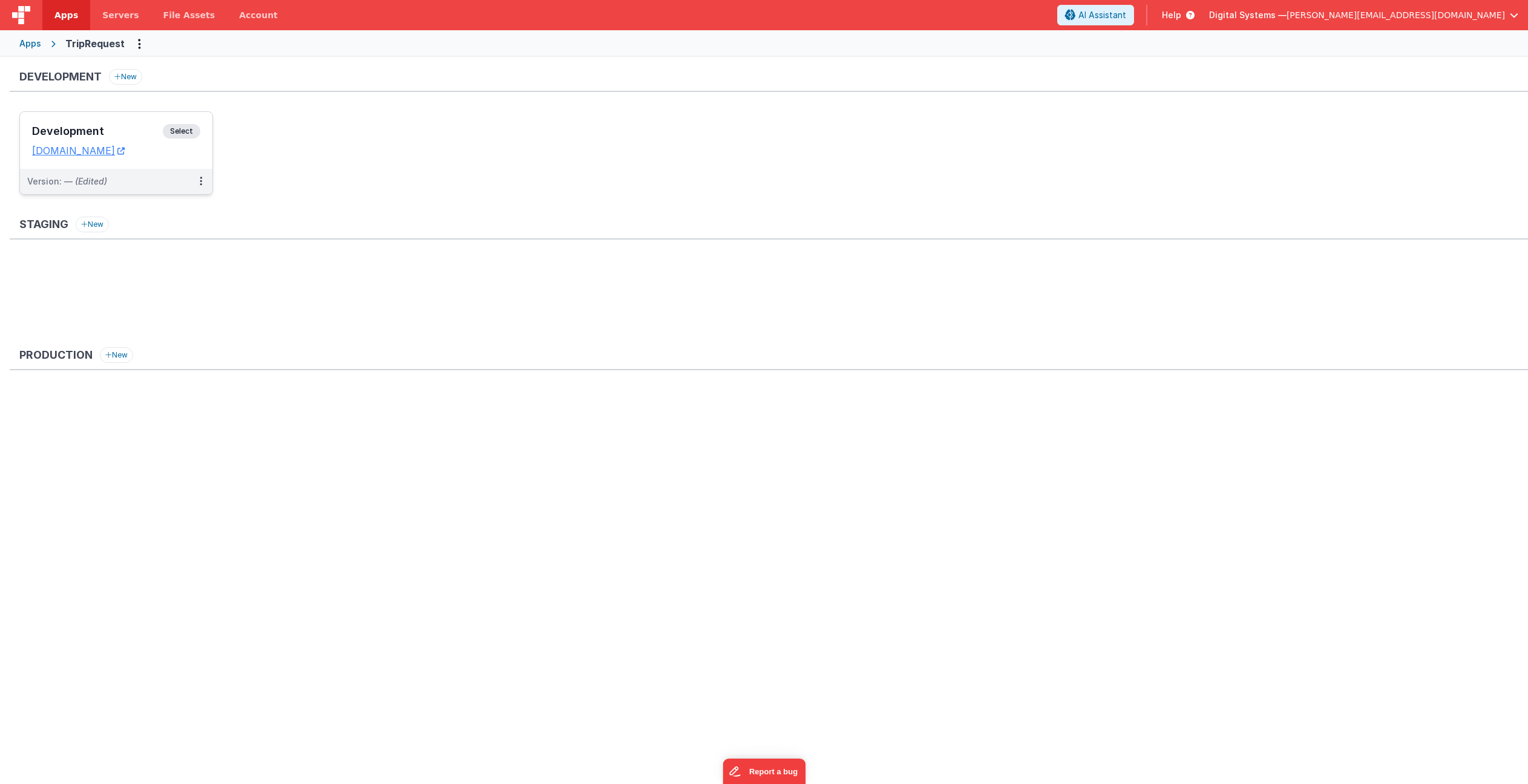
click at [178, 128] on span "Select" at bounding box center [181, 131] width 38 height 14
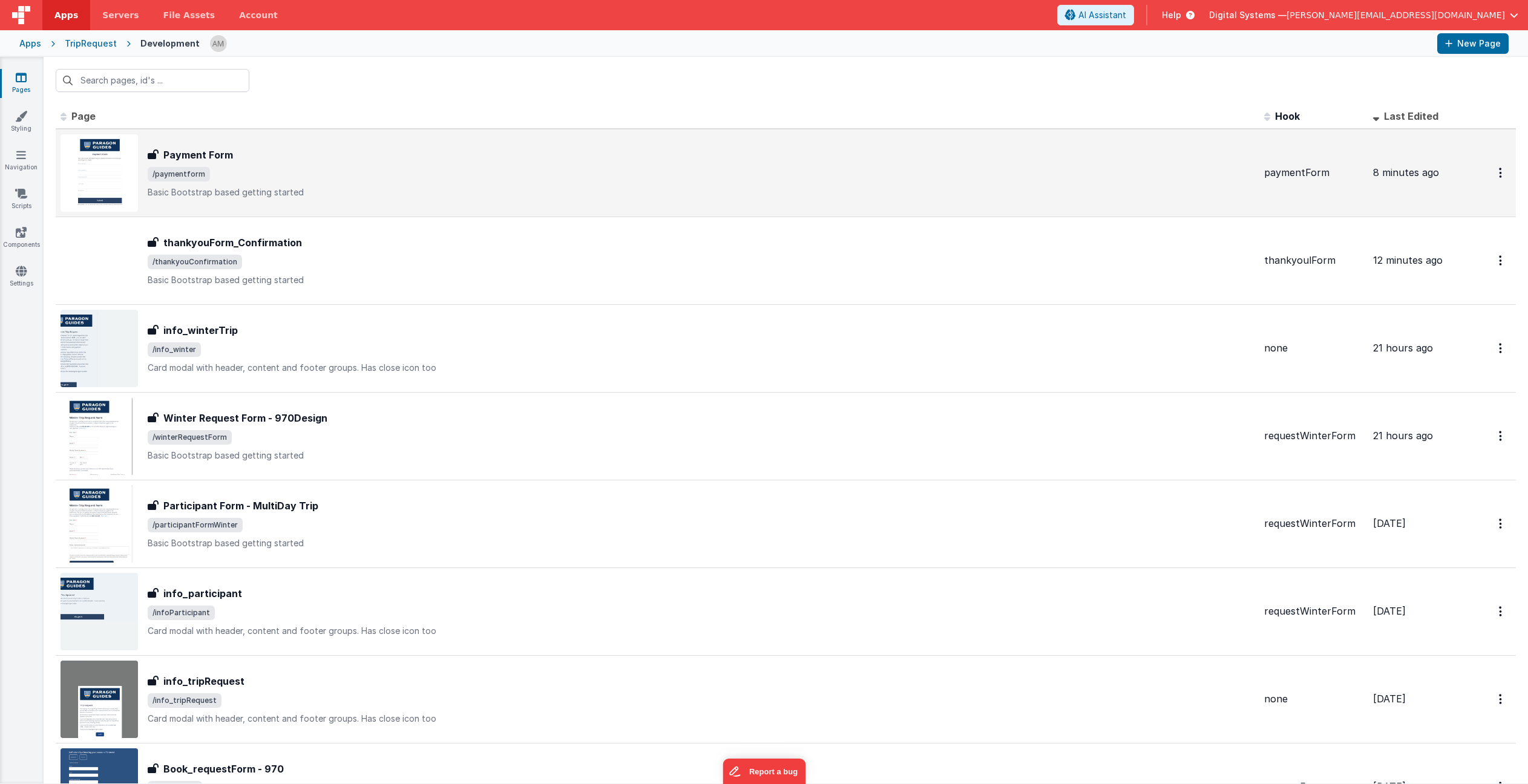
click at [204, 182] on div "Payment Form Payment Form /paymentform Basic Bootstrap based getting started" at bounding box center [701, 173] width 1107 height 50
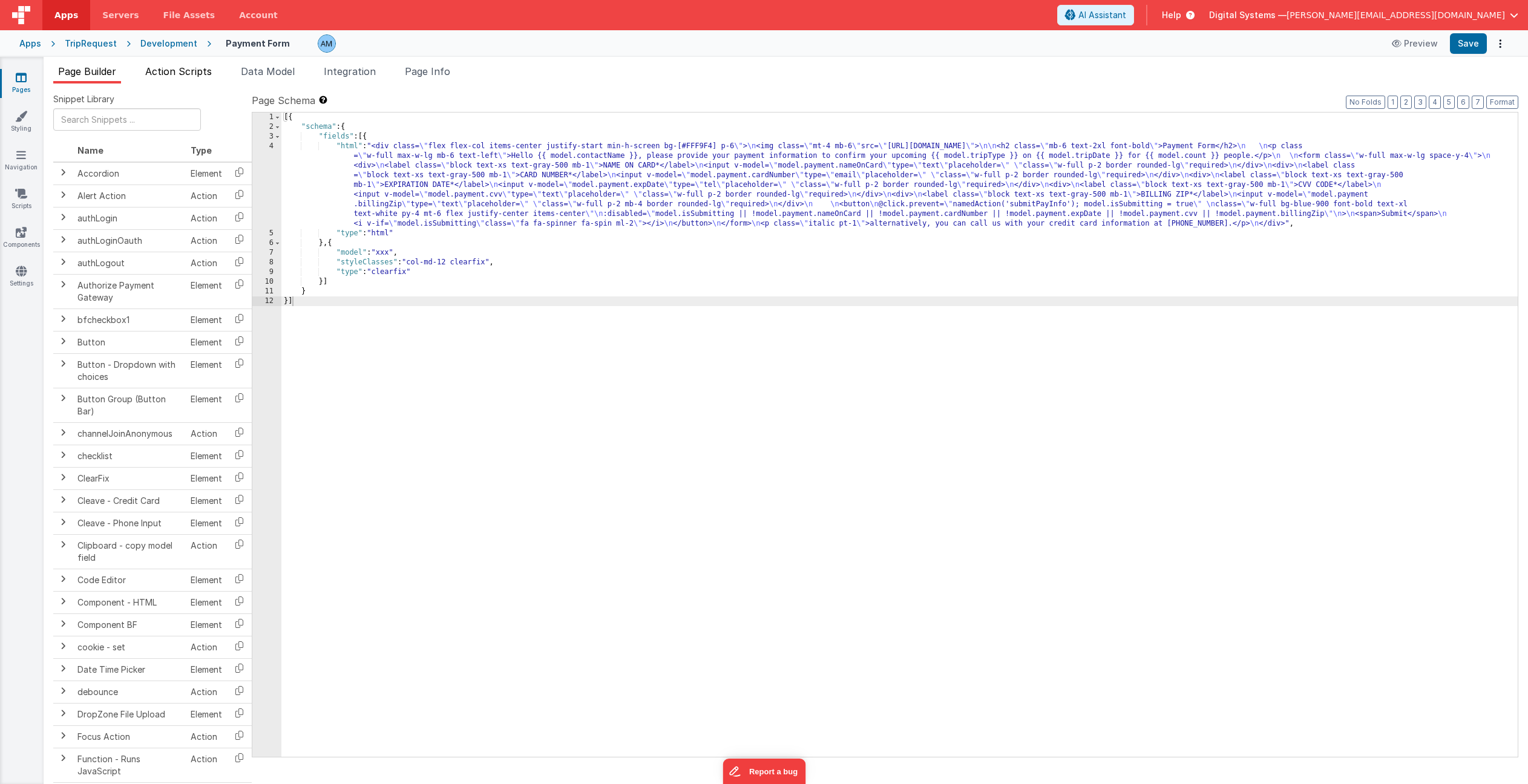
click at [164, 72] on span "Action Scripts" at bounding box center [178, 71] width 67 height 12
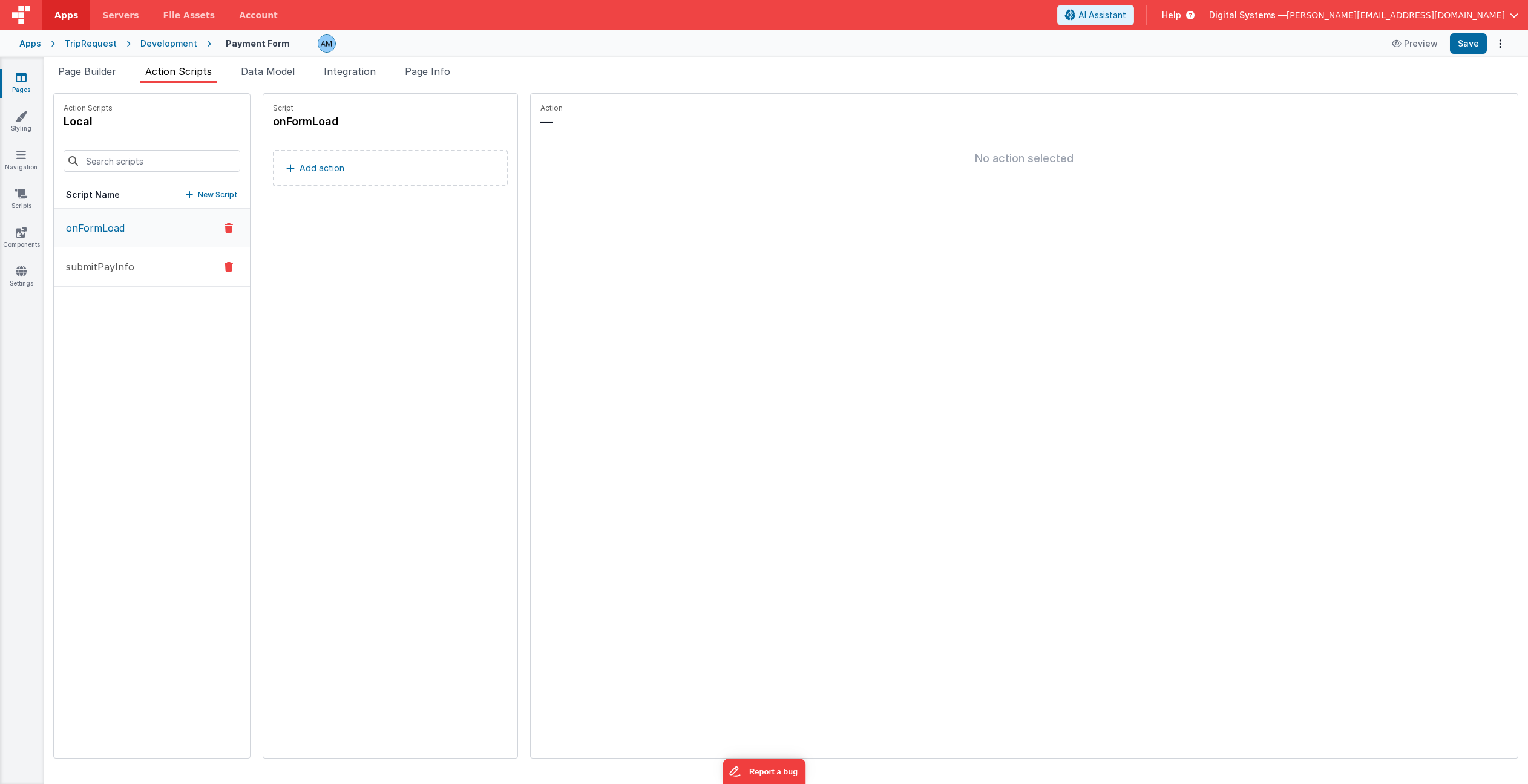
click at [152, 266] on button "submitPayInfo" at bounding box center [152, 267] width 196 height 39
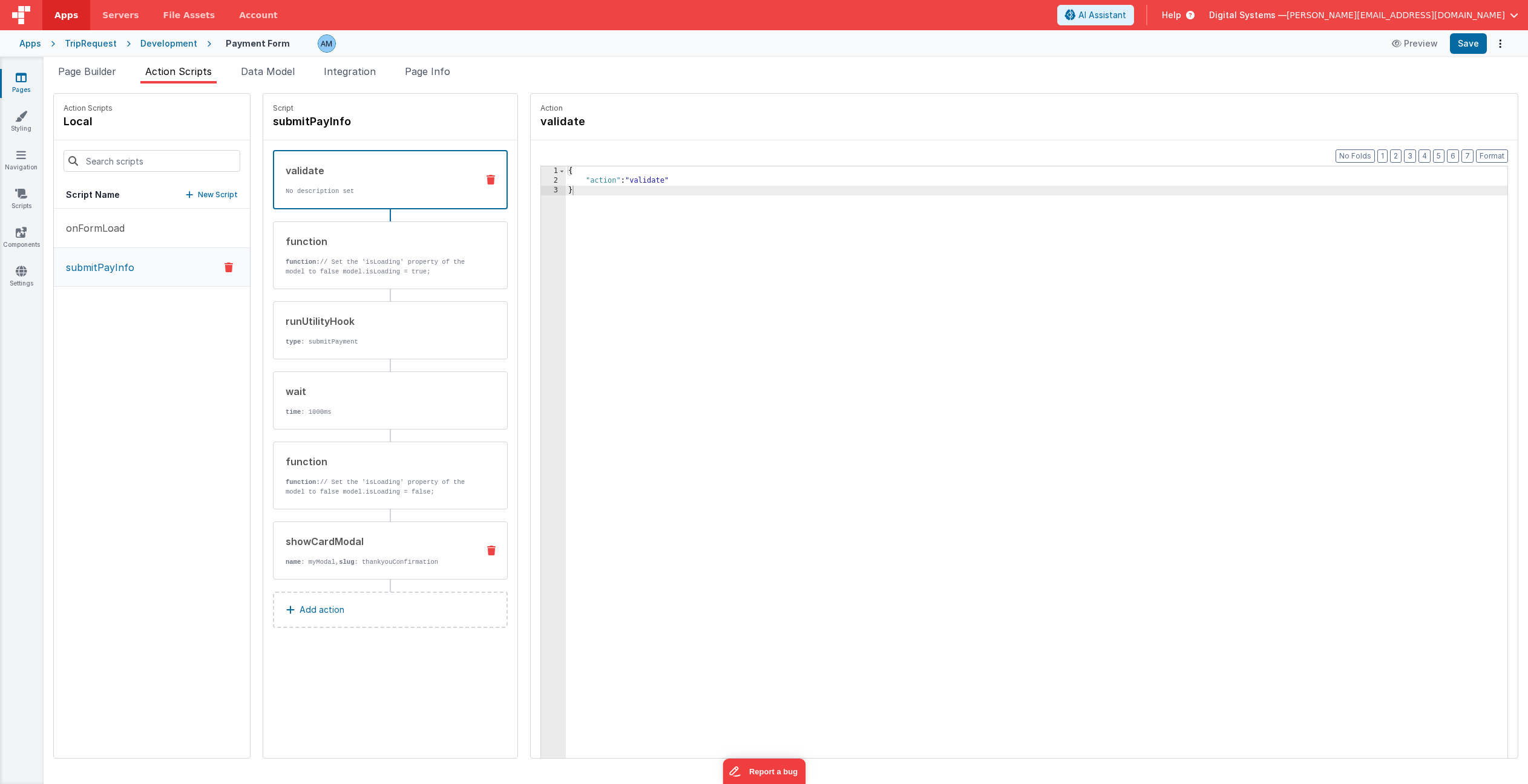
click at [470, 537] on div "showCardModal name : myModal, slug : thankyouConfirmation" at bounding box center [390, 550] width 235 height 58
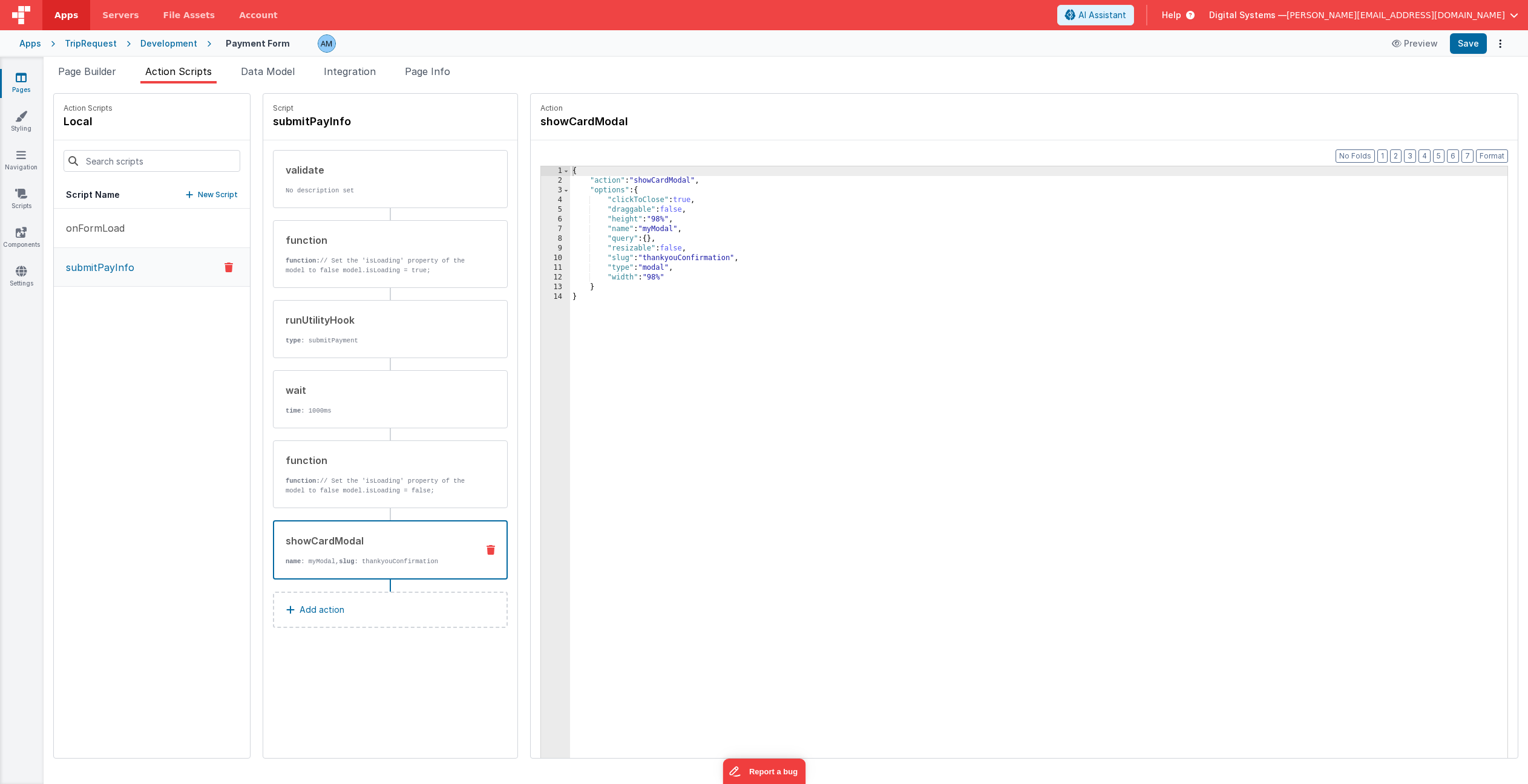
click at [180, 41] on div "Development" at bounding box center [169, 43] width 57 height 12
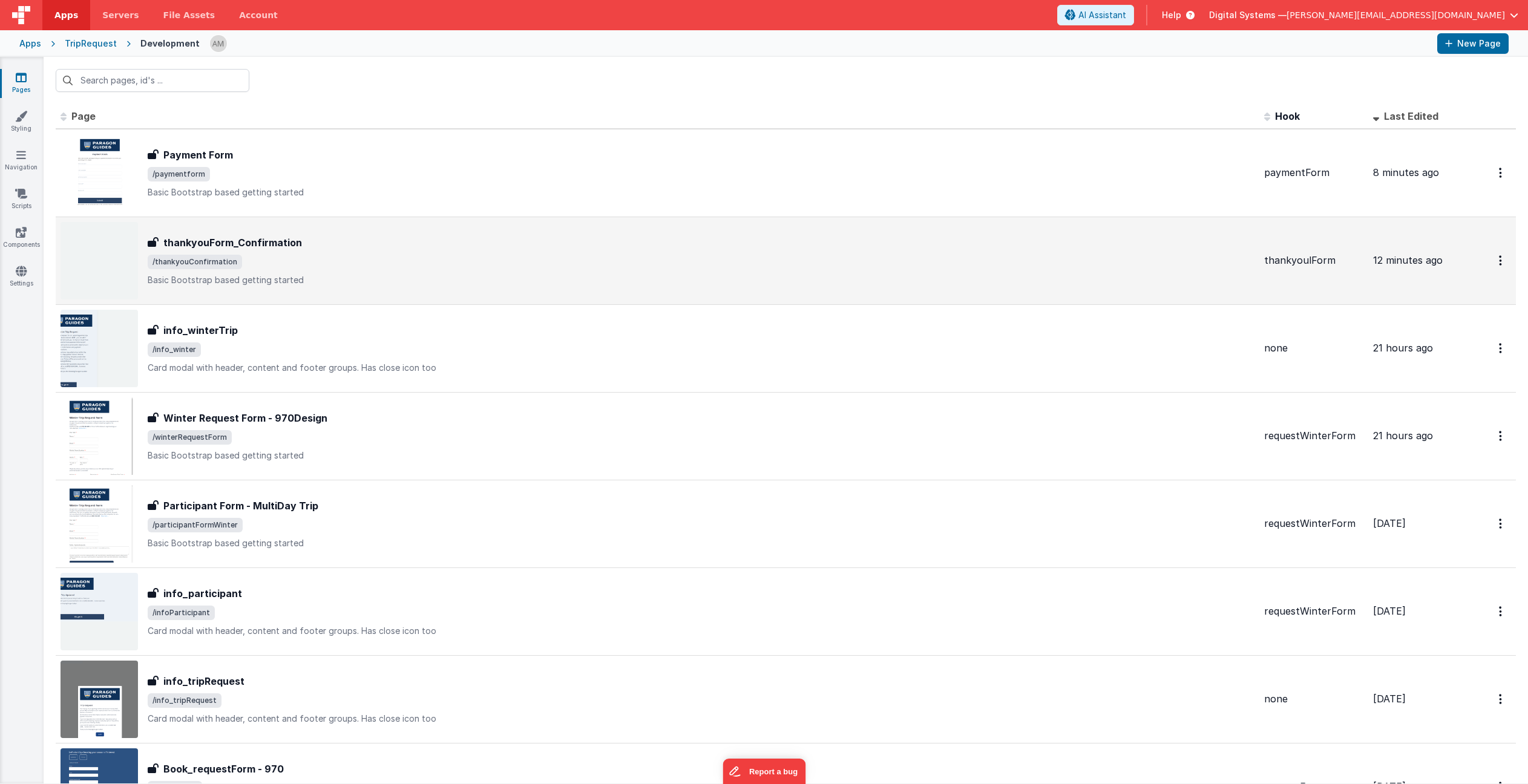
click at [300, 248] on div "thankyouForm_Confirmation" at bounding box center [701, 242] width 1107 height 14
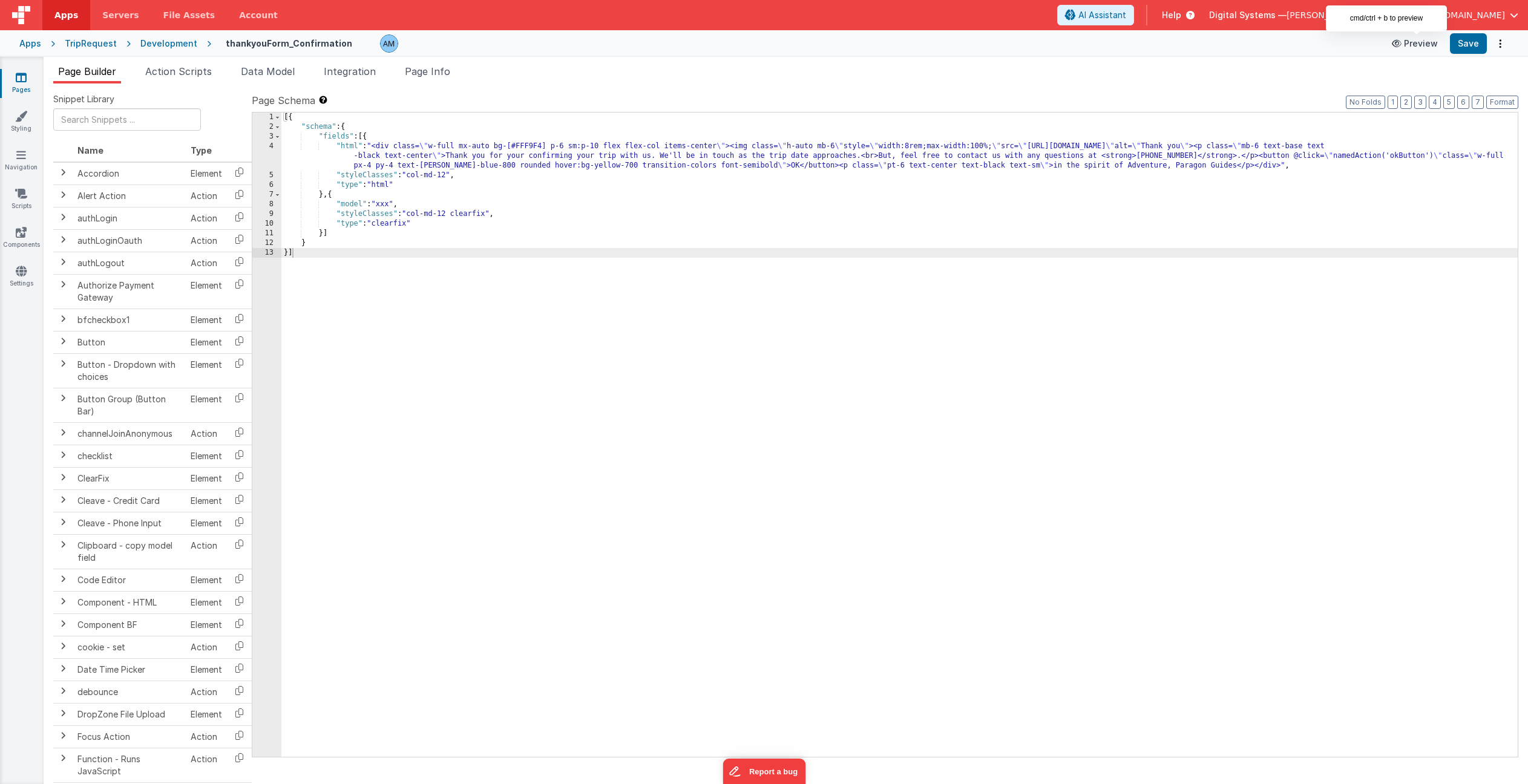
click at [1410, 44] on button "Preview" at bounding box center [1415, 43] width 60 height 19
click at [172, 74] on span "Action Scripts" at bounding box center [178, 71] width 67 height 12
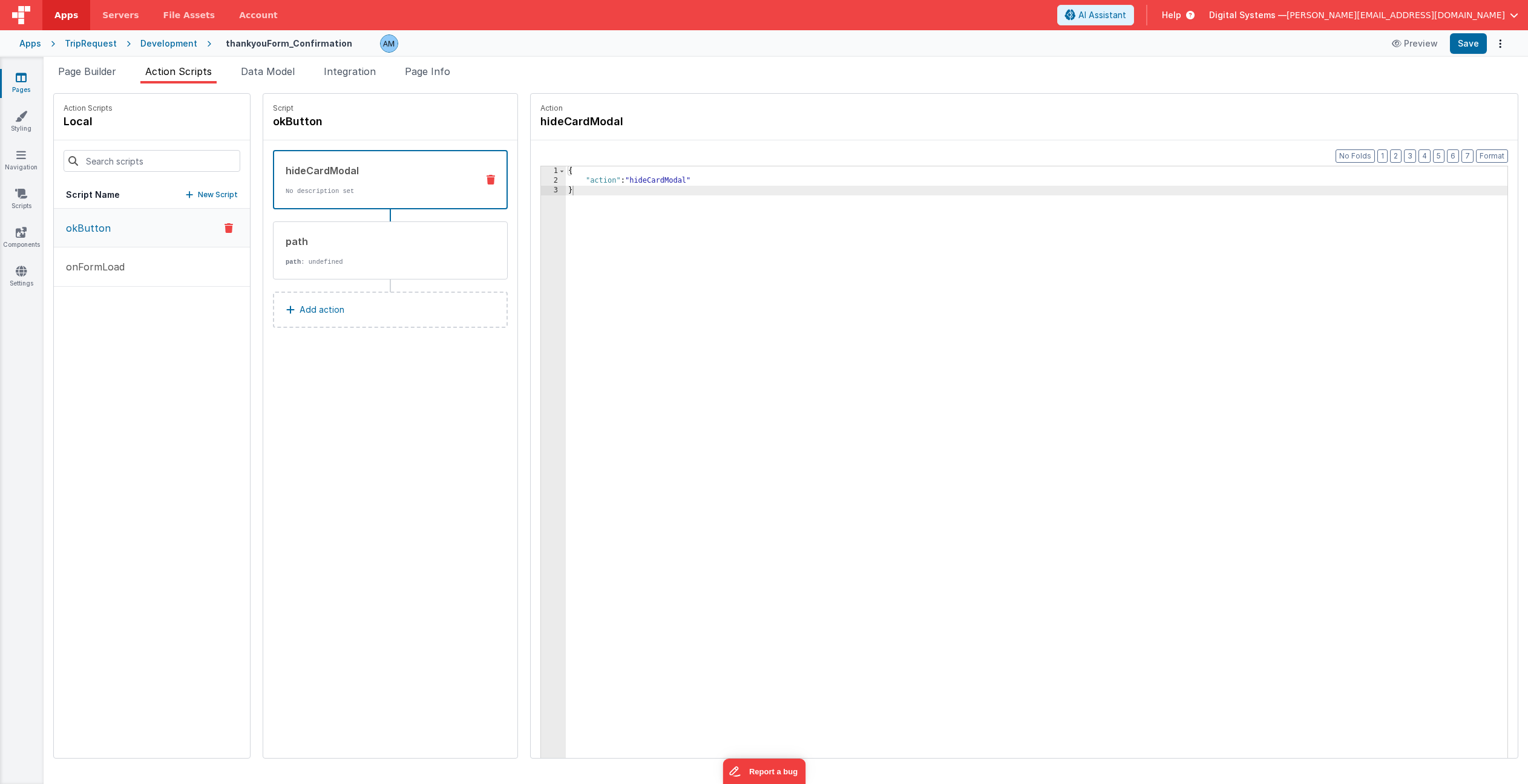
click at [163, 41] on div "Development" at bounding box center [169, 43] width 57 height 12
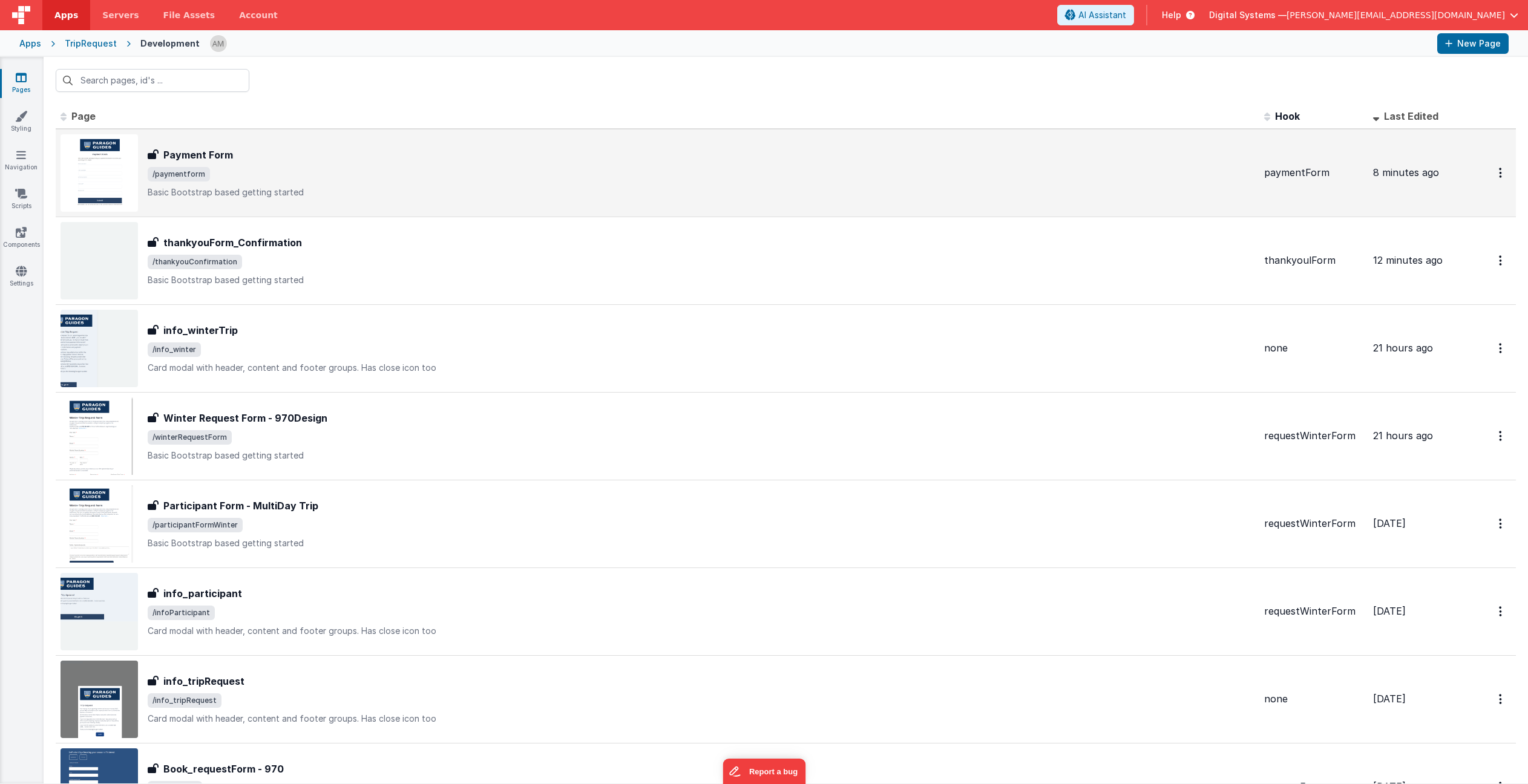
click at [233, 170] on span "/paymentform" at bounding box center [701, 174] width 1107 height 14
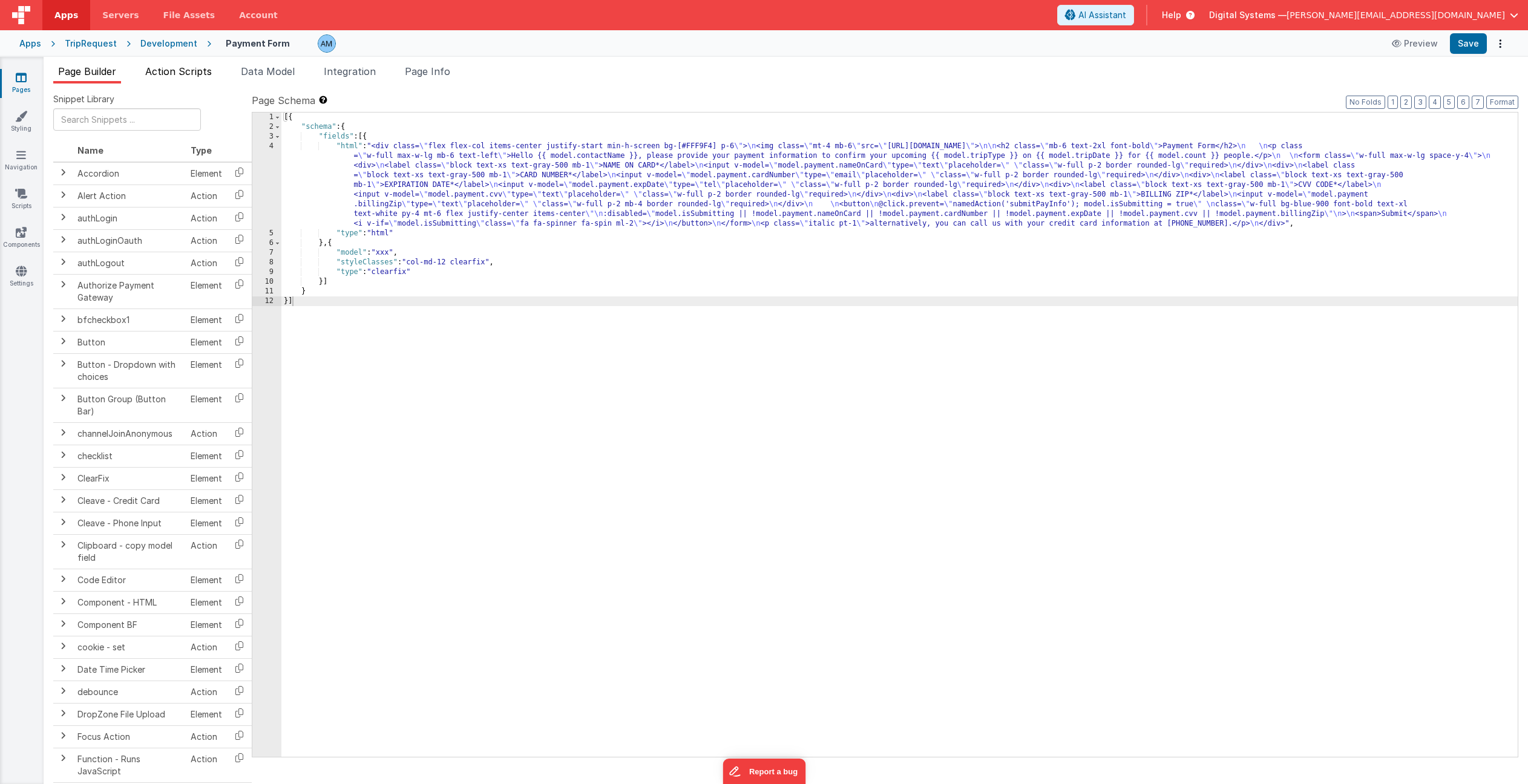
click at [183, 69] on span "Action Scripts" at bounding box center [178, 71] width 67 height 12
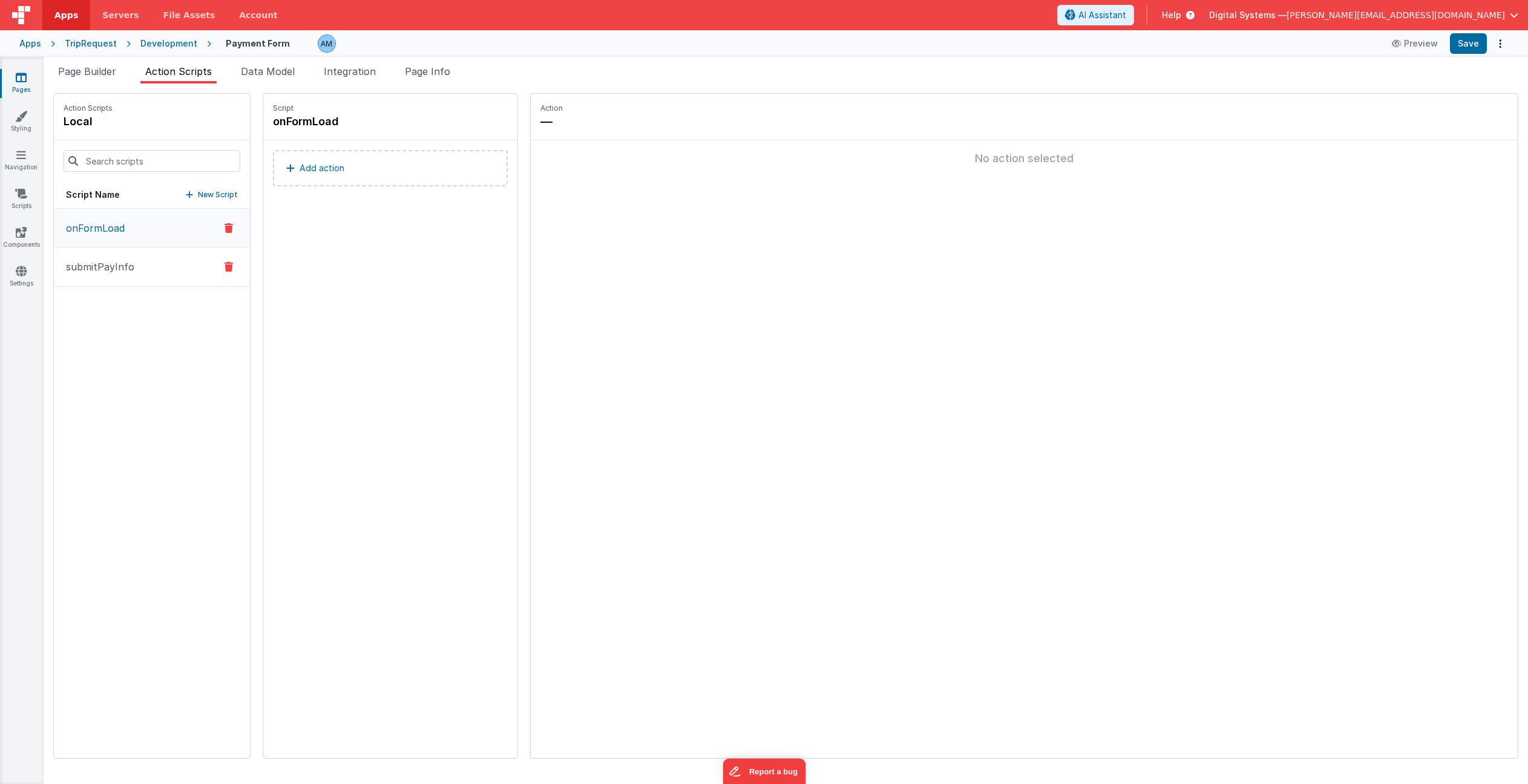
click at [171, 276] on button "submitPayInfo" at bounding box center [152, 267] width 196 height 39
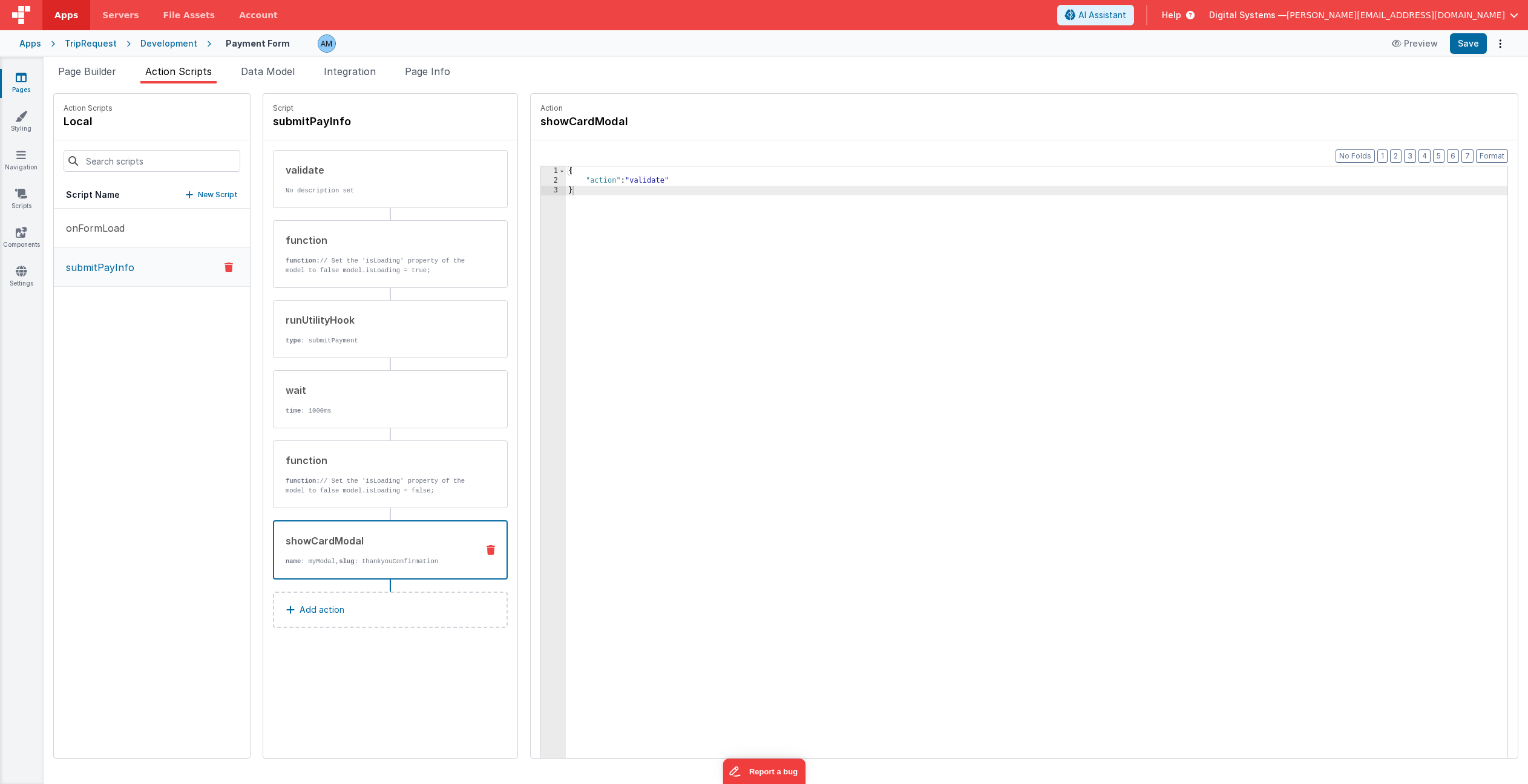
drag, startPoint x: 367, startPoint y: 543, endPoint x: 385, endPoint y: 535, distance: 19.7
click at [367, 543] on div "showCardModal" at bounding box center [376, 541] width 182 height 14
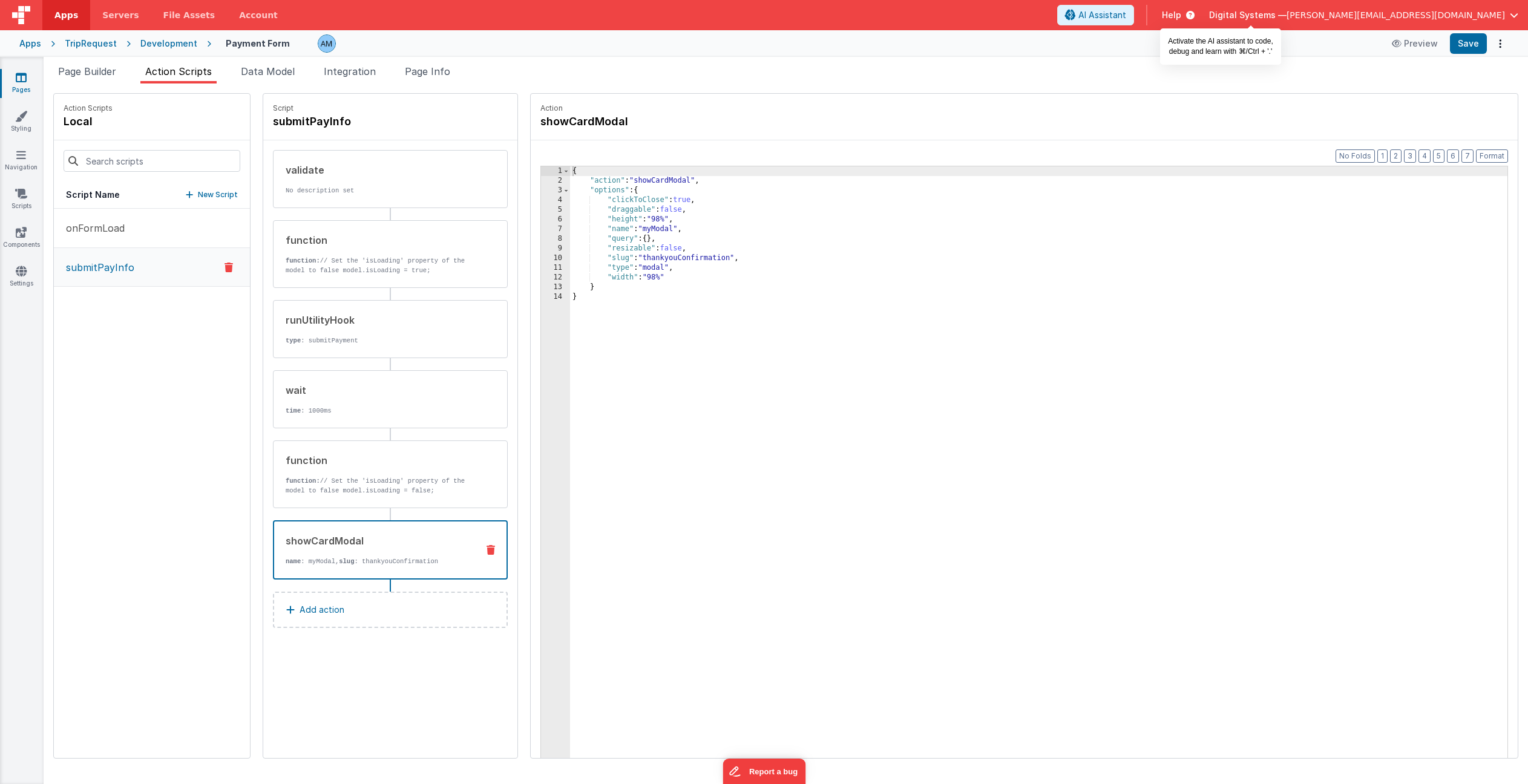
click at [1126, 19] on span "AI Assistant" at bounding box center [1102, 15] width 48 height 12
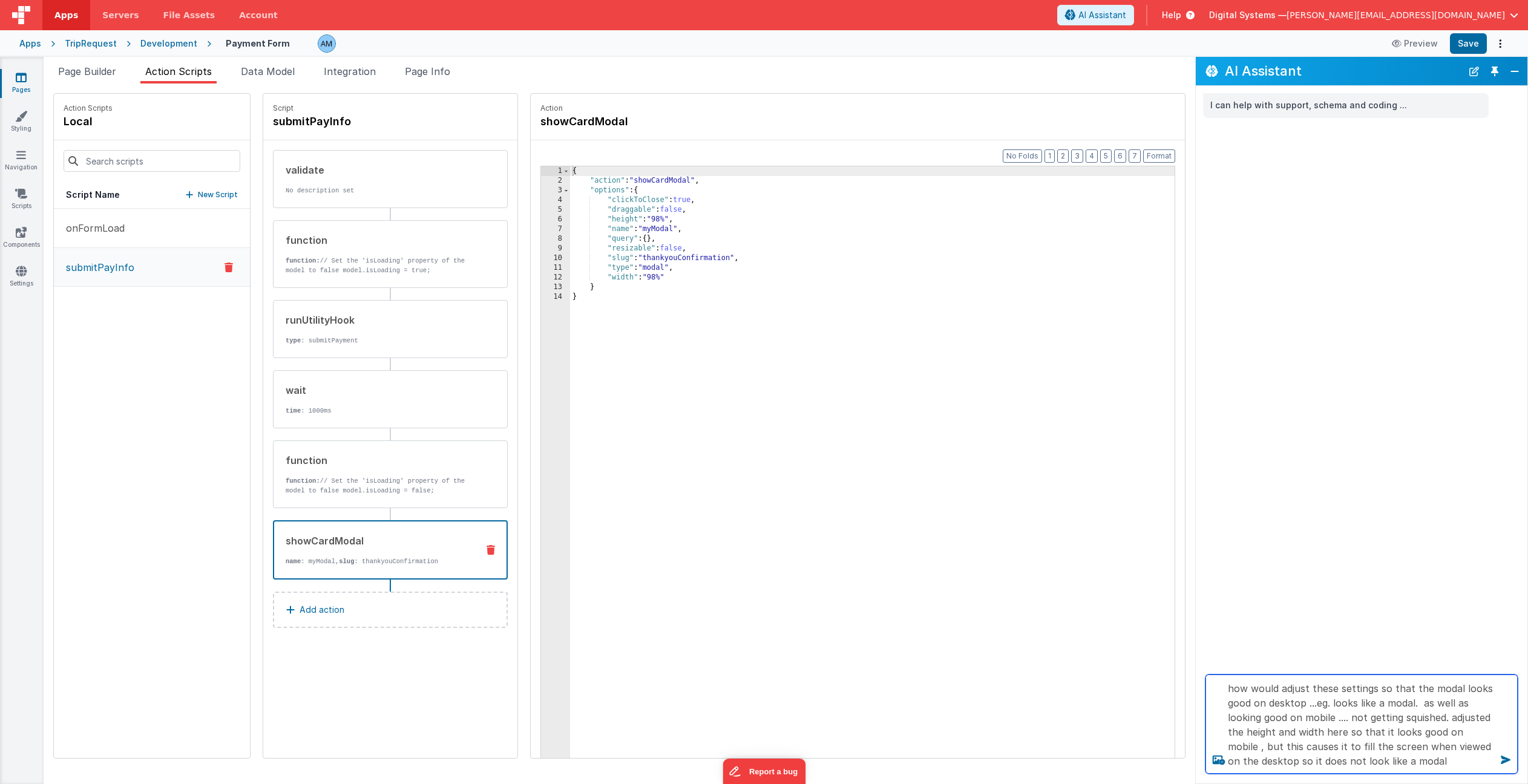
type textarea "how would adjust these settings so that the modal looks good on desktop ...eg. …"
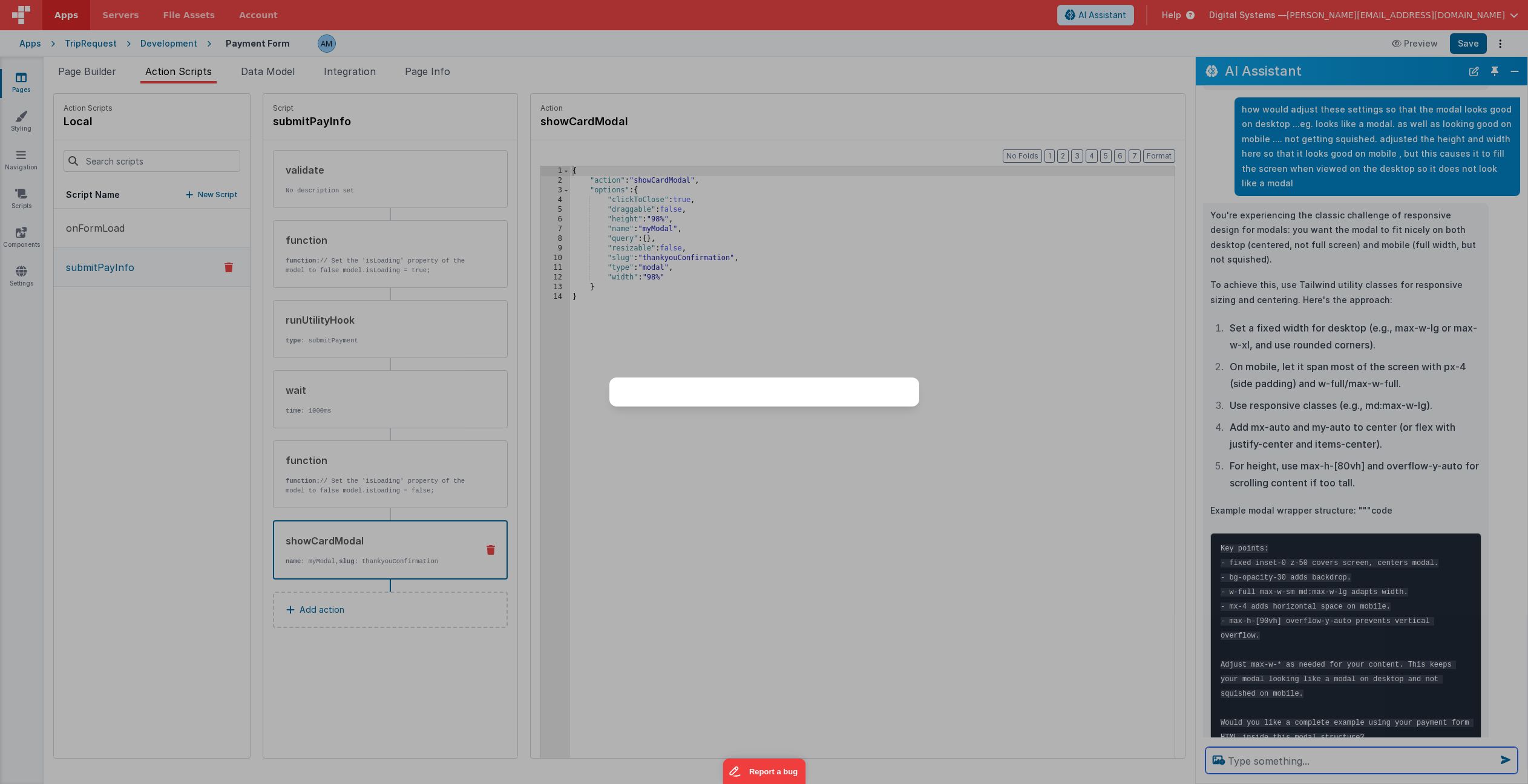
scroll to position [48, 0]
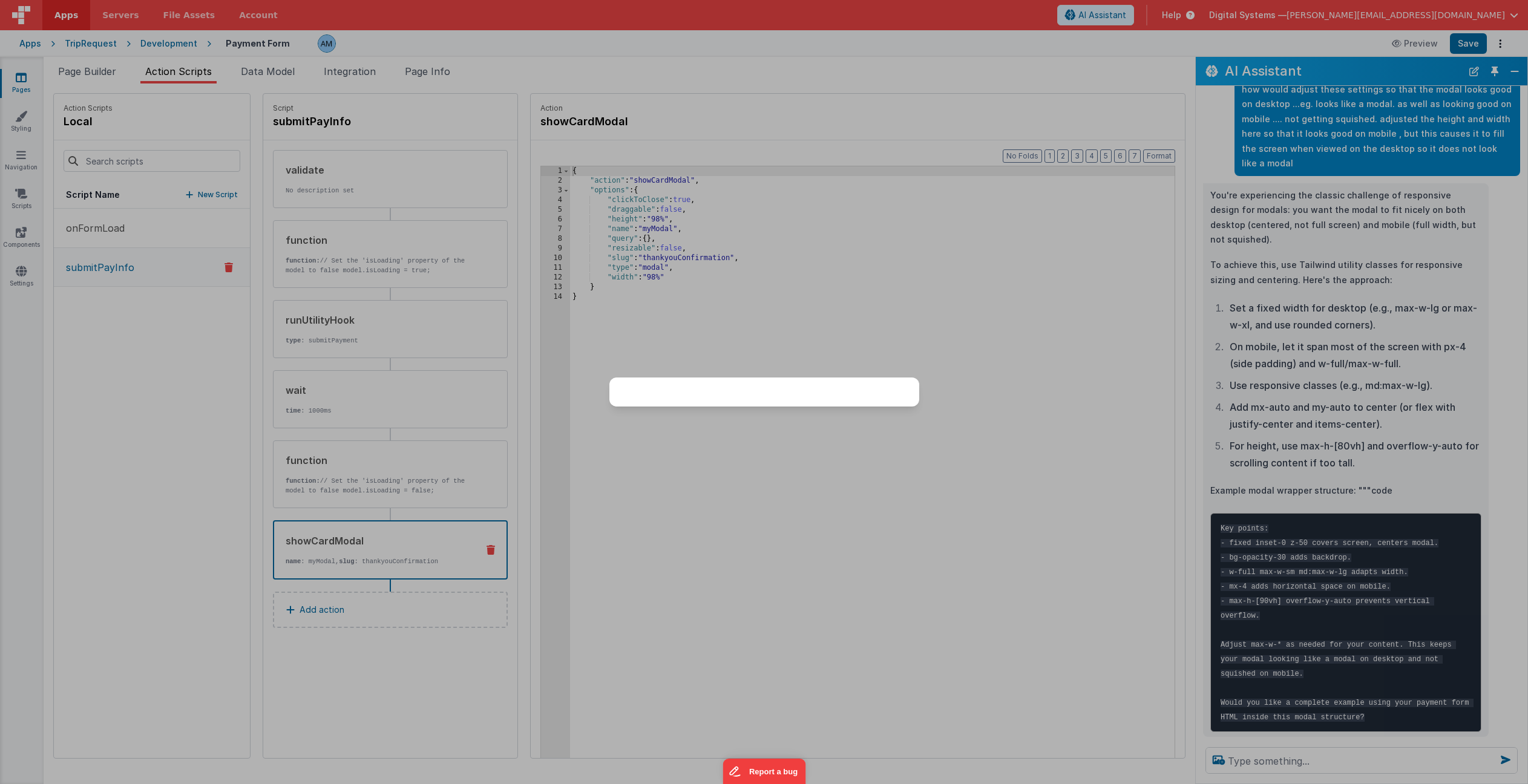
click at [1093, 238] on div at bounding box center [764, 392] width 1528 height 784
click at [1363, 724] on div at bounding box center [764, 392] width 1528 height 784
click at [1362, 724] on div at bounding box center [764, 392] width 1528 height 784
click at [1491, 768] on div at bounding box center [764, 392] width 1528 height 784
click at [1178, 97] on div at bounding box center [764, 392] width 1528 height 784
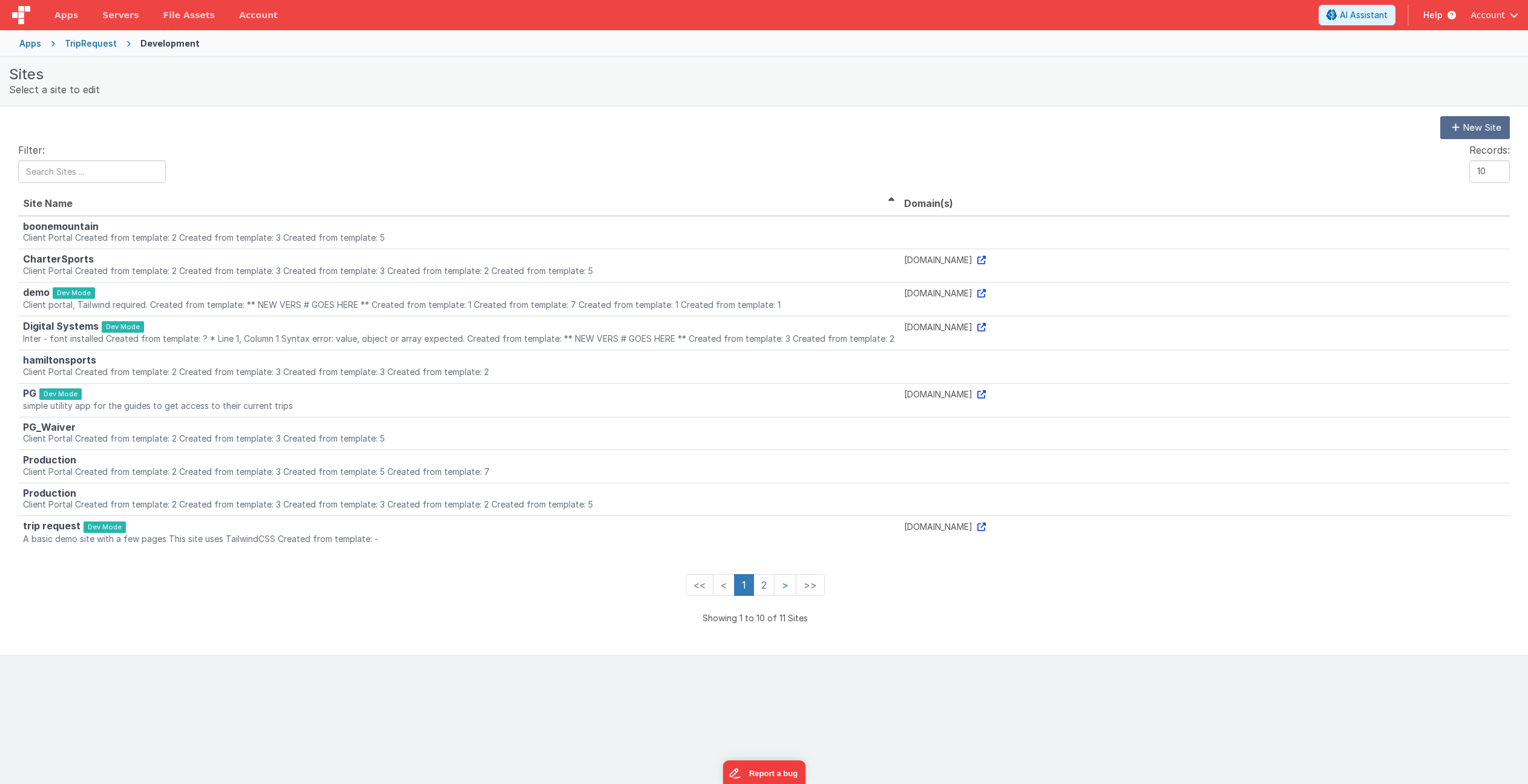
click at [97, 42] on div "TripRequest" at bounding box center [91, 43] width 52 height 12
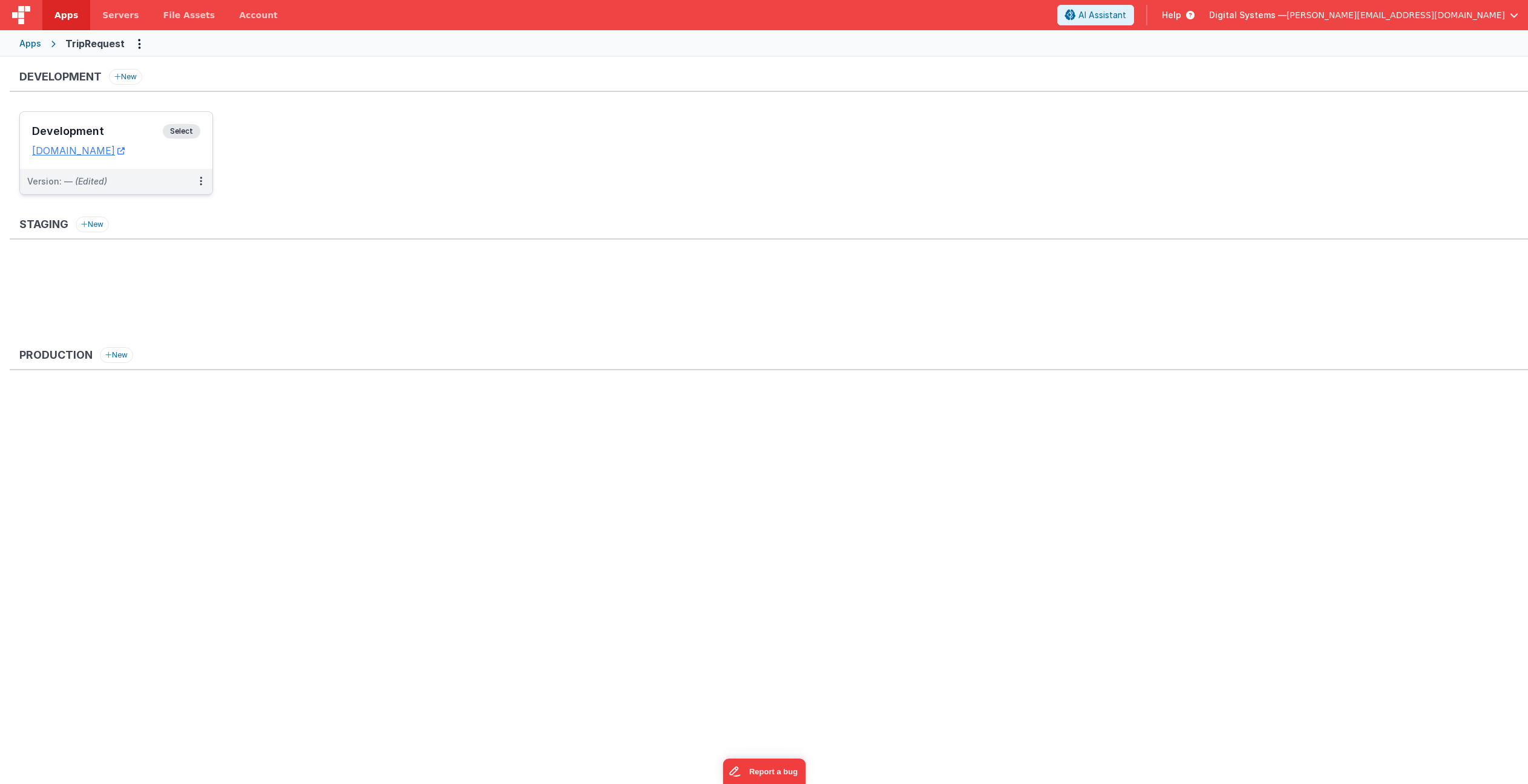
click at [189, 131] on span "Select" at bounding box center [181, 131] width 38 height 14
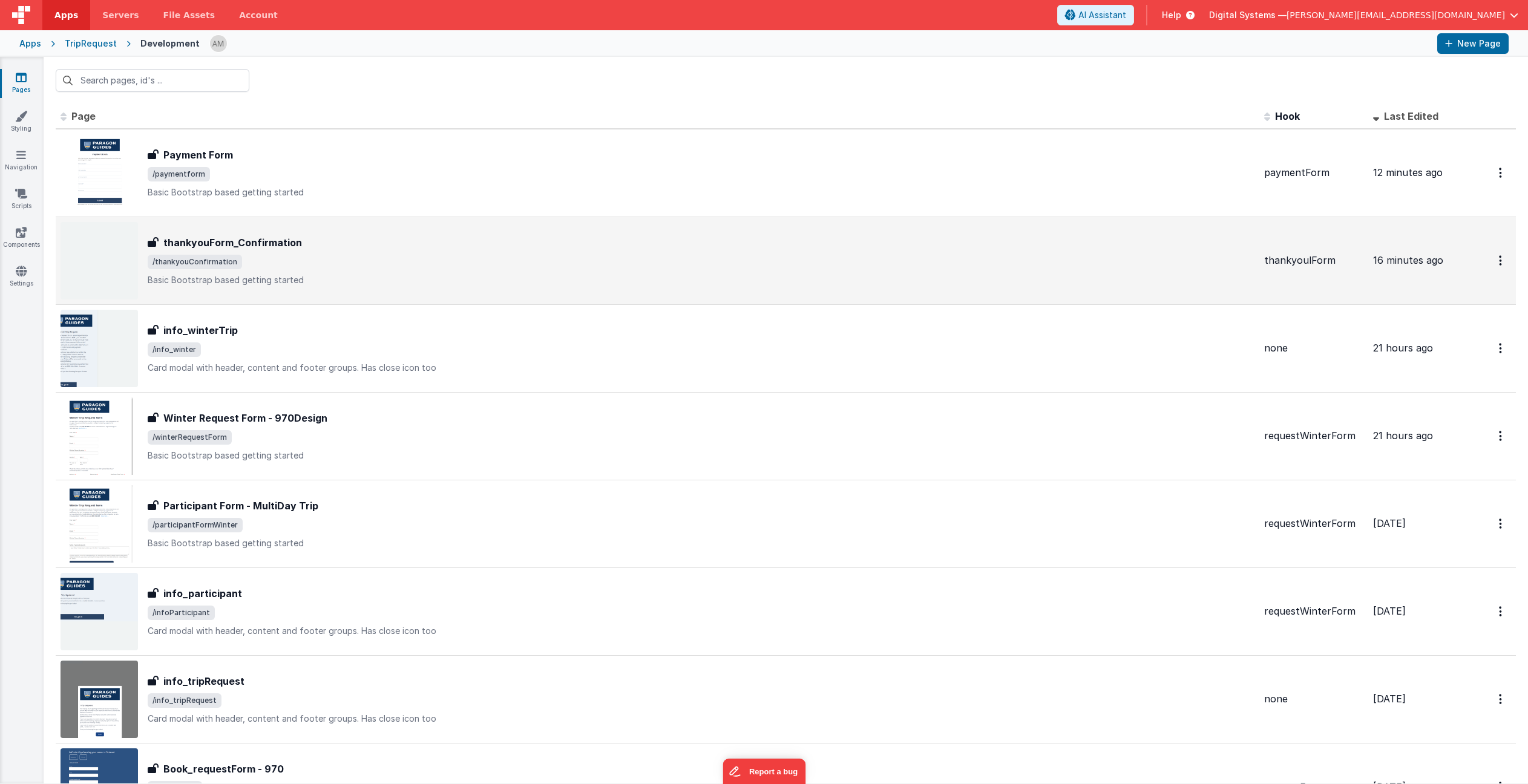
click at [347, 248] on div "thankyouForm_Confirmation" at bounding box center [701, 242] width 1107 height 14
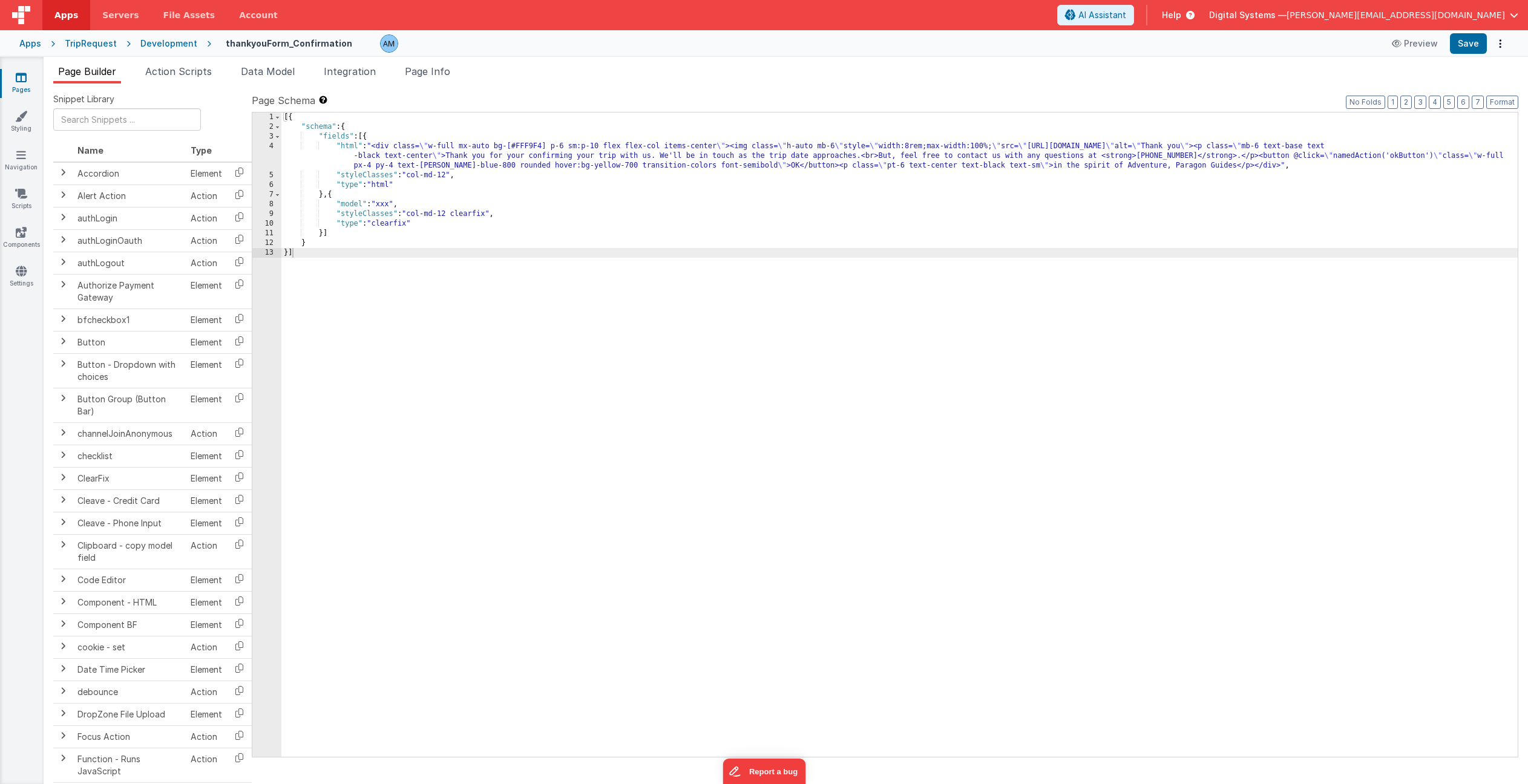
click at [395, 147] on div "[{ "schema" : { "fields" : [{ "html" : "<div class= \" w-full mx-auto bg-[#FFF9…" at bounding box center [899, 444] width 1237 height 664
click at [265, 144] on div "4" at bounding box center [267, 156] width 29 height 29
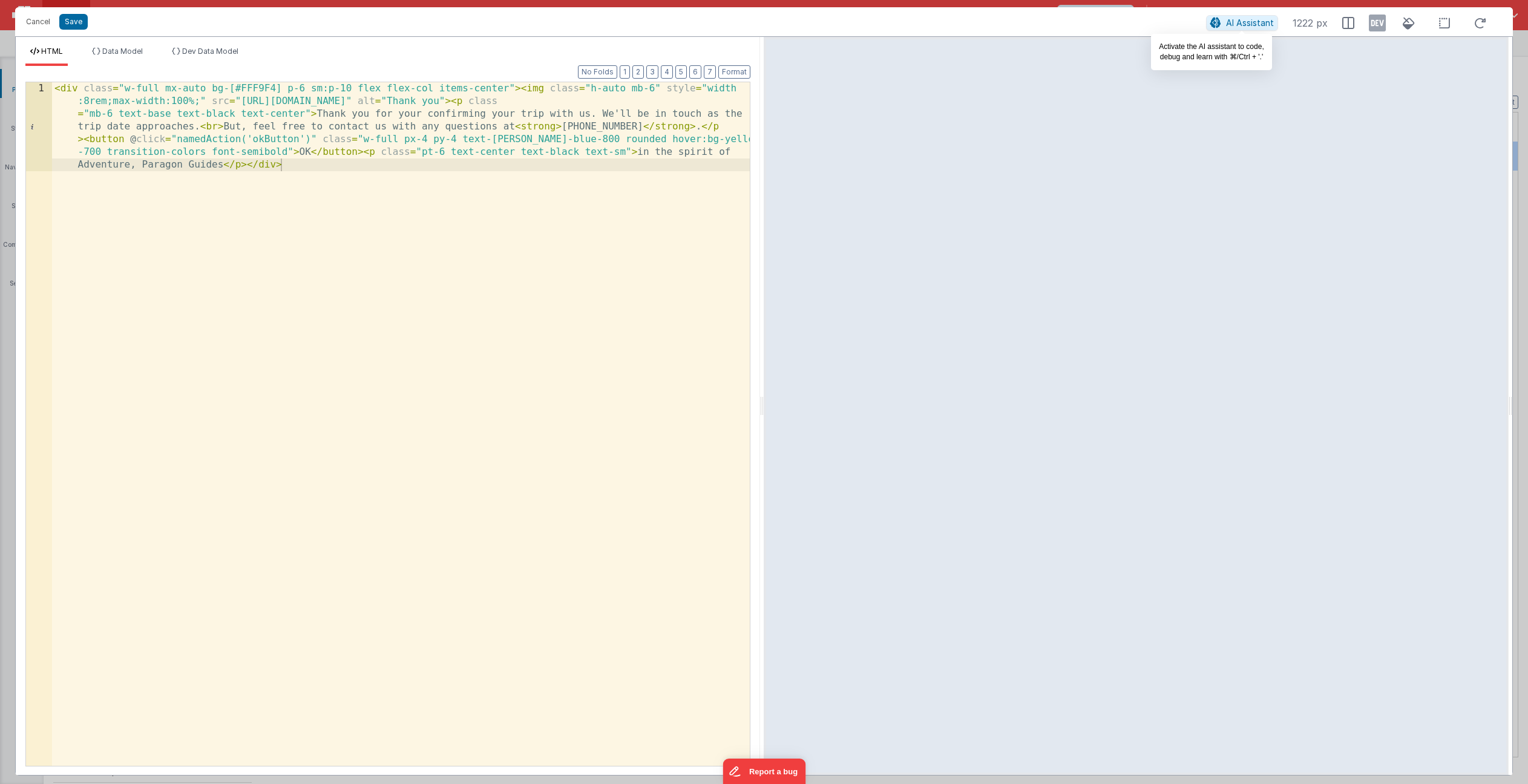
click at [1258, 25] on span "AI Assistant" at bounding box center [1250, 23] width 48 height 10
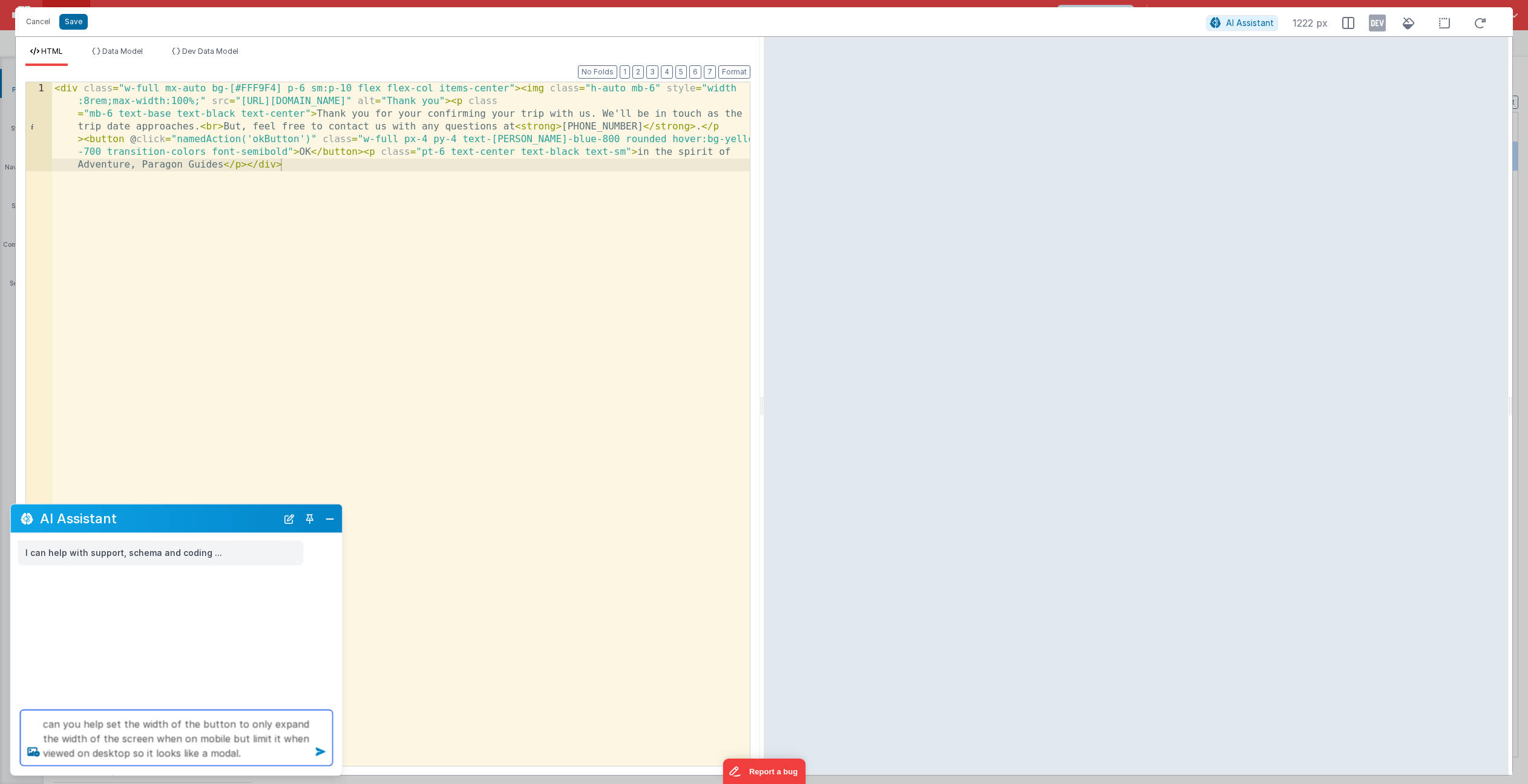
type textarea "can you help set the width of the button to only expand the width of the screen…"
click at [320, 751] on icon at bounding box center [321, 752] width 19 height 19
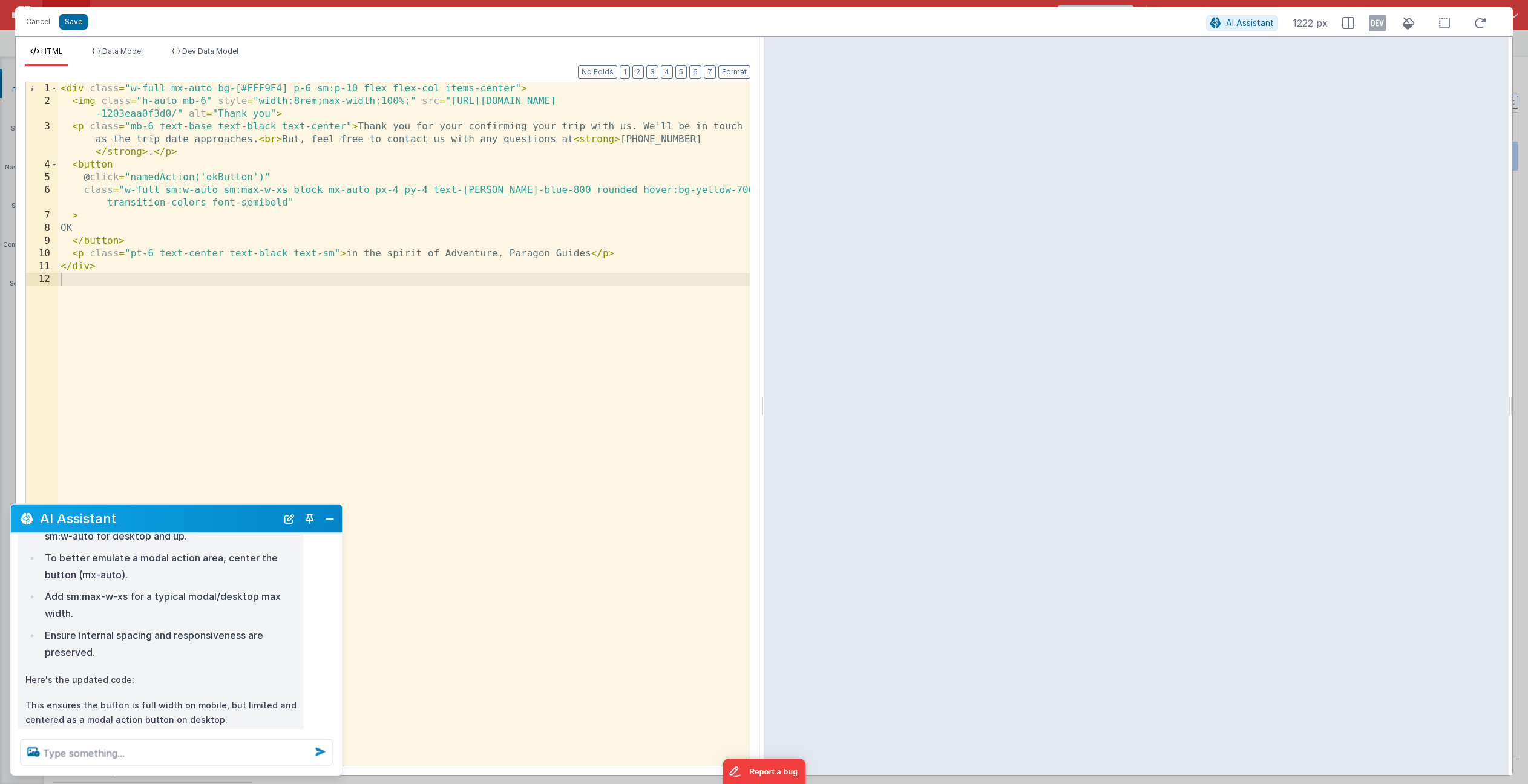
scroll to position [205, 0]
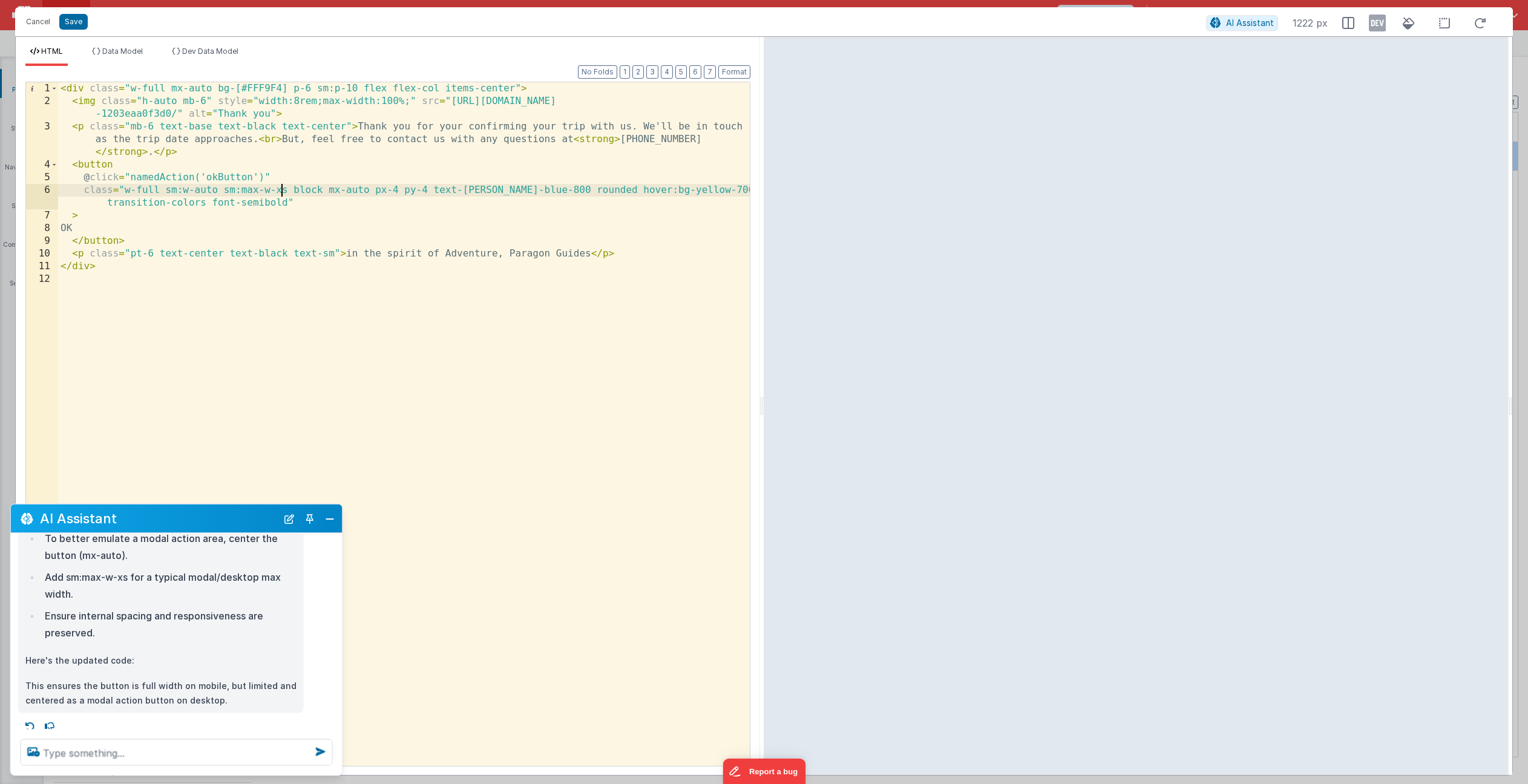
click at [282, 189] on div "< div class = "w-full mx-auto bg-[#FFF9F4] p-6 sm:p-10 flex flex-col items-cent…" at bounding box center [404, 436] width 692 height 709
click at [356, 218] on div "< div class = "w-full mx-auto bg-[#FFF9F4] p-6 sm:p-10 flex flex-col items-cent…" at bounding box center [404, 436] width 692 height 709
click at [32, 18] on button "Cancel" at bounding box center [38, 22] width 36 height 17
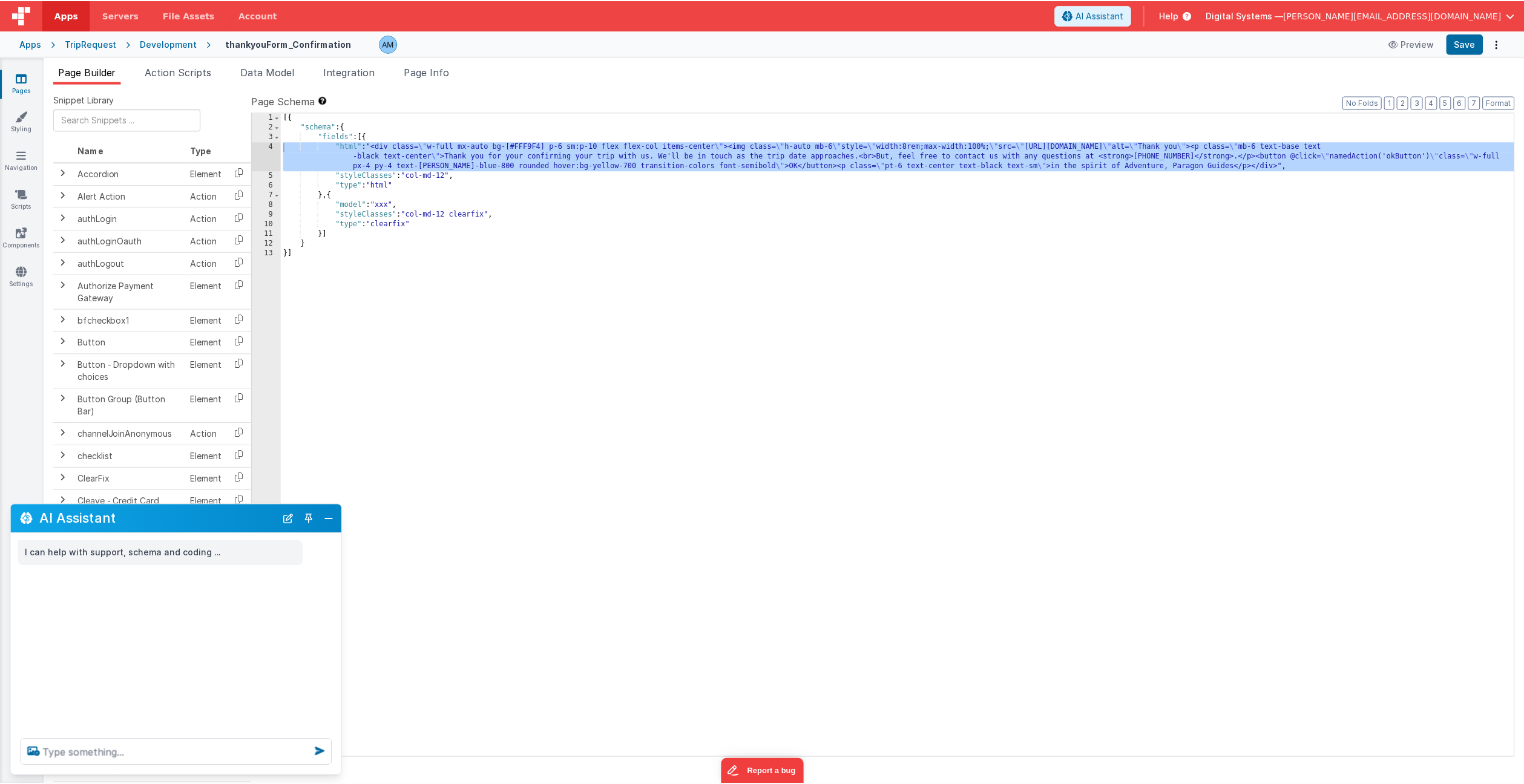
scroll to position [0, 0]
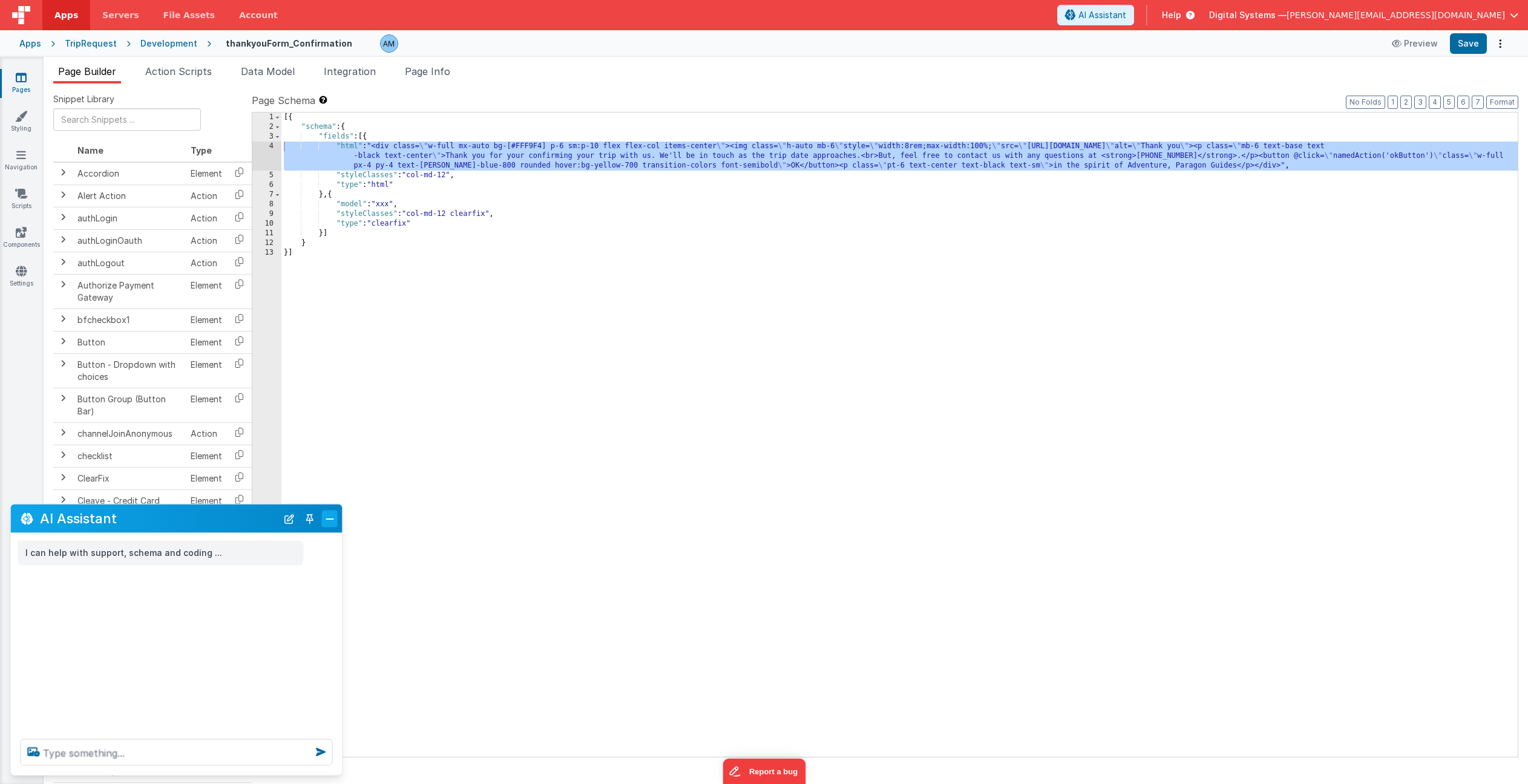
click at [328, 520] on button "Close" at bounding box center [330, 519] width 16 height 17
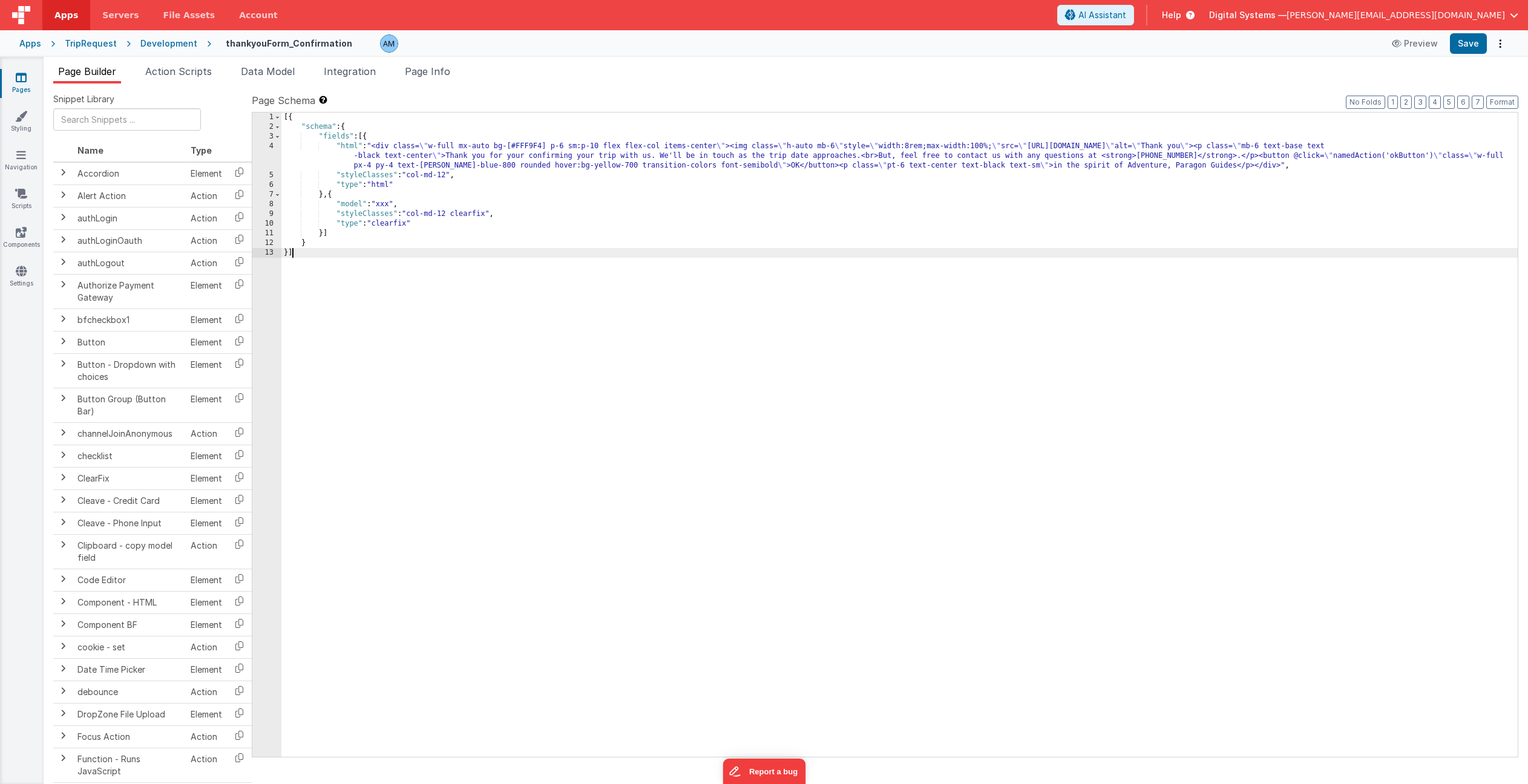
click at [329, 517] on div "[{ "schema" : { "fields" : [{ "html" : "<div class= \" w-full mx-auto bg-[#FFF9…" at bounding box center [899, 444] width 1237 height 664
click at [1420, 48] on button "Preview" at bounding box center [1415, 43] width 60 height 19
click at [749, 157] on div "[{ "schema" : { "fields" : [{ "html" : "<div class= \" w-full mx-auto bg-[#FFF9…" at bounding box center [899, 444] width 1237 height 664
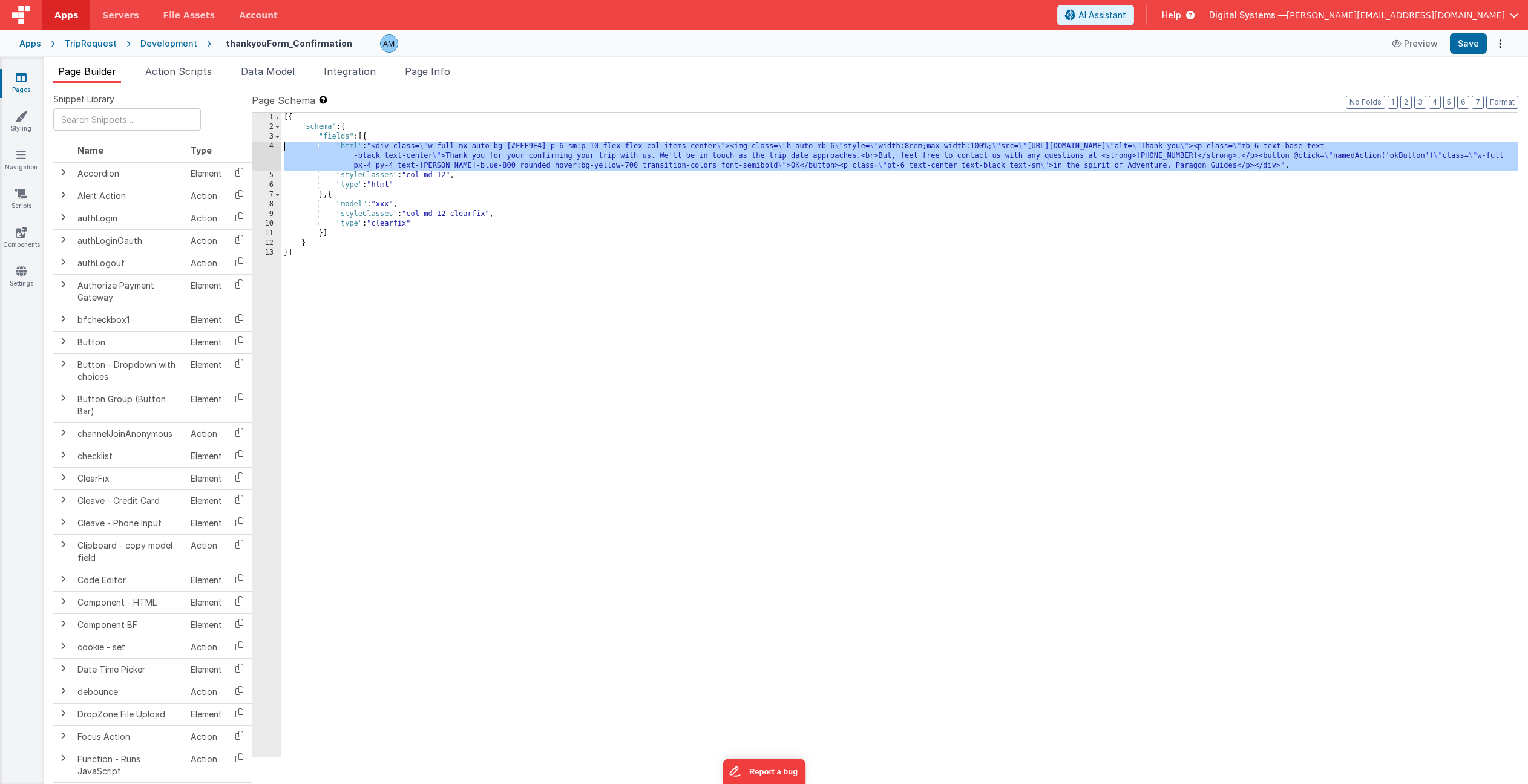
click at [265, 148] on div "4" at bounding box center [267, 156] width 29 height 29
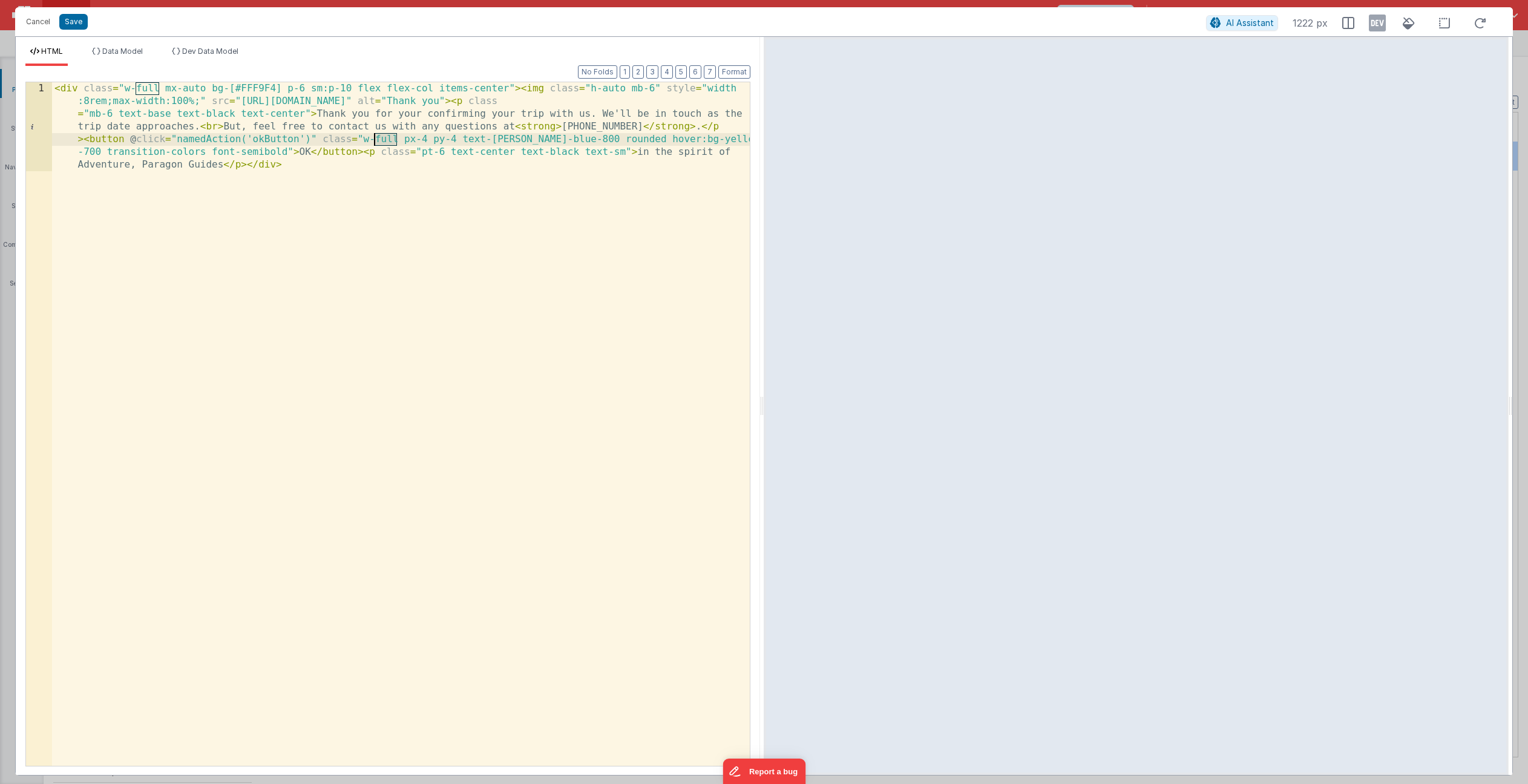
drag, startPoint x: 397, startPoint y: 139, endPoint x: 374, endPoint y: 141, distance: 23.1
click at [374, 141] on div "< div class = "w-full mx-auto bg-[#FFF9F4] p-6 sm:p-10 flex flex-col items-cent…" at bounding box center [400, 513] width 698 height 862
click at [30, 22] on button "Cancel" at bounding box center [38, 22] width 36 height 17
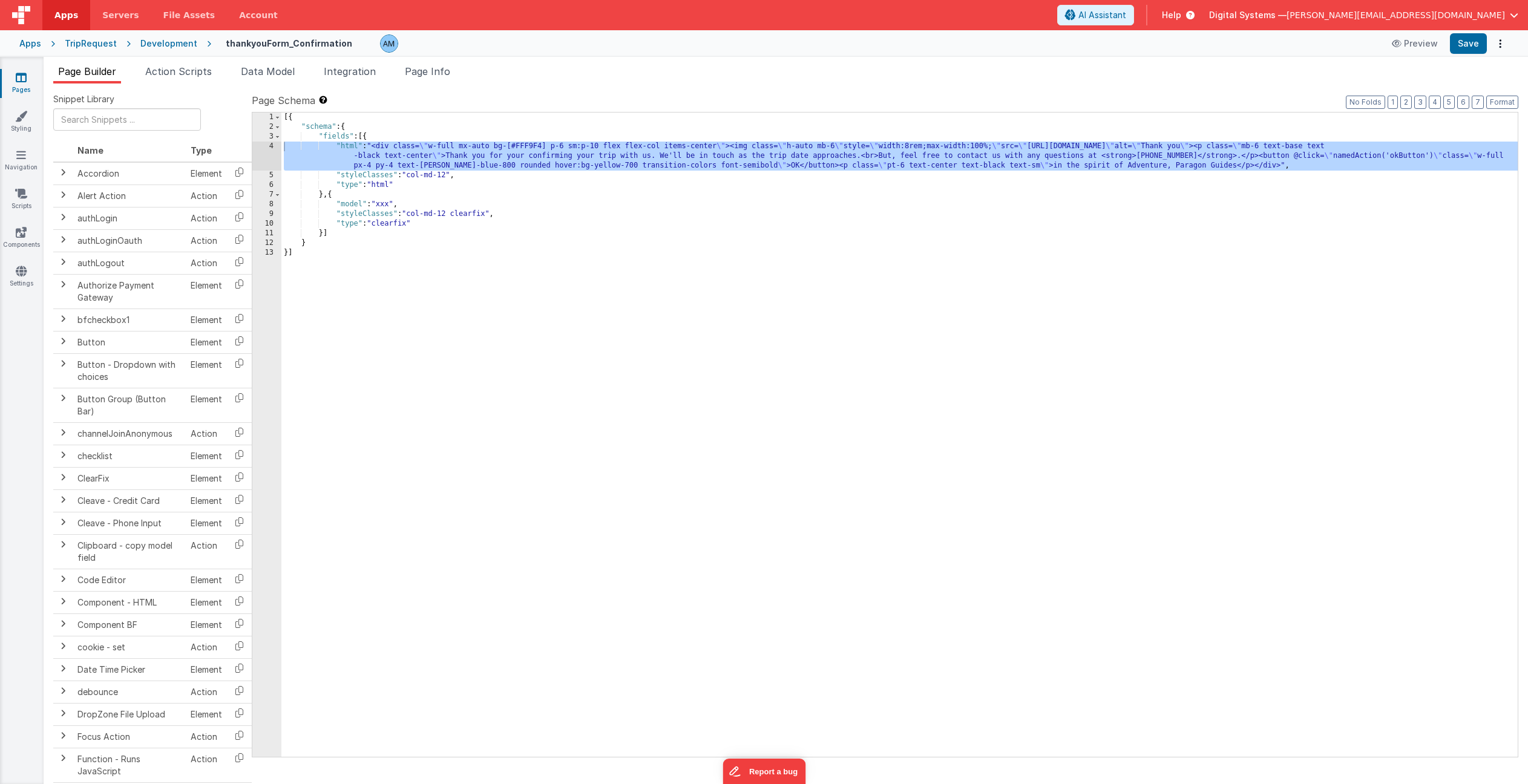
click at [263, 148] on div "4" at bounding box center [267, 156] width 29 height 29
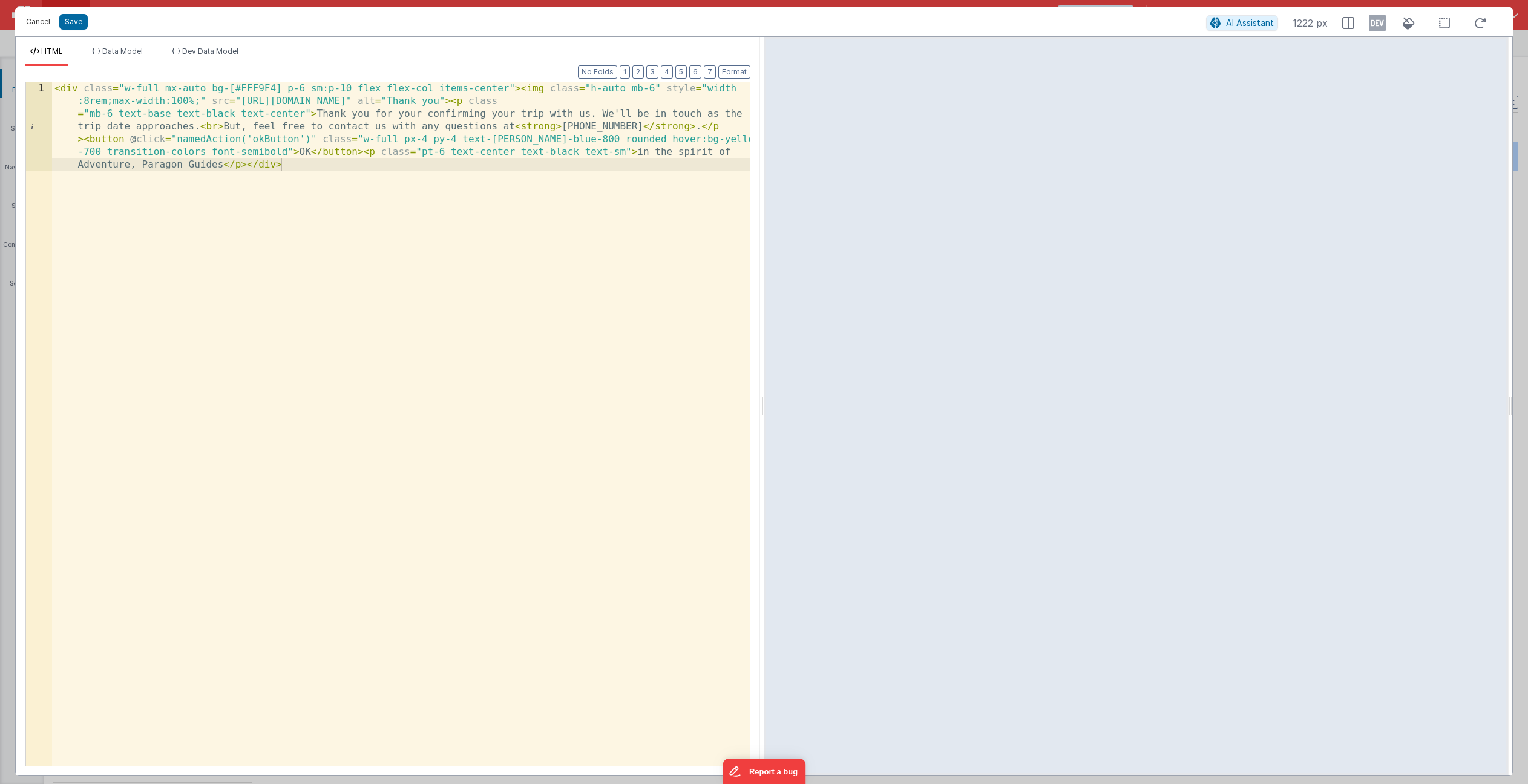
click at [37, 21] on button "Cancel" at bounding box center [38, 22] width 36 height 17
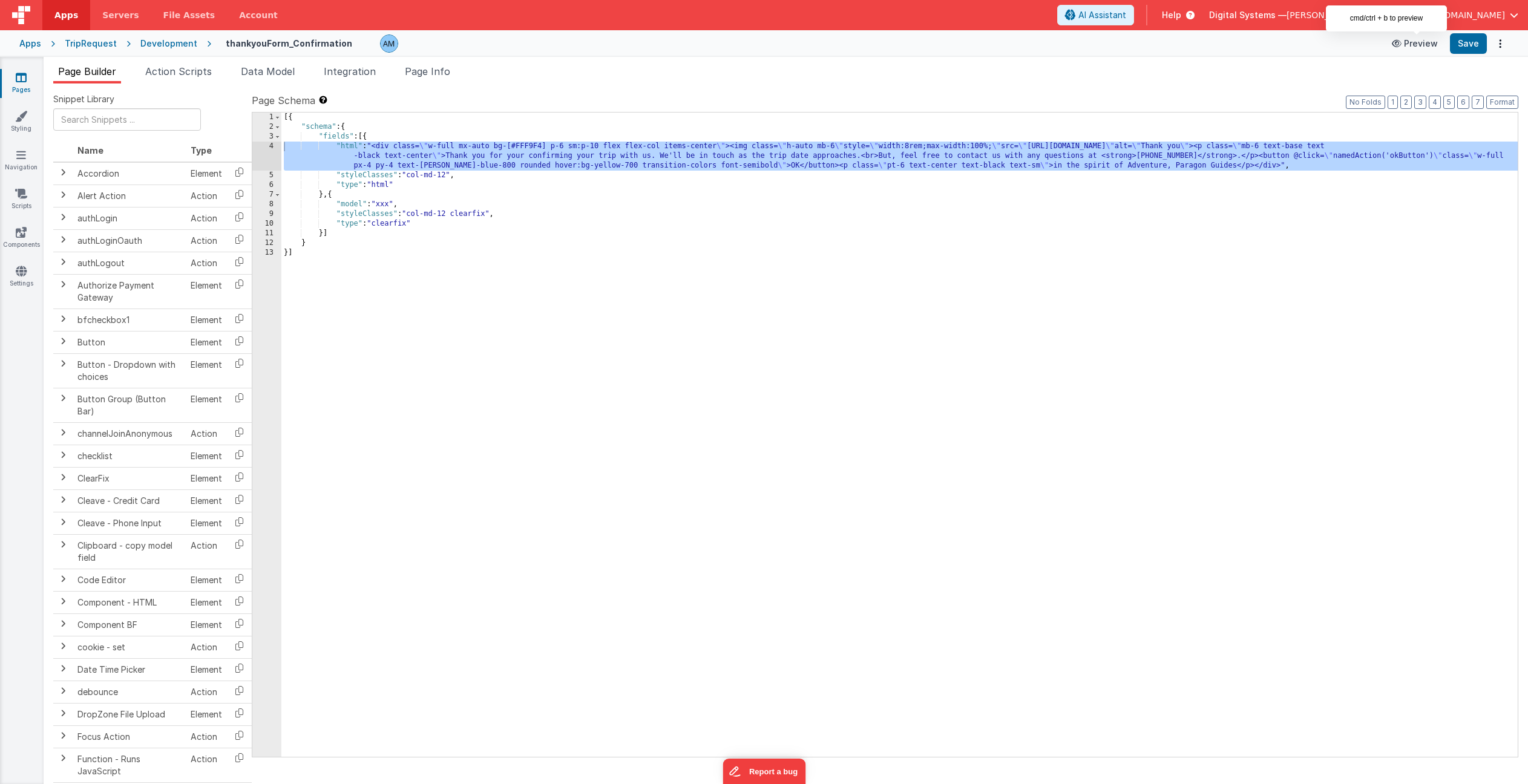
click at [1409, 44] on button "Preview" at bounding box center [1415, 43] width 60 height 19
click at [265, 146] on div "4" at bounding box center [267, 156] width 29 height 29
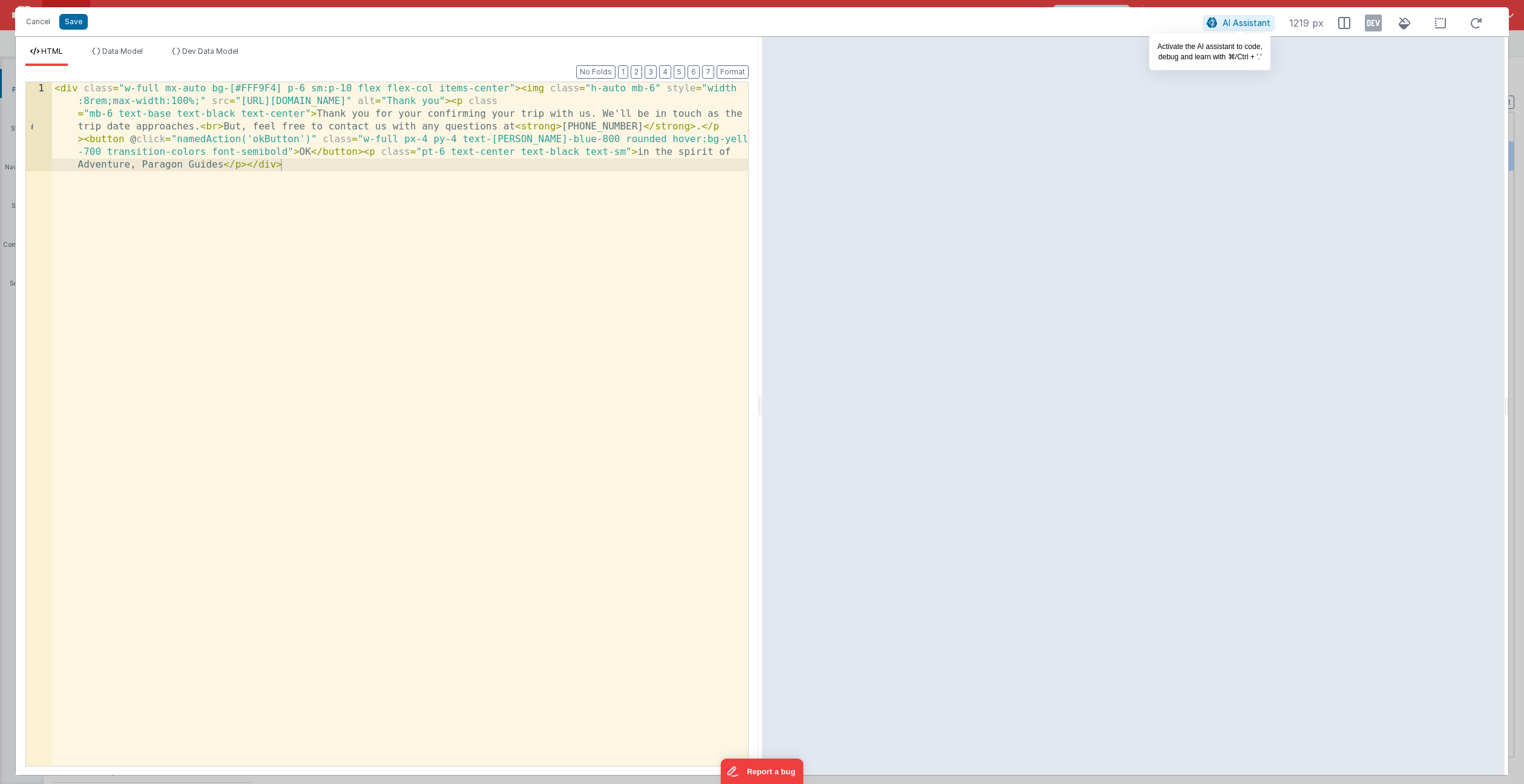
click at [1223, 17] on span "AI Assistant" at bounding box center [1247, 23] width 48 height 10
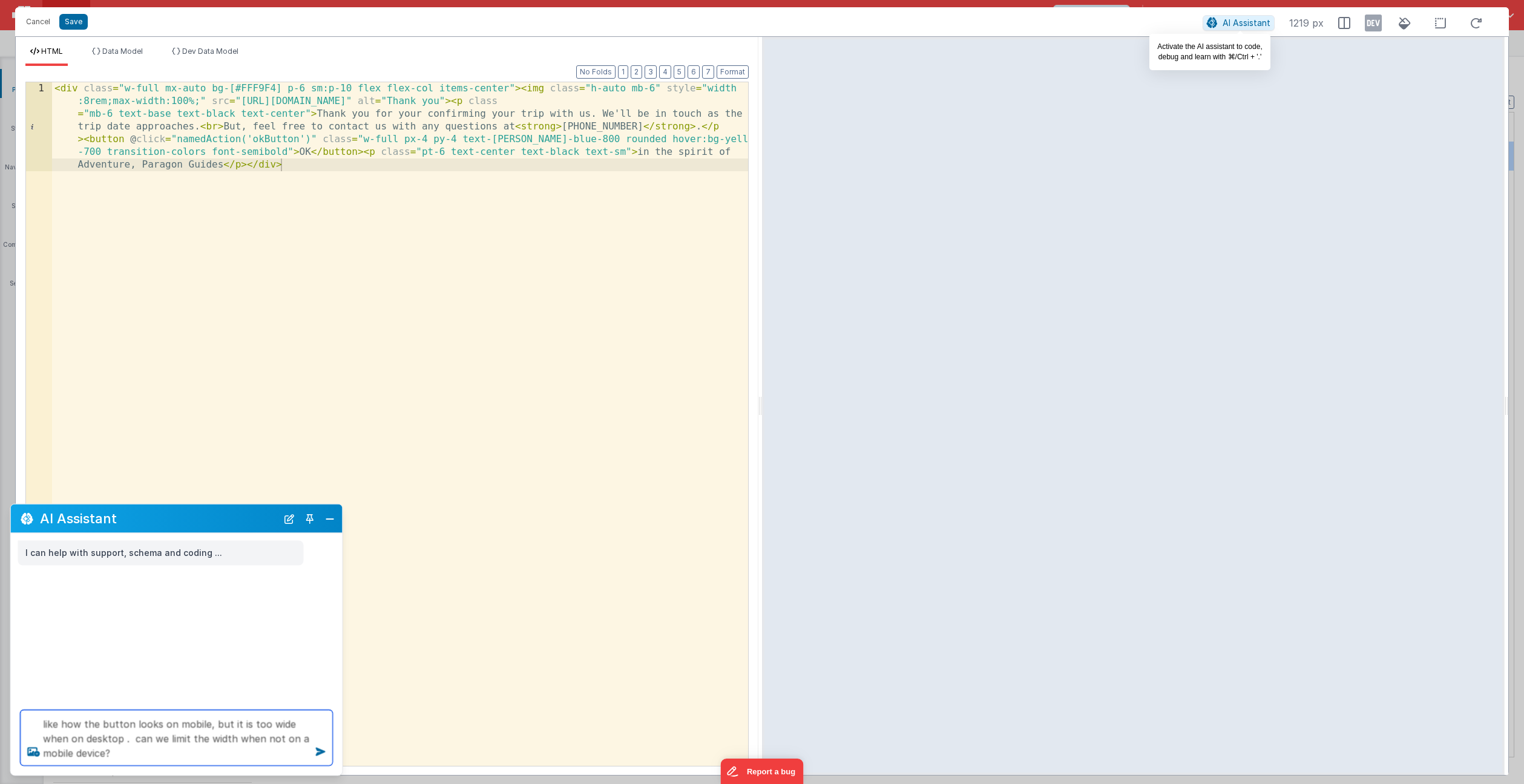
type textarea "like how the button looks on mobile, but it is too wide when on desktop . can w…"
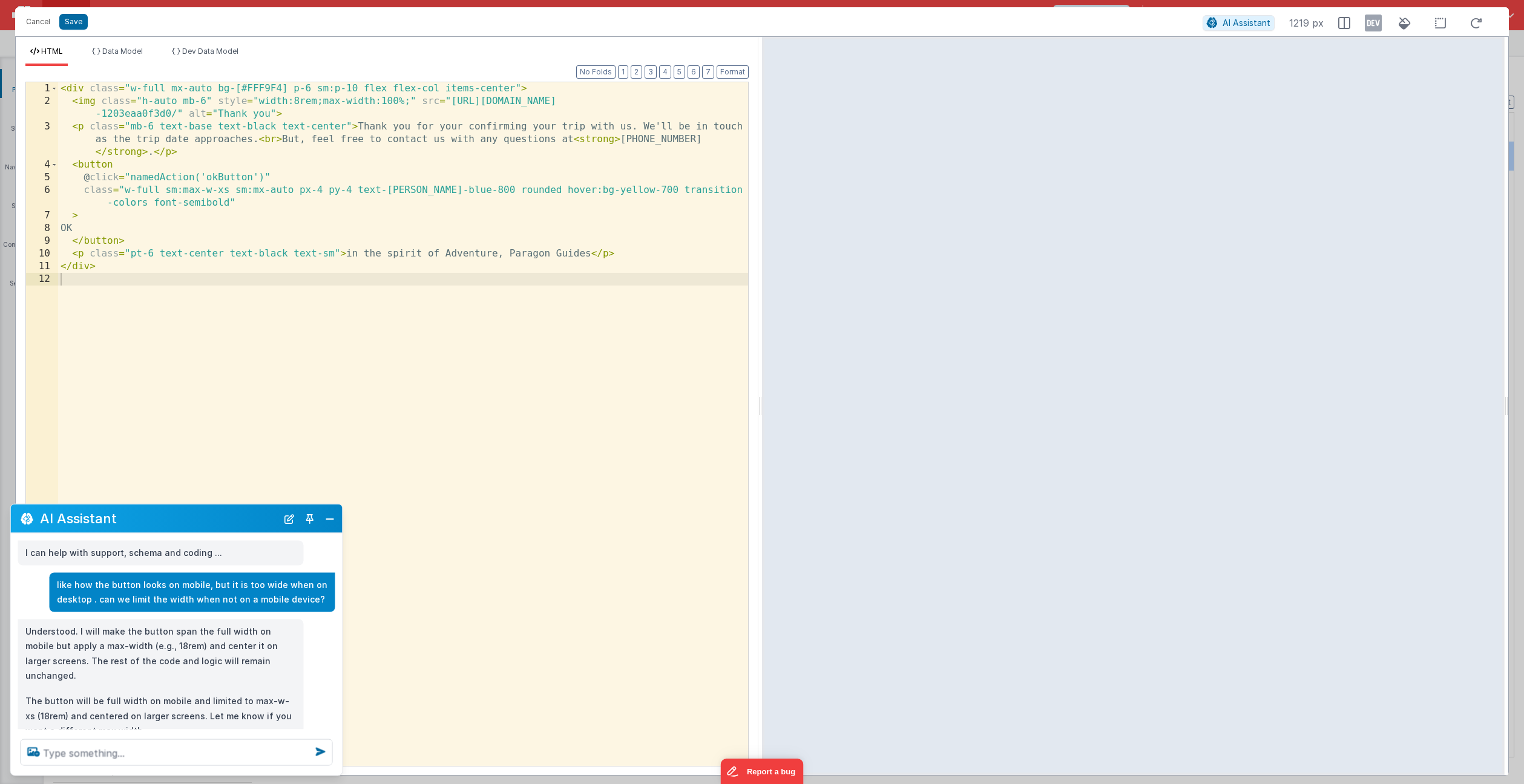
scroll to position [19, 0]
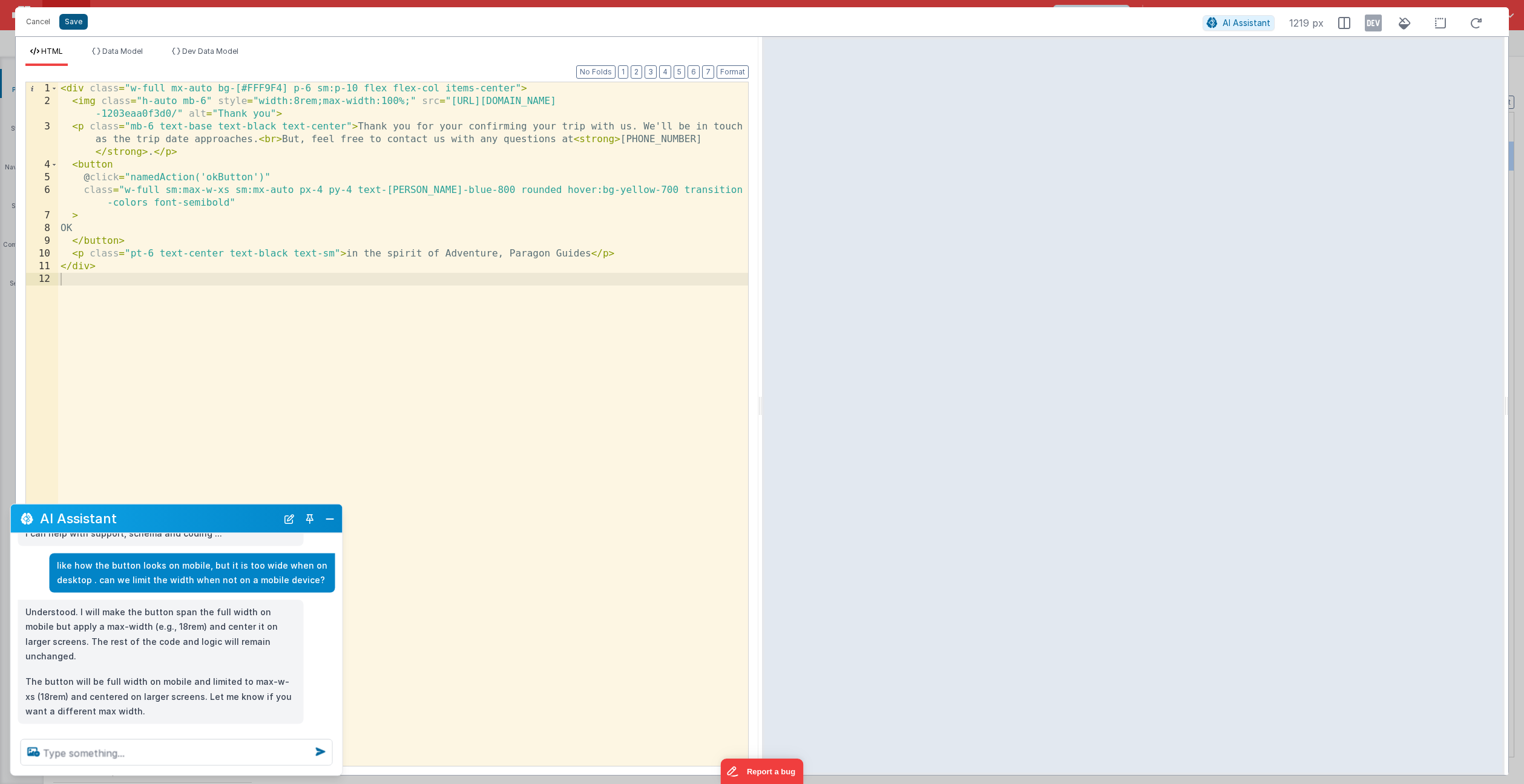
click at [82, 23] on button "Save" at bounding box center [74, 21] width 28 height 16
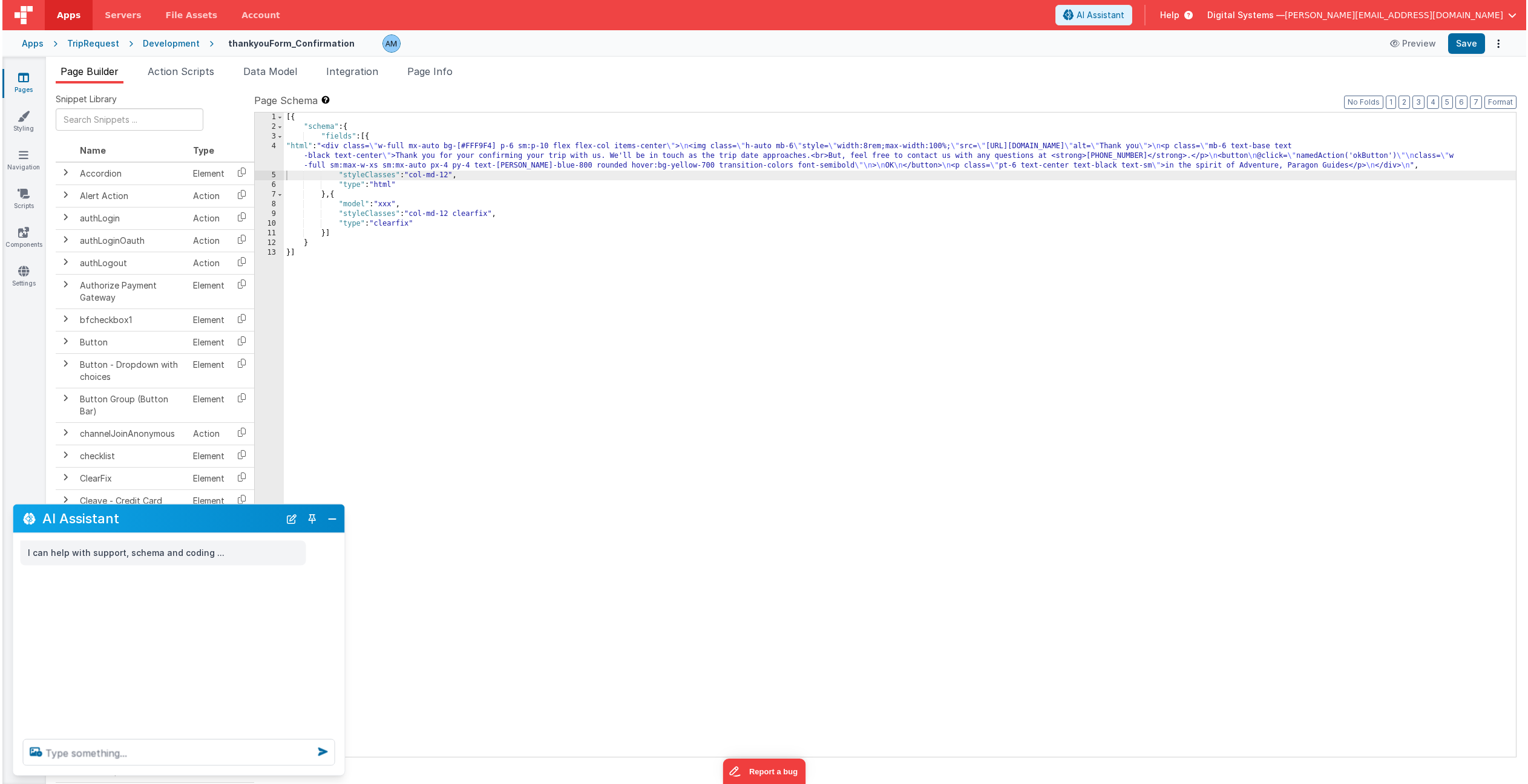
scroll to position [0, 0]
drag, startPoint x: 1461, startPoint y: 43, endPoint x: 1436, endPoint y: 41, distance: 25.1
click at [1443, 42] on div "Preview Save" at bounding box center [1442, 43] width 124 height 21
click at [1413, 42] on button "Preview" at bounding box center [1410, 43] width 60 height 19
click at [406, 165] on div "[{ "schema" : { "fields" : [{ "html" : "<div class= \" w-full mx-auto bg-[#FFF9…" at bounding box center [899, 444] width 1237 height 664
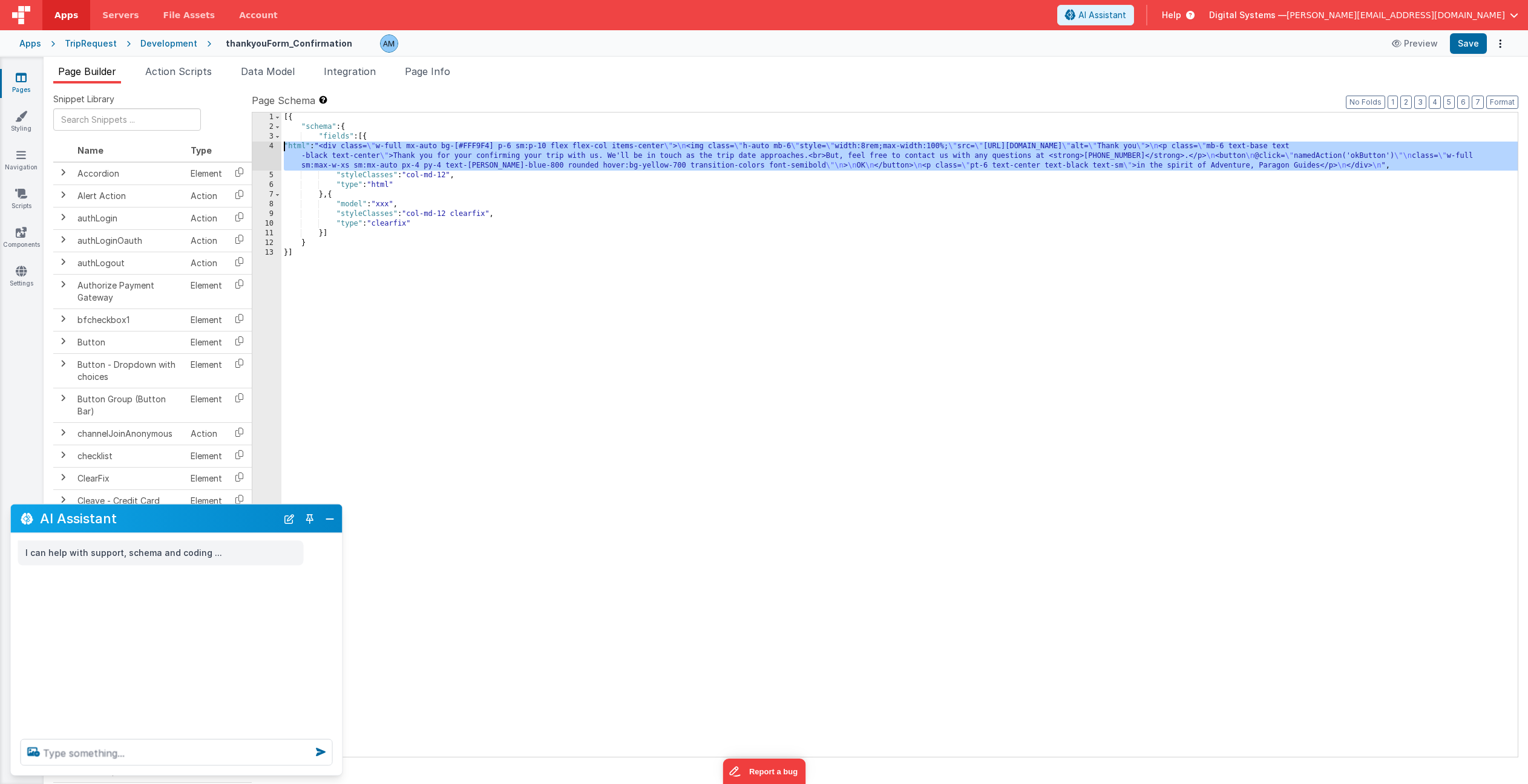
click at [271, 142] on div "4" at bounding box center [267, 156] width 29 height 29
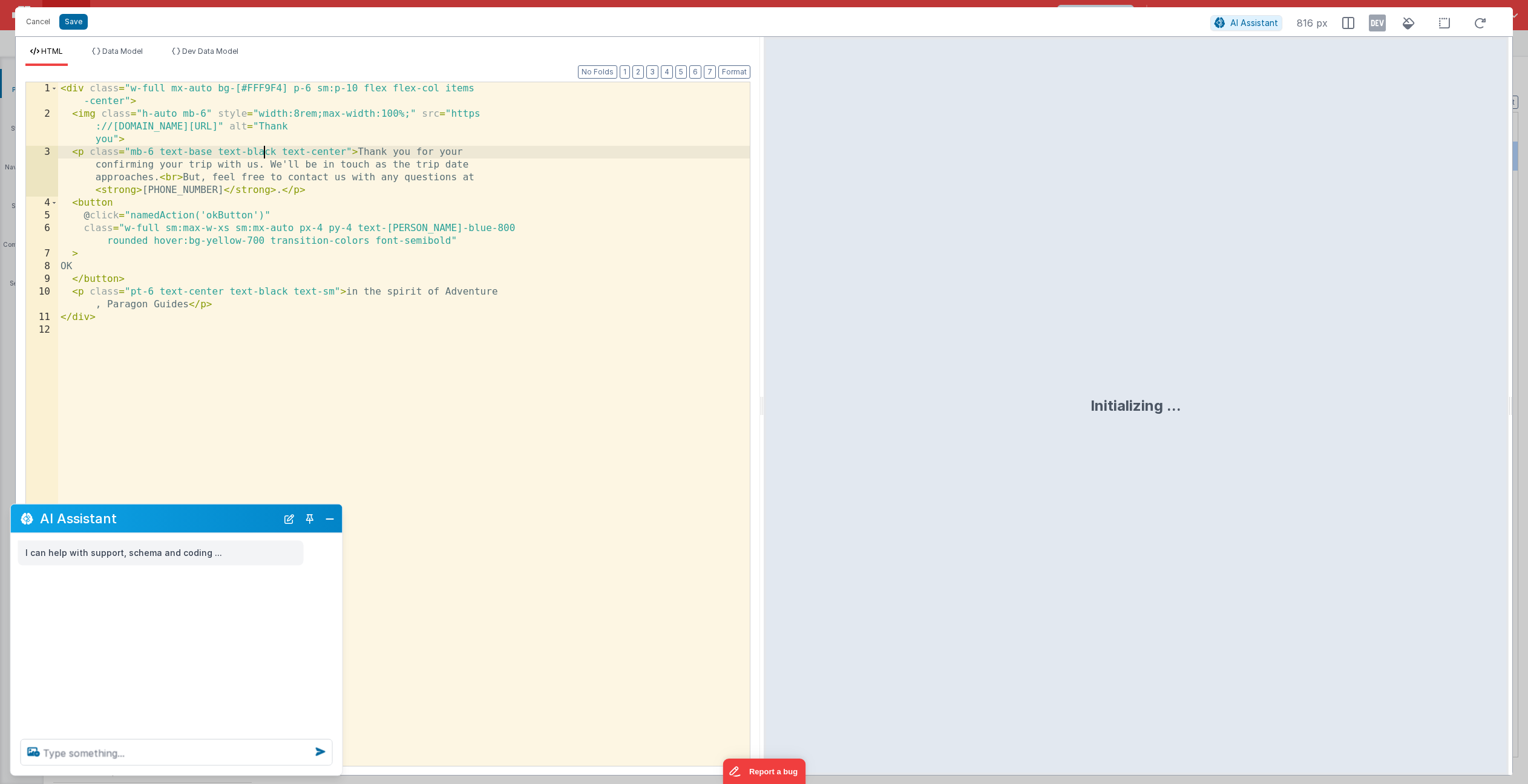
click at [263, 148] on div "< div class = "w-full mx-auto bg-[#FFF9F4] p-6 sm:p-10 flex flex-col items -cen…" at bounding box center [404, 443] width 692 height 722
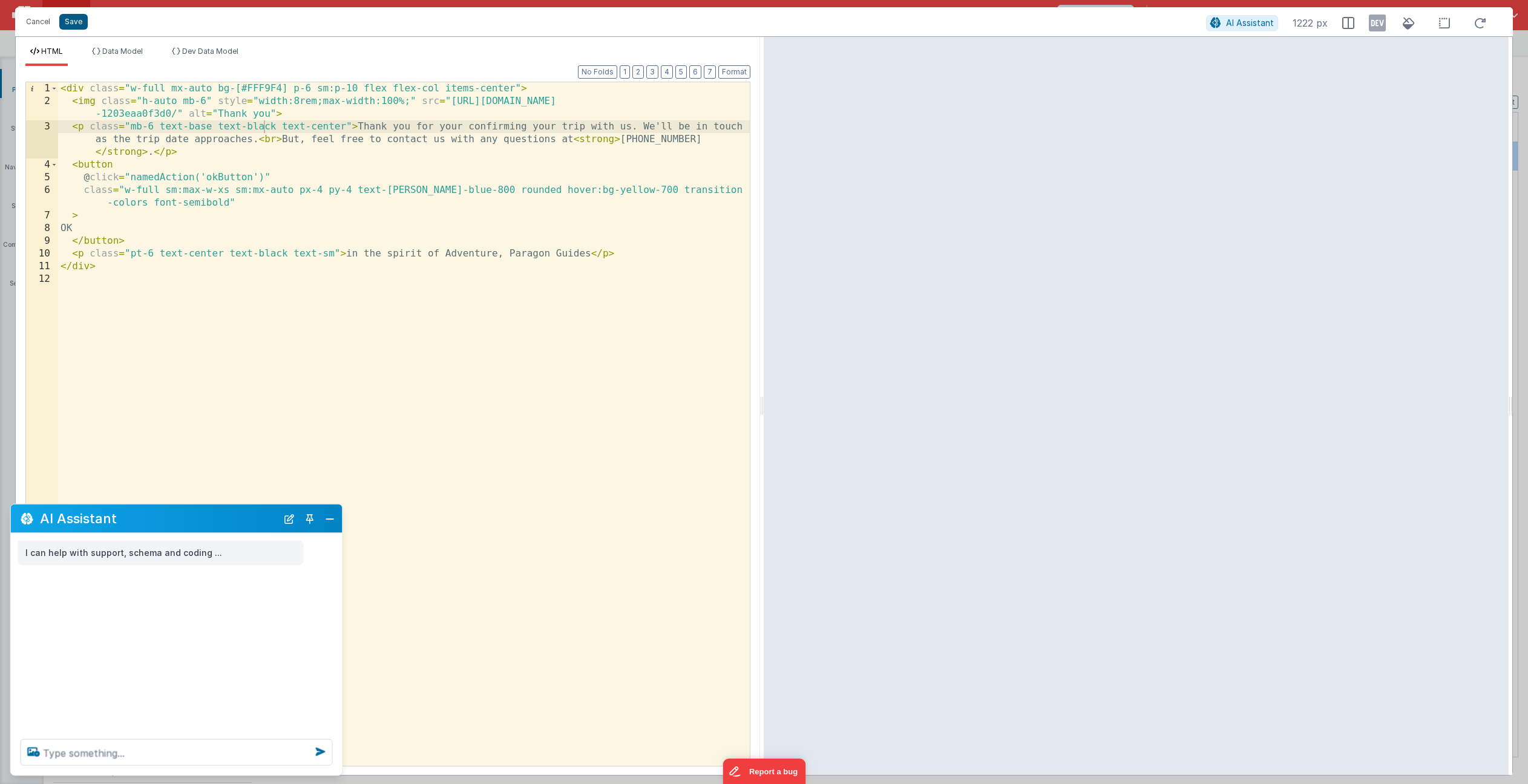
click at [76, 19] on button "Save" at bounding box center [74, 21] width 29 height 16
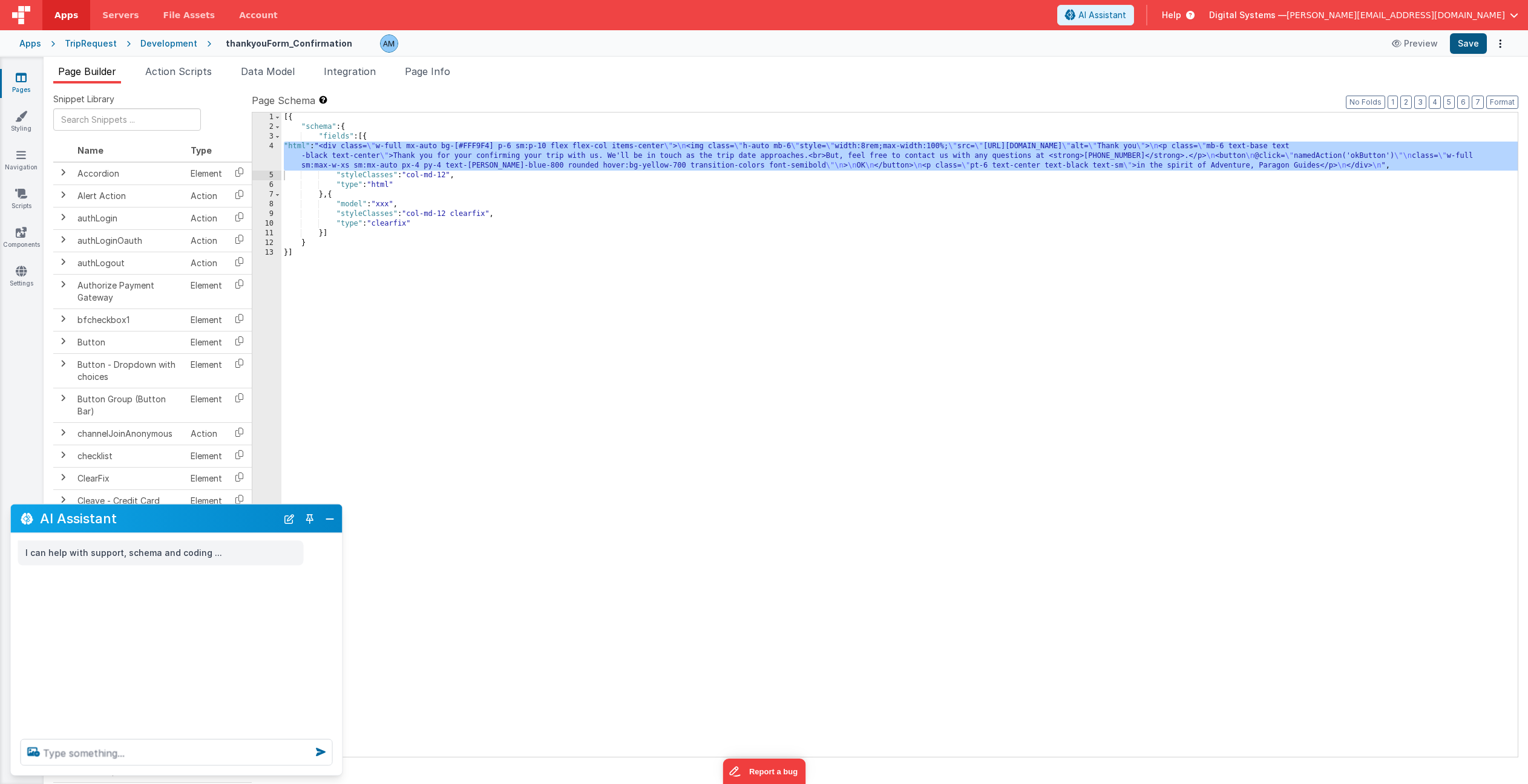
drag, startPoint x: 1475, startPoint y: 30, endPoint x: 1473, endPoint y: 37, distance: 7.3
click at [1474, 32] on div "Apps TripRequest Development thankyouForm_Confirmation Preview Save" at bounding box center [764, 43] width 1528 height 27
click at [1472, 39] on button "Save" at bounding box center [1468, 43] width 37 height 21
click at [1429, 45] on button "Preview" at bounding box center [1415, 43] width 60 height 19
click at [264, 144] on div "4" at bounding box center [267, 156] width 29 height 29
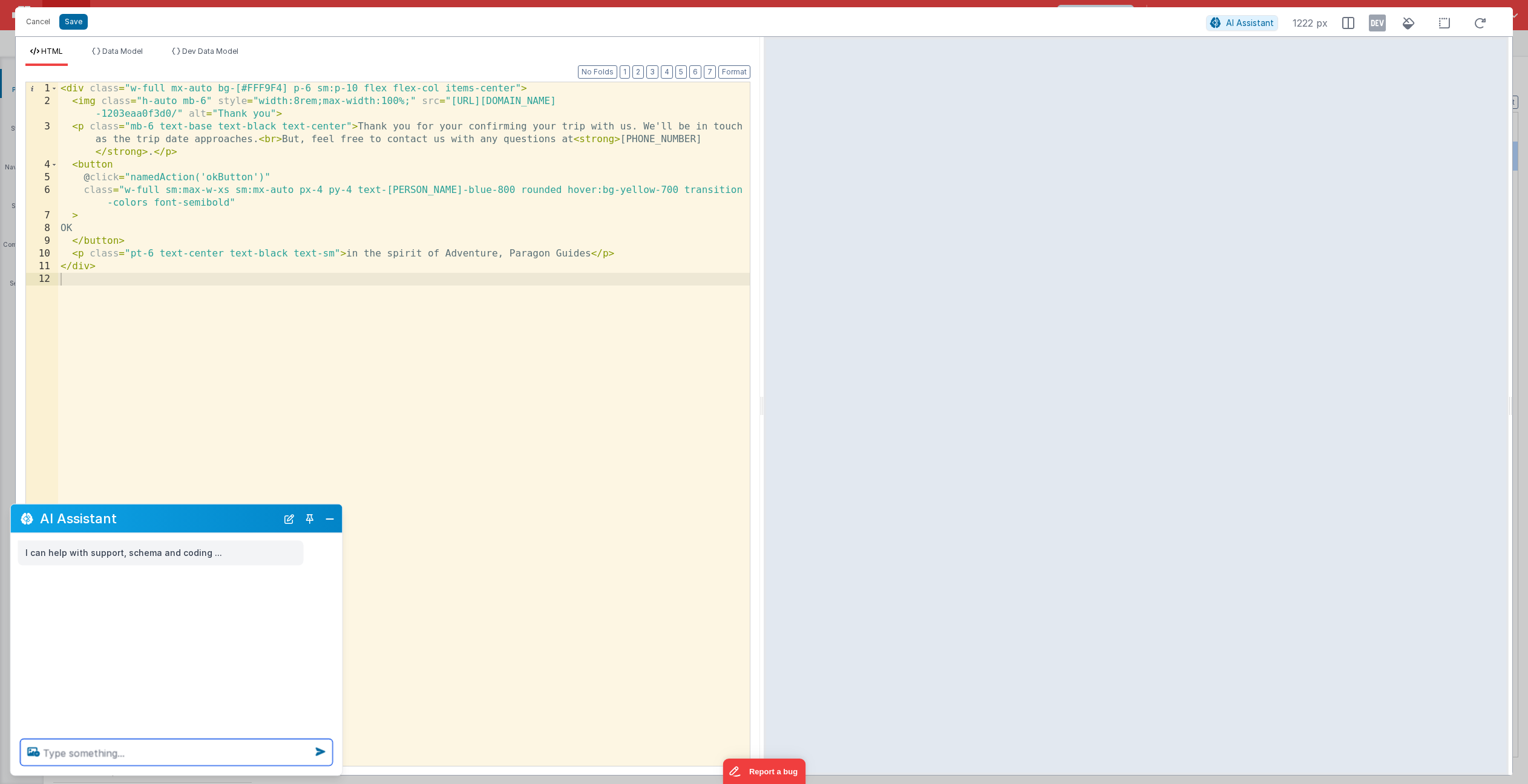
drag, startPoint x: 65, startPoint y: 755, endPoint x: 71, endPoint y: 756, distance: 6.1
click at [65, 755] on textarea at bounding box center [177, 752] width 312 height 27
click at [128, 741] on textarea "button appears to take the full width of the screen when viewing it on desktop" at bounding box center [177, 745] width 312 height 41
type textarea "button appears to still take the full width of the screen when viewing it on de…"
click at [321, 752] on icon at bounding box center [321, 752] width 19 height 19
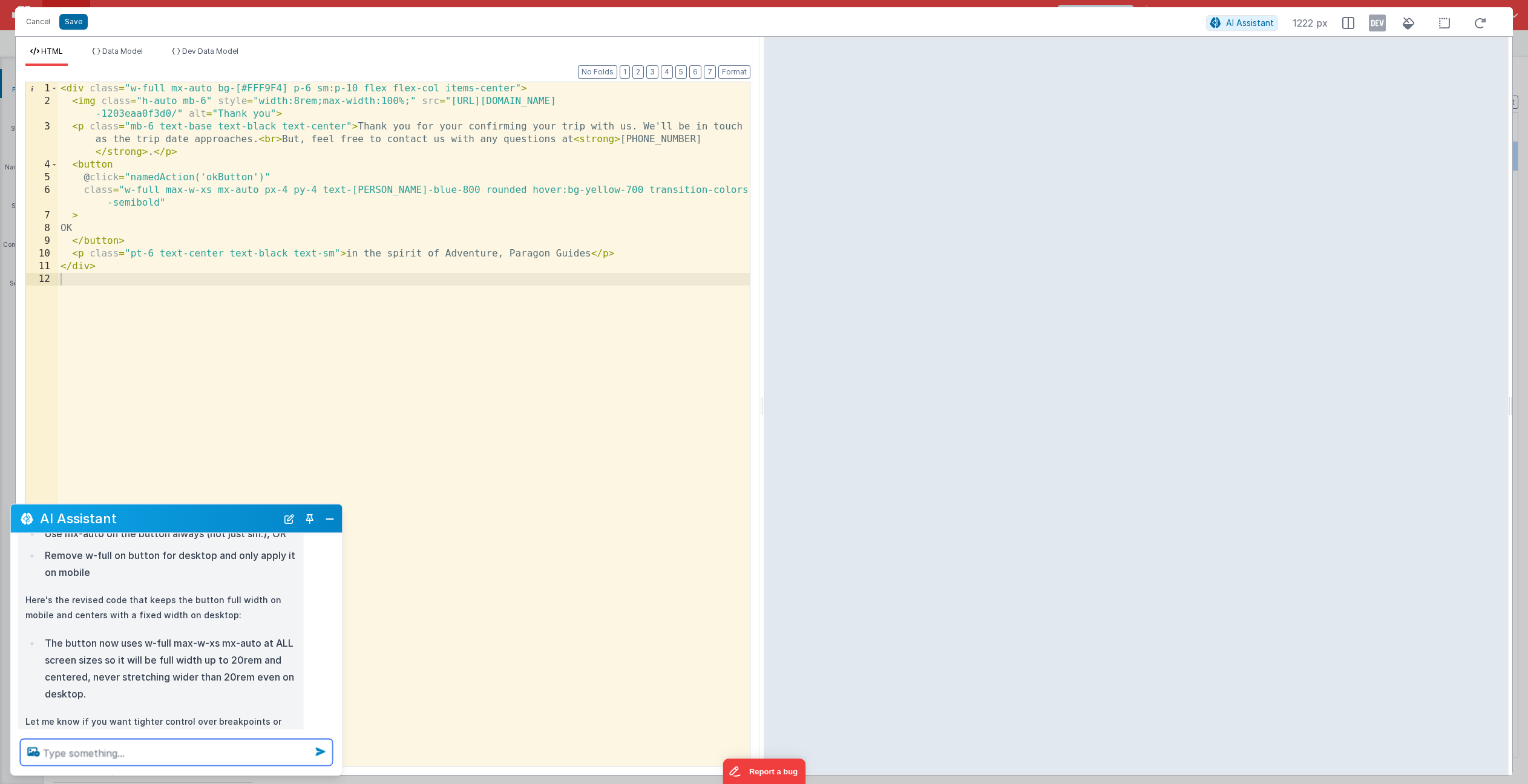
scroll to position [293, 0]
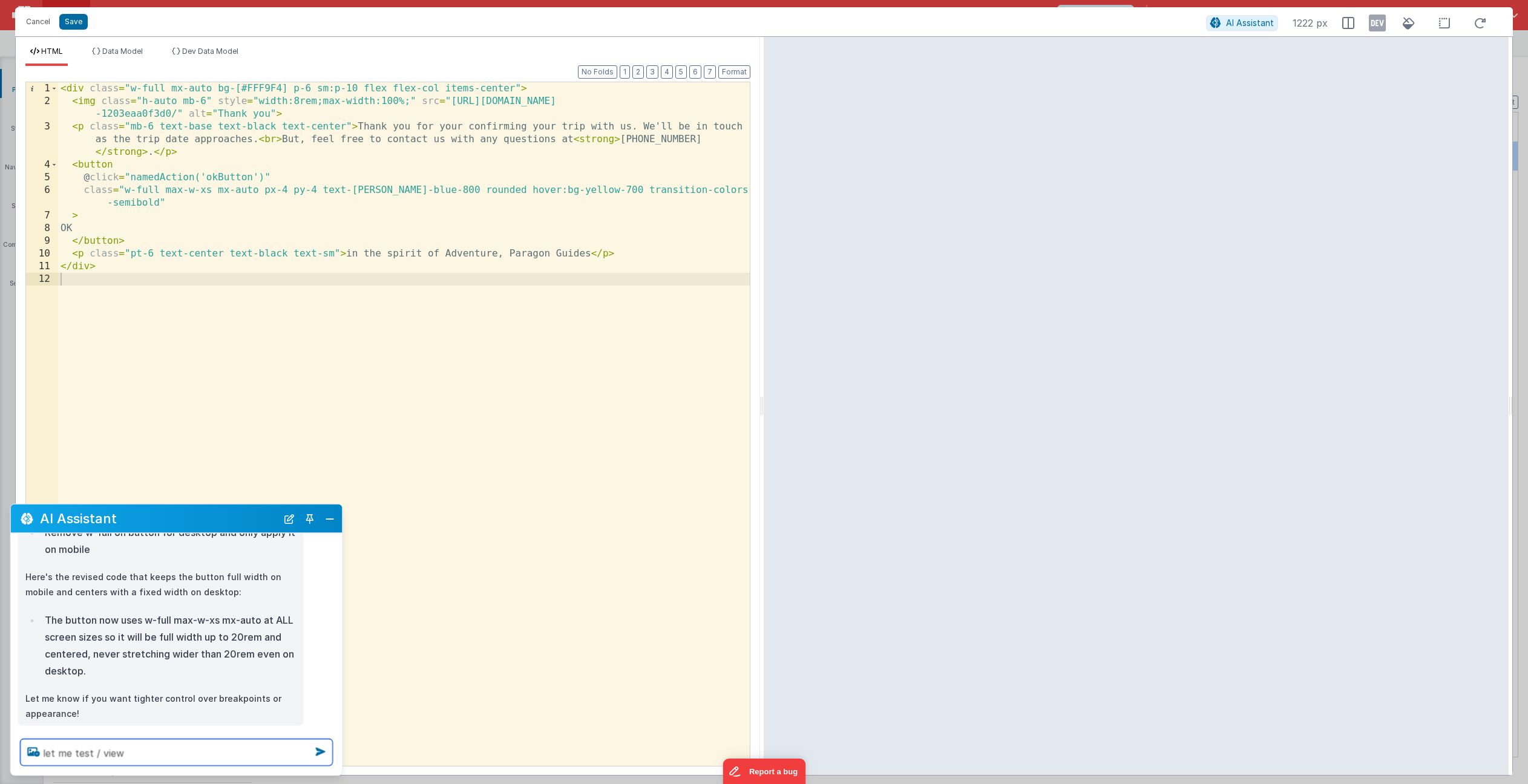
type textarea "let me test / view"
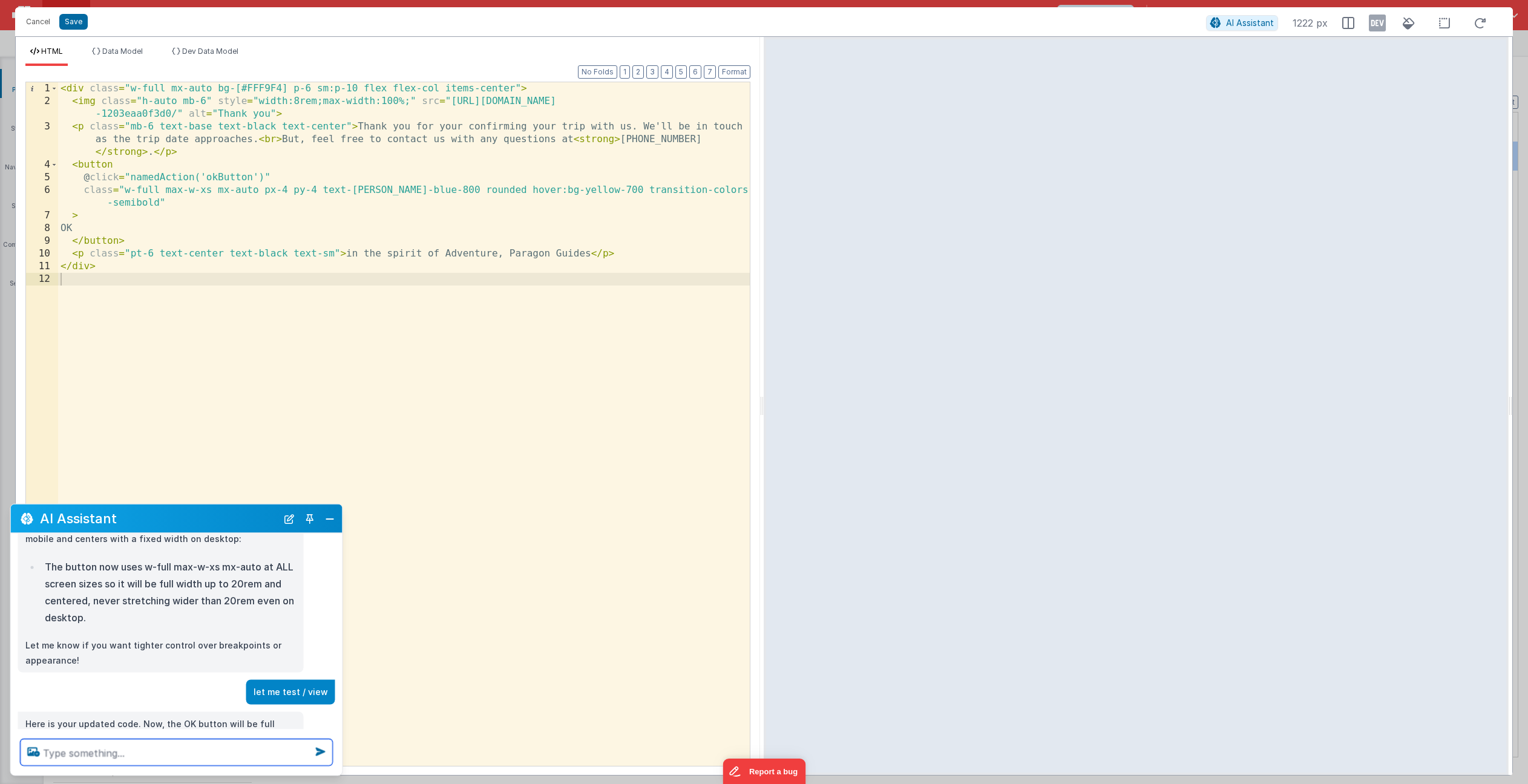
scroll to position [333, 0]
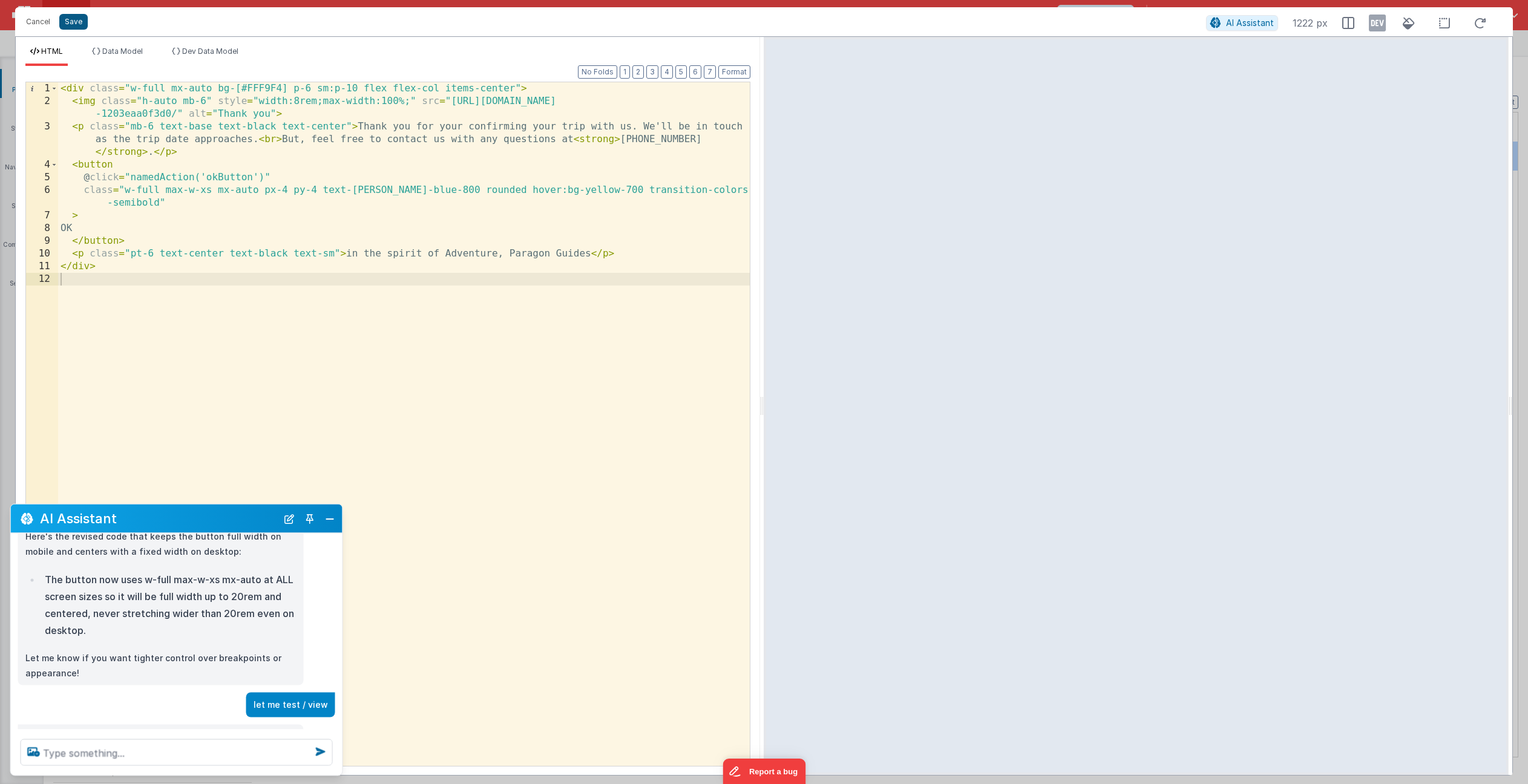
click at [73, 27] on button "Save" at bounding box center [74, 21] width 29 height 16
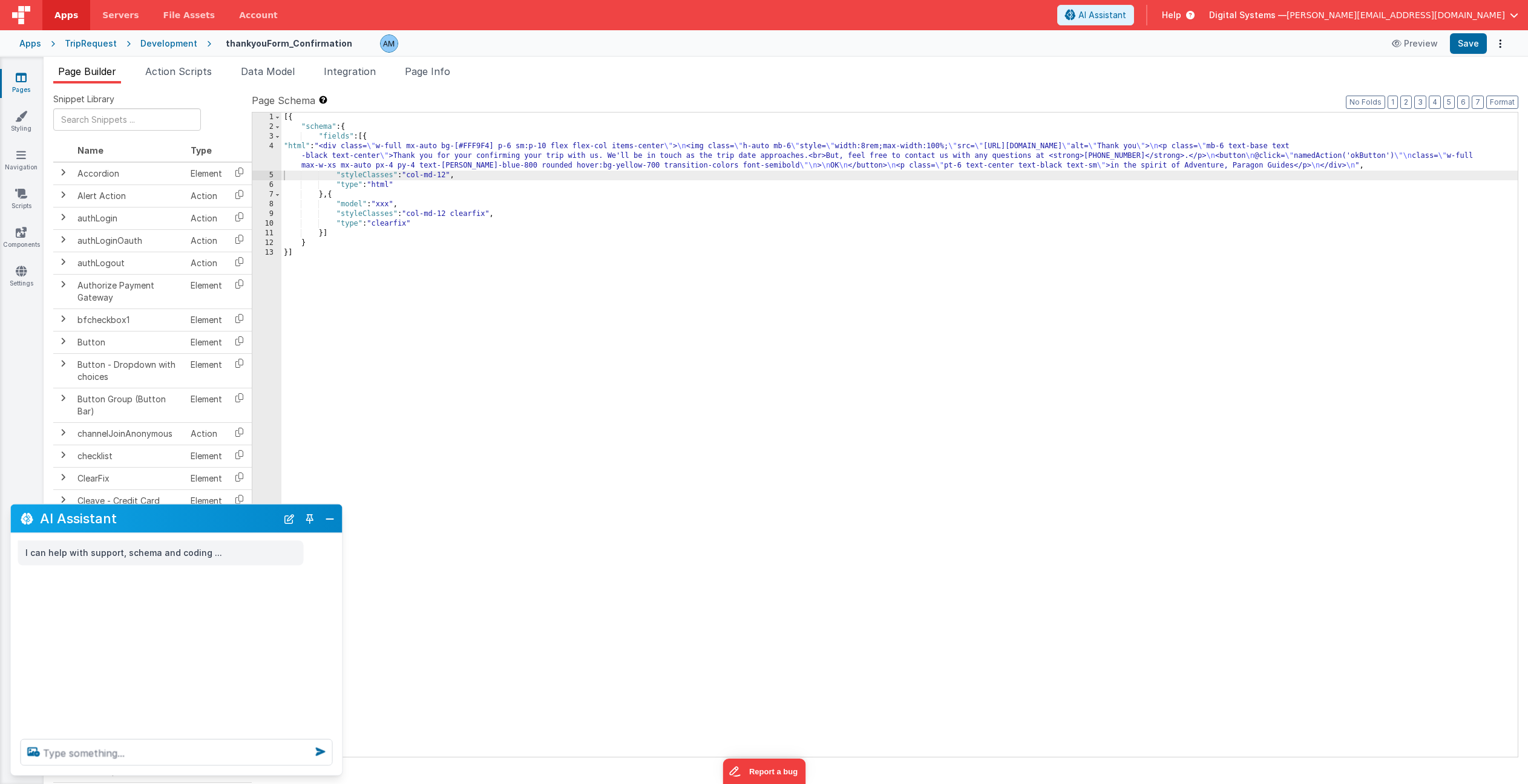
scroll to position [0, 0]
click at [1470, 36] on button "Save" at bounding box center [1468, 43] width 37 height 21
click at [1418, 48] on button "Preview" at bounding box center [1415, 43] width 60 height 19
click at [332, 519] on button "Close" at bounding box center [330, 519] width 16 height 17
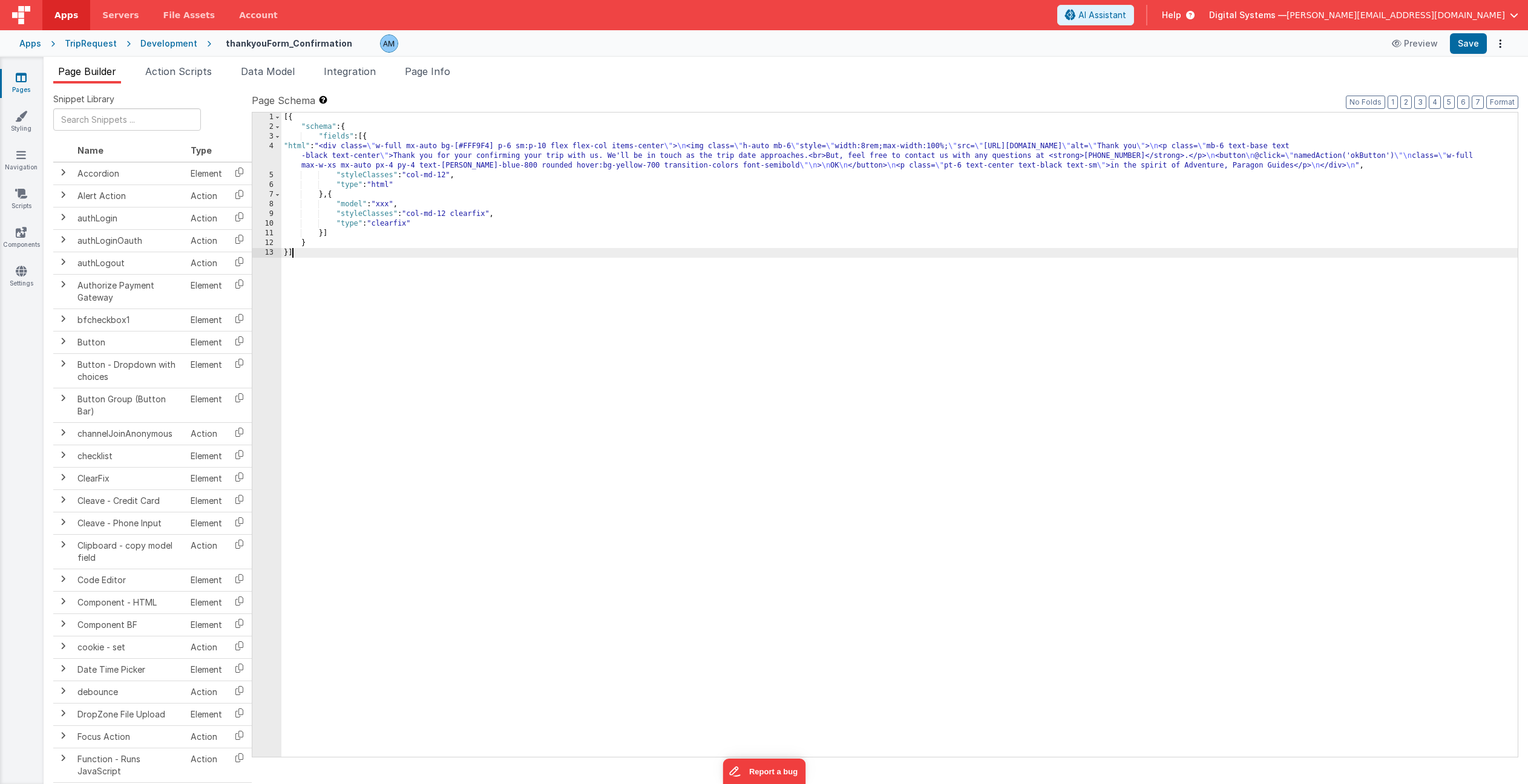
drag, startPoint x: 555, startPoint y: 381, endPoint x: 549, endPoint y: 375, distance: 8.5
click at [554, 379] on div "[{ "schema" : { "fields" : [{ "html" : "<div class= \" w-full mx-auto bg-[#FFF9…" at bounding box center [899, 444] width 1237 height 664
